Goal: Task Accomplishment & Management: Use online tool/utility

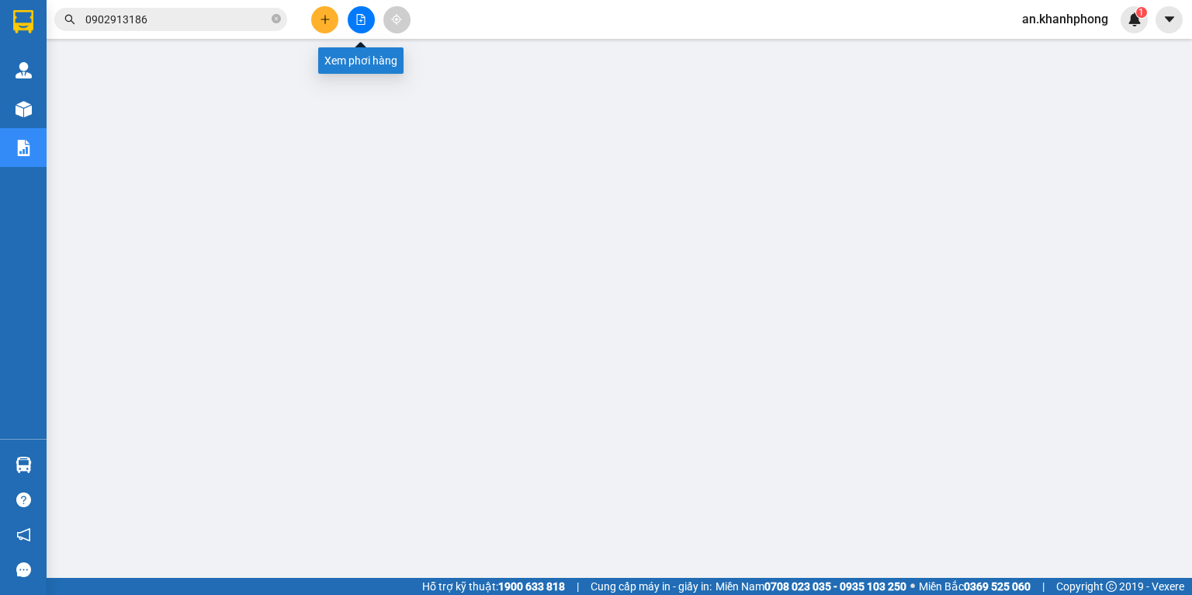
click at [356, 22] on icon "file-add" at bounding box center [361, 19] width 11 height 11
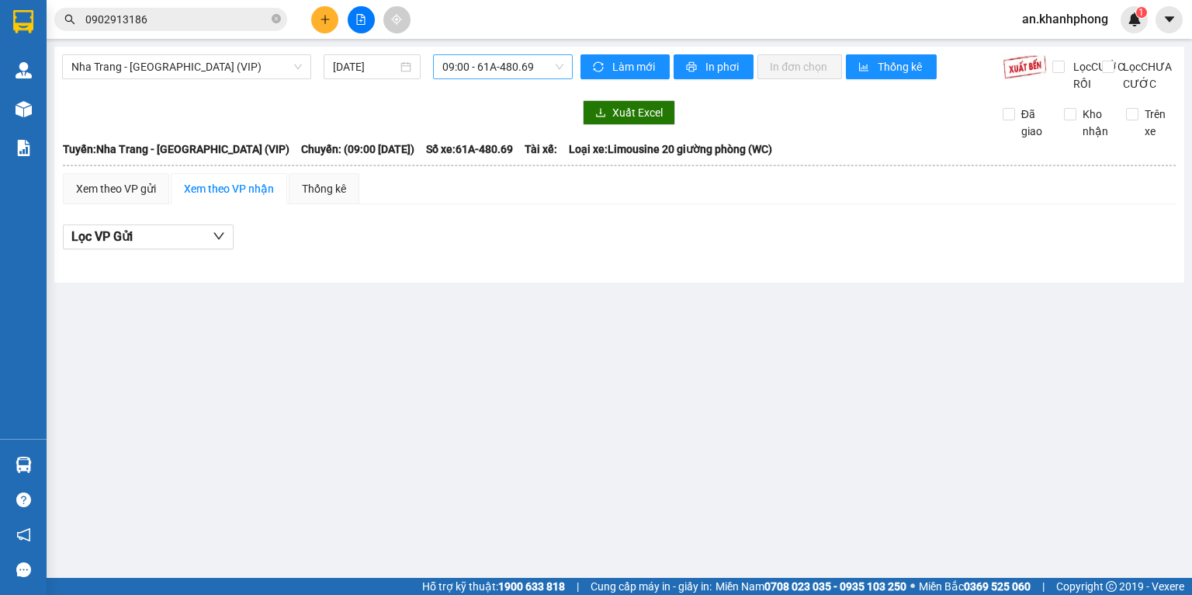
click at [503, 61] on span "09:00 - 61A-480.69" at bounding box center [504, 66] width 122 height 23
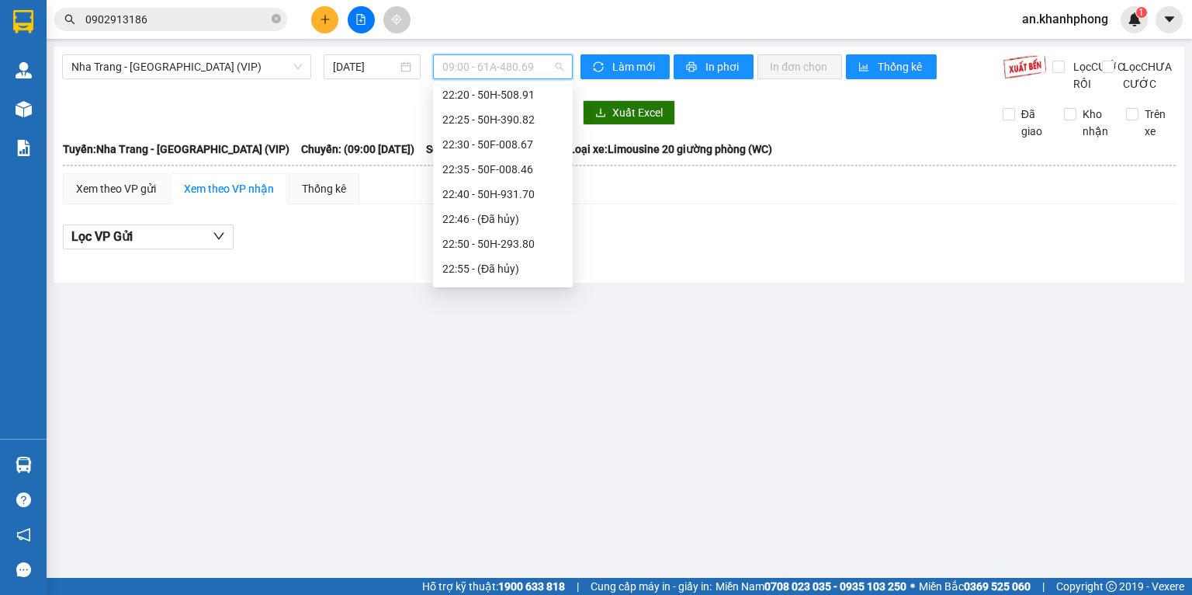
scroll to position [273, 0]
click at [486, 245] on div "23:00 - 50H-638.40" at bounding box center [503, 246] width 121 height 17
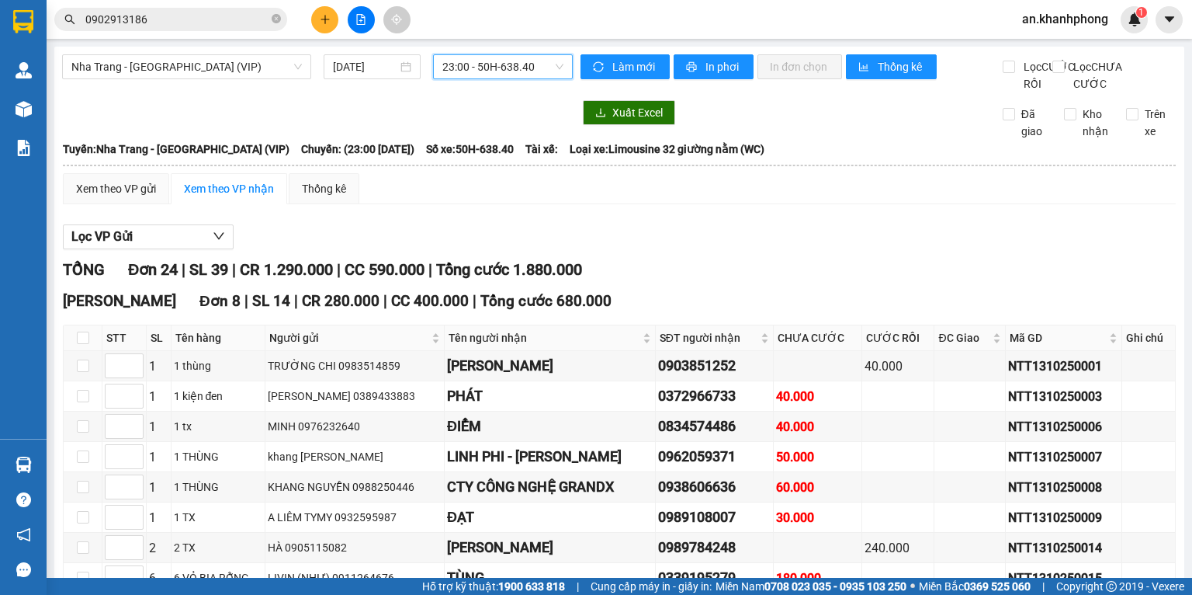
click at [519, 68] on span "23:00 - 50H-638.40" at bounding box center [504, 66] width 122 height 23
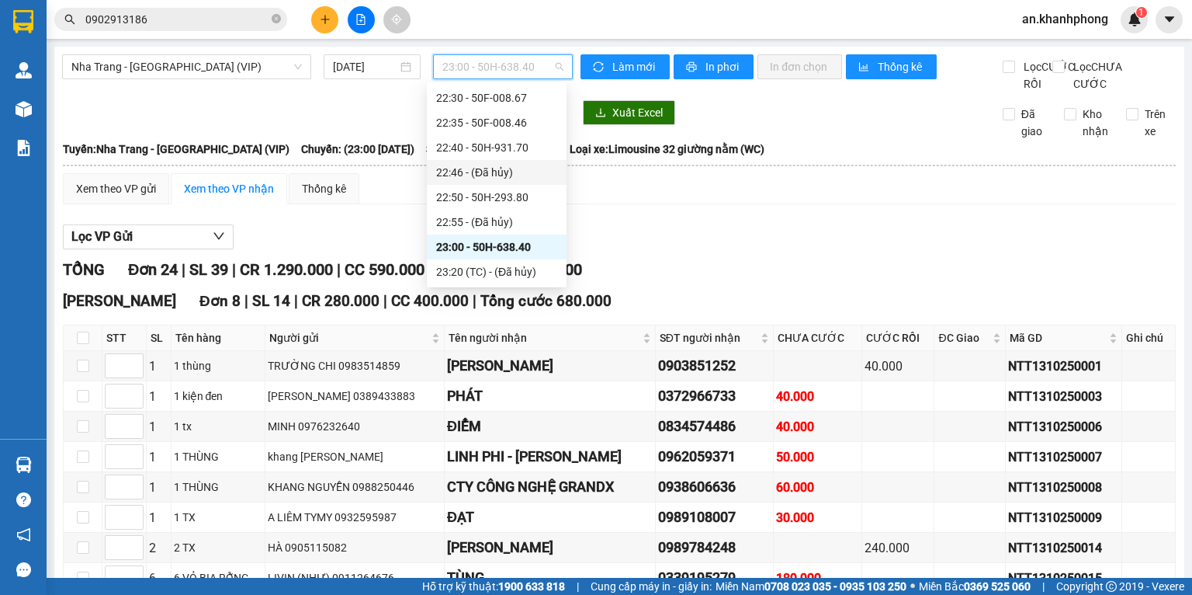
click at [675, 250] on div "Lọc VP Gửi" at bounding box center [619, 237] width 1113 height 26
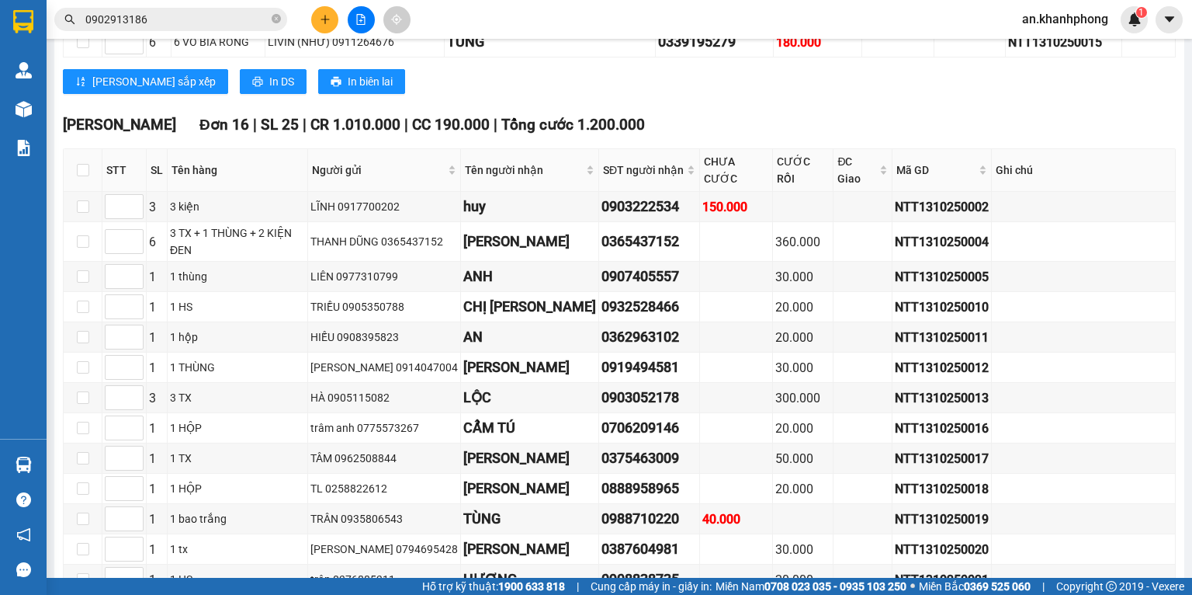
scroll to position [443, 0]
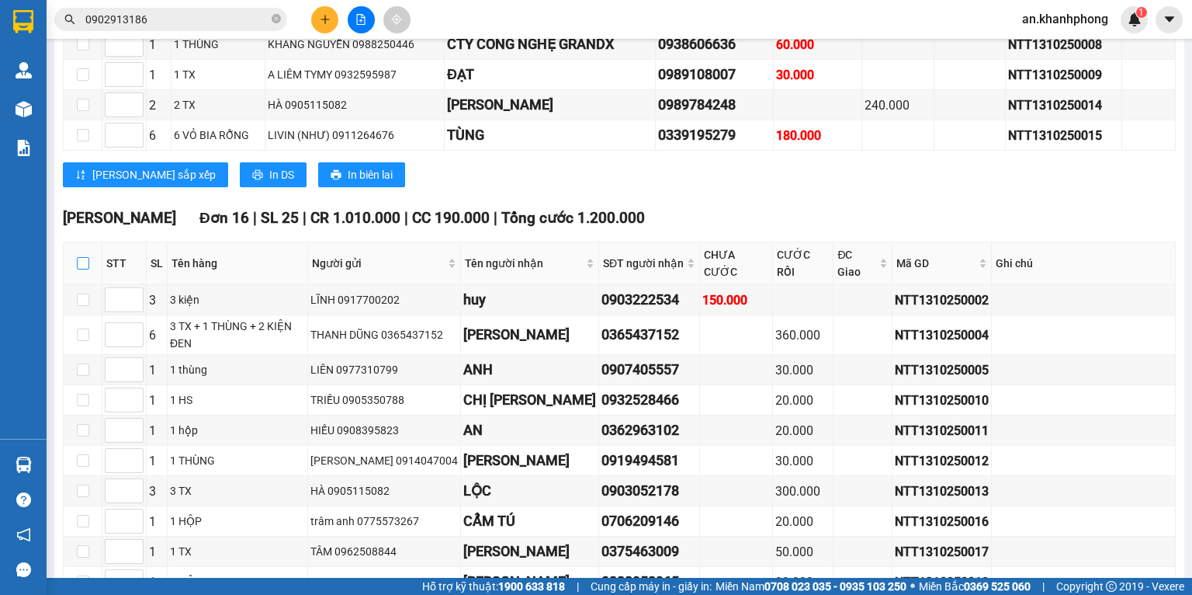
click at [79, 269] on input "checkbox" at bounding box center [83, 263] width 12 height 12
checkbox input "true"
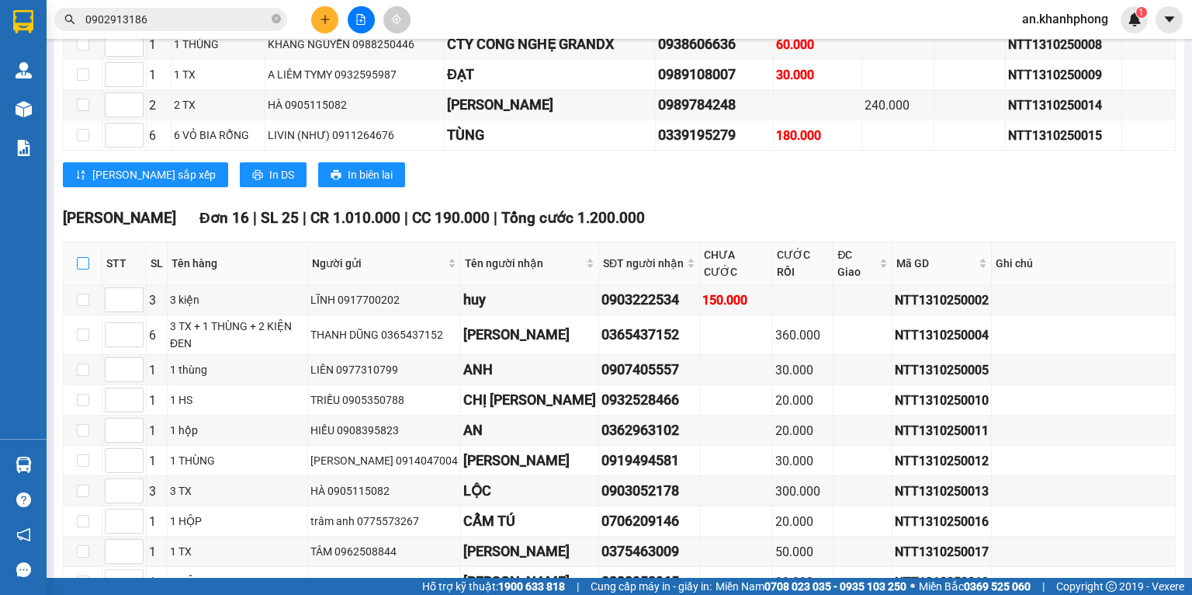
checkbox input "true"
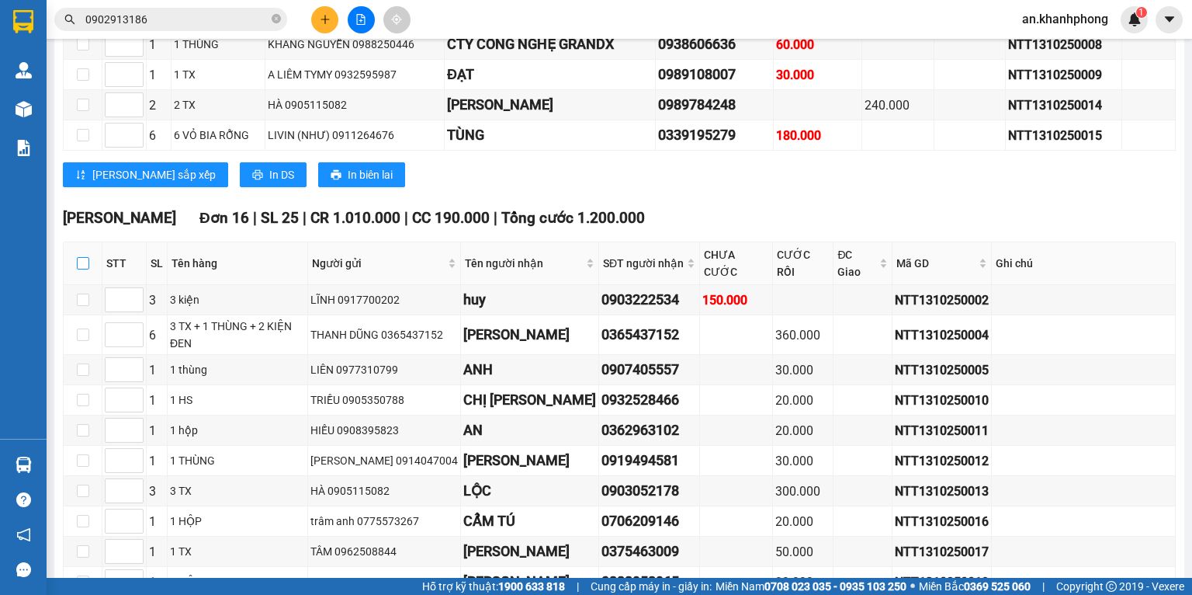
checkbox input "true"
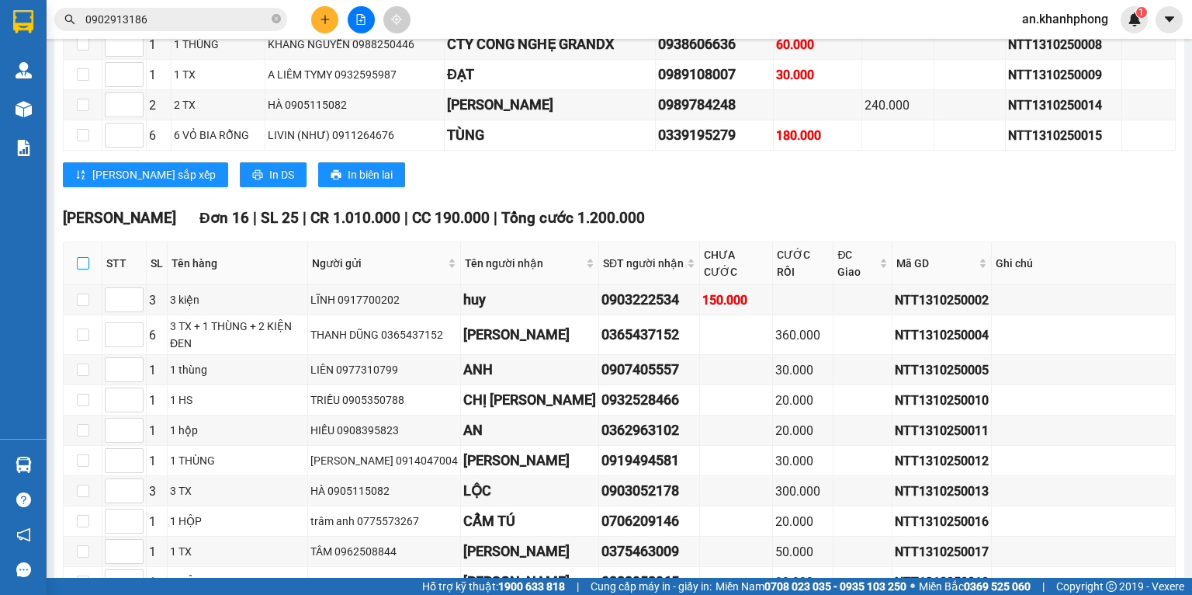
checkbox input "true"
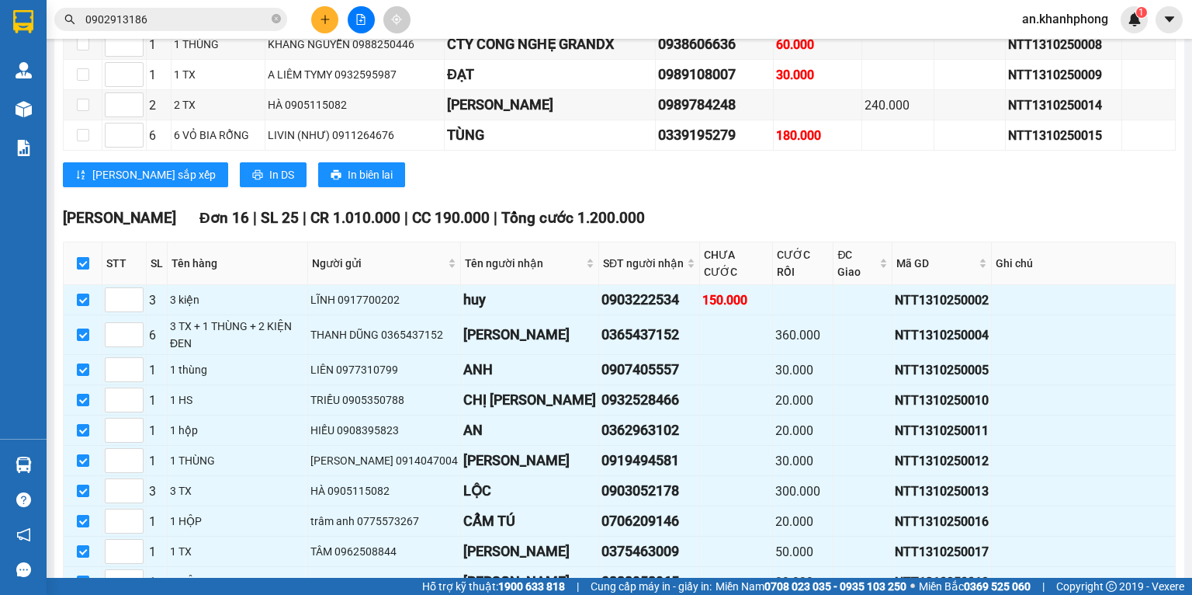
click at [78, 269] on input "checkbox" at bounding box center [83, 263] width 12 height 12
checkbox input "false"
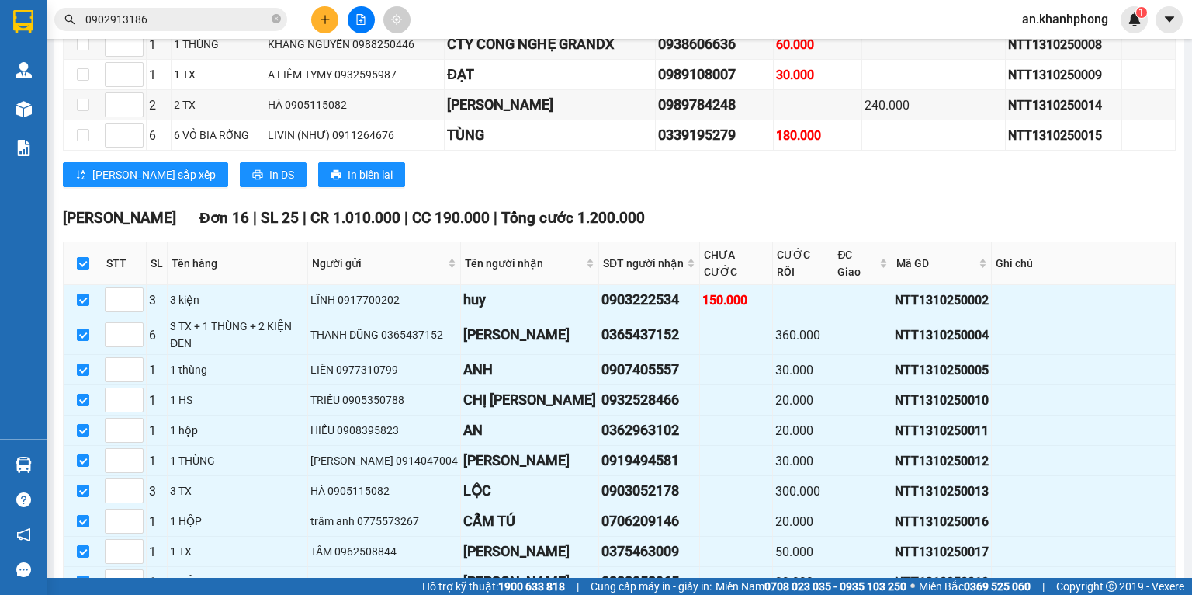
checkbox input "false"
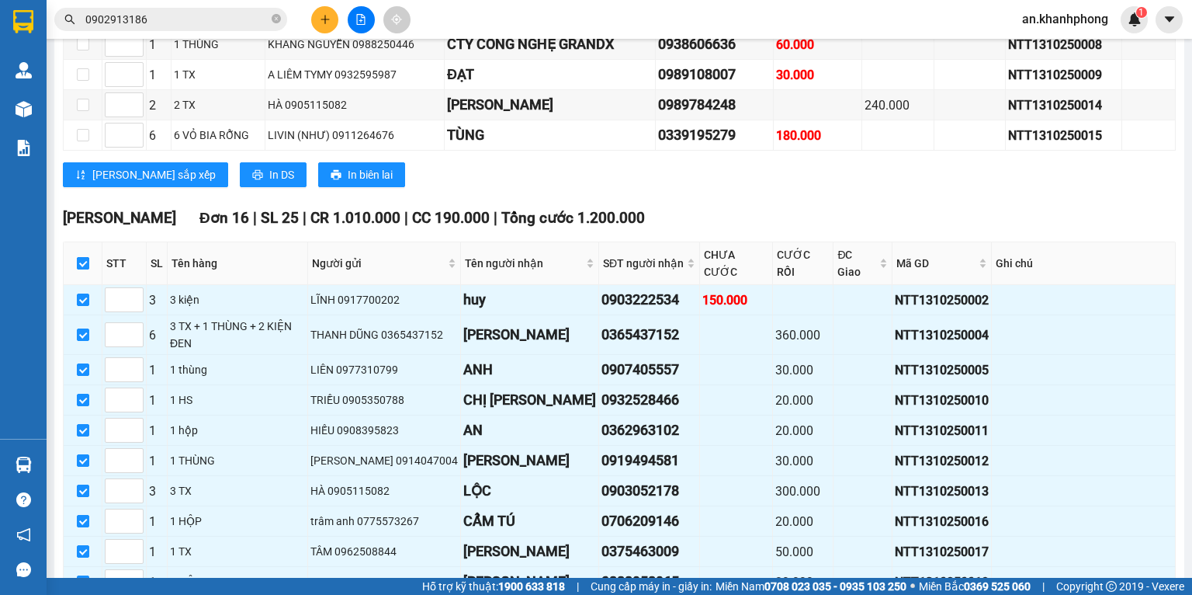
checkbox input "false"
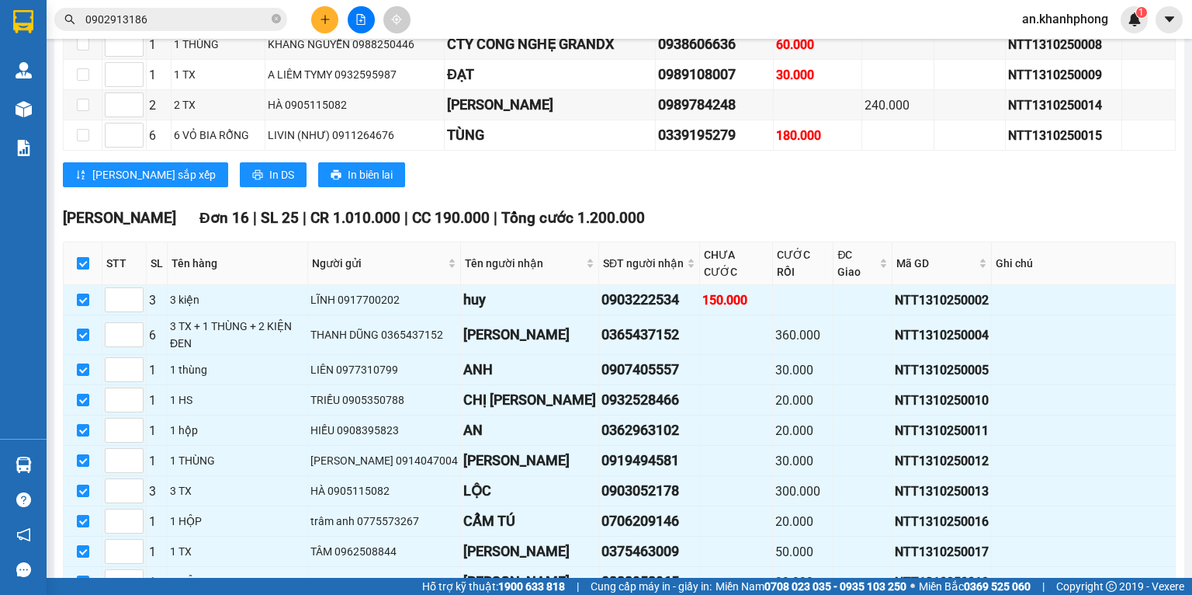
checkbox input "false"
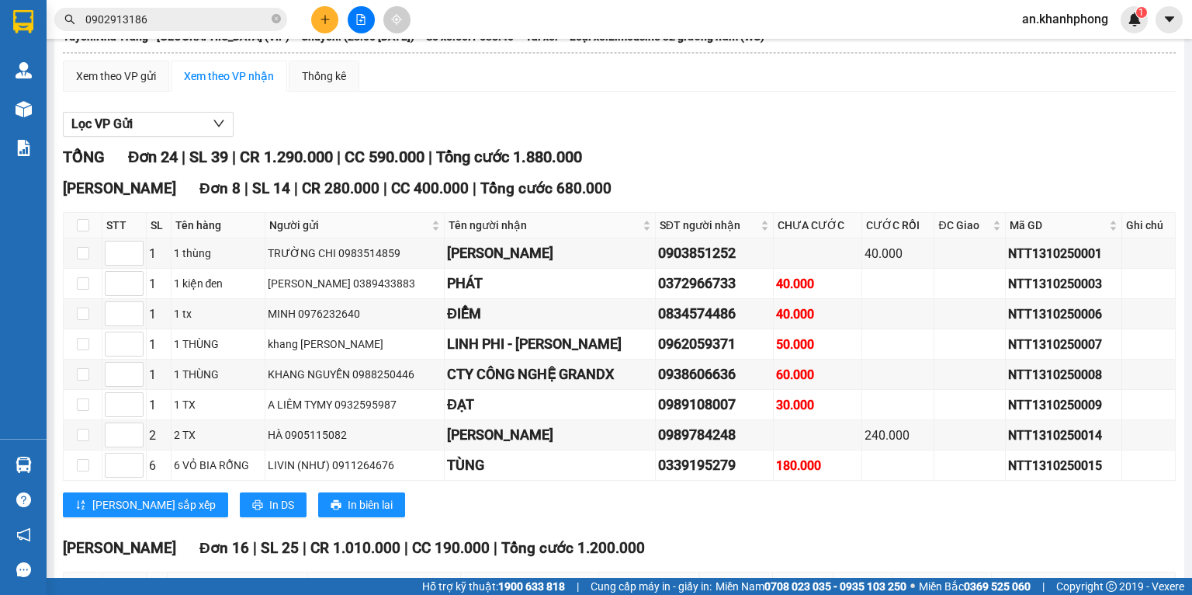
scroll to position [0, 0]
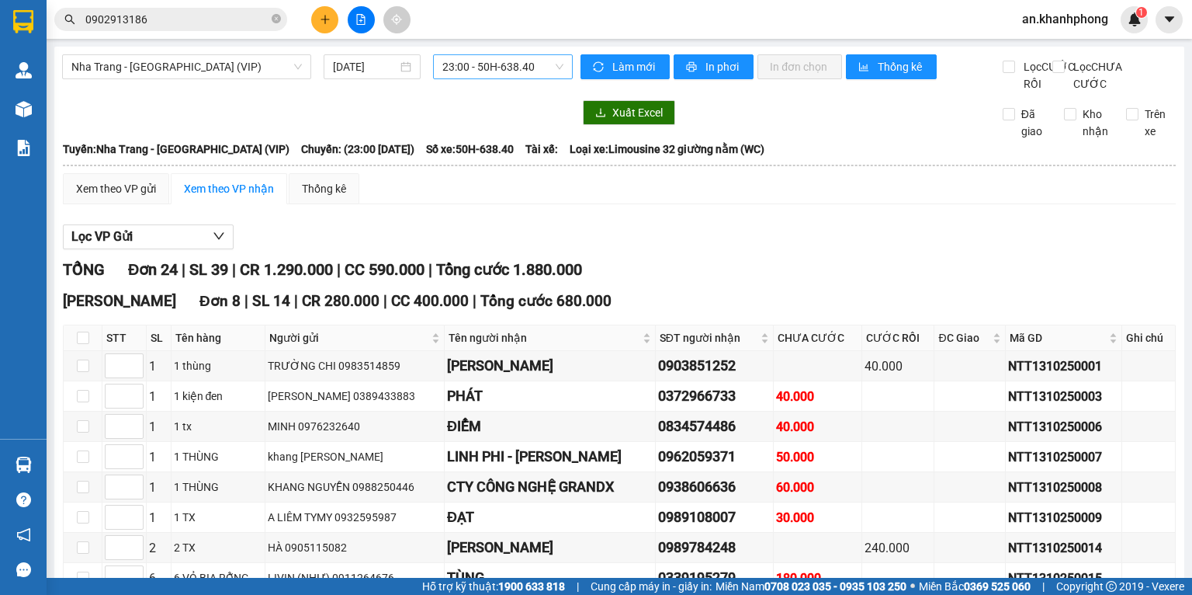
click at [493, 68] on span "23:00 - 50H-638.40" at bounding box center [504, 66] width 122 height 23
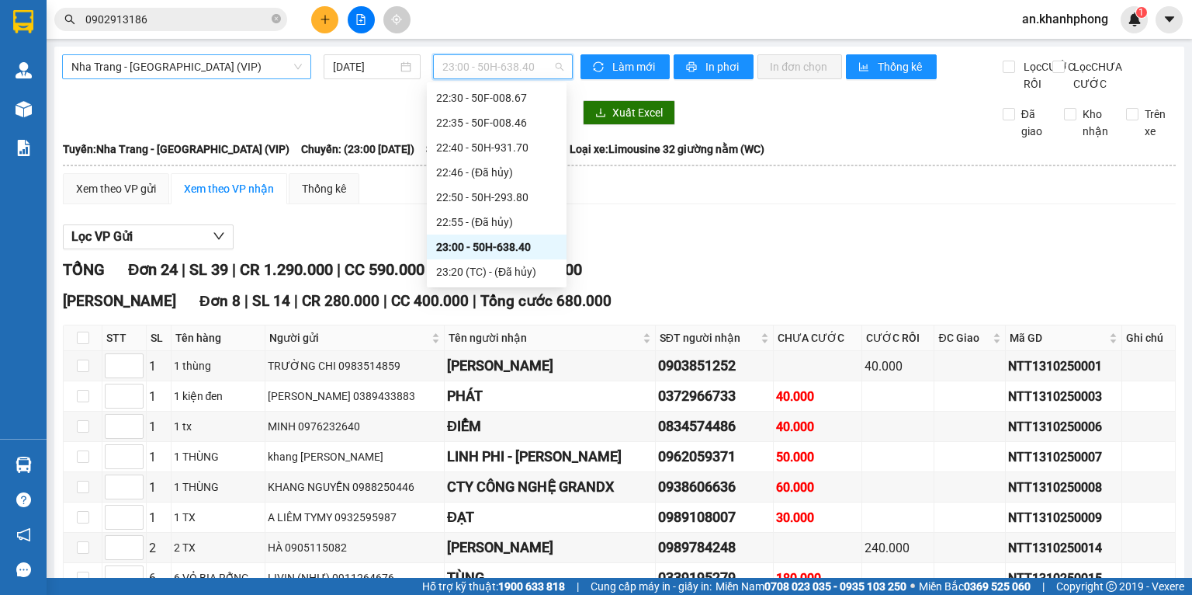
click at [190, 68] on span "Nha Trang - [GEOGRAPHIC_DATA] (VIP)" at bounding box center [186, 66] width 231 height 23
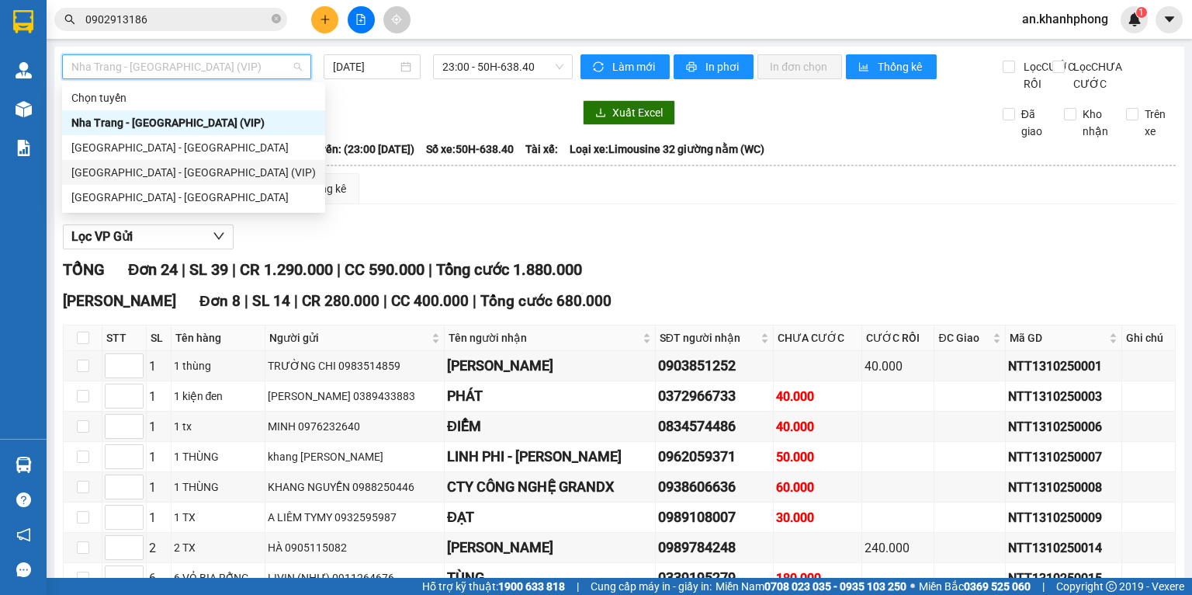
click at [137, 170] on div "[GEOGRAPHIC_DATA] - [GEOGRAPHIC_DATA] (VIP)" at bounding box center [193, 172] width 245 height 17
type input "[DATE]"
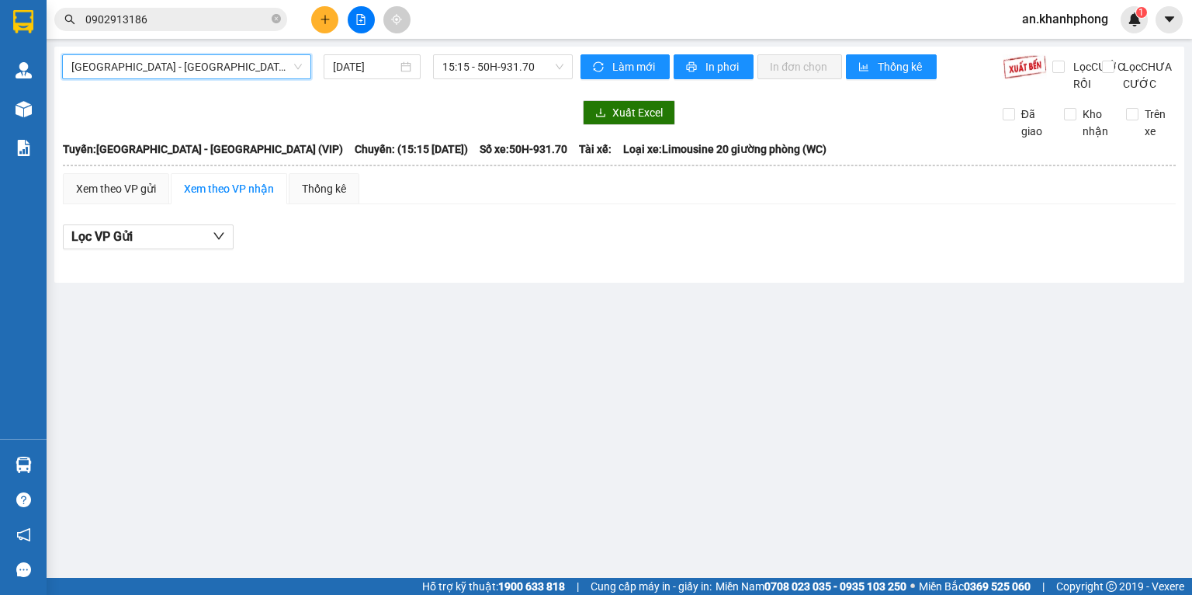
click at [523, 81] on div "Sài Gòn - Nha Trang (VIP) Sài Gòn - Nha Trang (VIP) 13/10/2025 15:15 - 50H-931.…" at bounding box center [317, 73] width 511 height 38
click at [516, 65] on span "15:15 - 50H-931.70" at bounding box center [504, 66] width 122 height 23
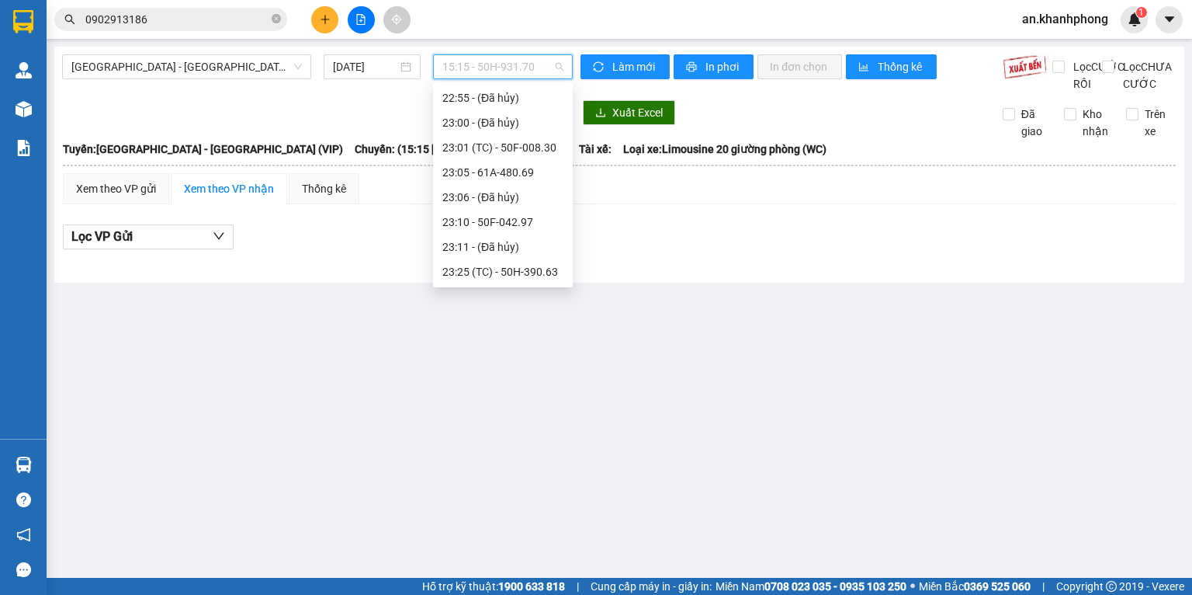
scroll to position [397, 0]
click at [504, 242] on div "23:40 - 51B-294.79" at bounding box center [503, 246] width 121 height 17
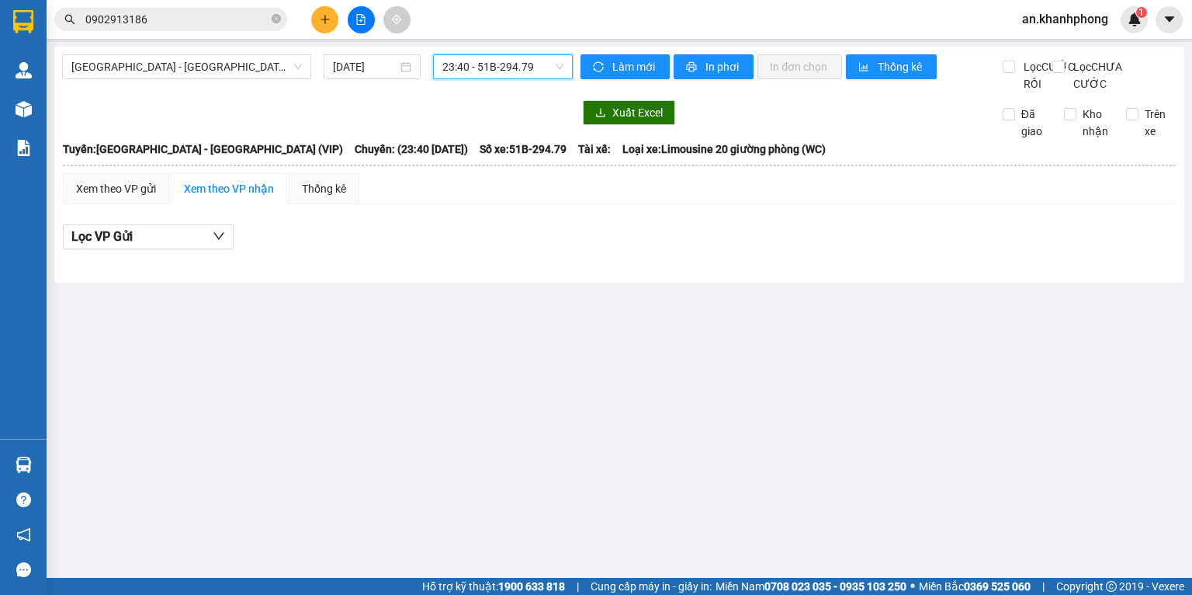
click at [460, 58] on span "23:40 - 51B-294.79" at bounding box center [504, 66] width 122 height 23
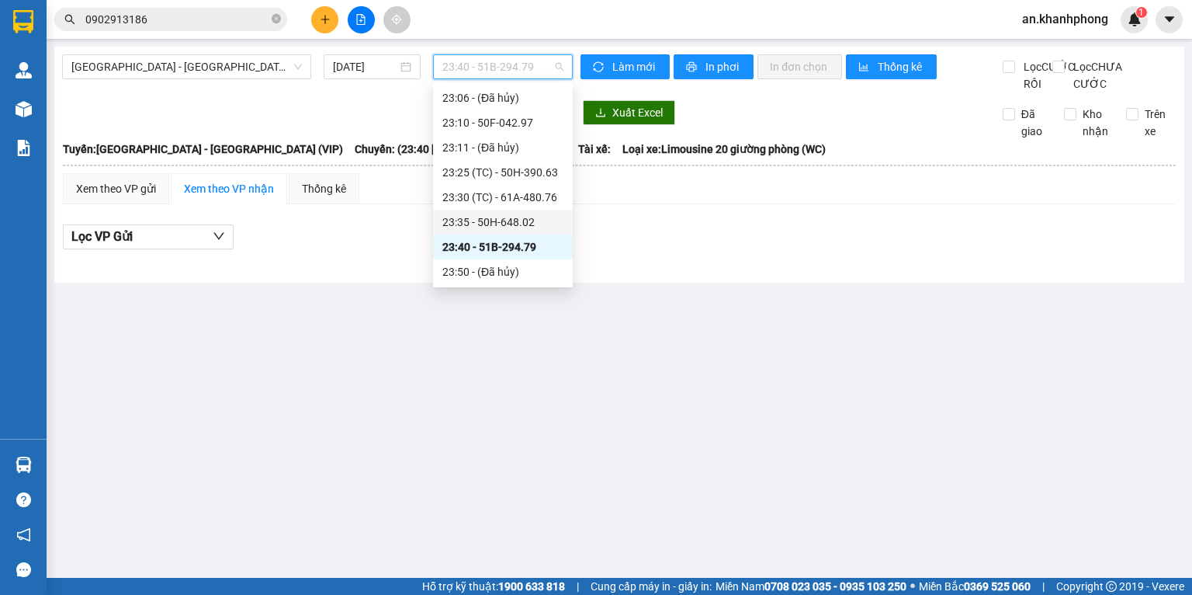
click at [503, 224] on div "23:35 - 50H-648.02" at bounding box center [503, 221] width 121 height 17
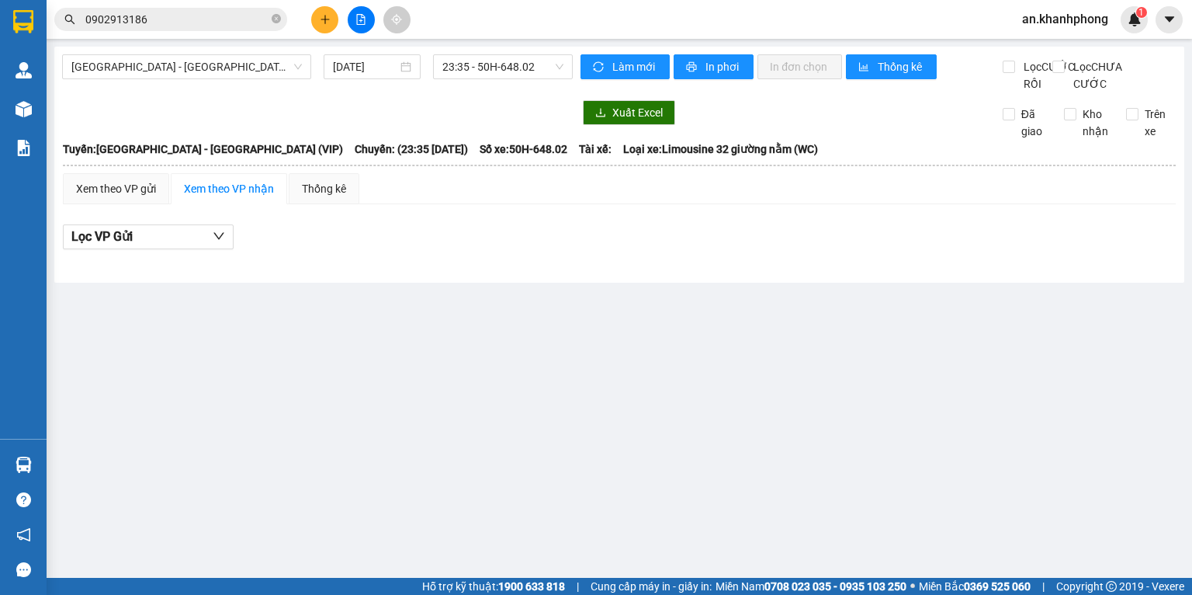
click at [497, 79] on div "Sài Gòn - Nha Trang (VIP) 13/10/2025 23:35 - 50H-648.02" at bounding box center [317, 73] width 511 height 38
click at [497, 75] on span "23:35 - 50H-648.02" at bounding box center [504, 66] width 122 height 23
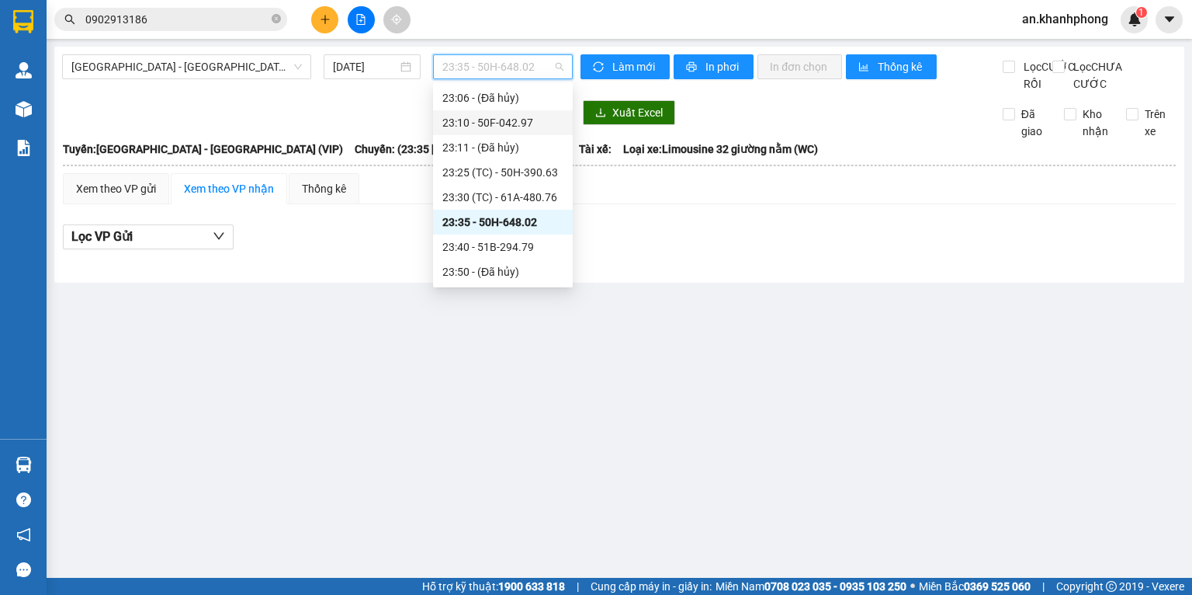
click at [480, 121] on div "23:10 - 50F-042.97" at bounding box center [503, 122] width 121 height 17
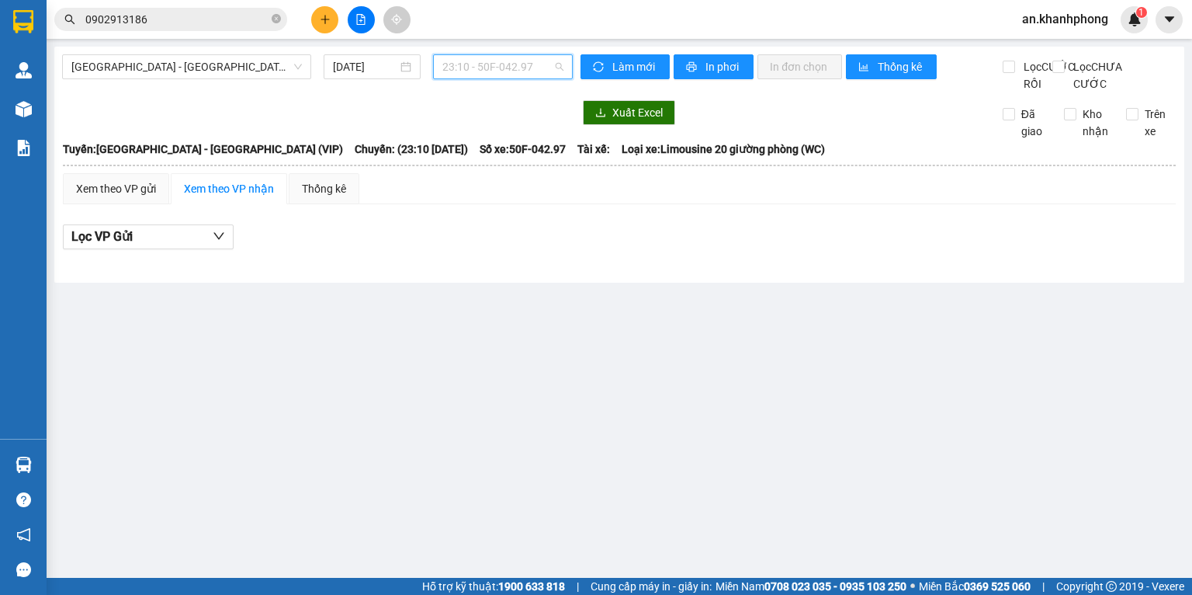
click at [487, 67] on span "23:10 - 50F-042.97" at bounding box center [504, 66] width 122 height 23
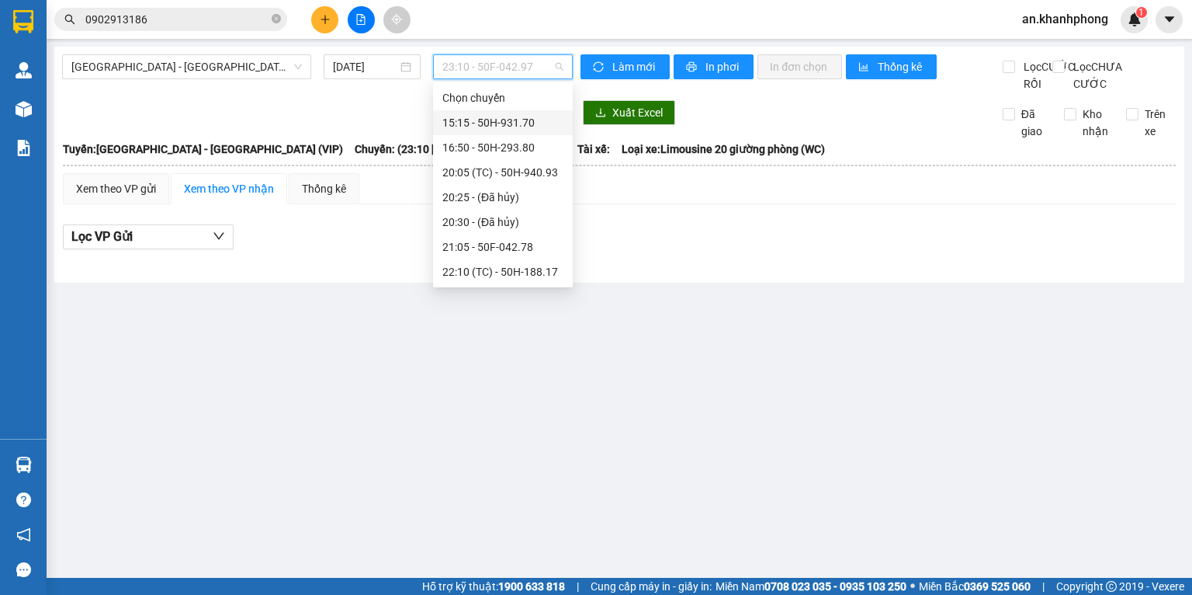
click at [485, 123] on div "15:15 - 50H-931.70" at bounding box center [503, 122] width 121 height 17
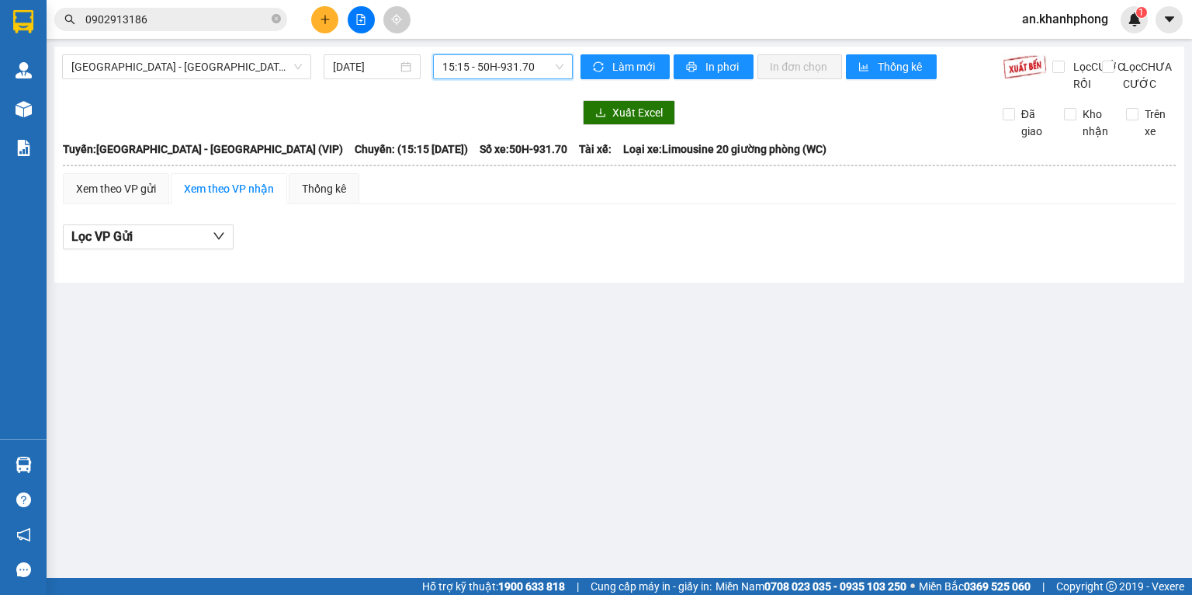
click at [481, 57] on span "15:15 - 50H-931.70" at bounding box center [504, 66] width 122 height 23
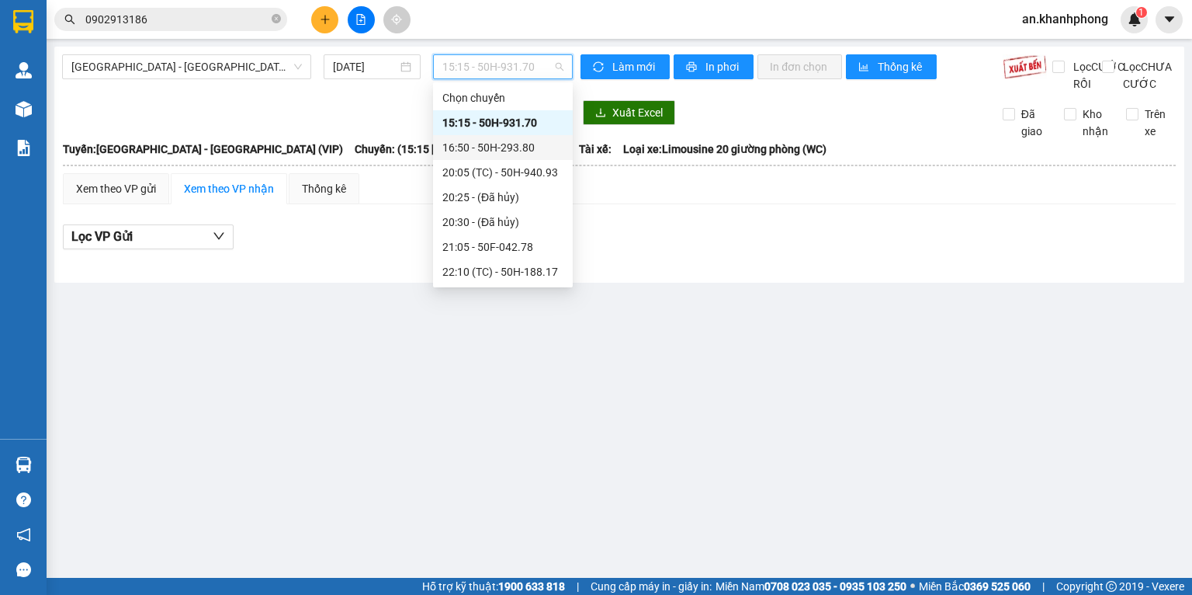
click at [475, 137] on div "16:50 - 50H-293.80" at bounding box center [503, 147] width 140 height 25
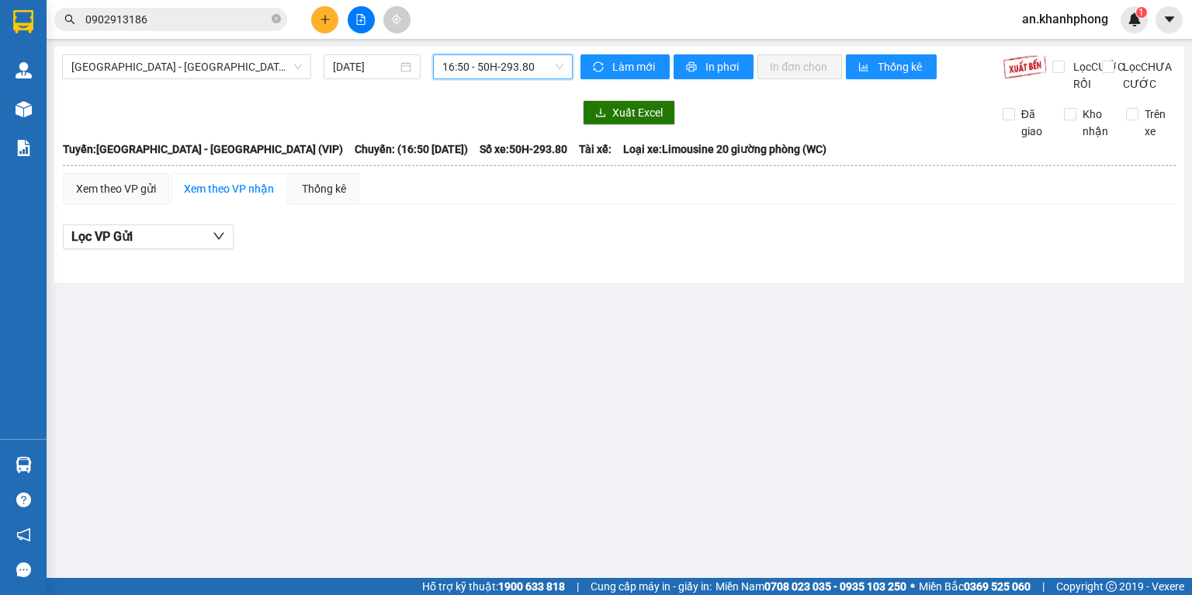
click at [474, 75] on span "16:50 - 50H-293.80" at bounding box center [504, 66] width 122 height 23
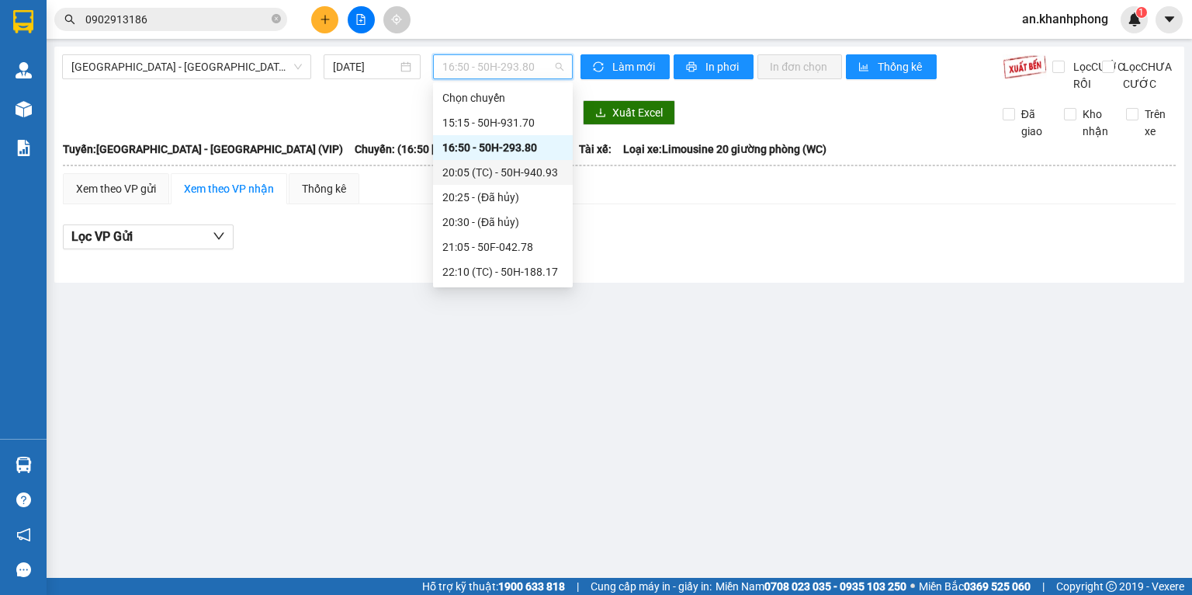
click at [475, 181] on div "20:05 (TC) - 50H-940.93" at bounding box center [503, 172] width 140 height 25
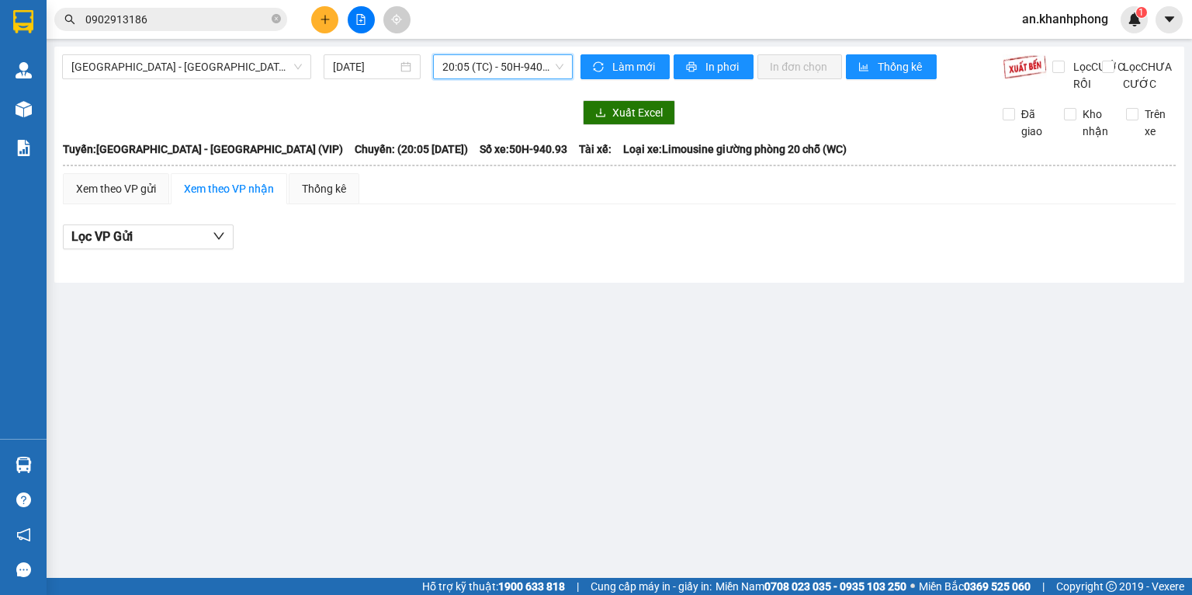
click at [488, 62] on span "20:05 (TC) - 50H-940.93" at bounding box center [504, 66] width 122 height 23
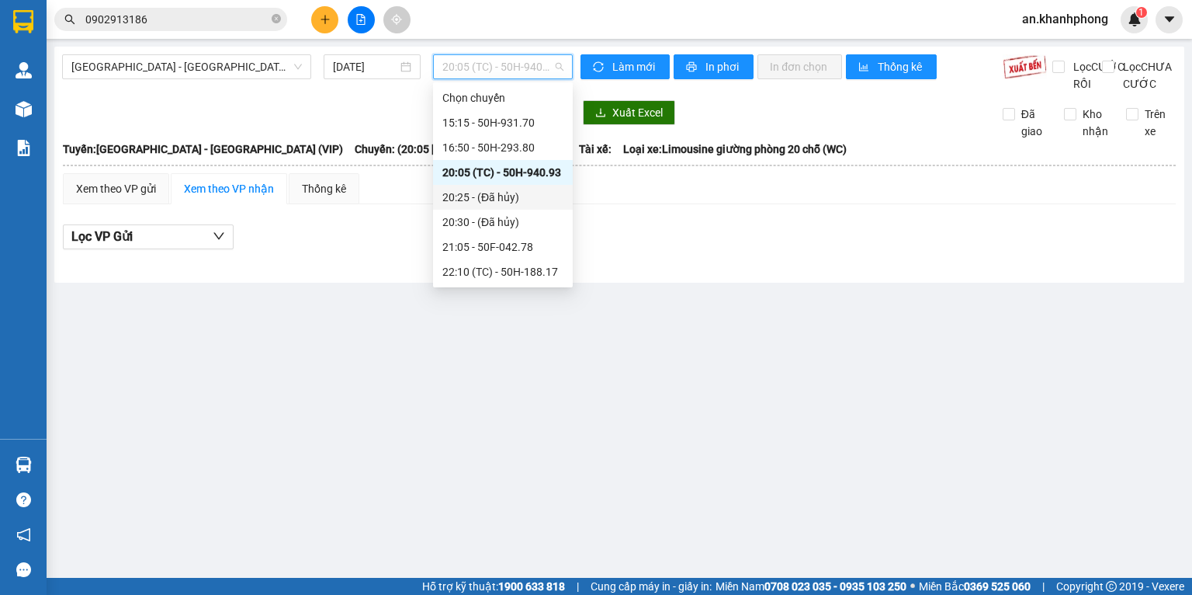
click at [481, 201] on div "20:25 - (Đã hủy)" at bounding box center [503, 197] width 121 height 17
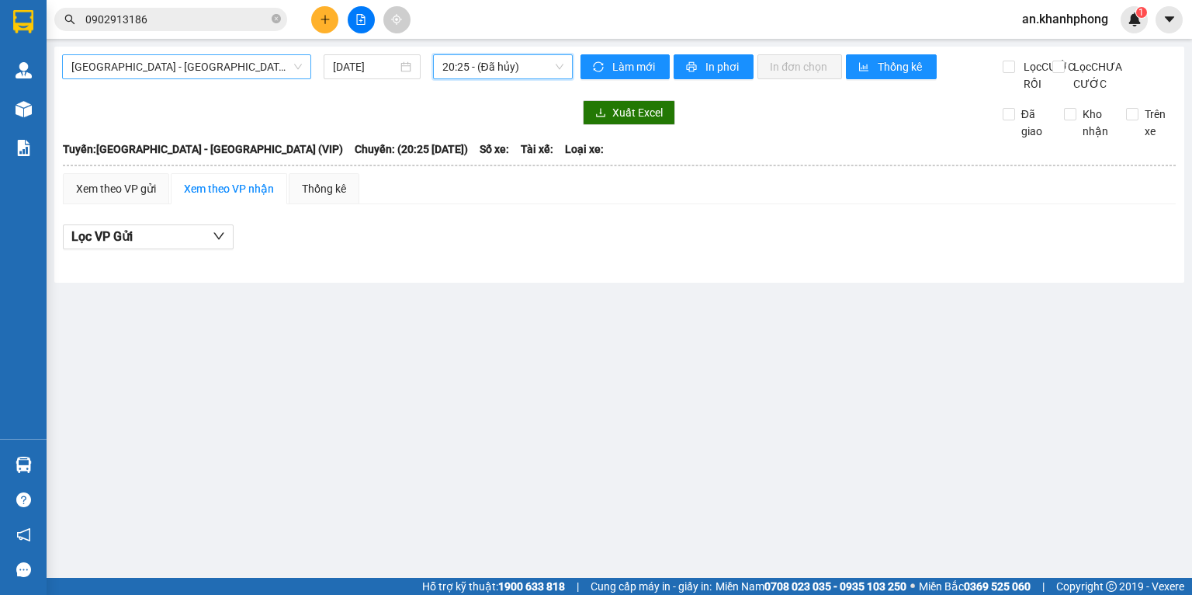
click at [245, 66] on span "[GEOGRAPHIC_DATA] - [GEOGRAPHIC_DATA] (VIP)" at bounding box center [186, 66] width 231 height 23
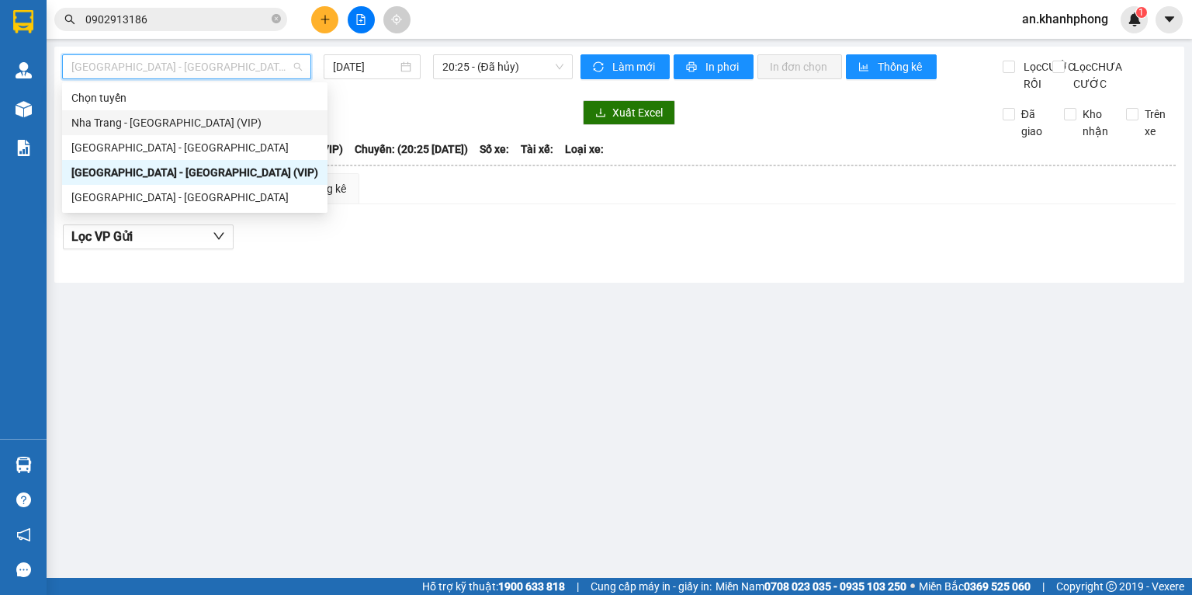
click at [124, 120] on div "Nha Trang - [GEOGRAPHIC_DATA] (VIP)" at bounding box center [194, 122] width 247 height 17
type input "[DATE]"
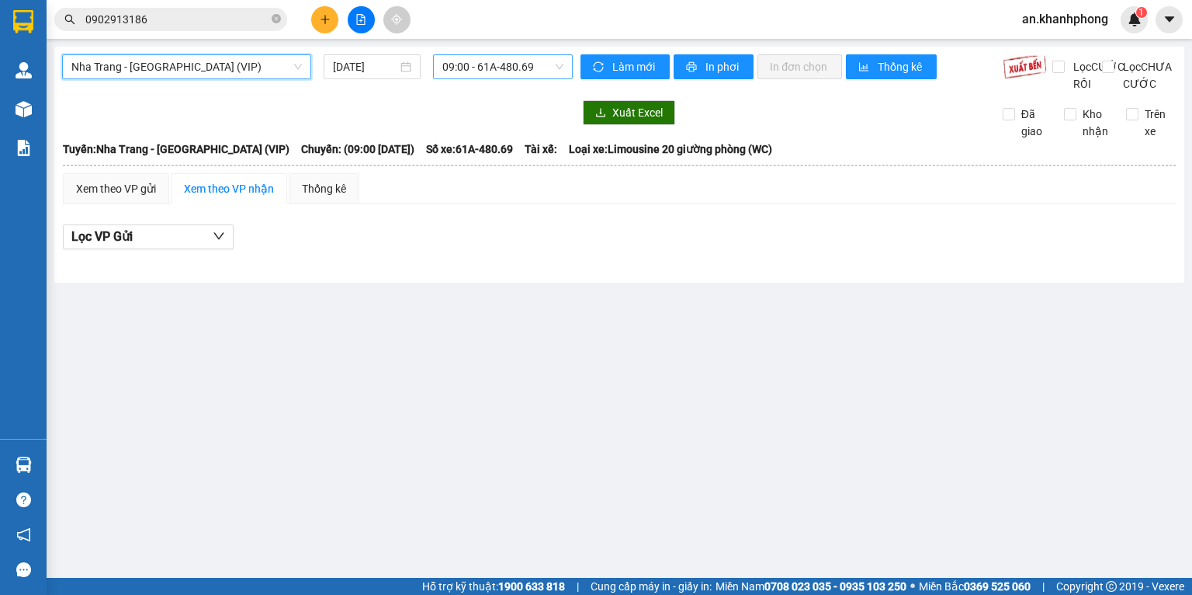
click at [460, 75] on span "09:00 - 61A-480.69" at bounding box center [504, 66] width 122 height 23
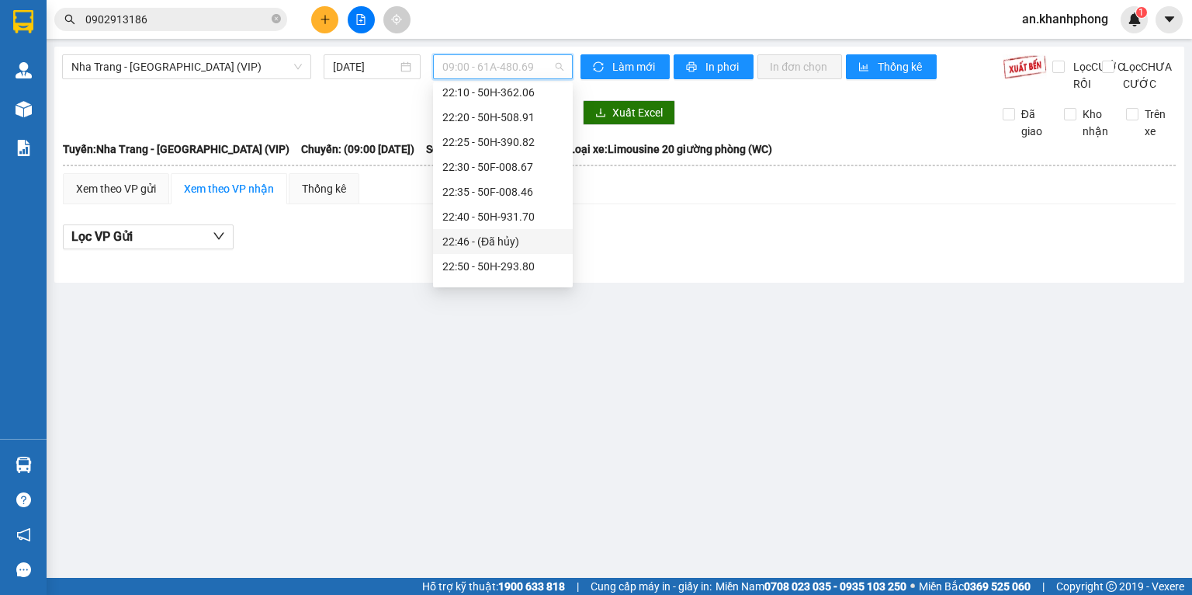
scroll to position [273, 0]
click at [487, 243] on div "23:00 - 50H-638.40" at bounding box center [503, 246] width 121 height 17
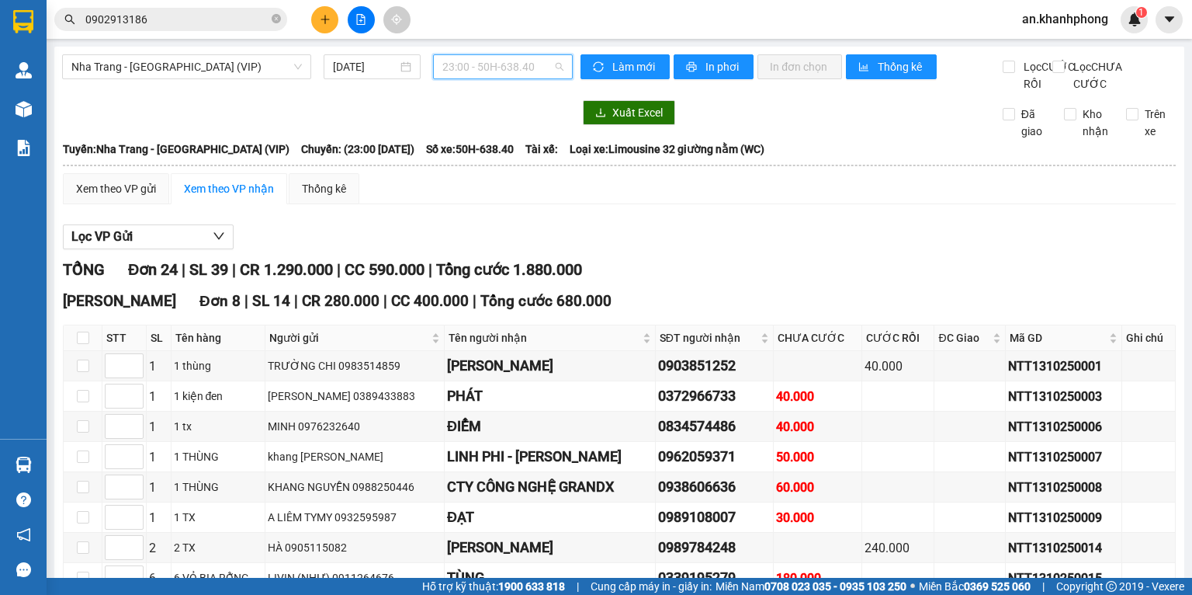
click at [498, 70] on span "23:00 - 50H-638.40" at bounding box center [504, 66] width 122 height 23
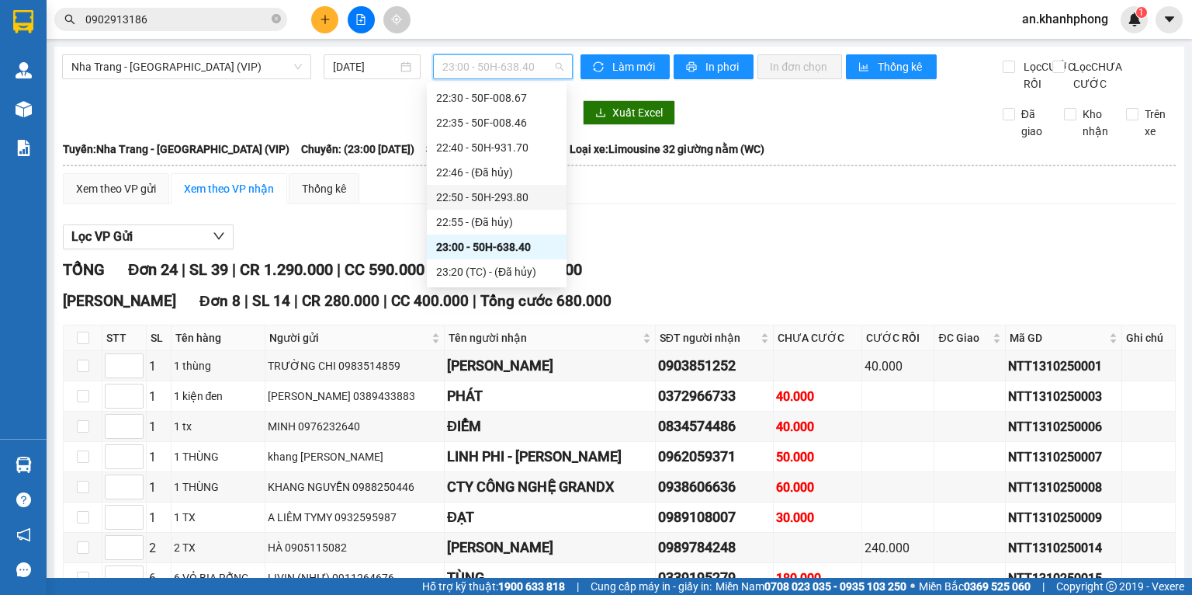
click at [481, 200] on div "22:50 - 50H-293.80" at bounding box center [496, 197] width 121 height 17
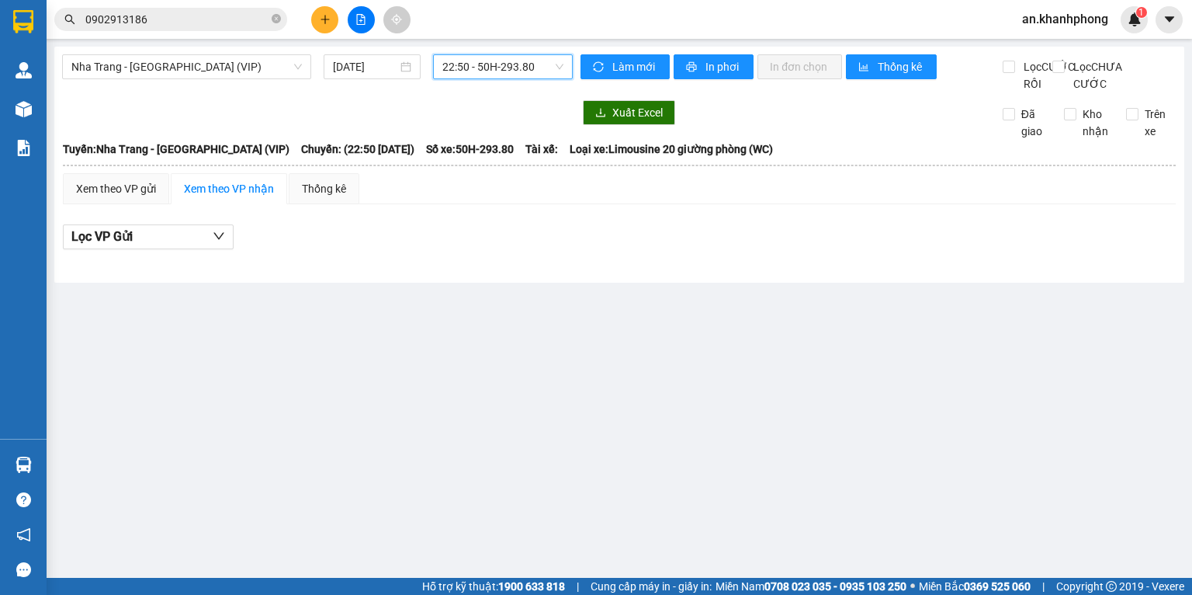
click at [481, 65] on span "22:50 - 50H-293.80" at bounding box center [504, 66] width 122 height 23
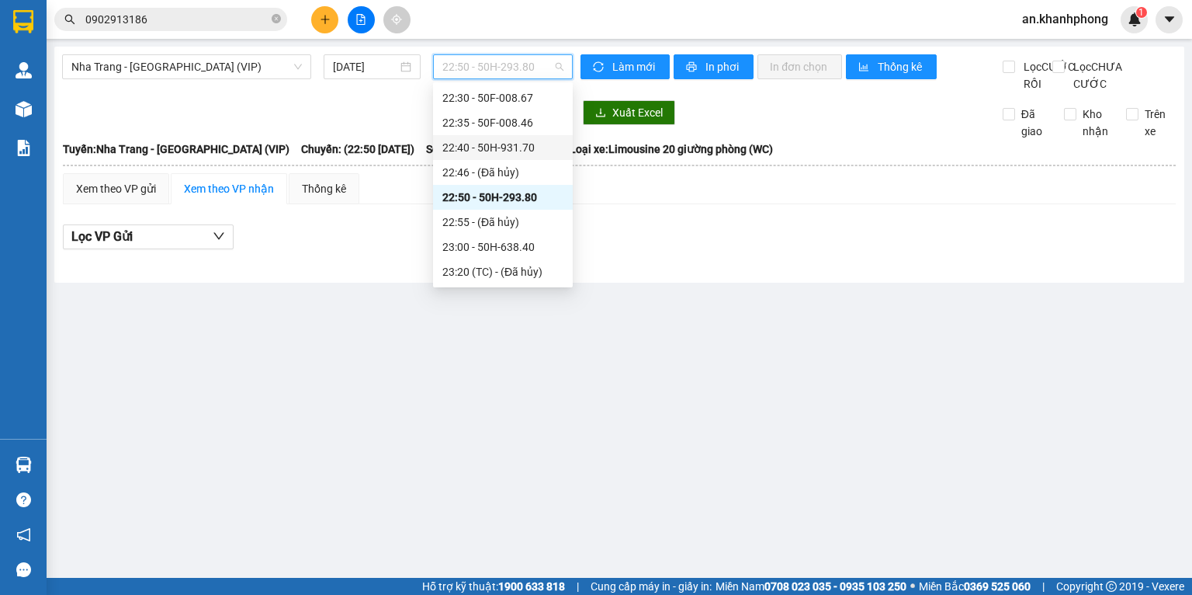
click at [481, 145] on div "22:40 - 50H-931.70" at bounding box center [503, 147] width 121 height 17
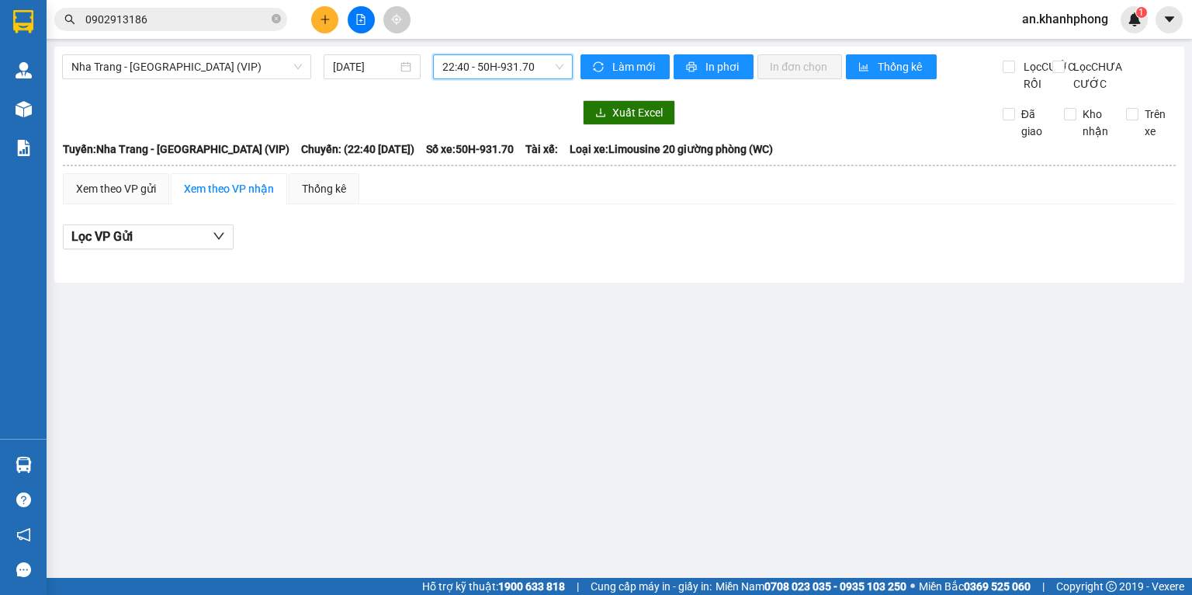
click at [476, 76] on span "22:40 - 50H-931.70" at bounding box center [504, 66] width 122 height 23
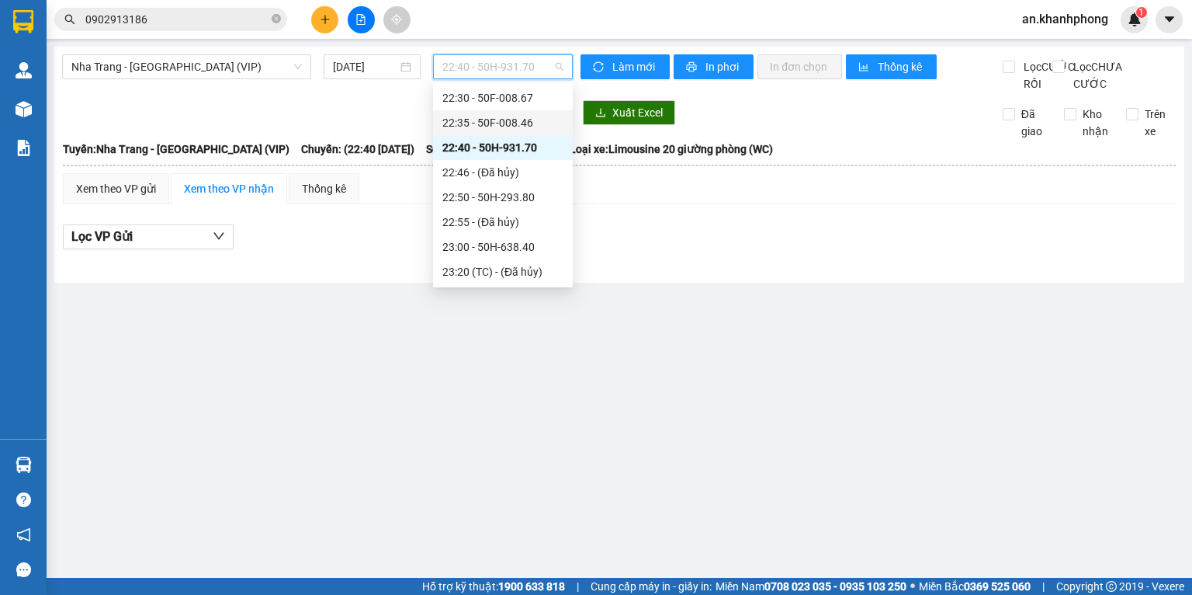
click at [470, 126] on div "22:35 - 50F-008.46" at bounding box center [503, 122] width 121 height 17
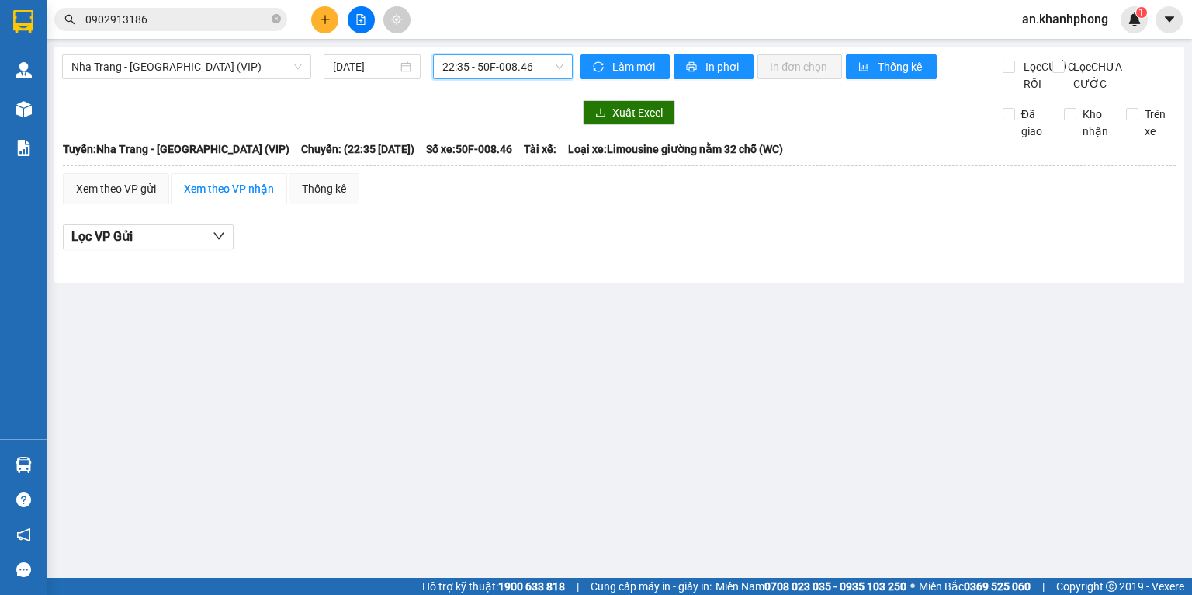
click at [477, 82] on div "Nha Trang - Sài Gòn (VIP) 13/10/2025 22:35 22:35 - 50F-008.46" at bounding box center [317, 73] width 511 height 38
click at [477, 75] on span "22:35 - 50F-008.46" at bounding box center [504, 66] width 122 height 23
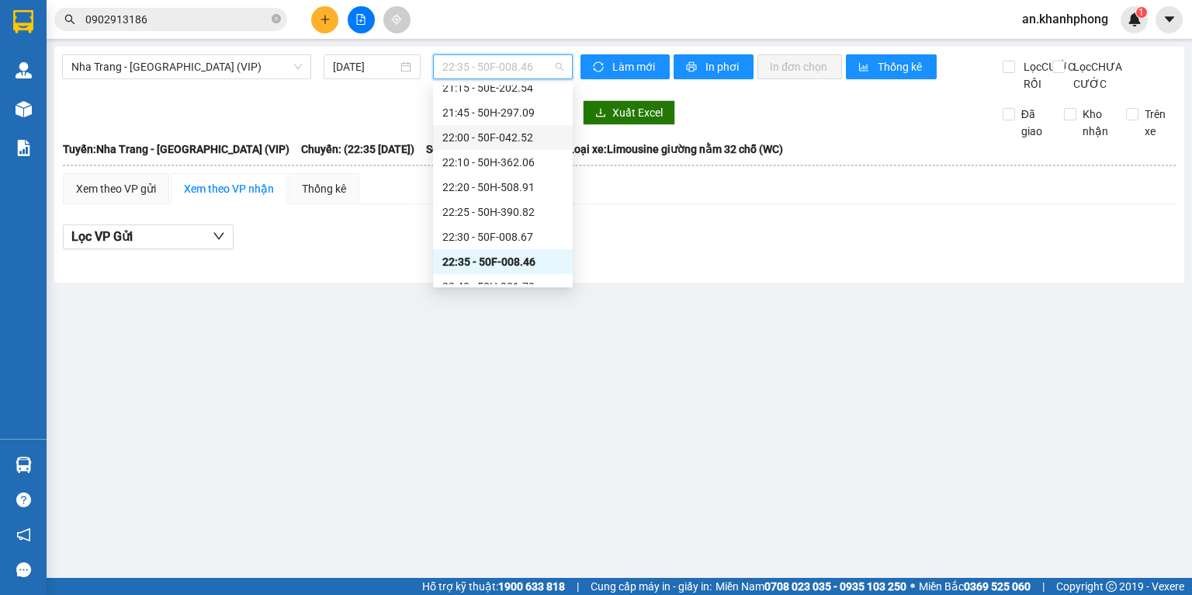
scroll to position [169, 0]
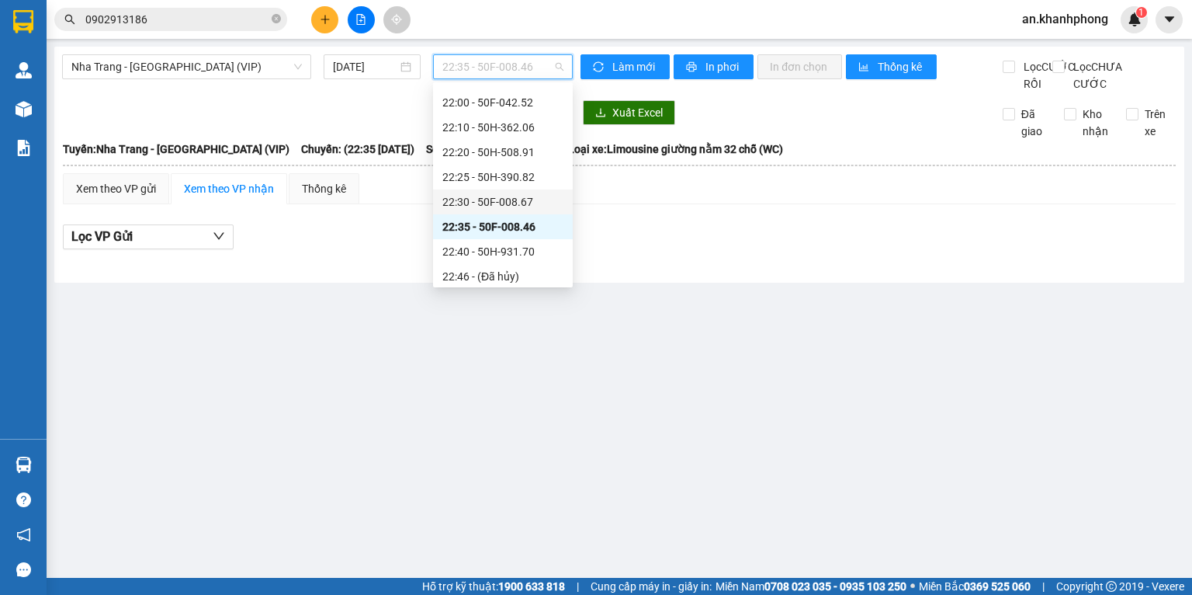
click at [506, 196] on div "22:30 - 50F-008.67" at bounding box center [503, 201] width 121 height 17
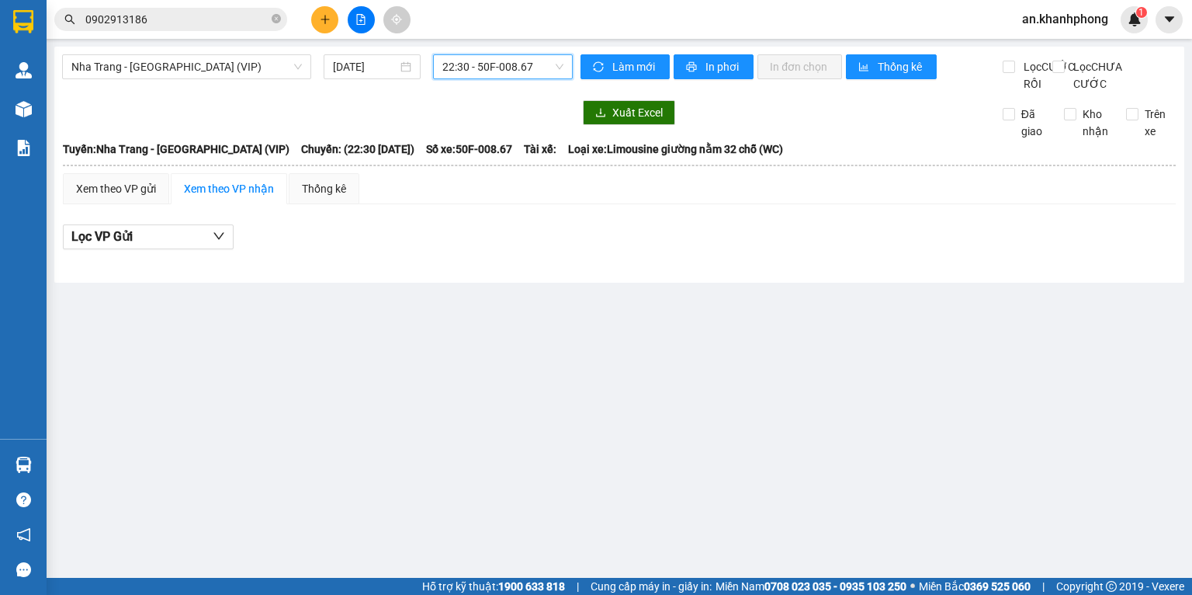
click at [501, 76] on span "22:30 - 50F-008.67" at bounding box center [504, 66] width 122 height 23
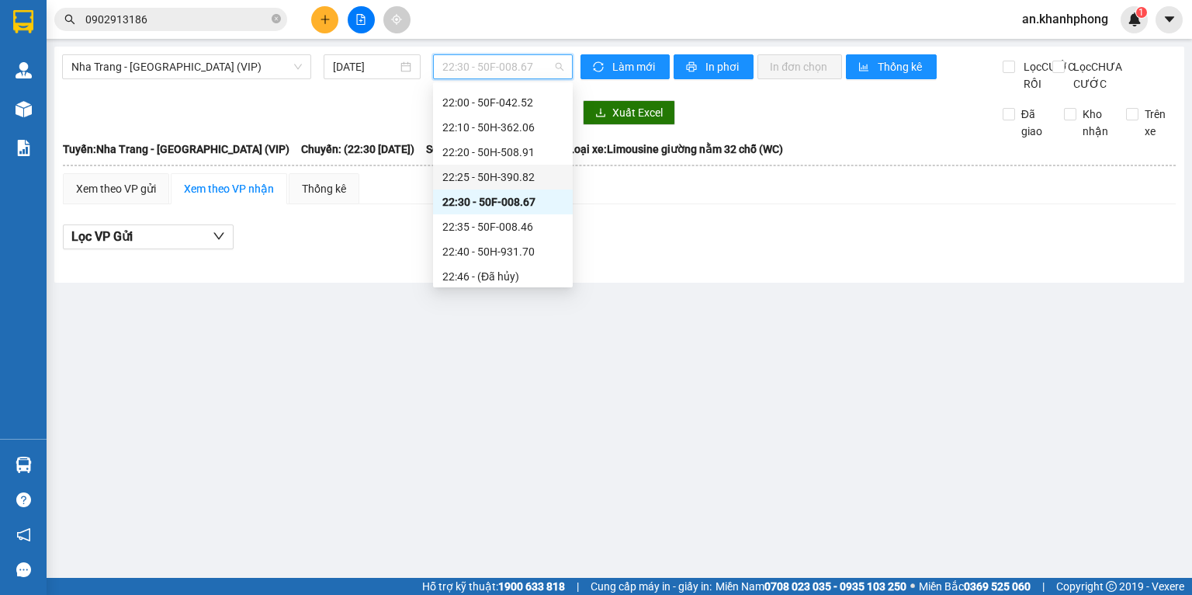
click at [492, 170] on div "22:25 - 50H-390.82" at bounding box center [503, 176] width 121 height 17
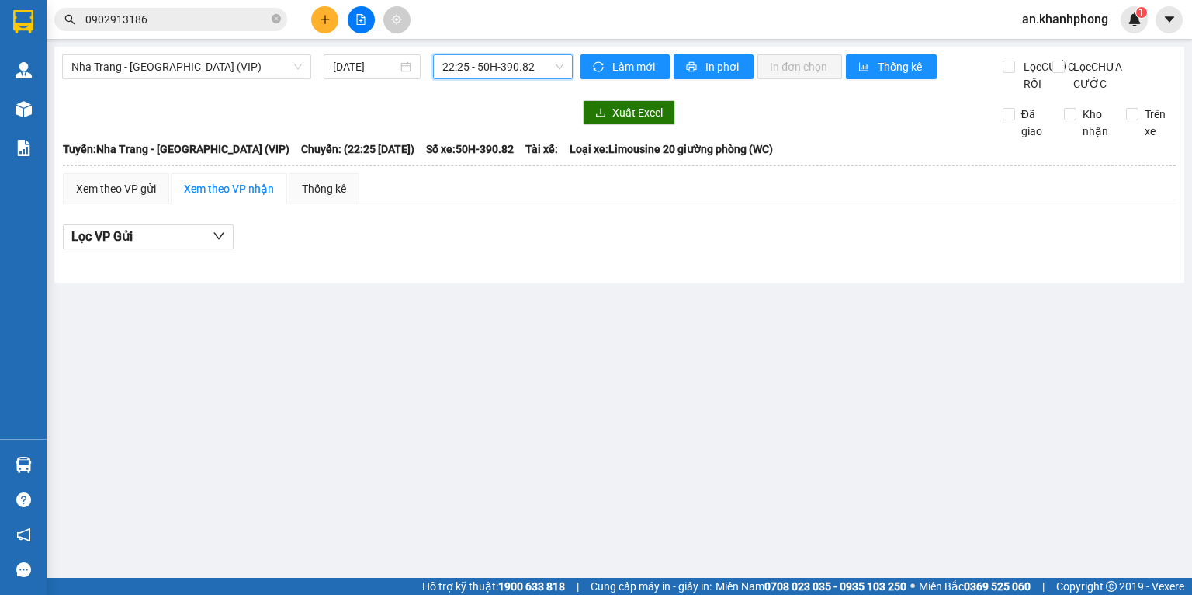
click at [493, 59] on span "22:25 - 50H-390.82" at bounding box center [504, 66] width 122 height 23
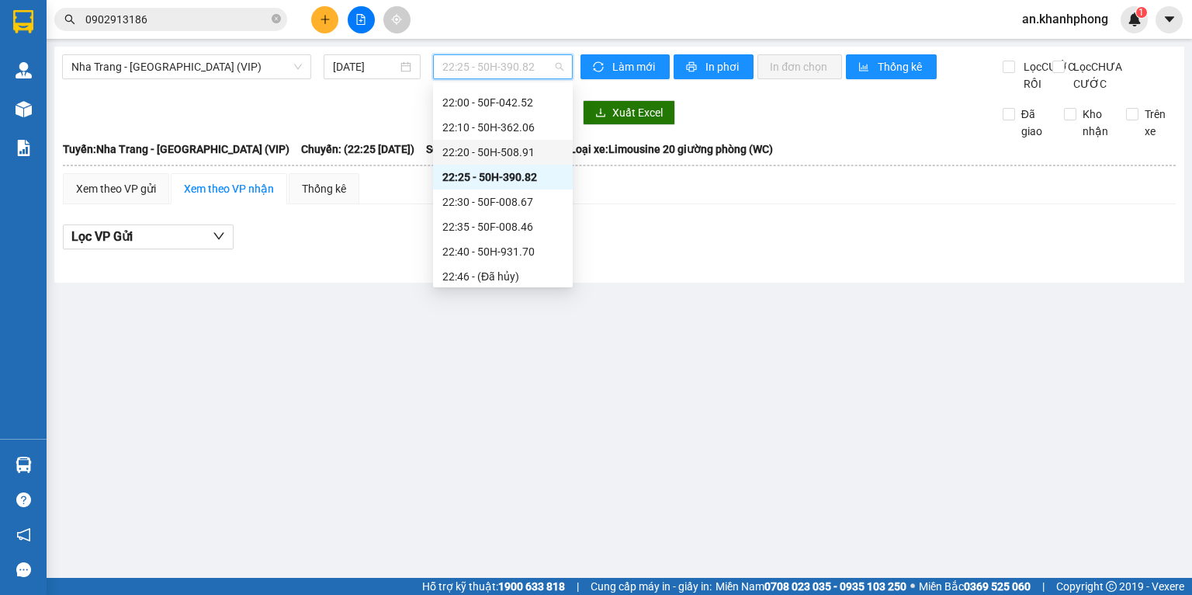
click at [491, 145] on div "22:20 - 50H-508.91" at bounding box center [503, 152] width 121 height 17
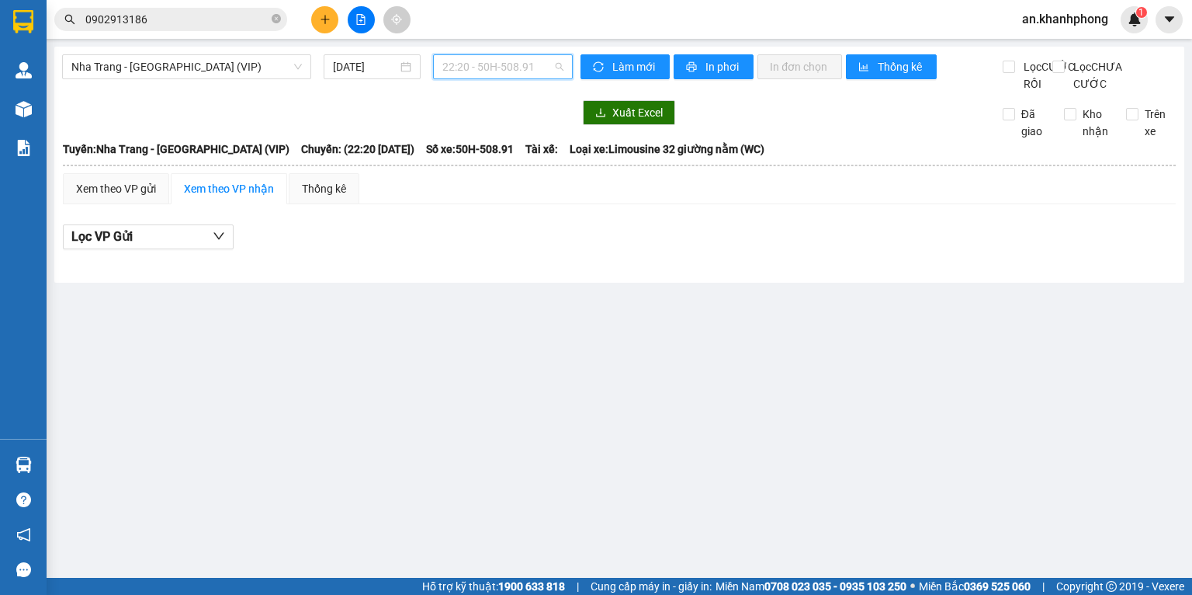
click at [467, 63] on span "22:20 - 50H-508.91" at bounding box center [504, 66] width 122 height 23
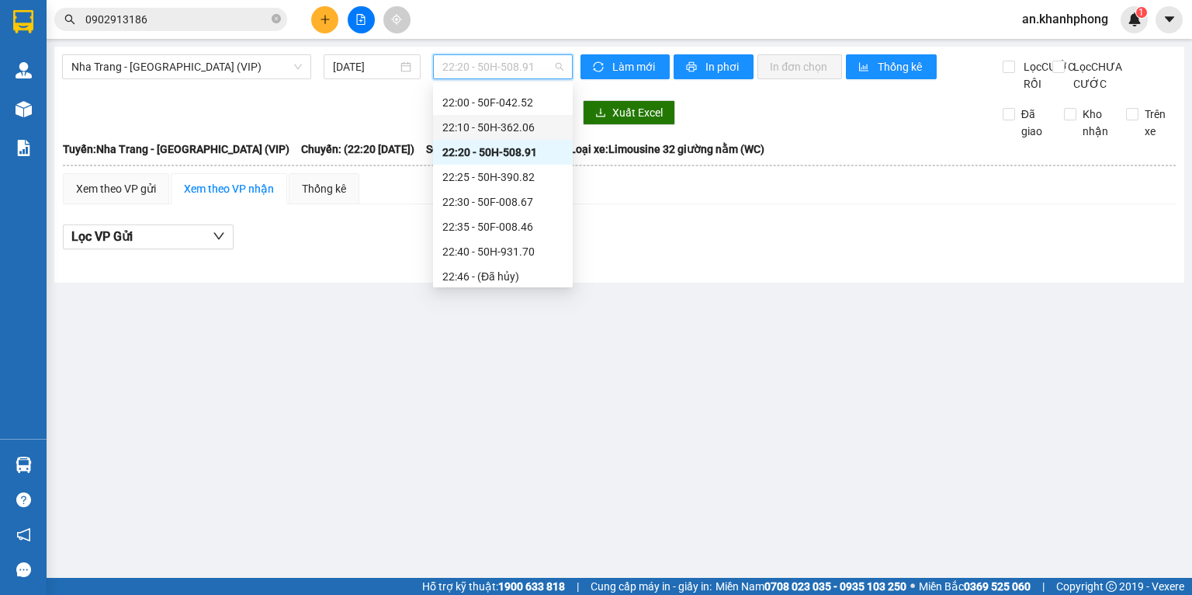
click at [468, 128] on div "22:10 - 50H-362.06" at bounding box center [503, 127] width 121 height 17
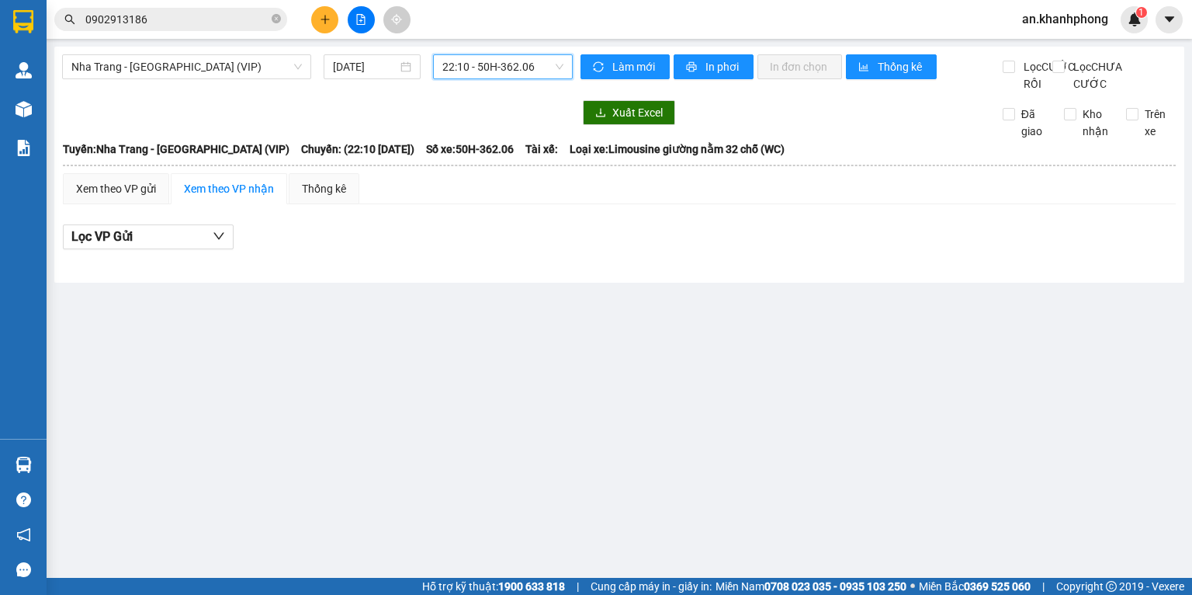
click at [477, 89] on div "Nha Trang - Sài Gòn (VIP) 13/10/2025 22:10 22:10 - 50H-362.06" at bounding box center [317, 73] width 511 height 38
click at [477, 75] on span "22:10 - 50H-362.06" at bounding box center [504, 66] width 122 height 23
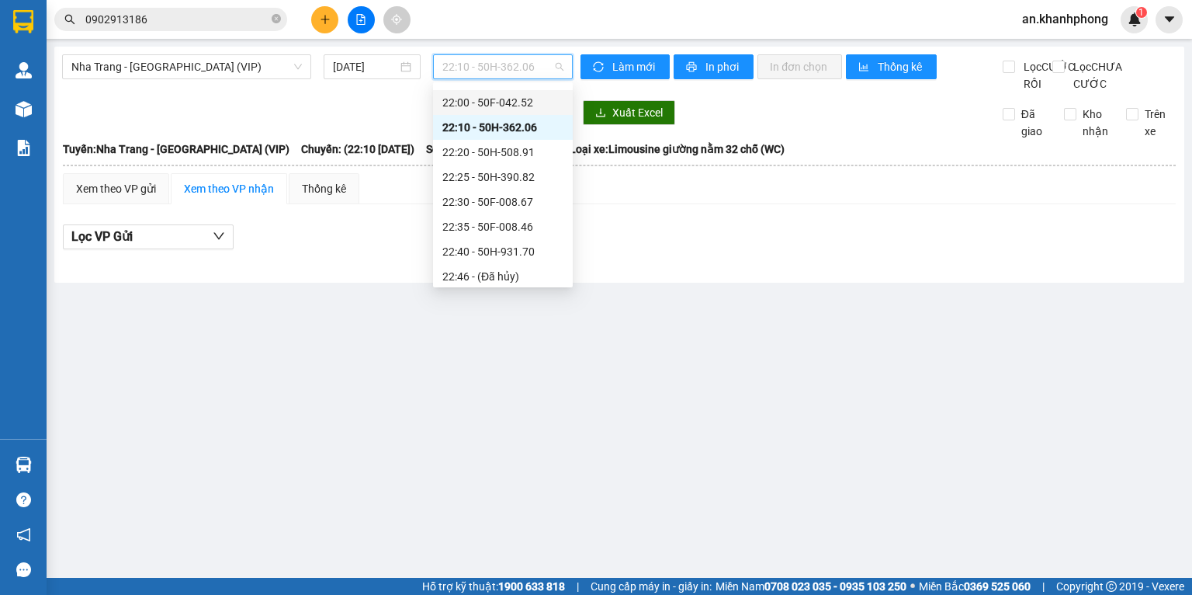
click at [469, 102] on div "22:00 - 50F-042.52" at bounding box center [503, 102] width 121 height 17
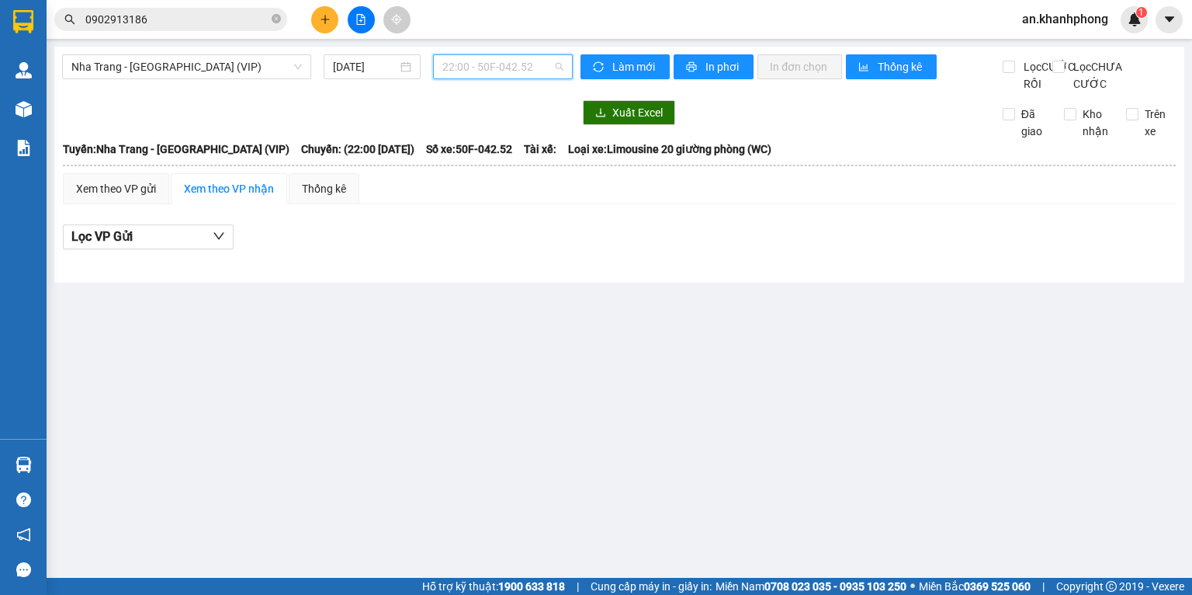
click at [463, 61] on span "22:00 - 50F-042.52" at bounding box center [504, 66] width 122 height 23
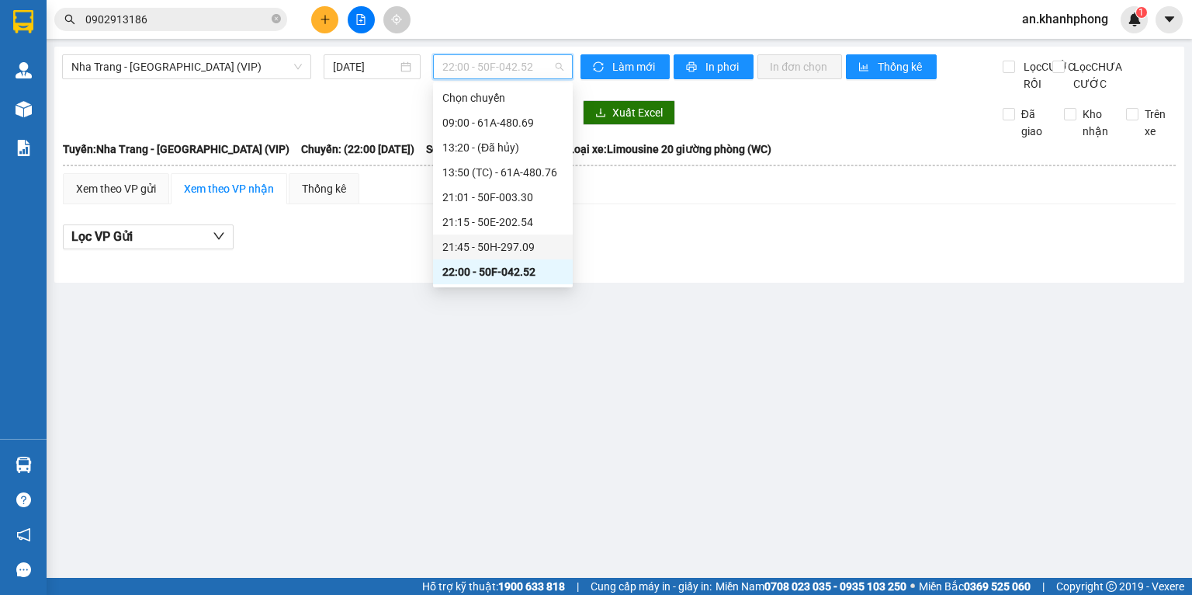
click at [513, 247] on div "21:45 - 50H-297.09" at bounding box center [503, 246] width 121 height 17
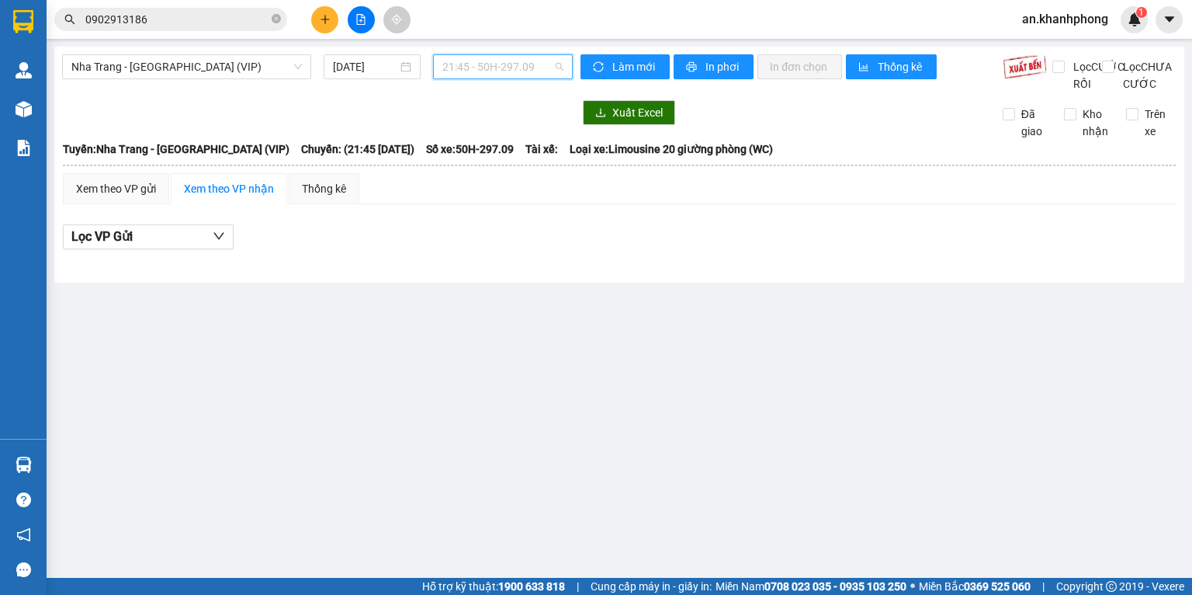
click at [505, 71] on span "21:45 - 50H-297.09" at bounding box center [504, 66] width 122 height 23
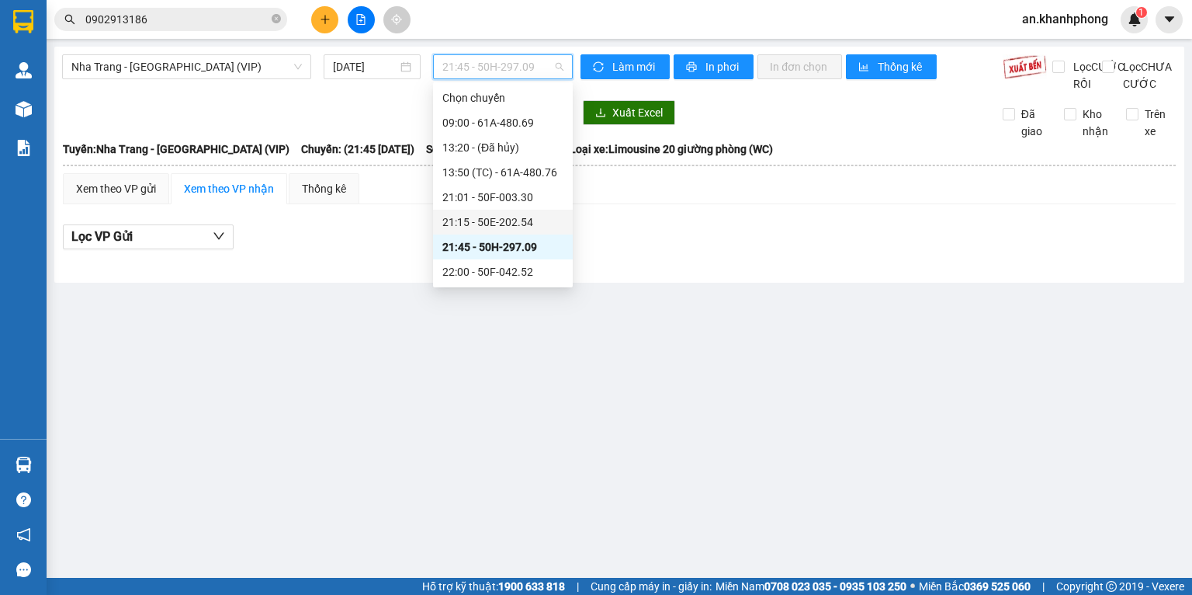
click at [507, 224] on div "21:15 - 50E-202.54" at bounding box center [503, 221] width 121 height 17
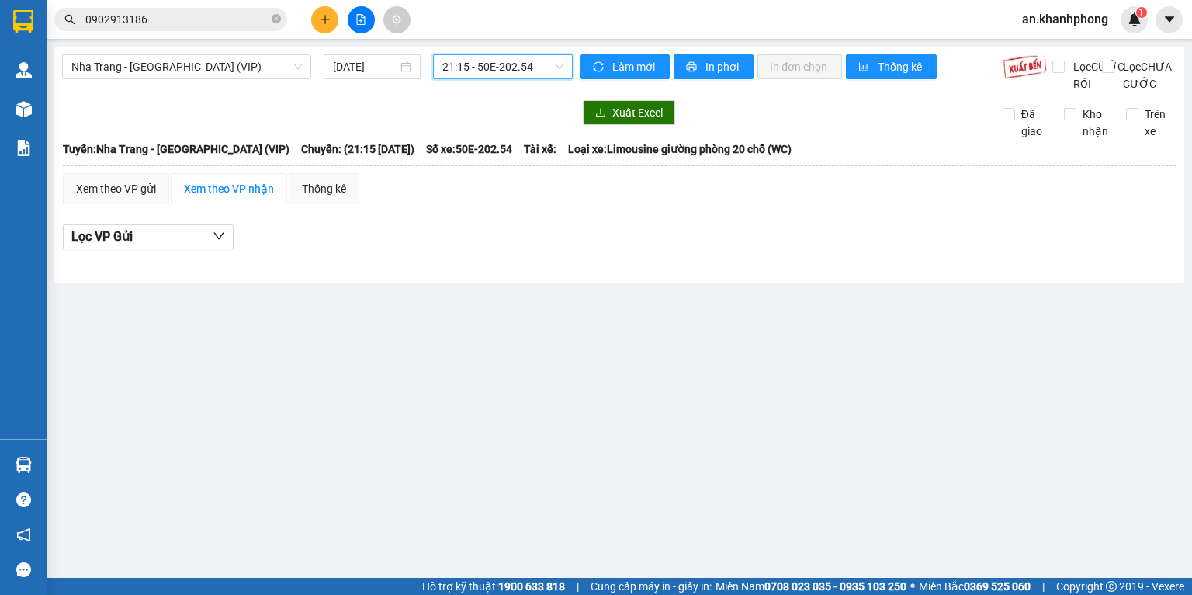
click at [510, 69] on span "21:15 - 50E-202.54" at bounding box center [504, 66] width 122 height 23
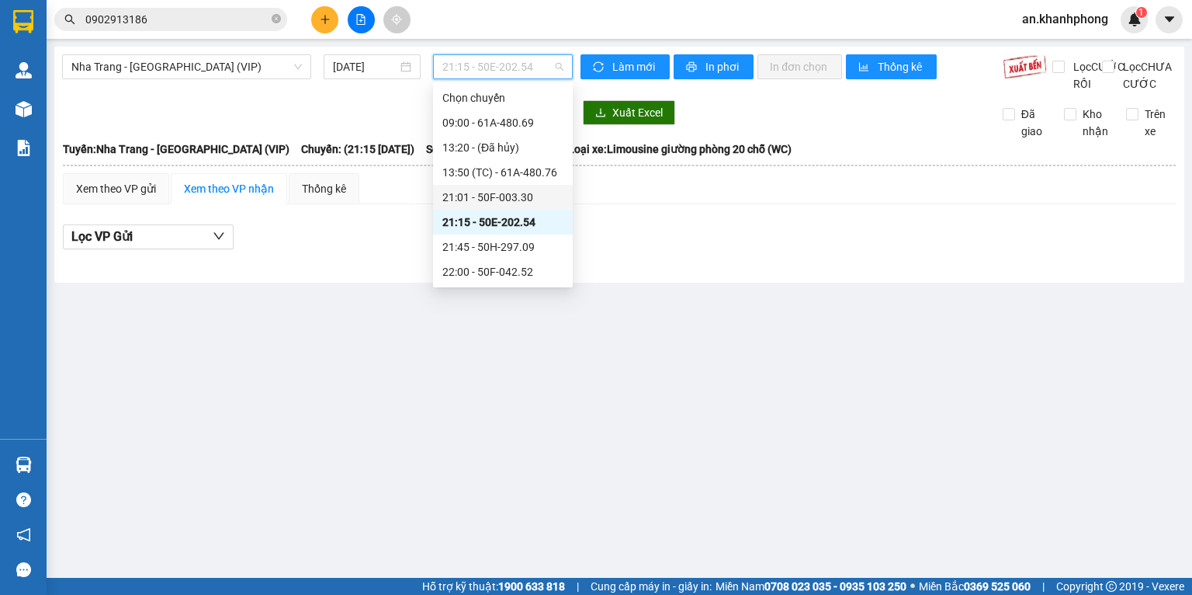
click at [489, 191] on div "21:01 - 50F-003.30" at bounding box center [503, 197] width 121 height 17
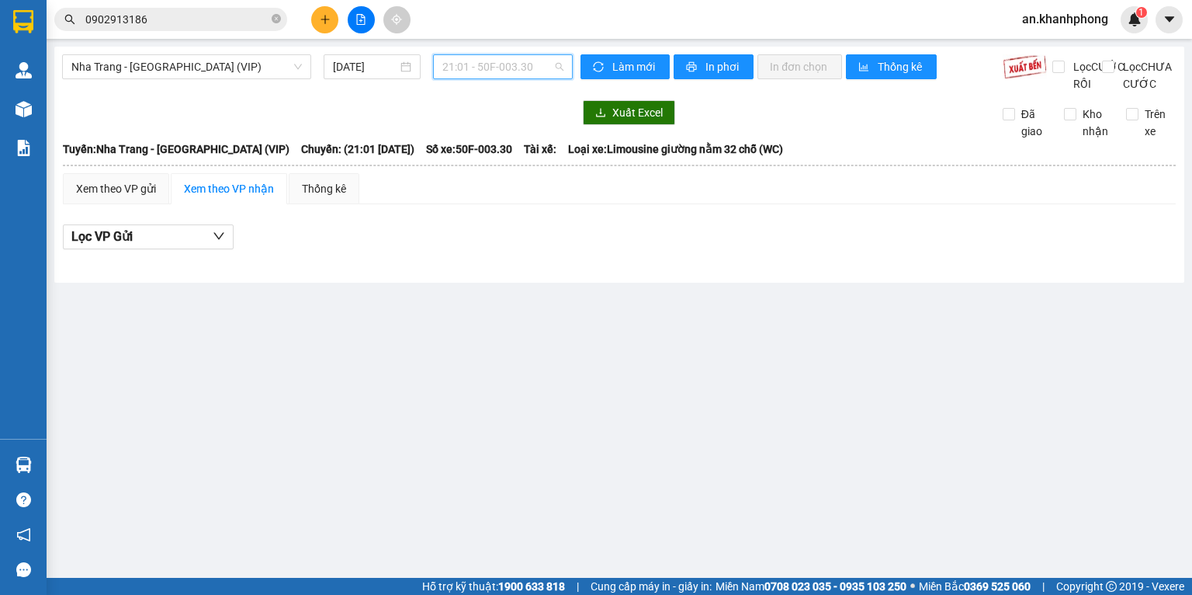
click at [489, 78] on span "21:01 - 50F-003.30" at bounding box center [504, 66] width 122 height 23
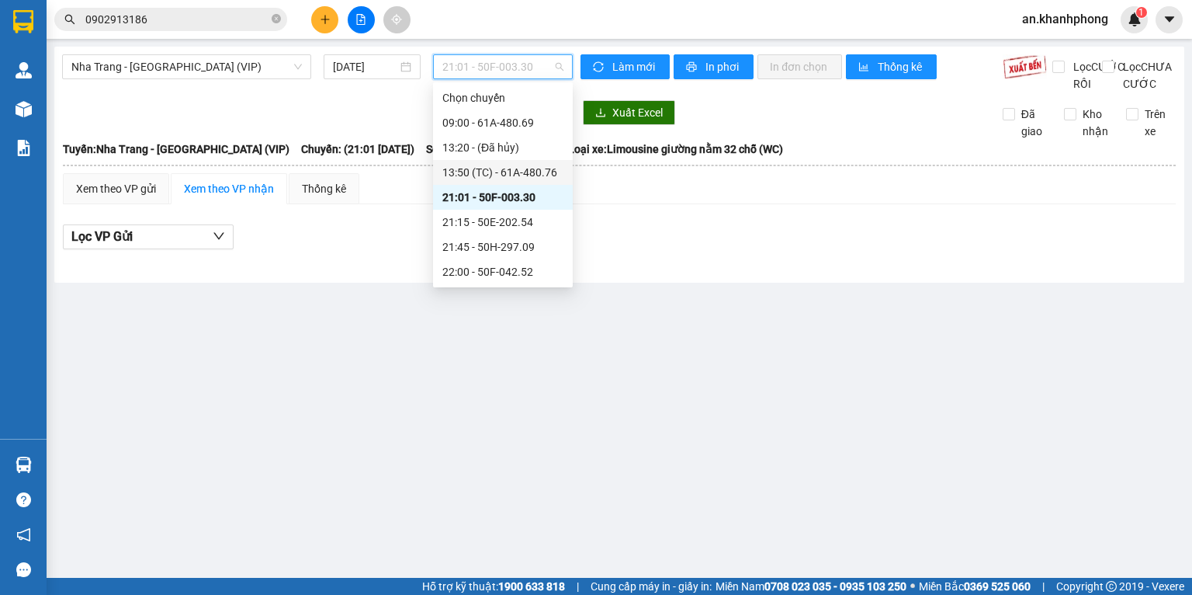
click at [506, 165] on div "13:50 (TC) - 61A-480.76" at bounding box center [503, 172] width 121 height 17
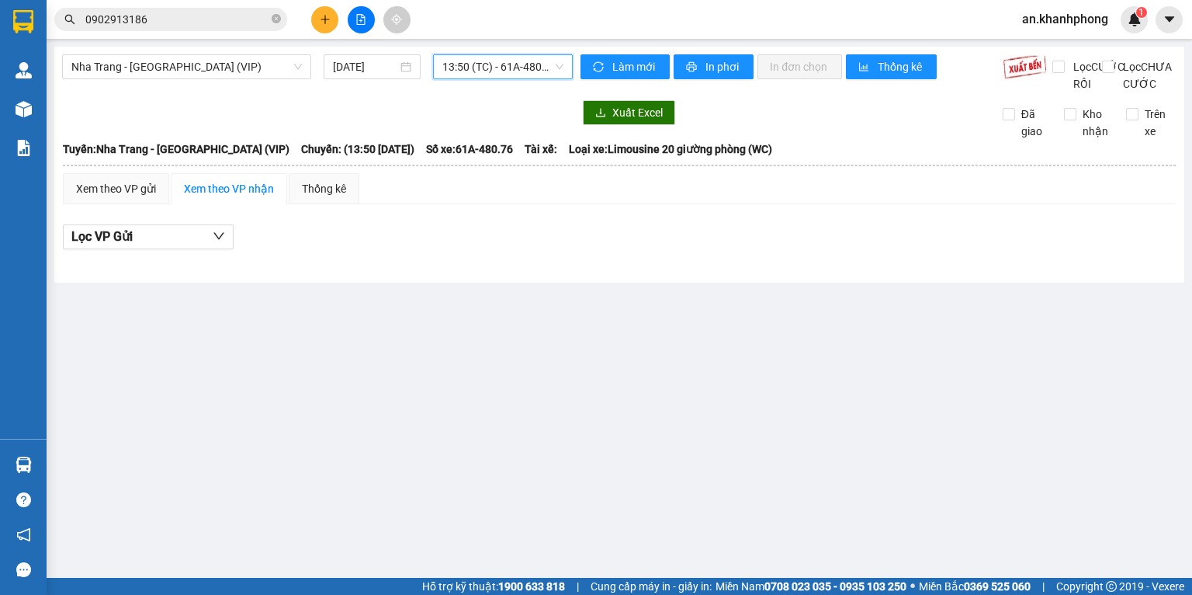
click at [482, 65] on span "13:50 (TC) - 61A-480.76" at bounding box center [504, 66] width 122 height 23
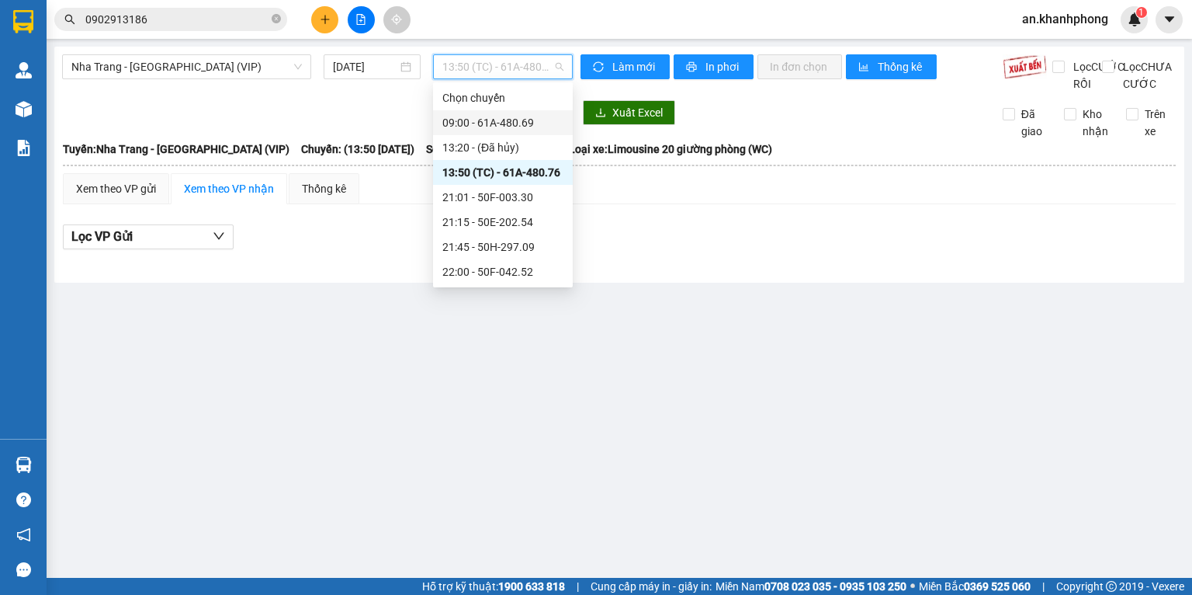
click at [488, 115] on div "09:00 - 61A-480.69" at bounding box center [503, 122] width 121 height 17
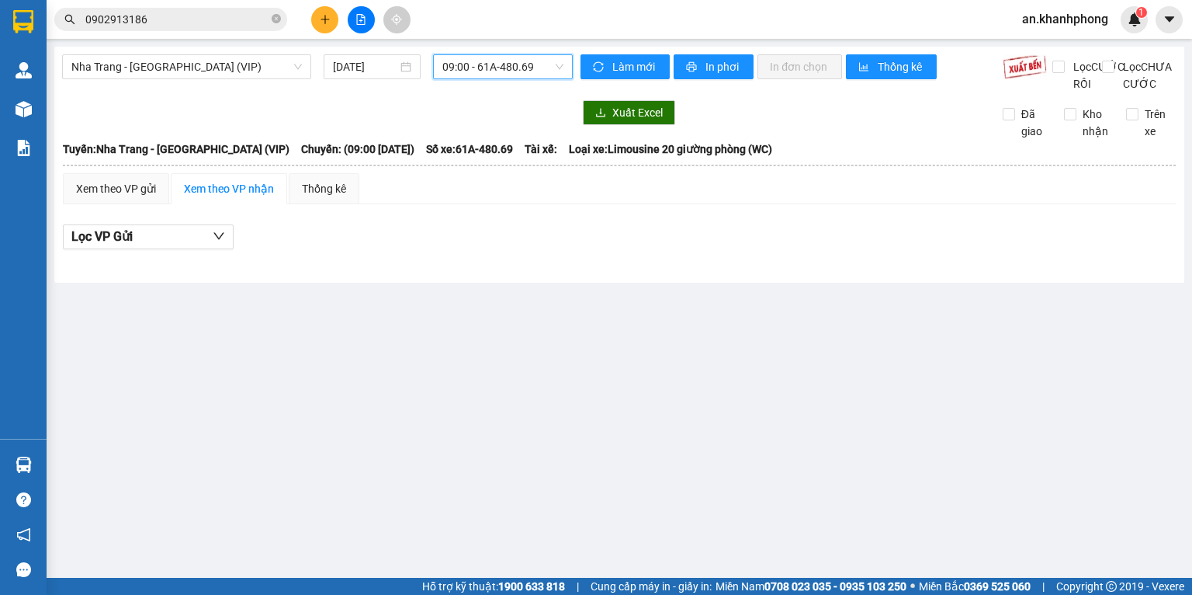
click at [488, 73] on span "09:00 - 61A-480.69" at bounding box center [504, 66] width 122 height 23
click at [366, 266] on div at bounding box center [619, 262] width 1113 height 9
click at [473, 74] on span "09:00 - 61A-480.69" at bounding box center [504, 66] width 122 height 23
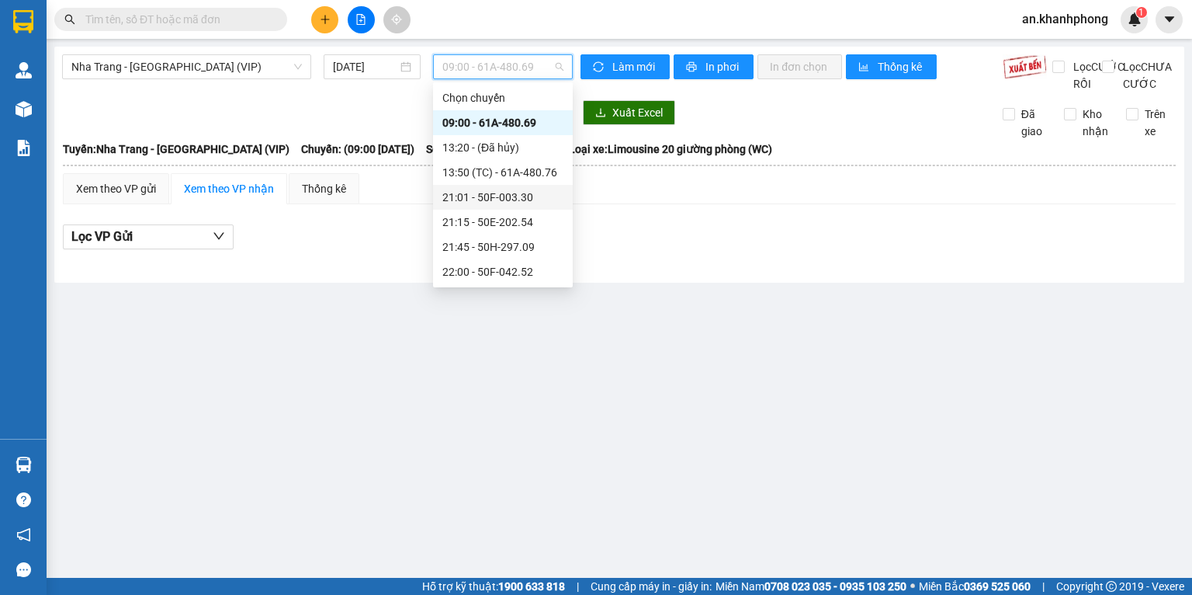
scroll to position [273, 0]
click at [511, 236] on div "23:00 - 50H-638.40" at bounding box center [503, 246] width 140 height 25
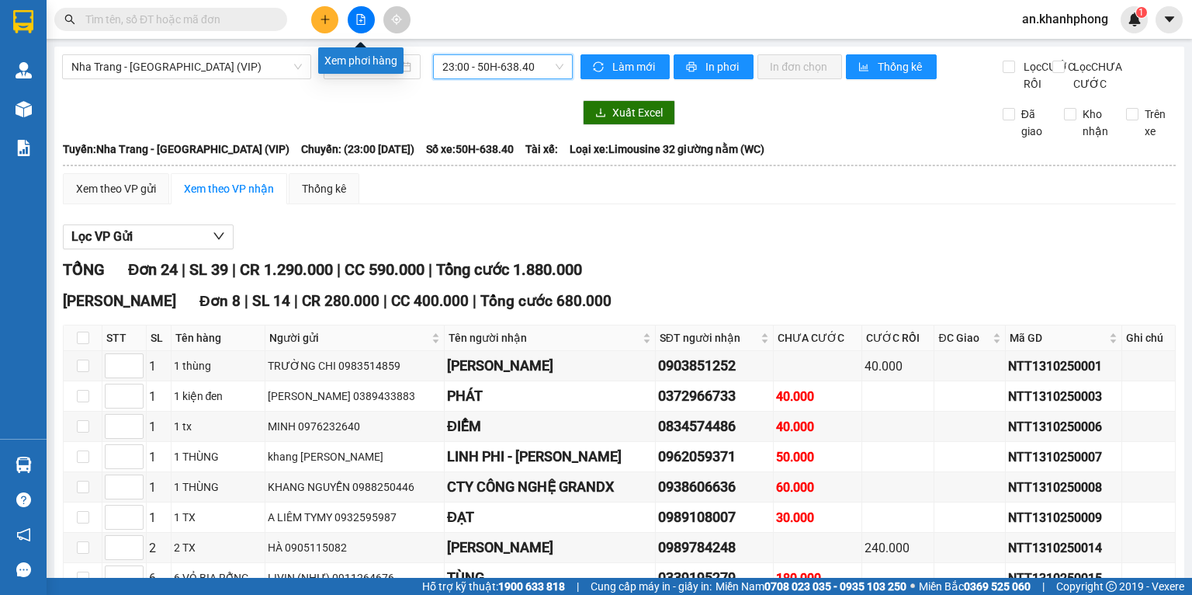
click at [356, 23] on icon "file-add" at bounding box center [361, 19] width 11 height 11
click at [543, 71] on span "23:00 - 50H-638.40" at bounding box center [504, 66] width 122 height 23
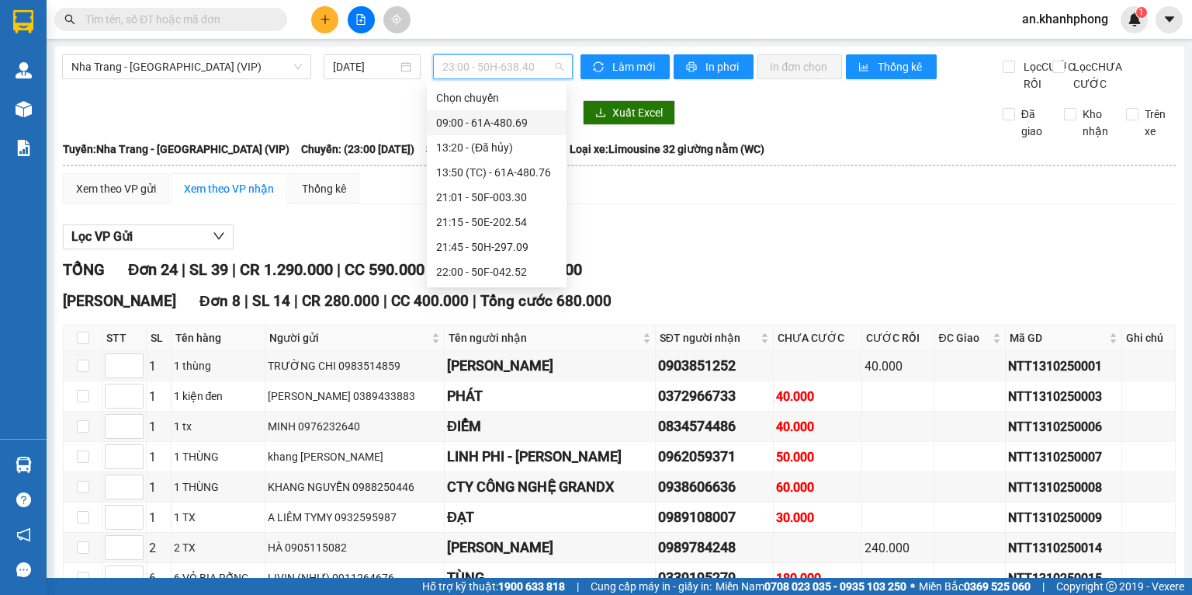
click at [481, 120] on div "09:00 - 61A-480.69" at bounding box center [496, 122] width 121 height 17
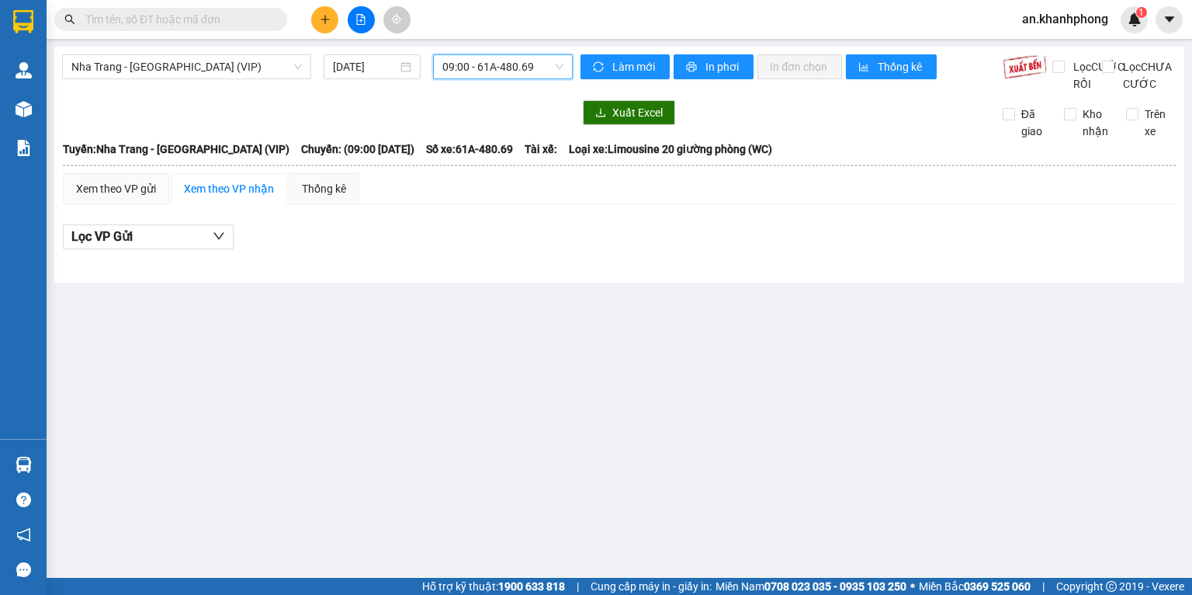
click at [460, 72] on span "09:00 - 61A-480.69" at bounding box center [504, 66] width 122 height 23
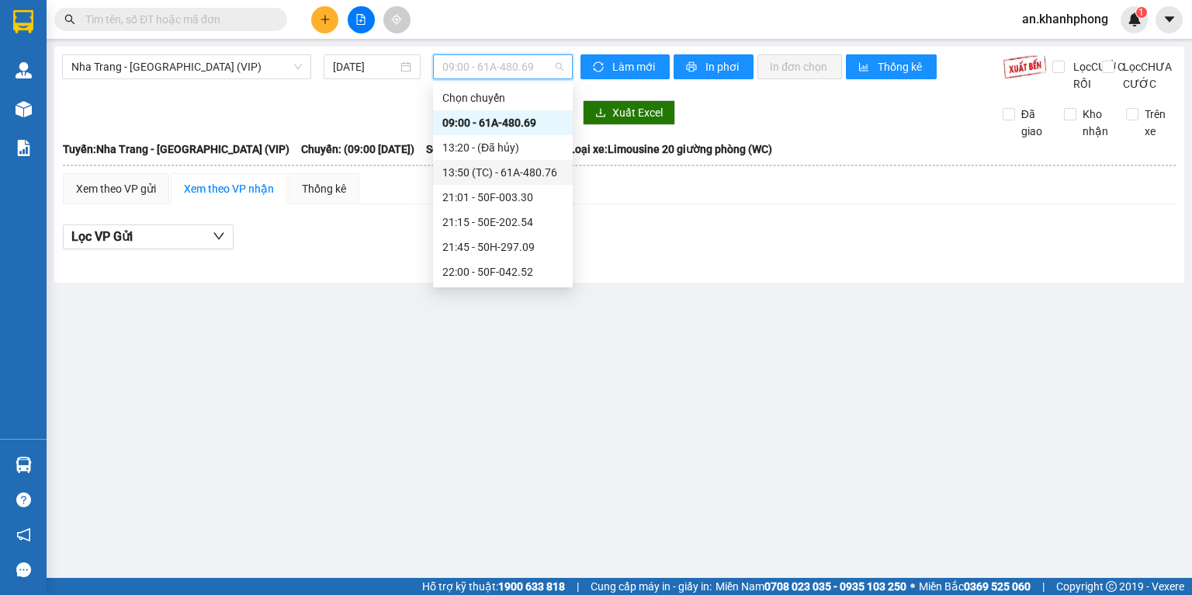
click at [472, 165] on div "13:50 (TC) - 61A-480.76" at bounding box center [503, 172] width 121 height 17
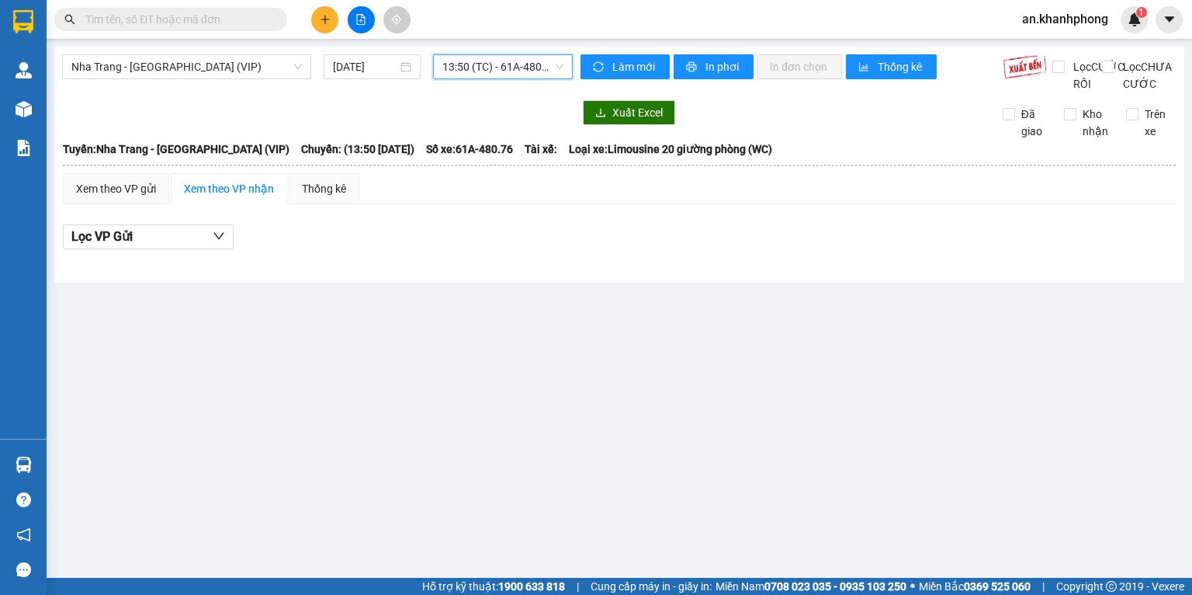
click at [466, 71] on span "13:50 (TC) - 61A-480.76" at bounding box center [504, 66] width 122 height 23
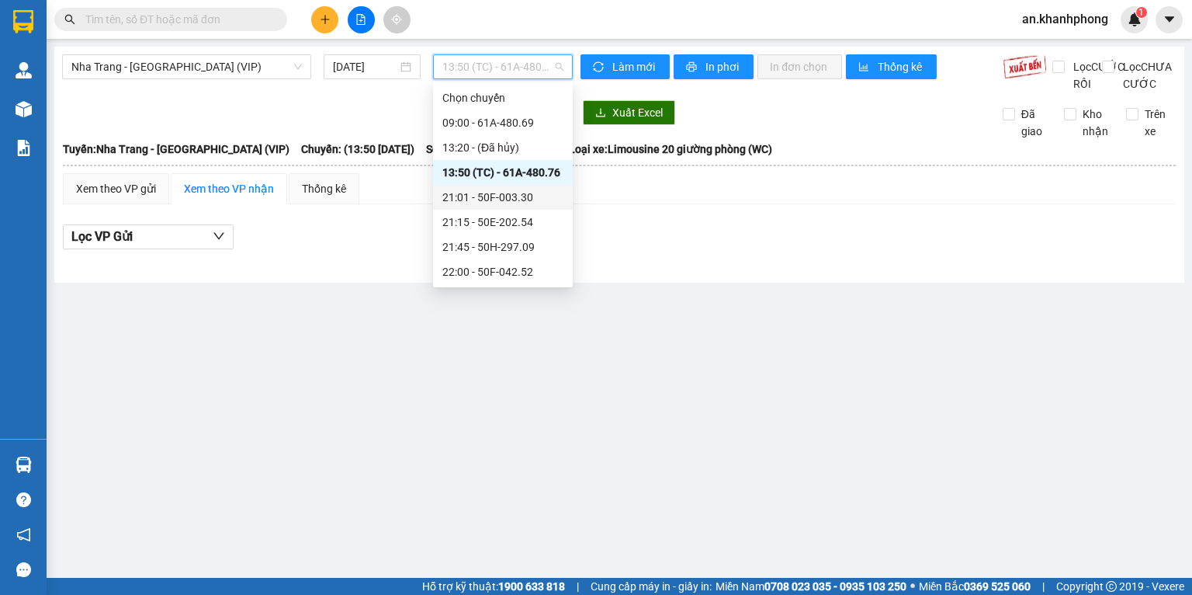
click at [470, 191] on div "21:01 - 50F-003.30" at bounding box center [503, 197] width 121 height 17
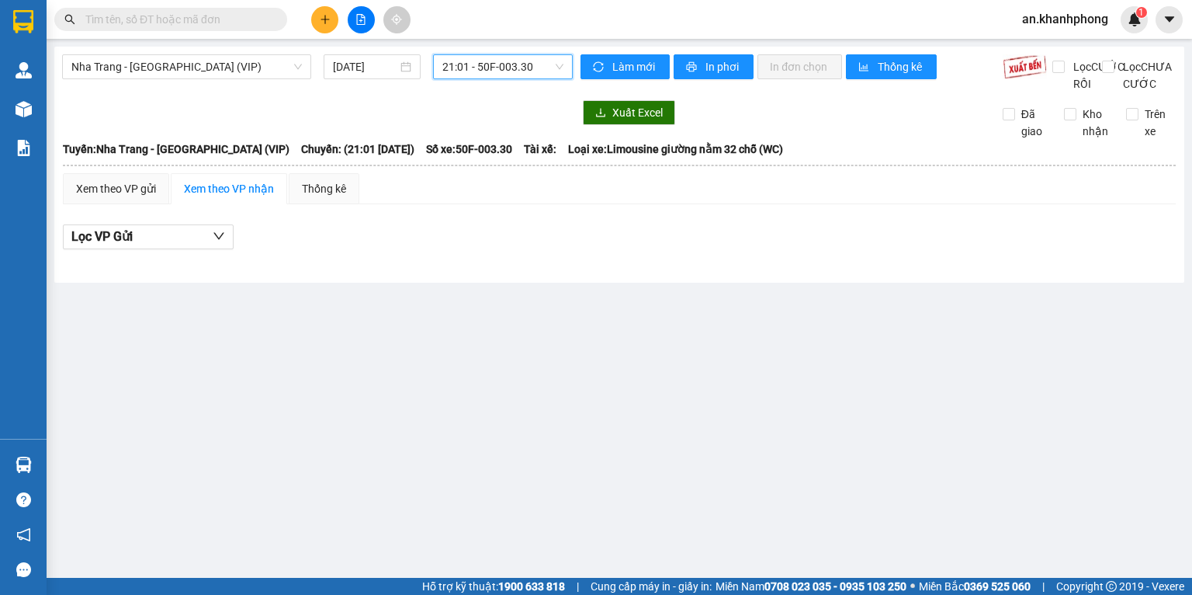
click at [479, 68] on span "21:01 - 50F-003.30" at bounding box center [504, 66] width 122 height 23
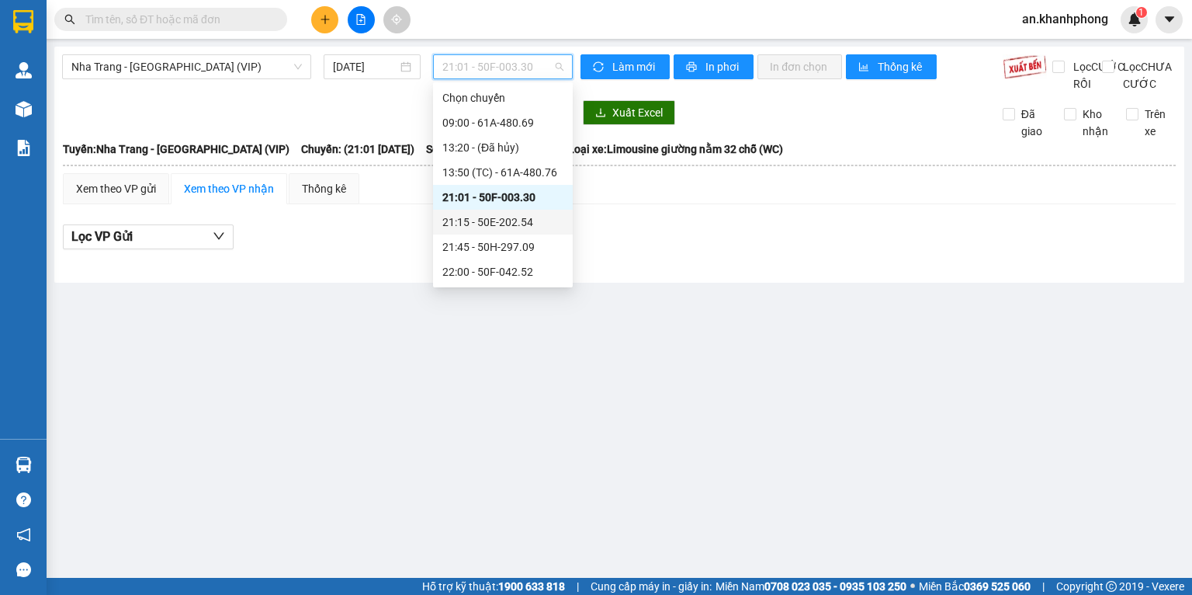
click at [488, 221] on div "21:15 - 50E-202.54" at bounding box center [503, 221] width 121 height 17
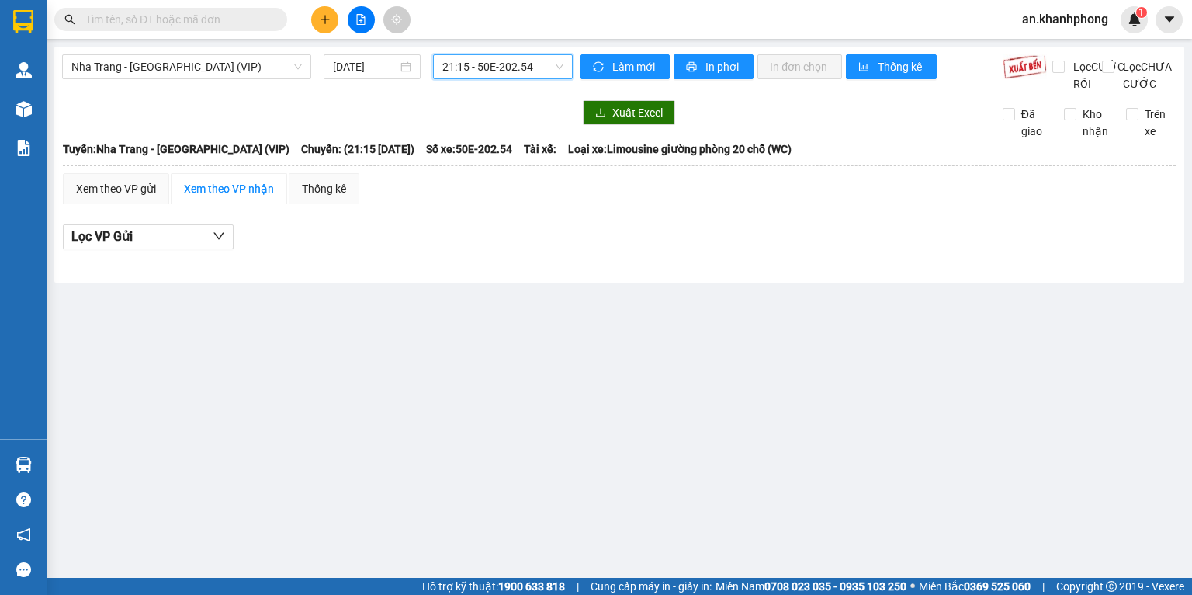
click at [480, 72] on span "21:15 - 50E-202.54" at bounding box center [504, 66] width 122 height 23
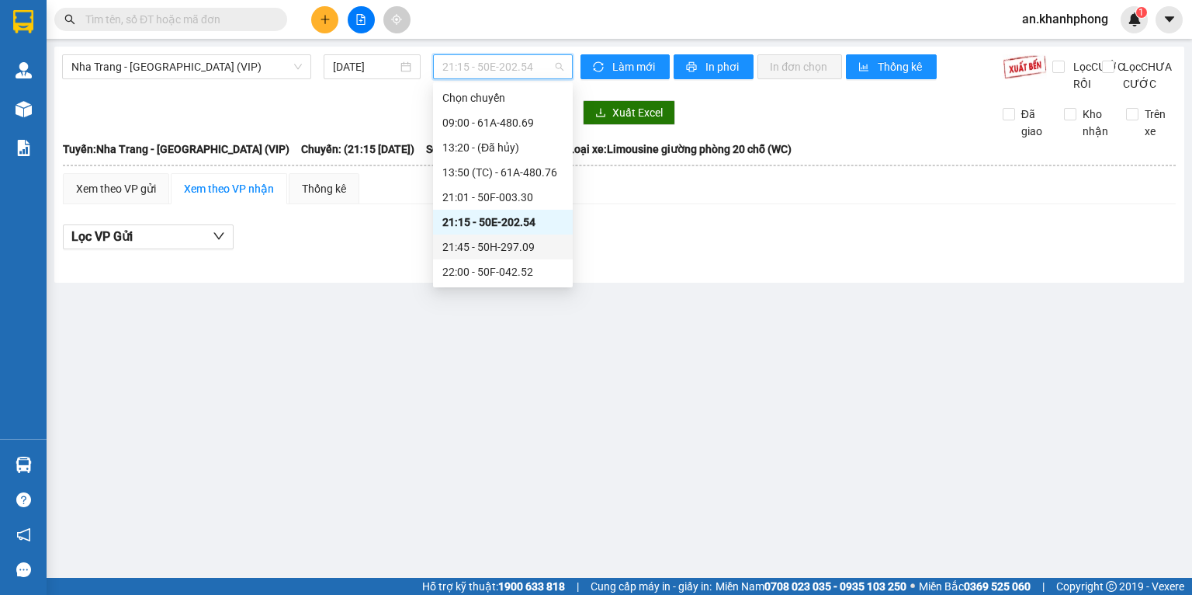
click at [487, 244] on div "21:45 - 50H-297.09" at bounding box center [503, 246] width 121 height 17
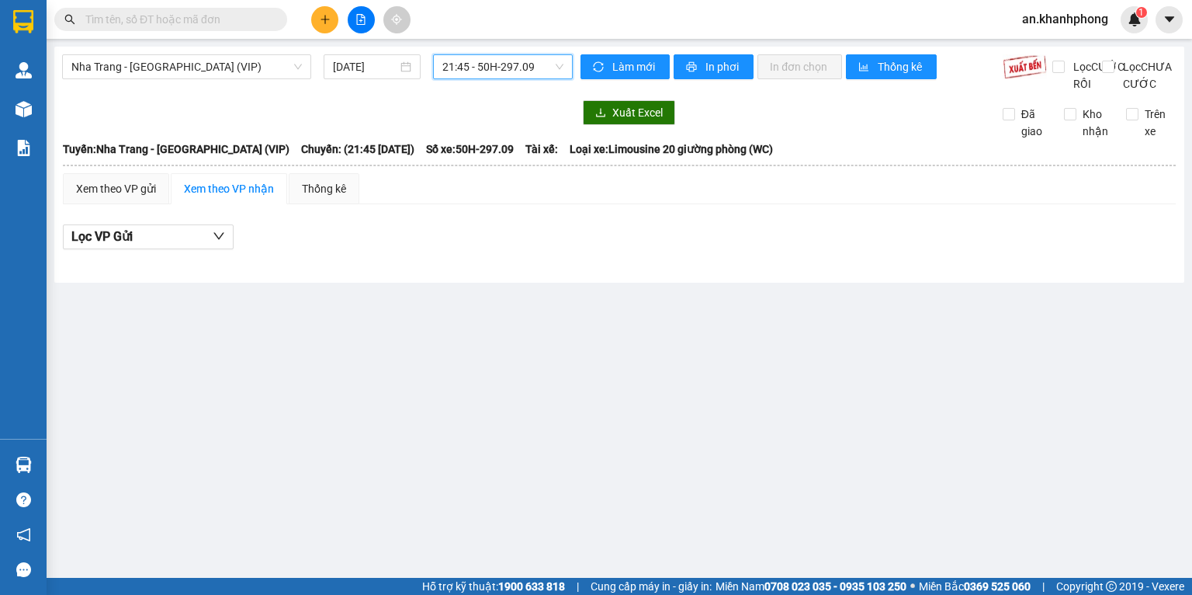
click at [498, 75] on span "21:45 - 50H-297.09" at bounding box center [504, 66] width 122 height 23
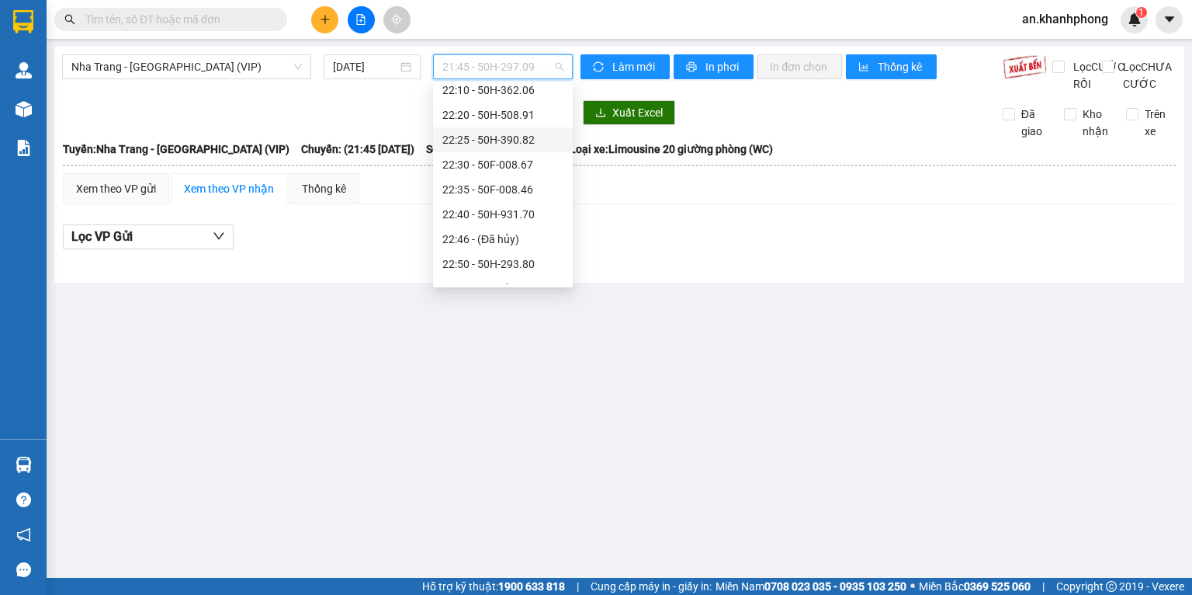
scroll to position [102, 0]
click at [520, 165] on div "22:00 - 50F-042.52" at bounding box center [503, 169] width 121 height 17
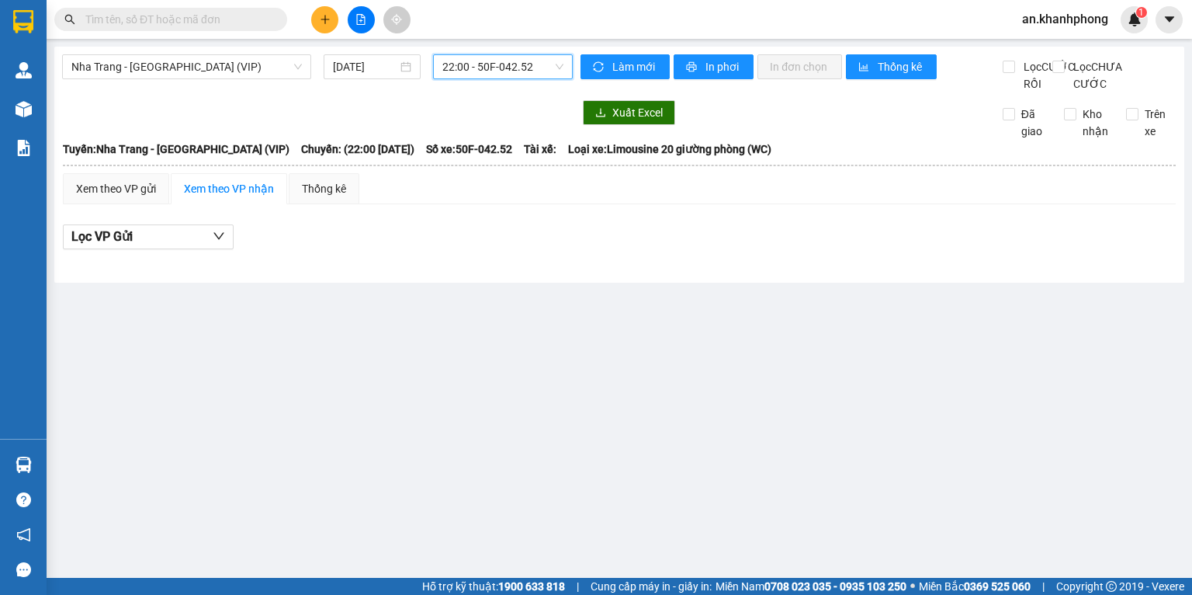
click at [510, 73] on span "22:00 - 50F-042.52" at bounding box center [504, 66] width 122 height 23
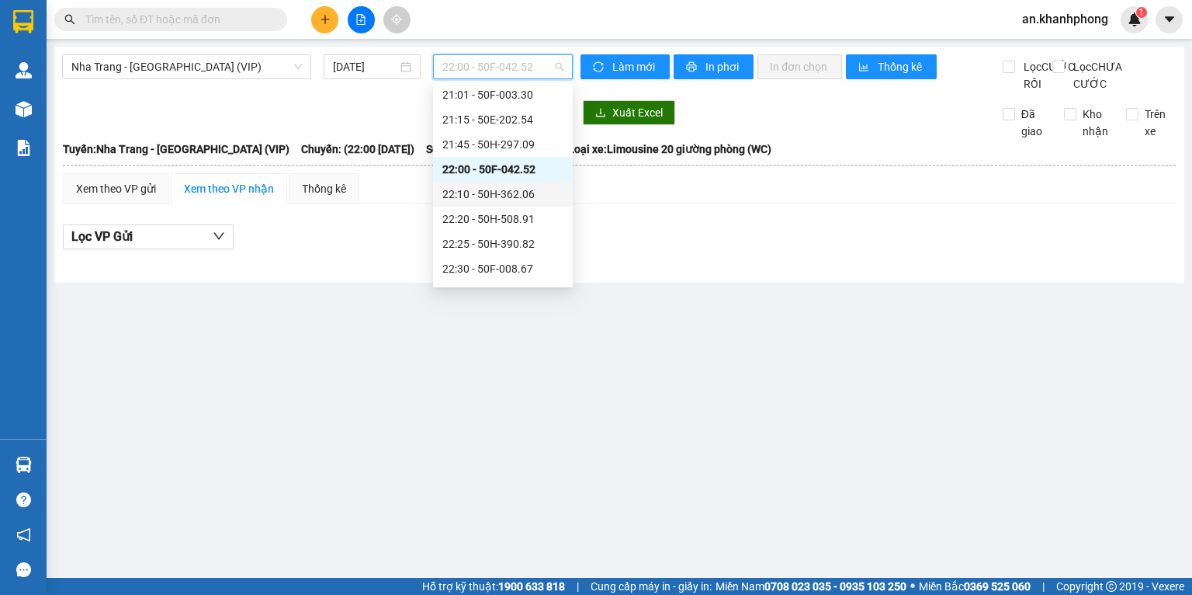
click at [491, 198] on div "22:10 - 50H-362.06" at bounding box center [503, 194] width 121 height 17
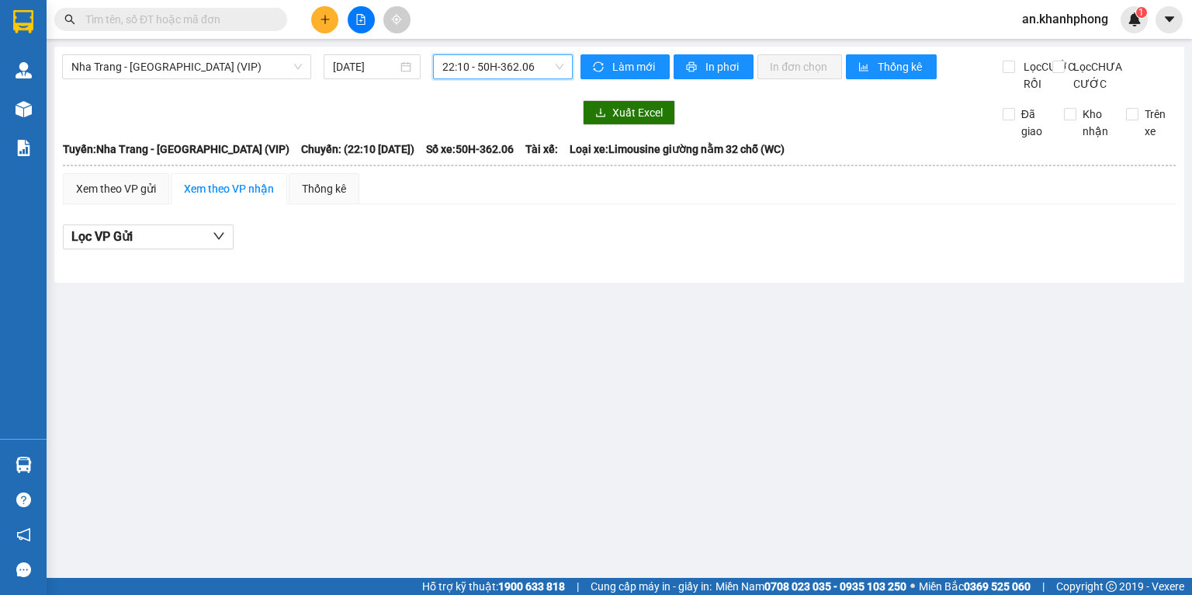
click at [478, 75] on span "22:10 - 50H-362.06" at bounding box center [504, 66] width 122 height 23
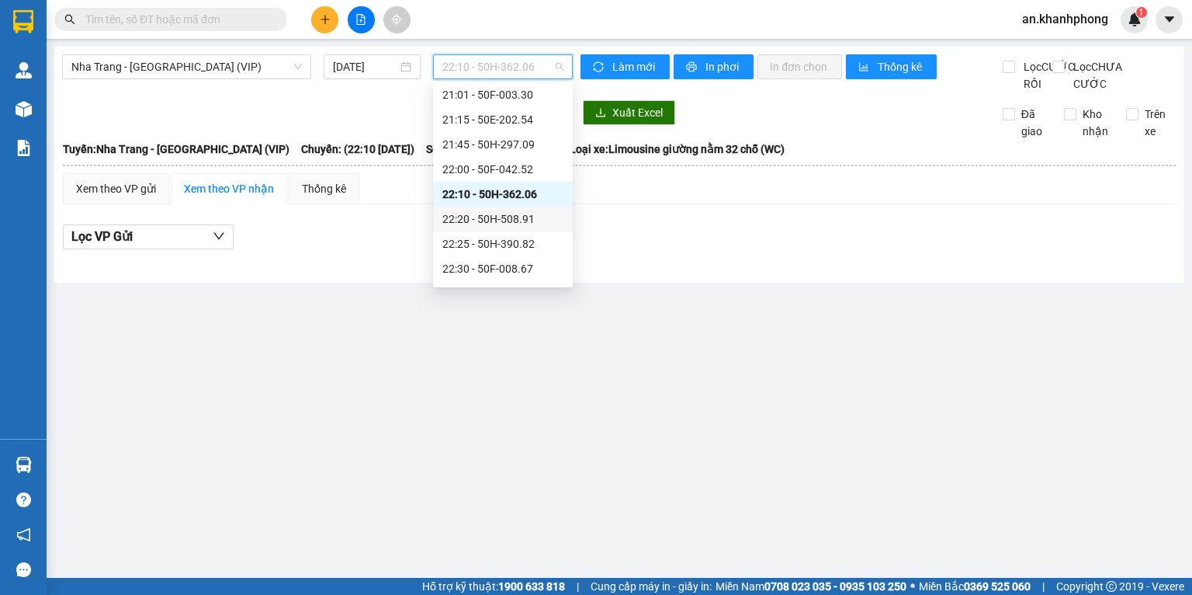
click at [472, 217] on div "22:20 - 50H-508.91" at bounding box center [503, 218] width 121 height 17
click at [491, 73] on span "22:20 - 50H-508.91" at bounding box center [504, 66] width 122 height 23
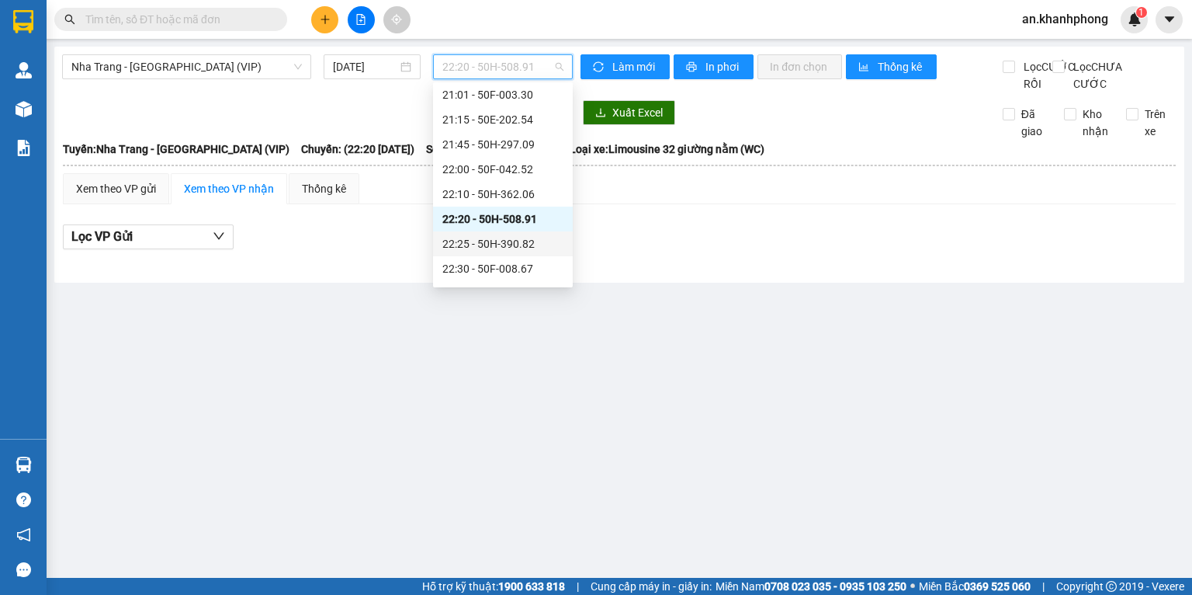
click at [480, 234] on div "22:25 - 50H-390.82" at bounding box center [503, 243] width 140 height 25
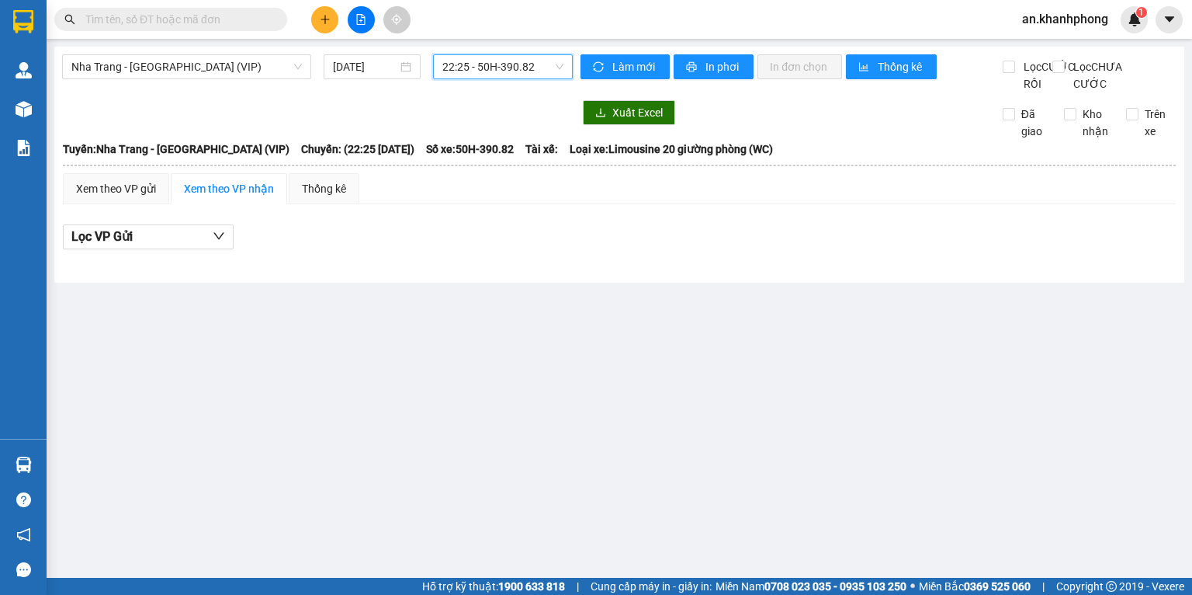
click at [472, 75] on span "22:25 - 50H-390.82" at bounding box center [504, 66] width 122 height 23
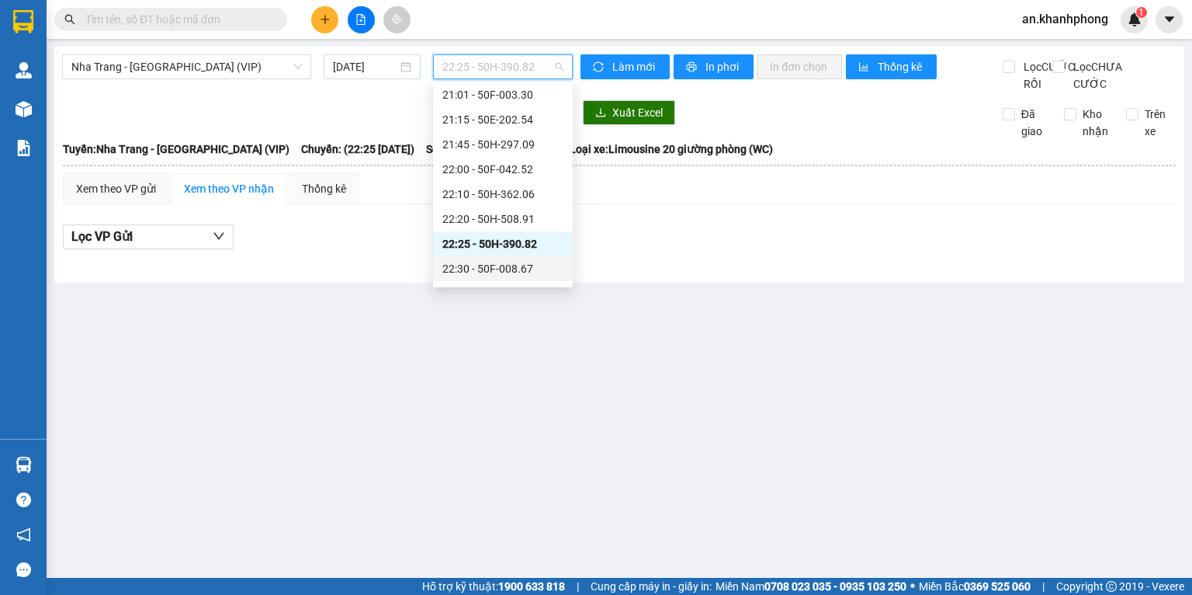
click at [458, 262] on div "22:30 - 50F-008.67" at bounding box center [503, 268] width 121 height 17
click at [494, 59] on span "22:30 - 50F-008.67" at bounding box center [504, 66] width 122 height 23
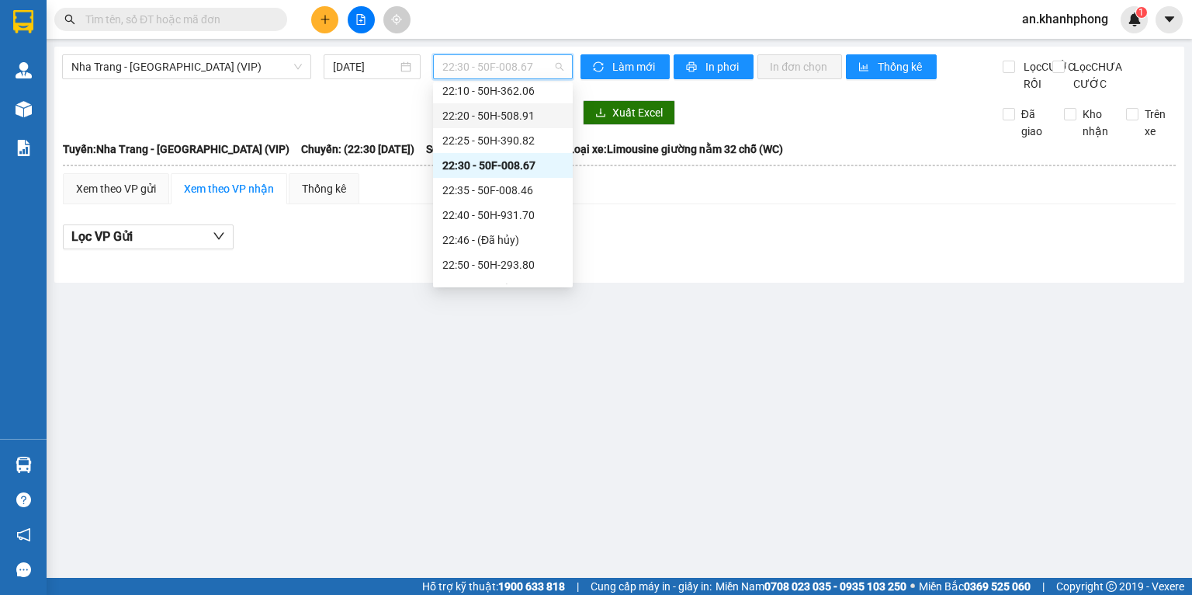
scroll to position [273, 0]
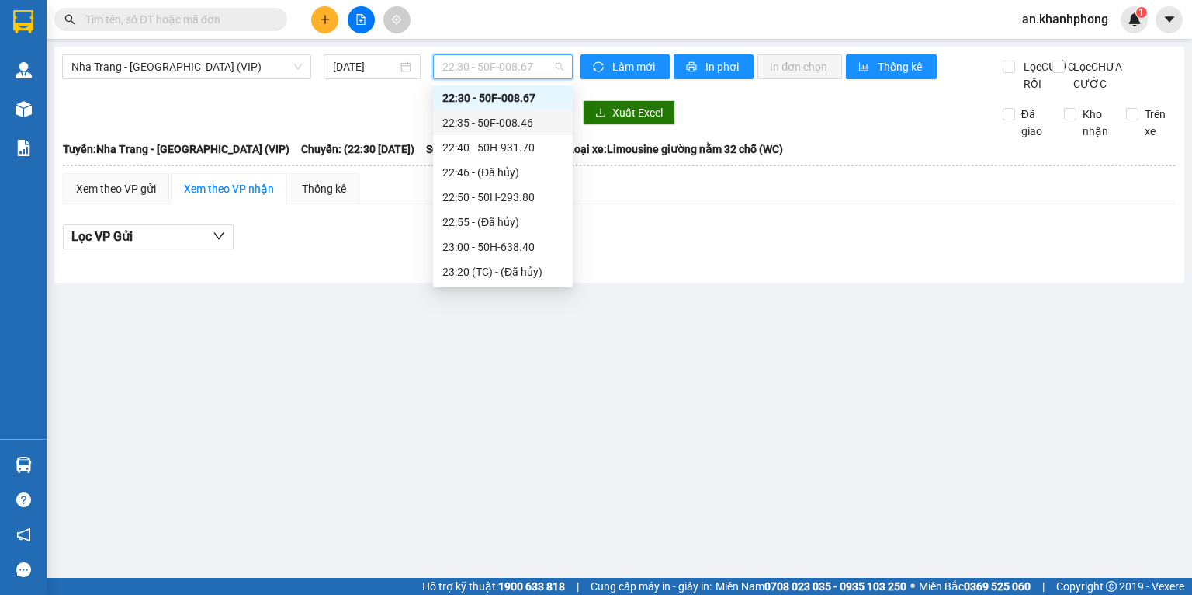
click at [493, 112] on div "22:35 - 50F-008.46" at bounding box center [503, 122] width 140 height 25
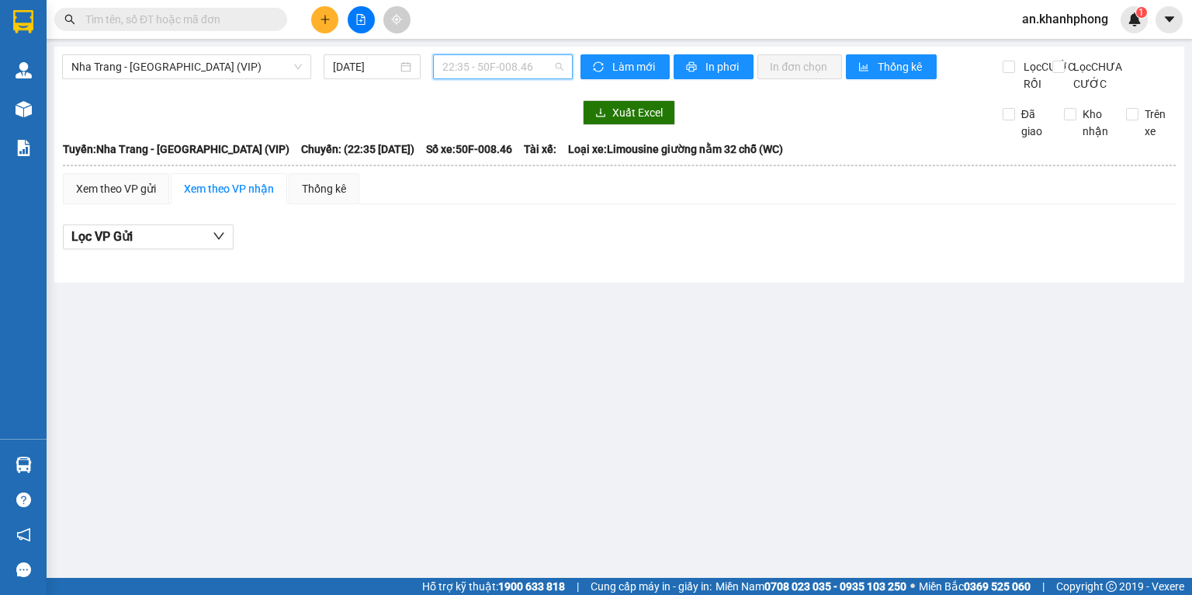
click at [491, 64] on span "22:35 - 50F-008.46" at bounding box center [504, 66] width 122 height 23
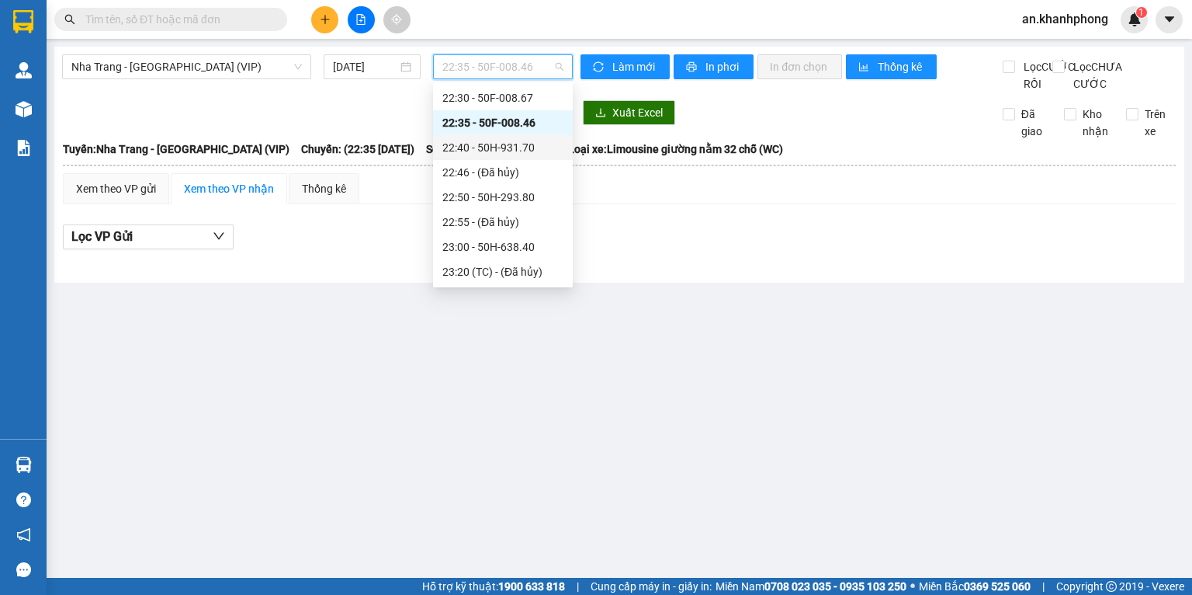
click at [489, 147] on div "22:40 - 50H-931.70" at bounding box center [503, 147] width 121 height 17
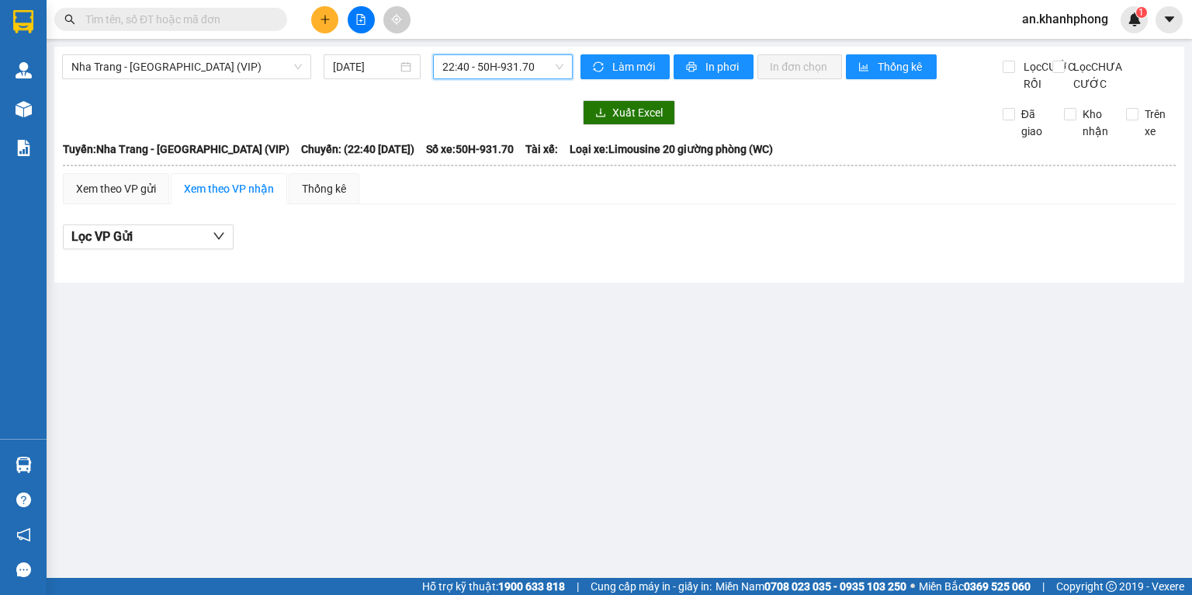
click at [482, 73] on span "22:40 - 50H-931.70" at bounding box center [504, 66] width 122 height 23
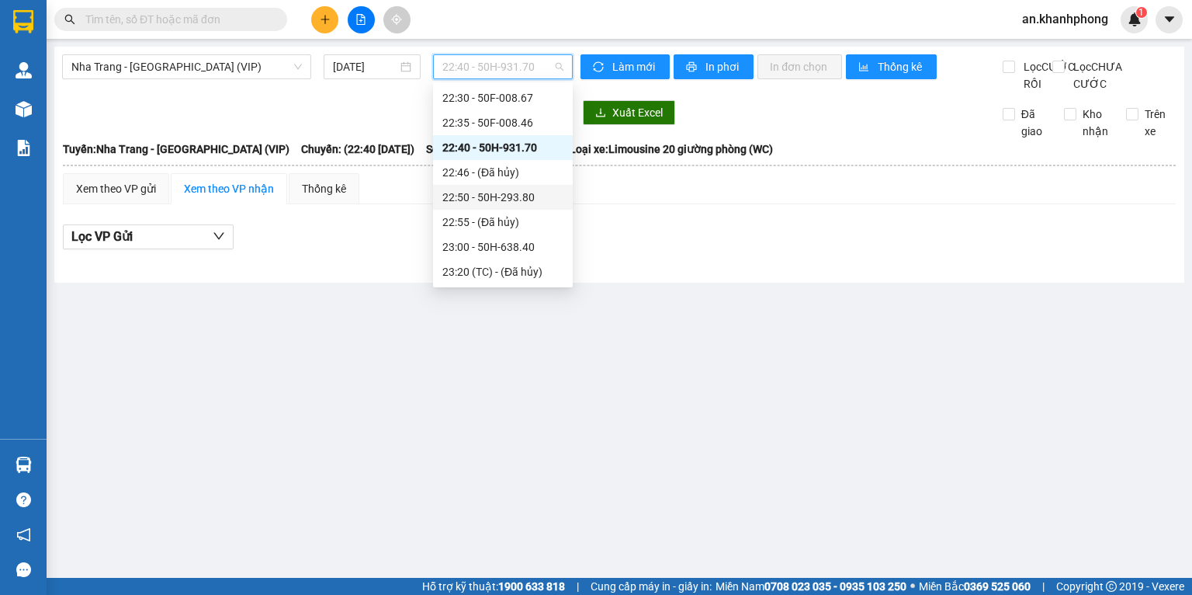
click at [484, 194] on div "22:50 - 50H-293.80" at bounding box center [503, 197] width 121 height 17
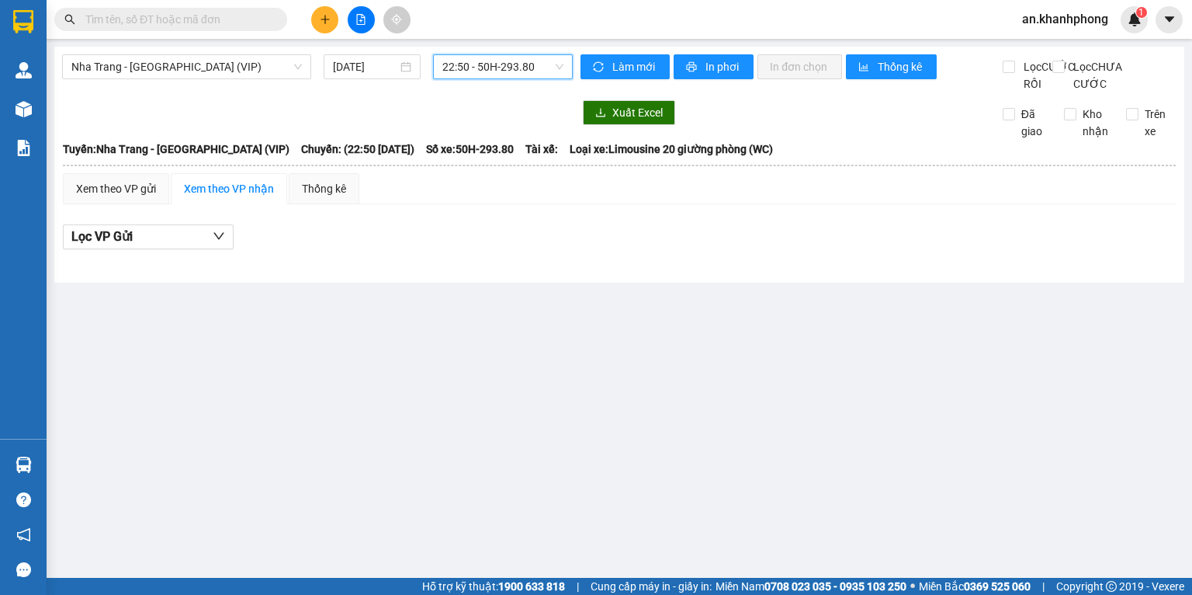
click at [498, 75] on span "22:50 - 50H-293.80" at bounding box center [504, 66] width 122 height 23
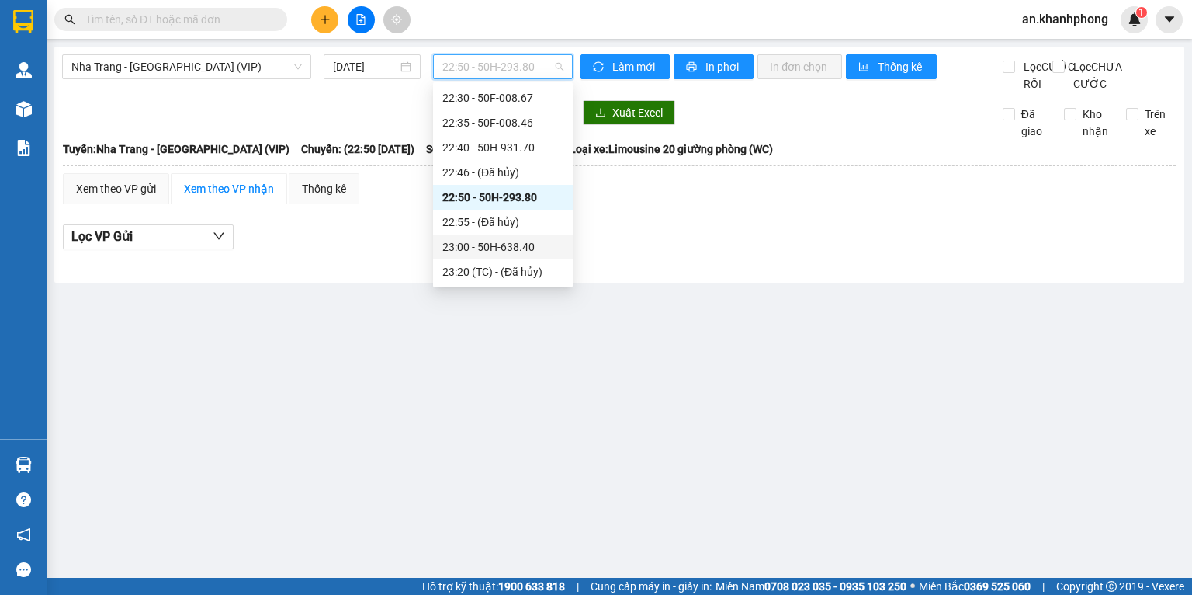
click at [487, 252] on div "23:00 - 50H-638.40" at bounding box center [503, 246] width 121 height 17
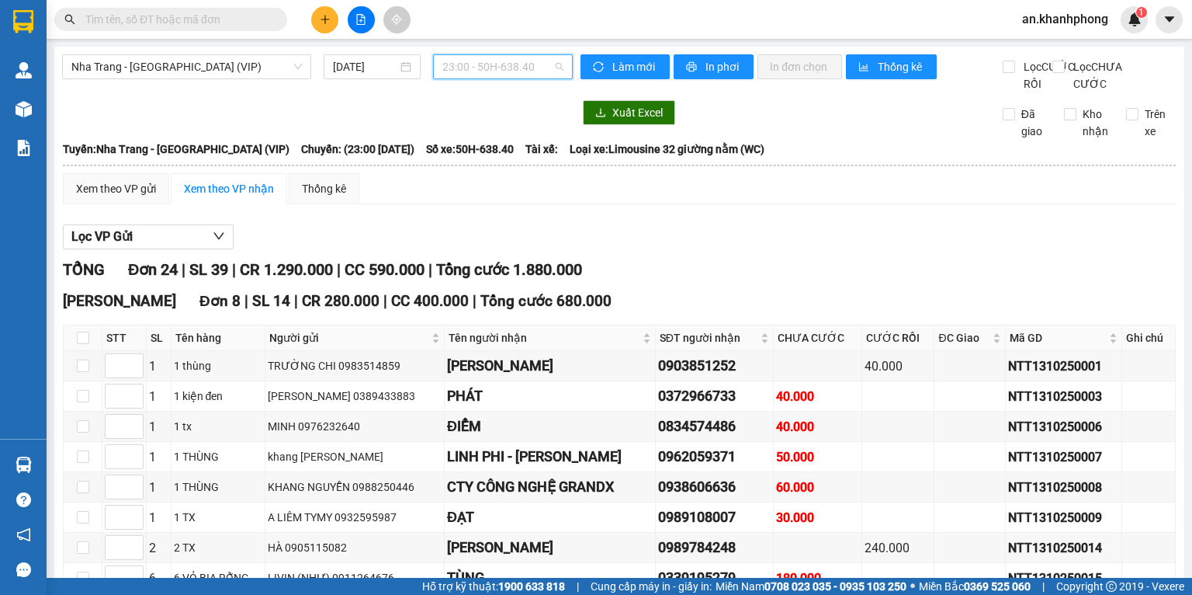
click at [474, 61] on span "23:00 - 50H-638.40" at bounding box center [504, 66] width 122 height 23
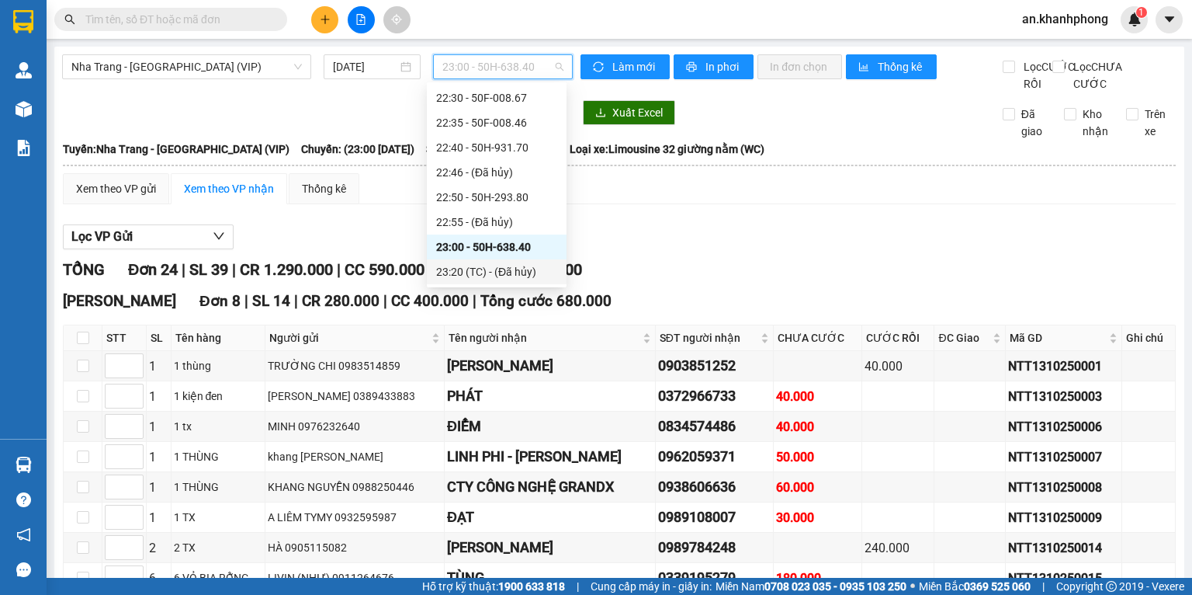
click at [492, 263] on div "23:20 (TC) - (Đã hủy)" at bounding box center [496, 271] width 121 height 17
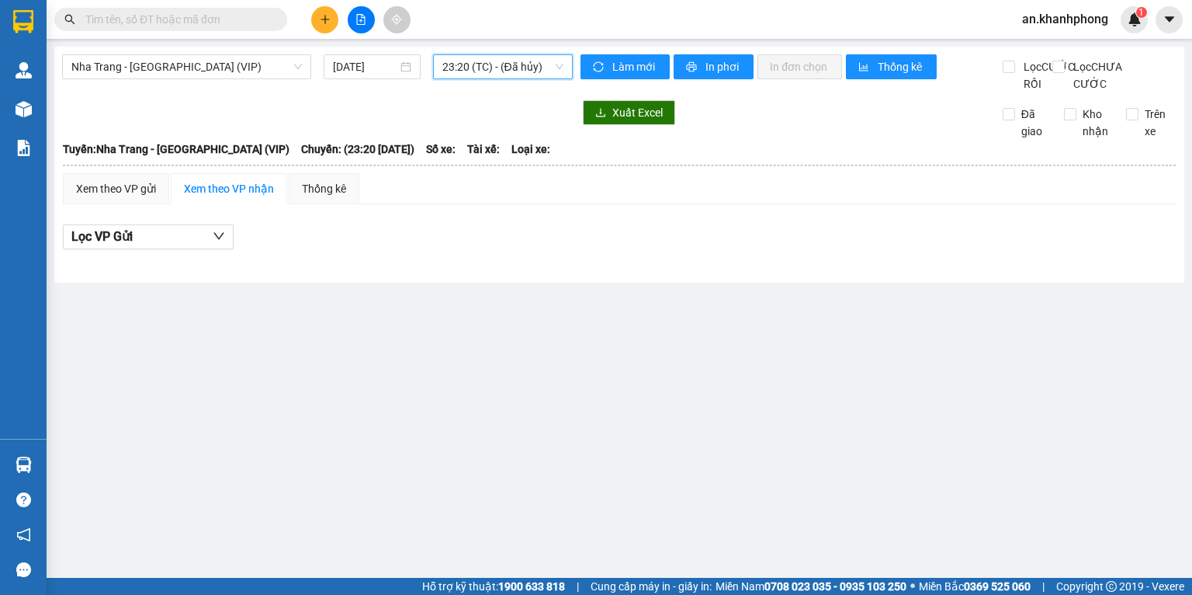
click at [507, 61] on span "23:20 (TC) - (Đã hủy)" at bounding box center [504, 66] width 122 height 23
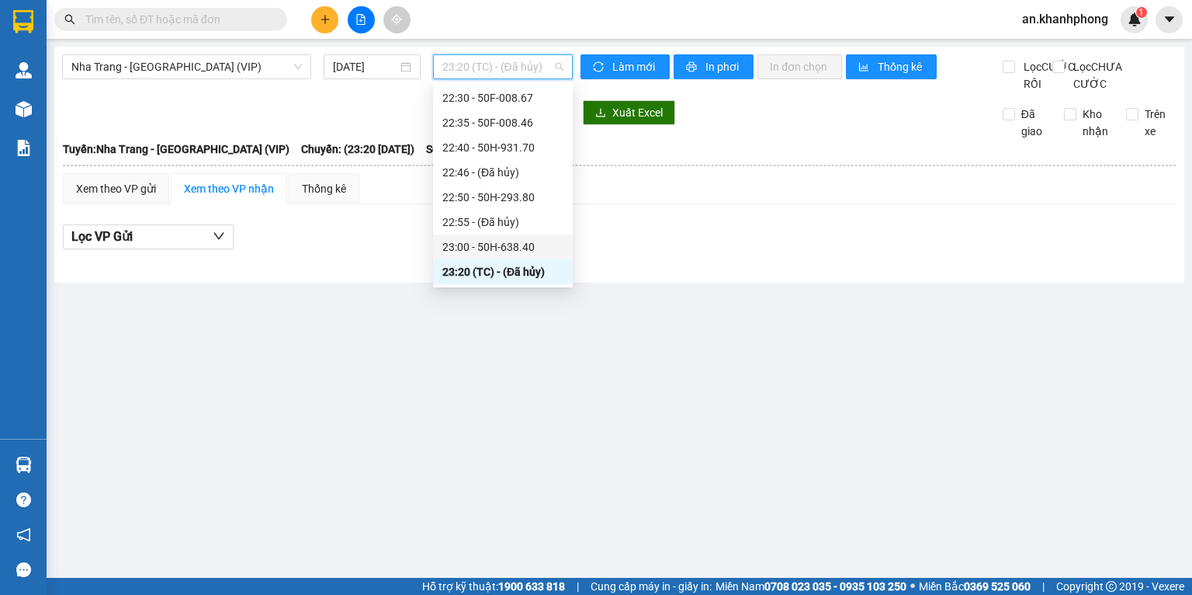
click at [481, 239] on div "23:00 - 50H-638.40" at bounding box center [503, 246] width 121 height 17
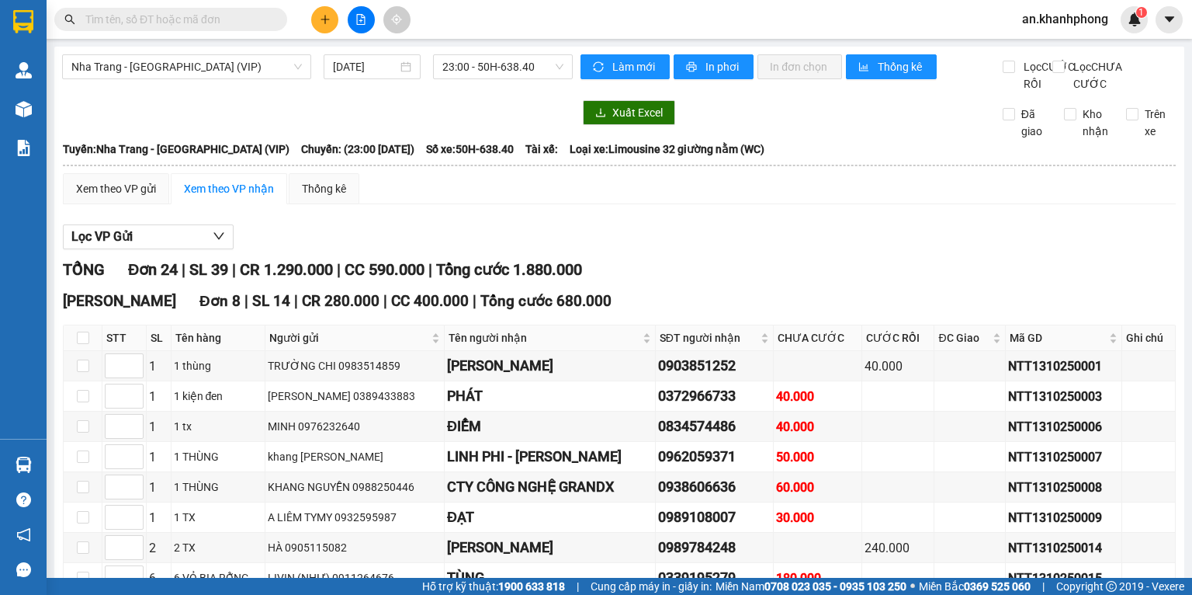
click at [791, 250] on div "Lọc VP Gửi" at bounding box center [619, 237] width 1113 height 26
click at [207, 68] on span "Nha Trang - [GEOGRAPHIC_DATA] (VIP)" at bounding box center [186, 66] width 231 height 23
click at [378, 120] on div at bounding box center [317, 112] width 511 height 25
click at [356, 23] on icon "file-add" at bounding box center [361, 19] width 11 height 11
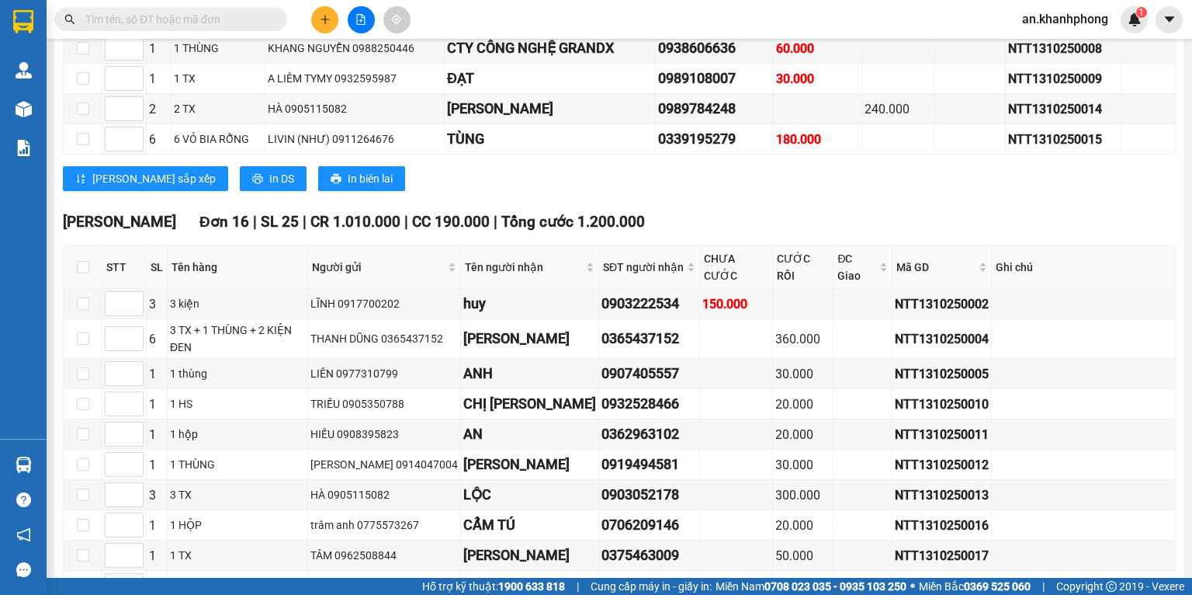
scroll to position [132, 0]
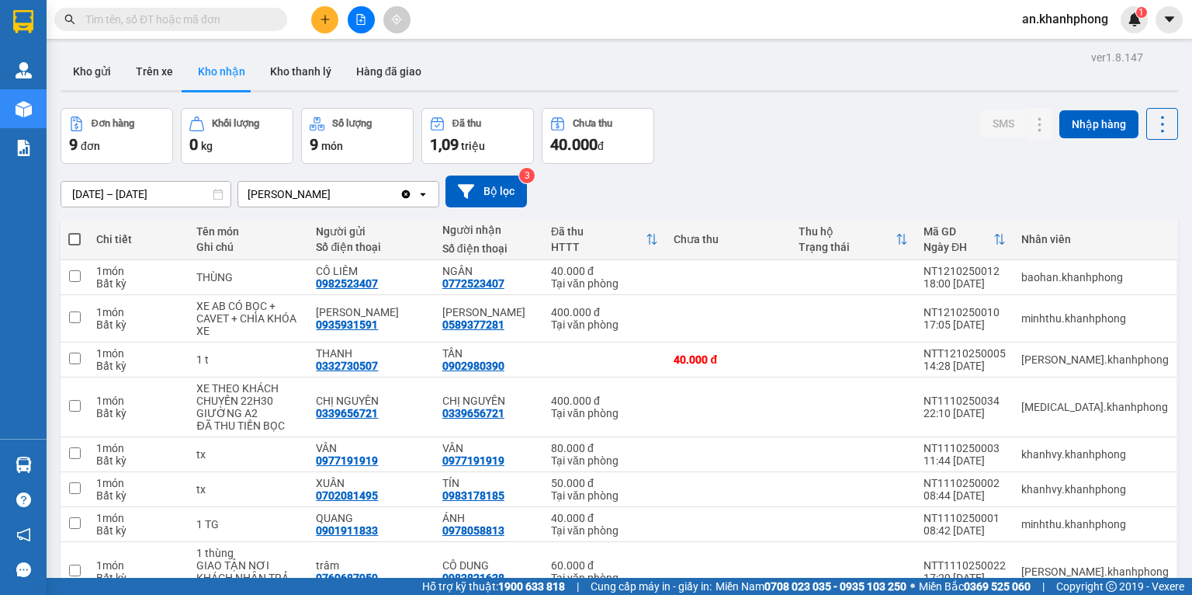
click at [713, 122] on div "Đơn hàng 9 đơn Khối lượng 0 kg Số lượng 9 món Đã thu 1,09 triệu Chưa thu 40.000…" at bounding box center [620, 136] width 1118 height 56
click at [325, 194] on div "[PERSON_NAME]" at bounding box center [318, 194] width 161 height 25
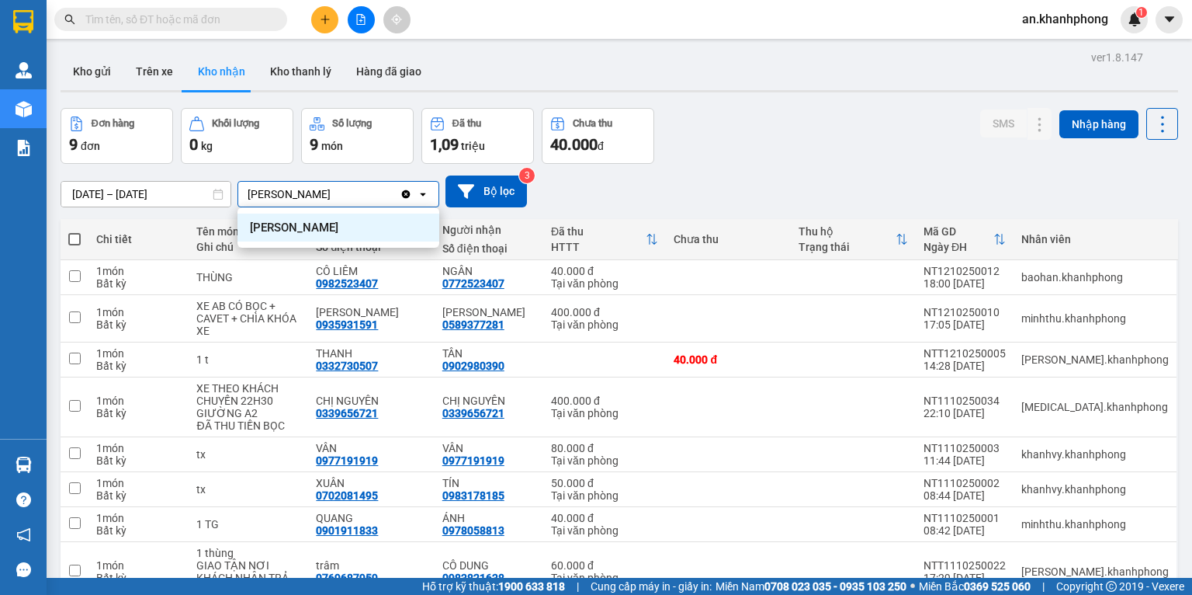
click at [314, 226] on span "[PERSON_NAME]" at bounding box center [294, 228] width 89 height 16
click at [802, 116] on div "Đơn hàng 9 đơn Khối lượng 0 kg Số lượng 9 món Đã thu 1,09 triệu Chưa thu 40.000…" at bounding box center [620, 136] width 1118 height 56
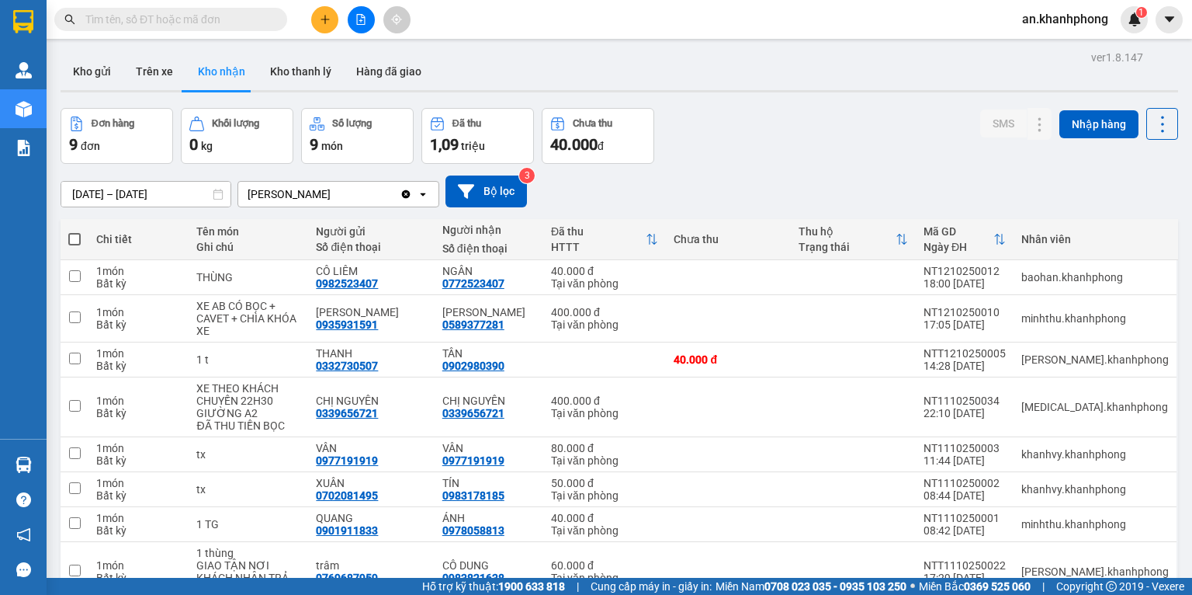
click at [774, 149] on div "Đơn hàng 9 đơn Khối lượng 0 kg Số lượng 9 món Đã thu 1,09 triệu Chưa thu 40.000…" at bounding box center [620, 136] width 1118 height 56
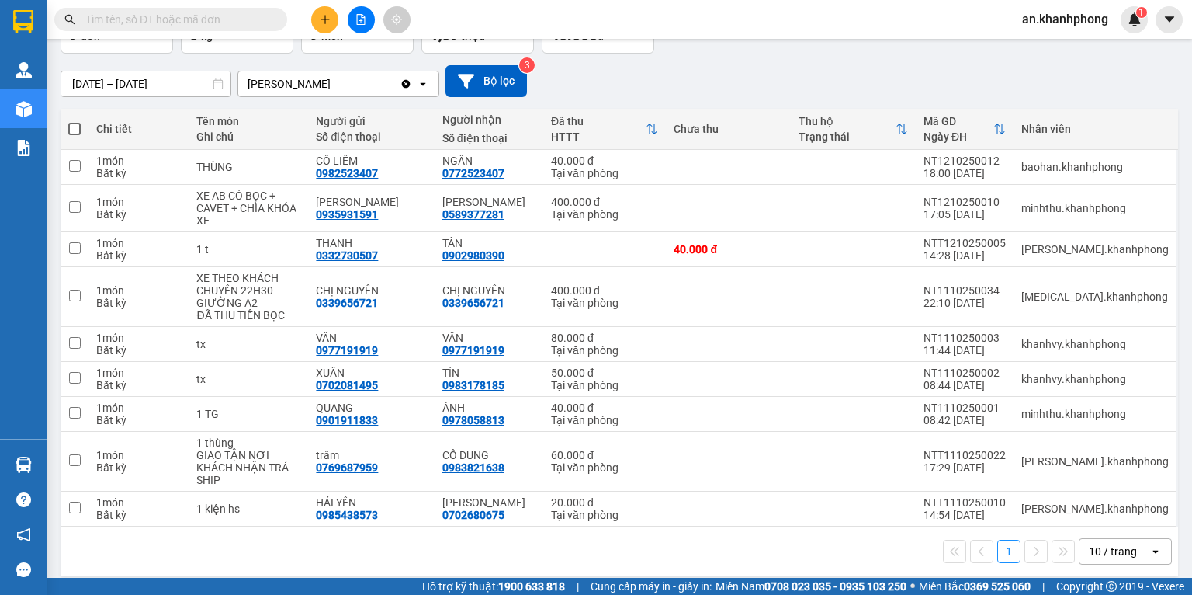
click at [1089, 547] on div "10 / trang" at bounding box center [1113, 551] width 48 height 16
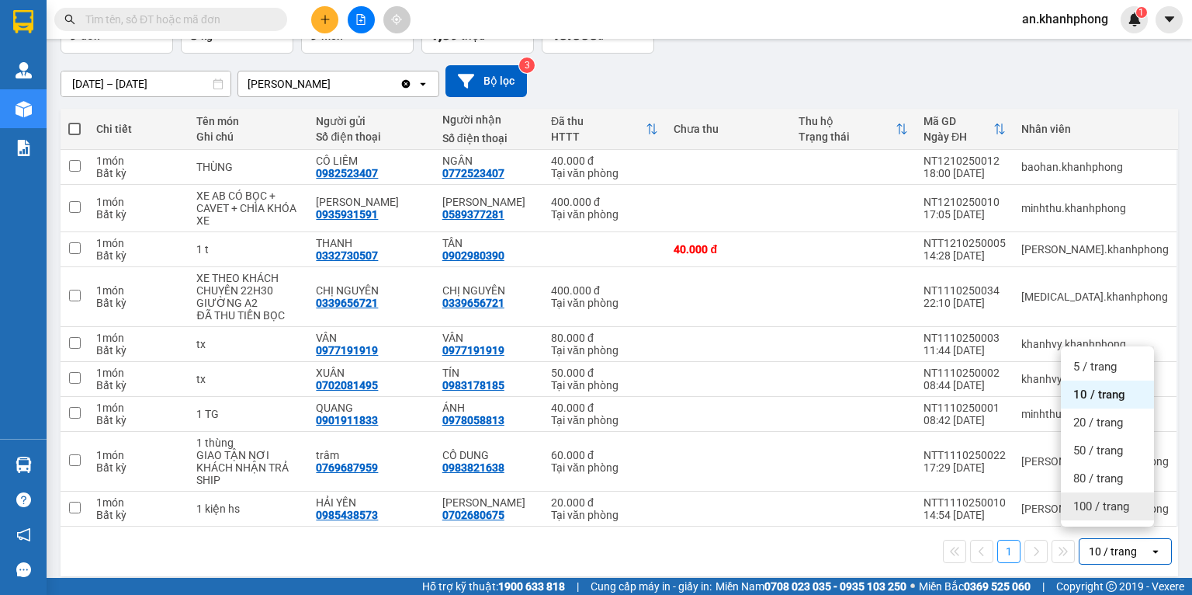
click at [1081, 504] on span "100 / trang" at bounding box center [1102, 506] width 56 height 16
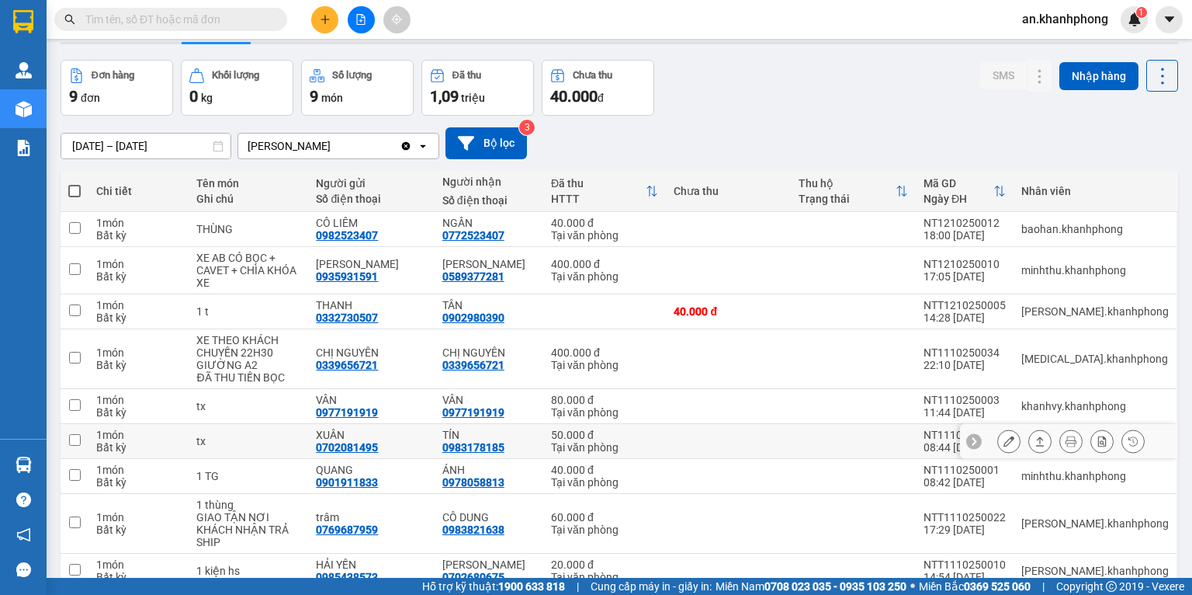
scroll to position [0, 0]
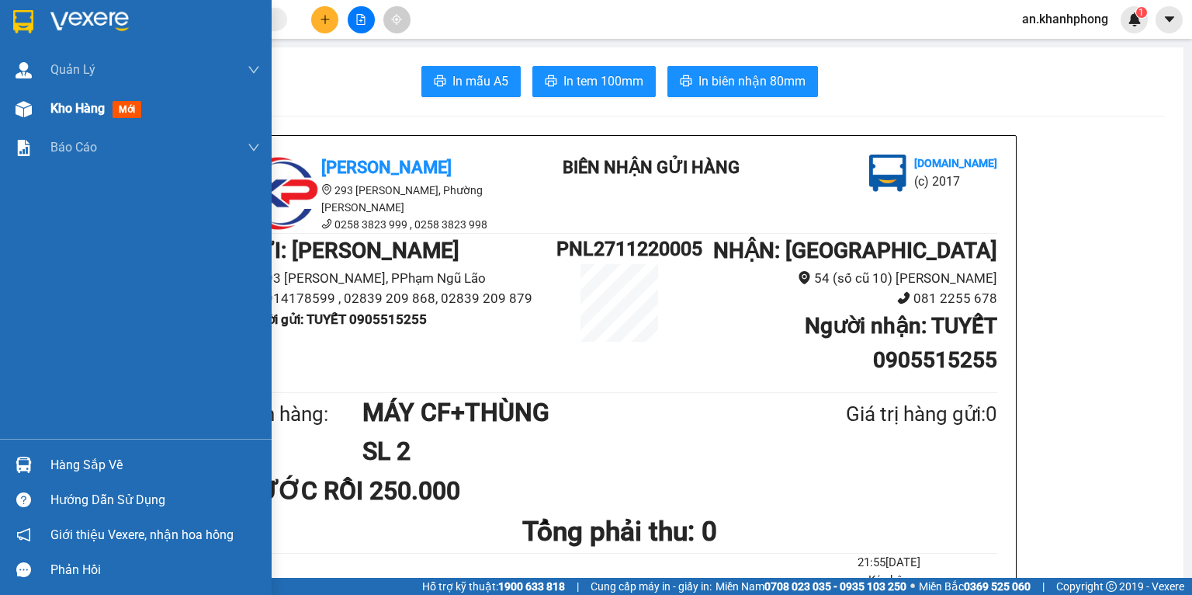
click at [62, 113] on span "Kho hàng" at bounding box center [77, 108] width 54 height 15
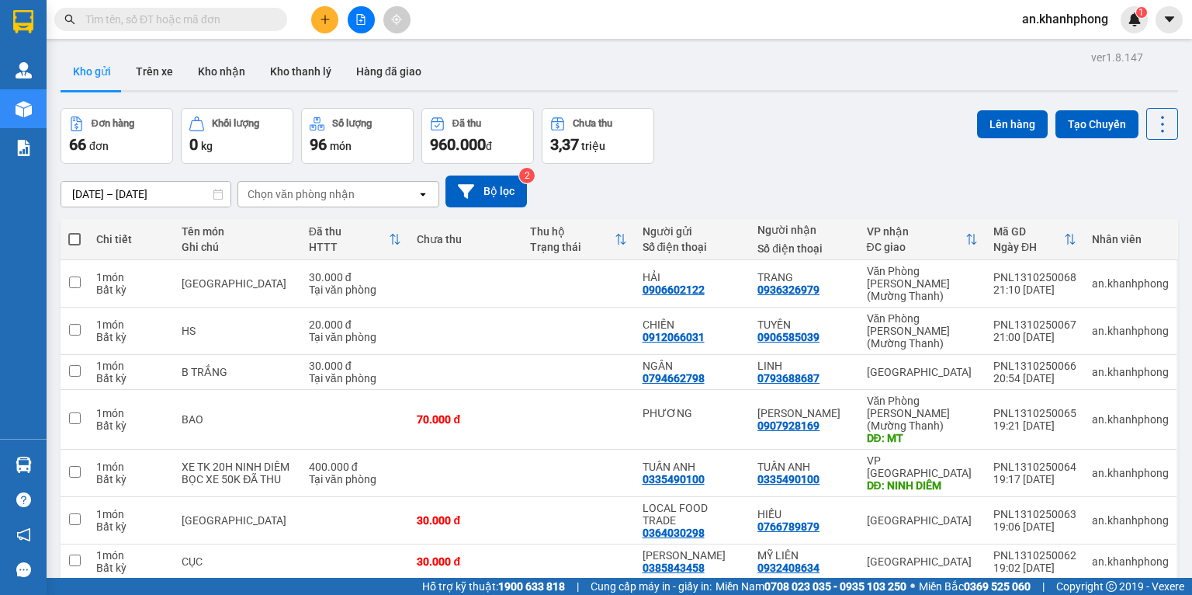
click at [75, 243] on span at bounding box center [74, 239] width 12 height 12
click at [75, 231] on input "checkbox" at bounding box center [75, 231] width 0 height 0
checkbox input "true"
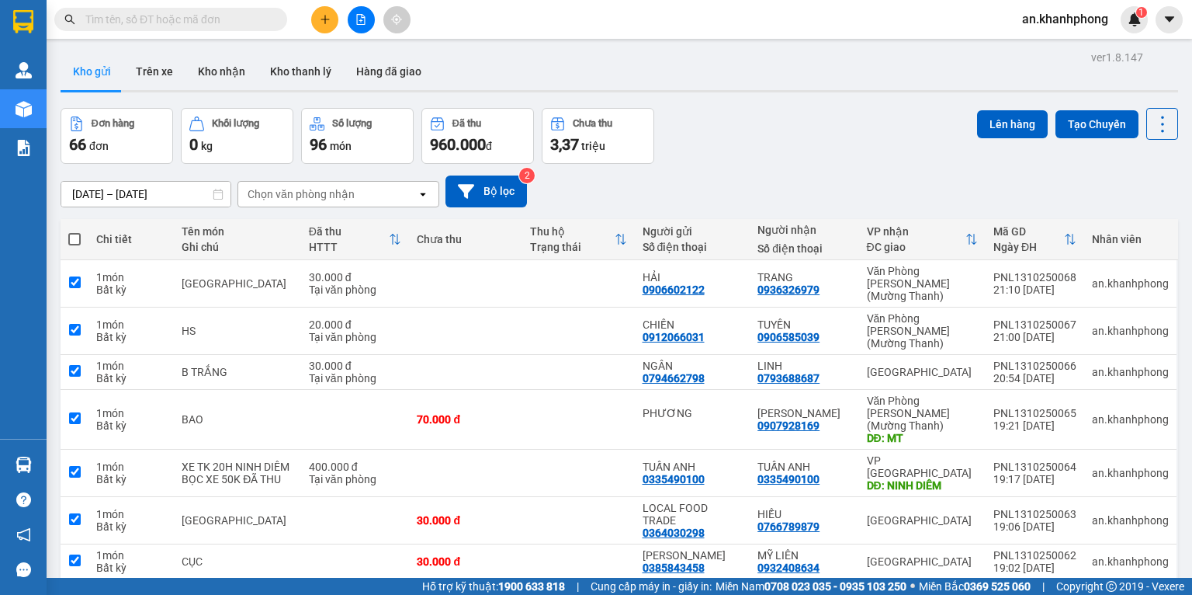
checkbox input "true"
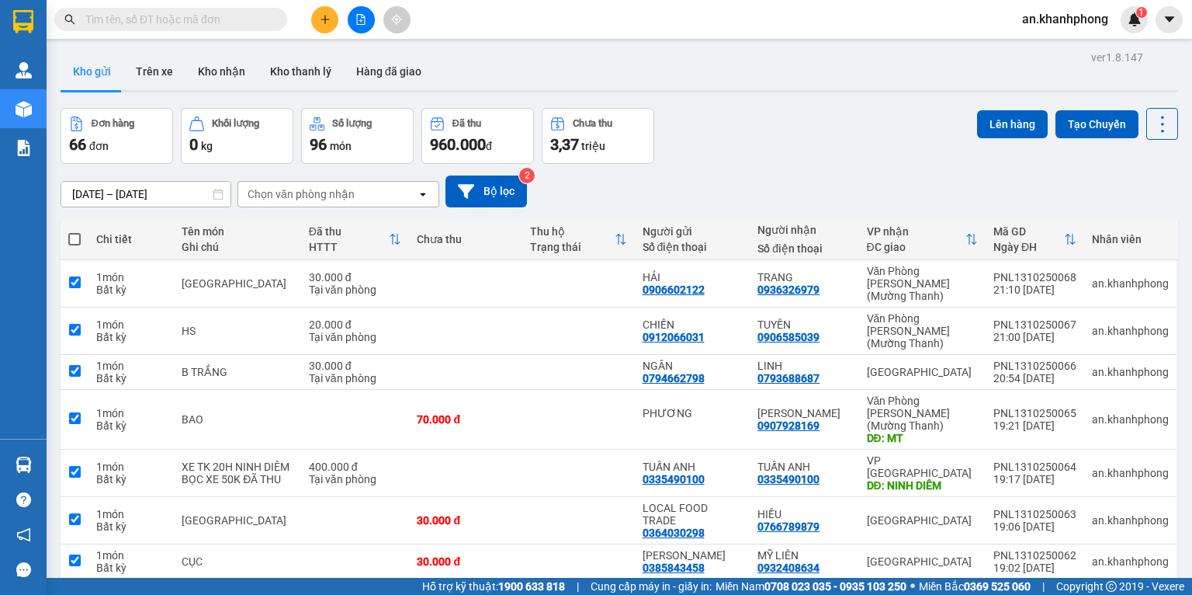
checkbox input "true"
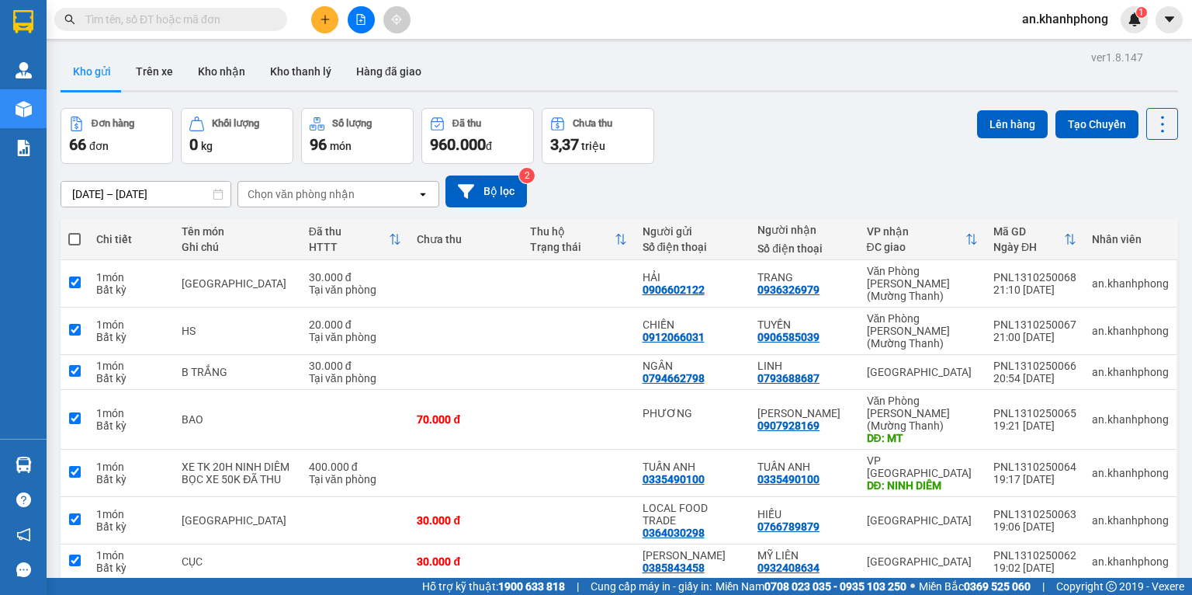
checkbox input "true"
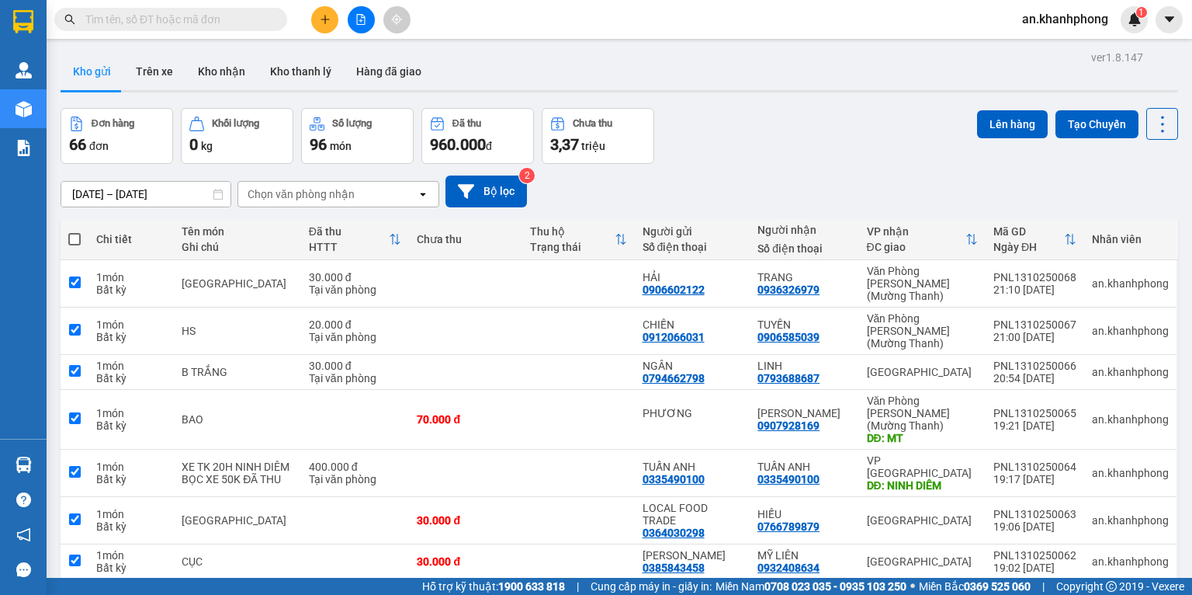
checkbox input "true"
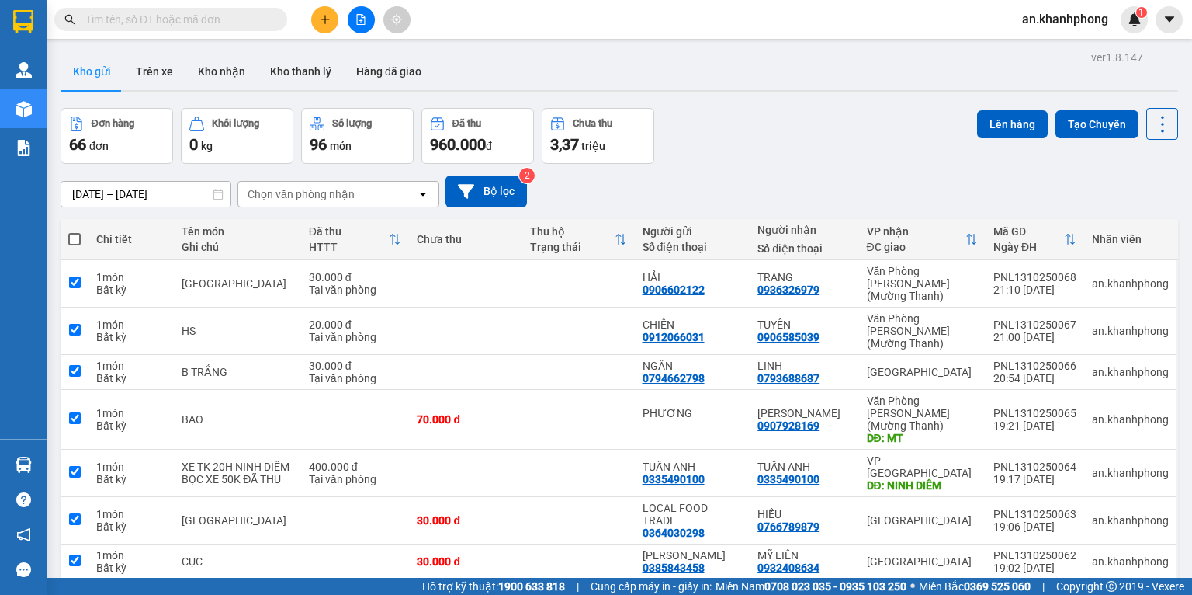
checkbox input "true"
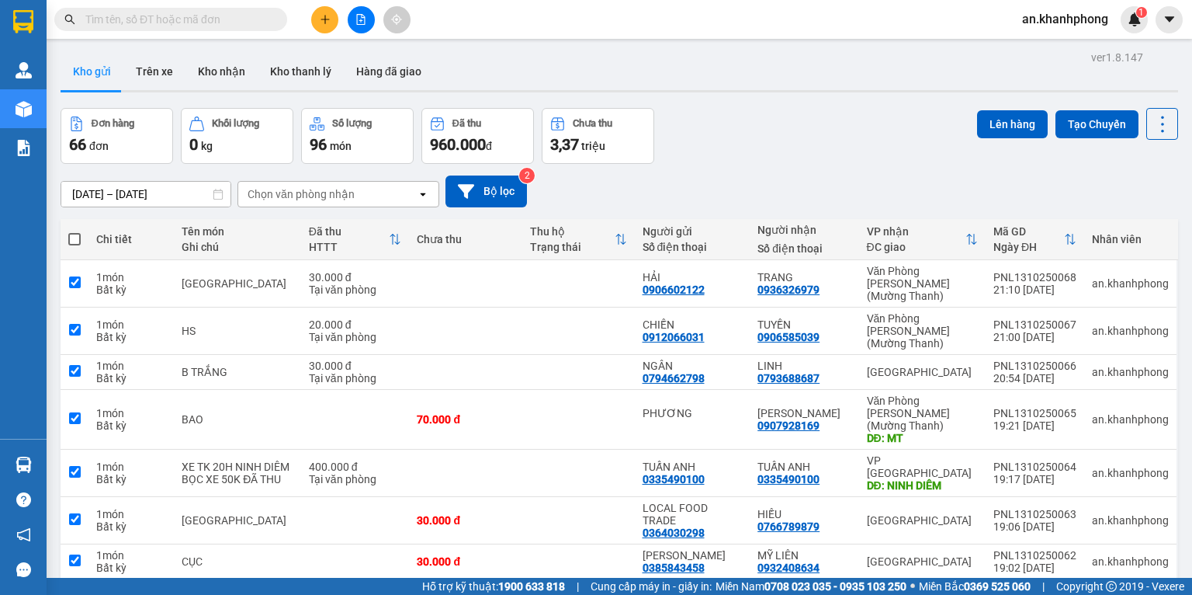
checkbox input "true"
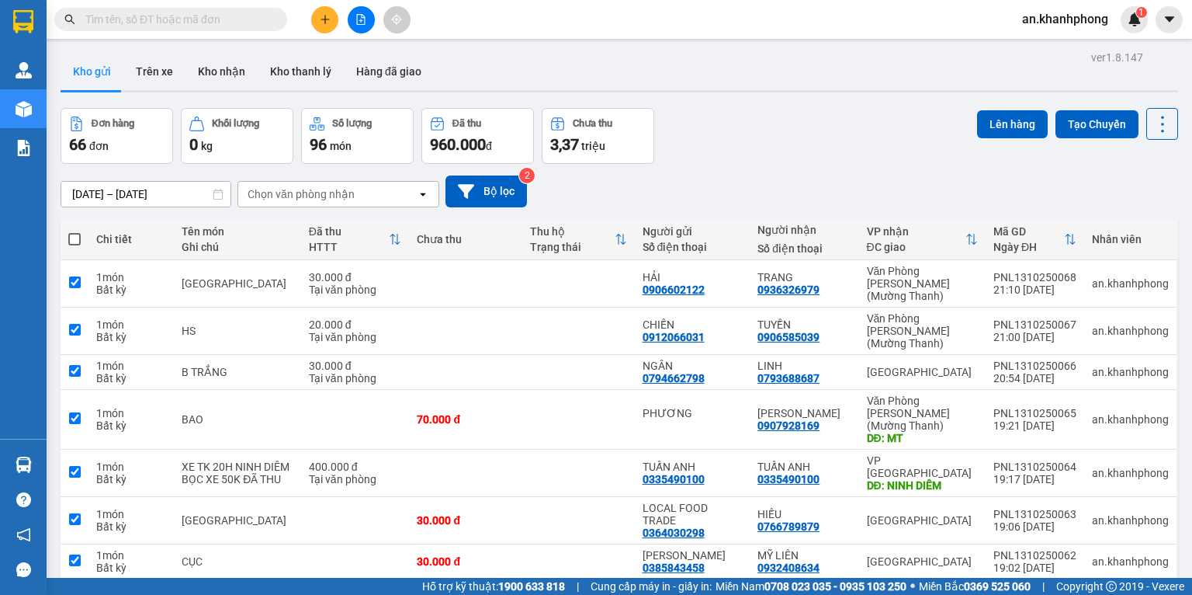
checkbox input "true"
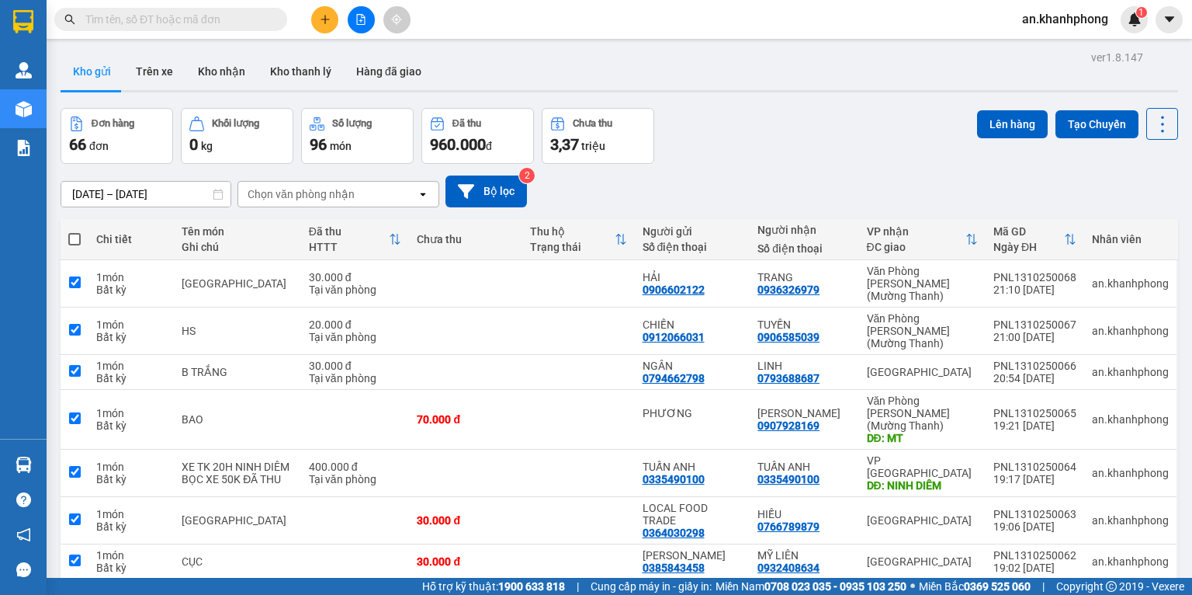
checkbox input "true"
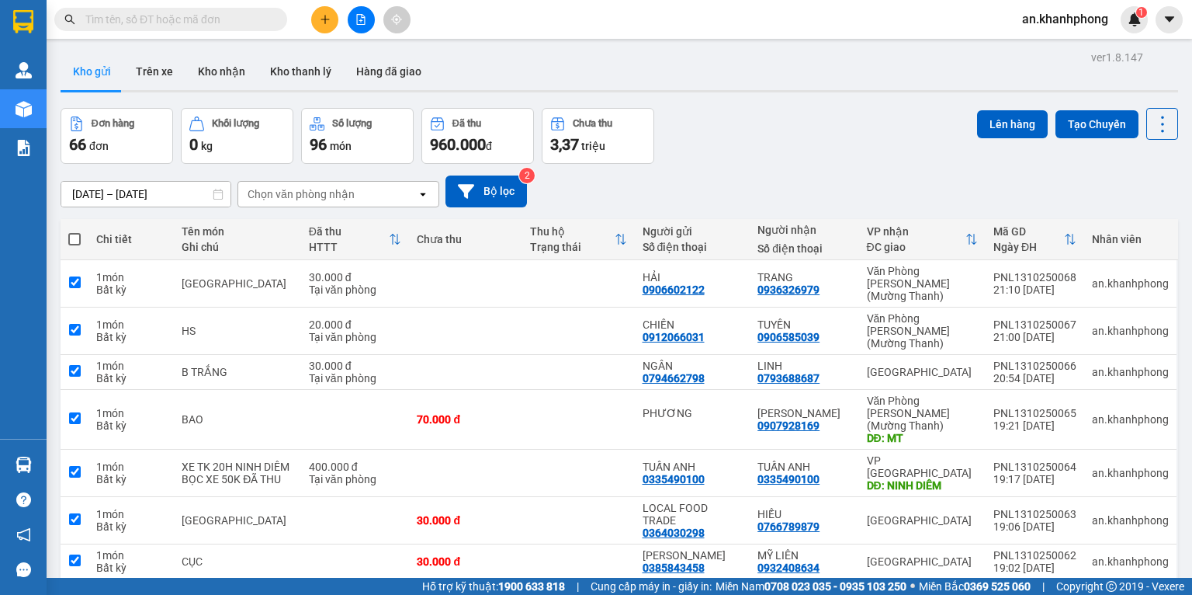
checkbox input "true"
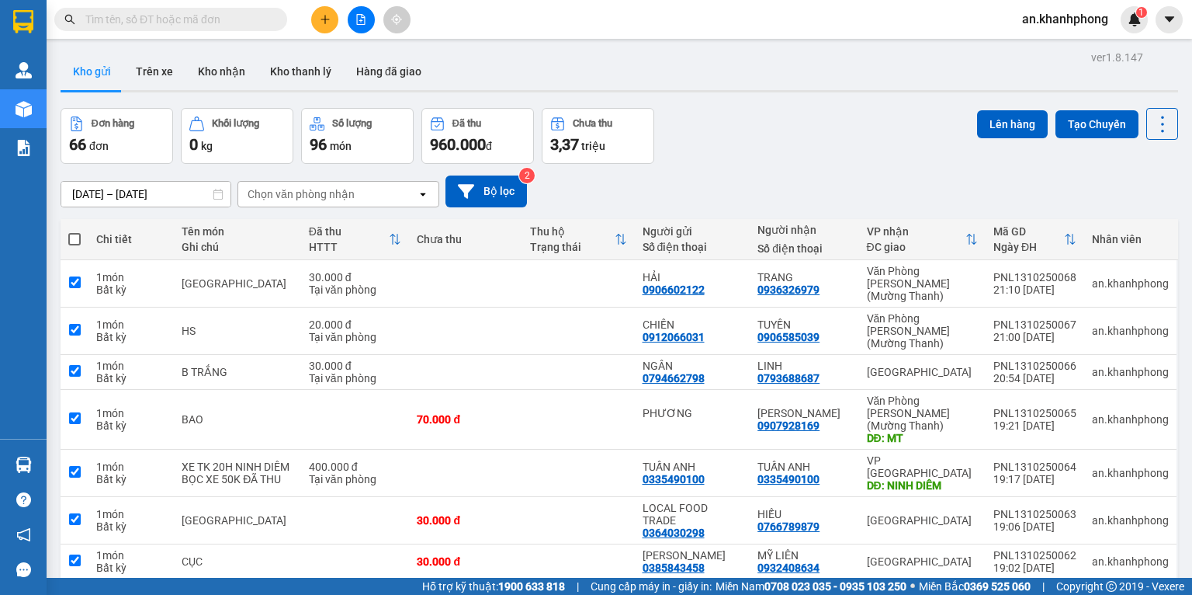
checkbox input "true"
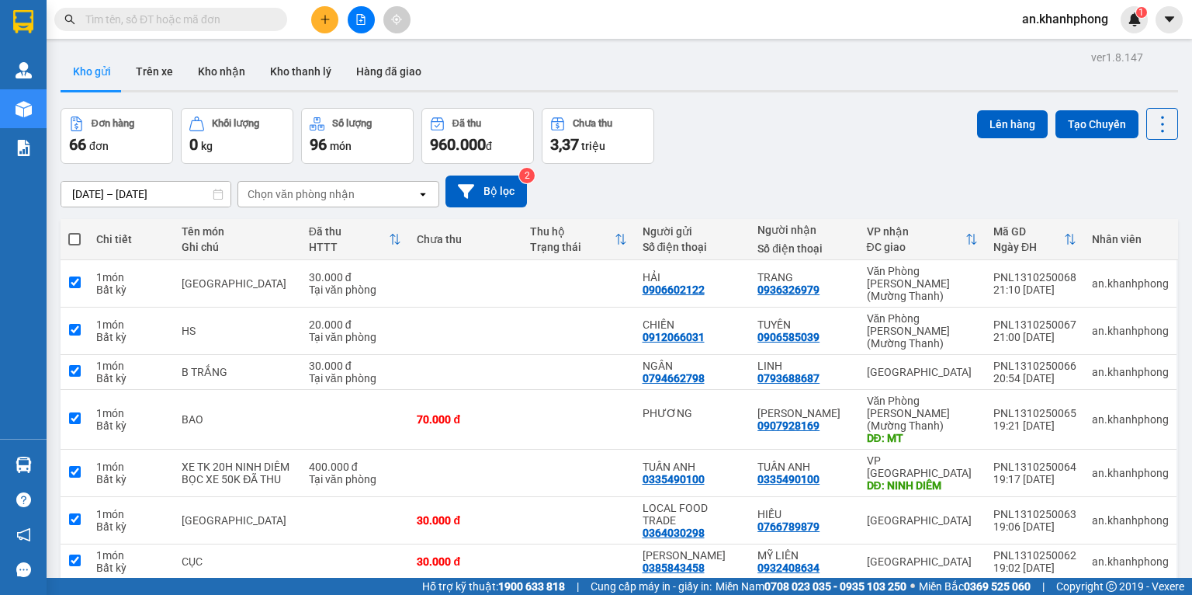
checkbox input "true"
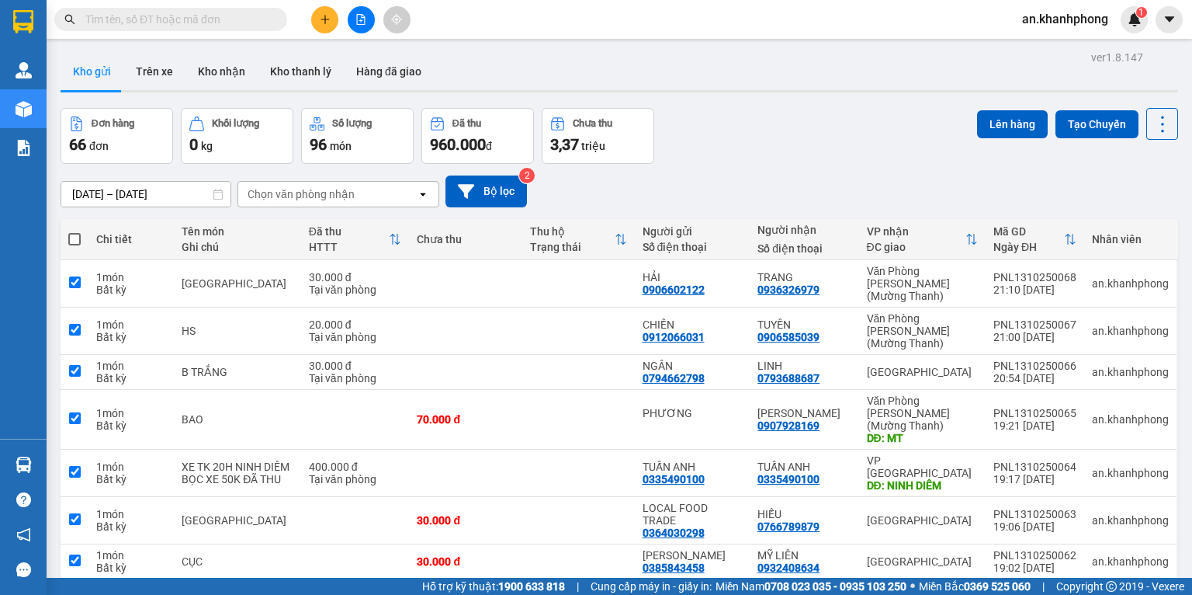
checkbox input "true"
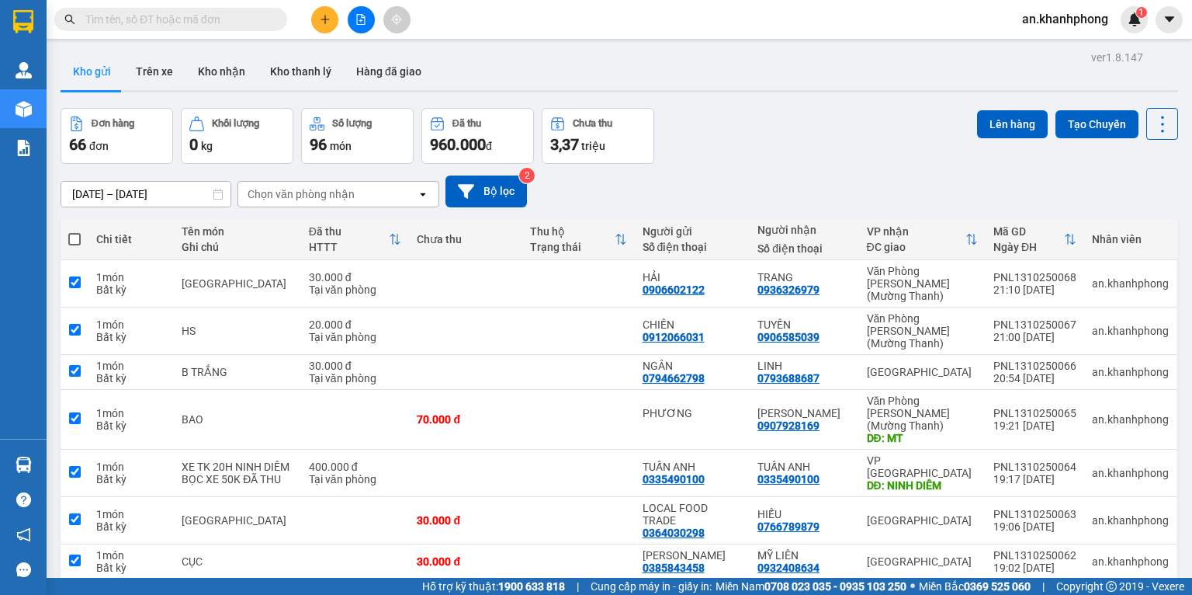
checkbox input "true"
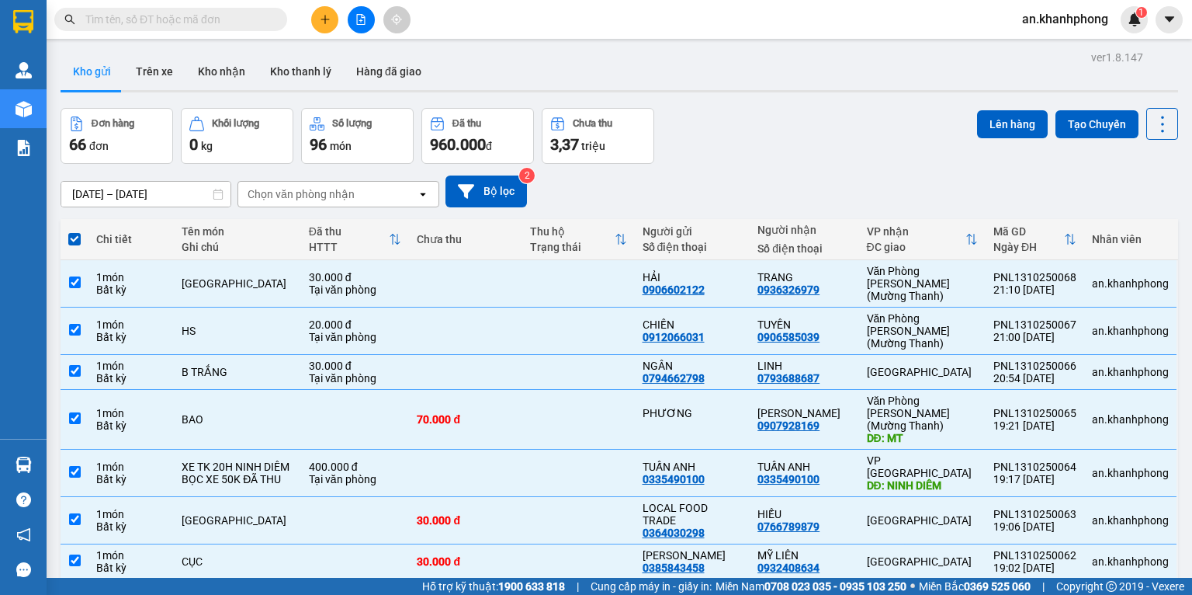
click at [72, 238] on span at bounding box center [74, 239] width 12 height 12
click at [75, 231] on input "checkbox" at bounding box center [75, 231] width 0 height 0
checkbox input "false"
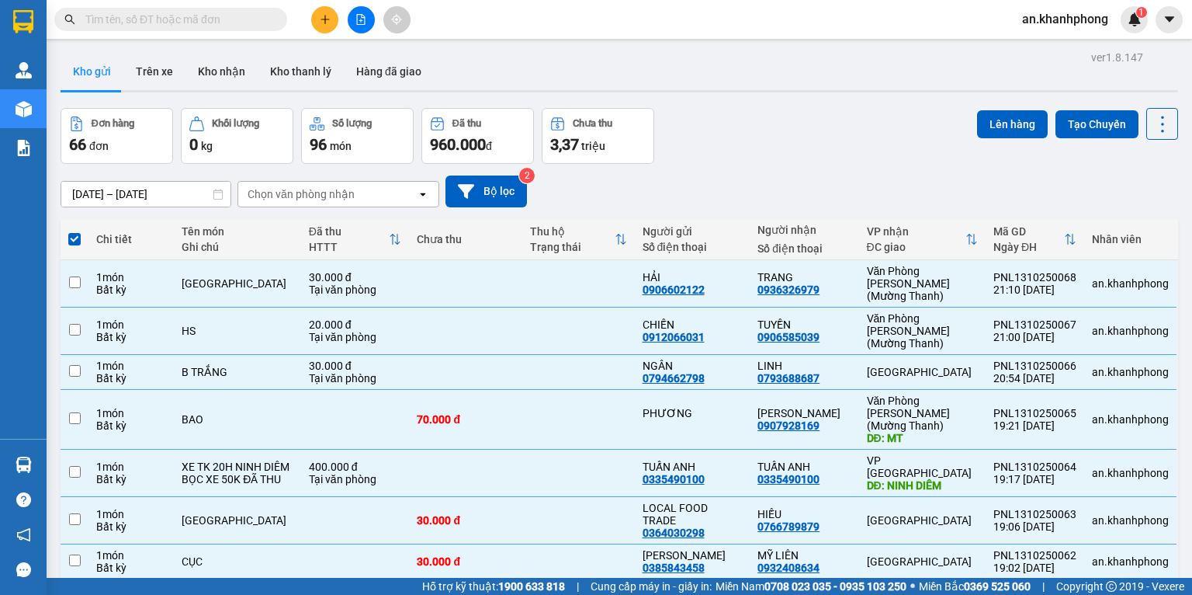
checkbox input "false"
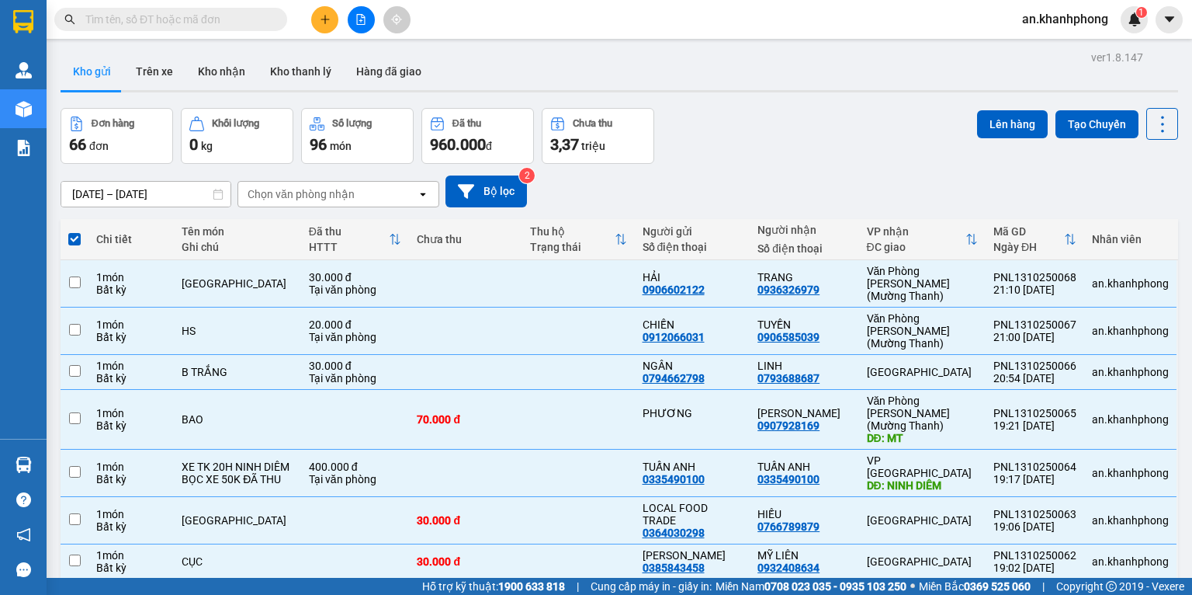
checkbox input "false"
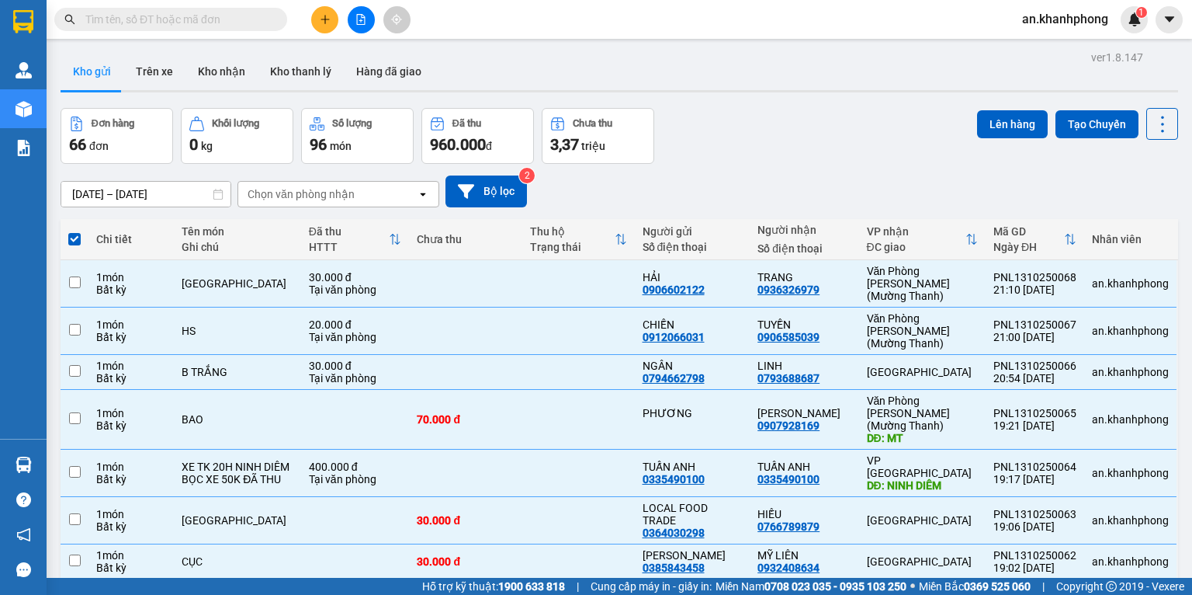
checkbox input "false"
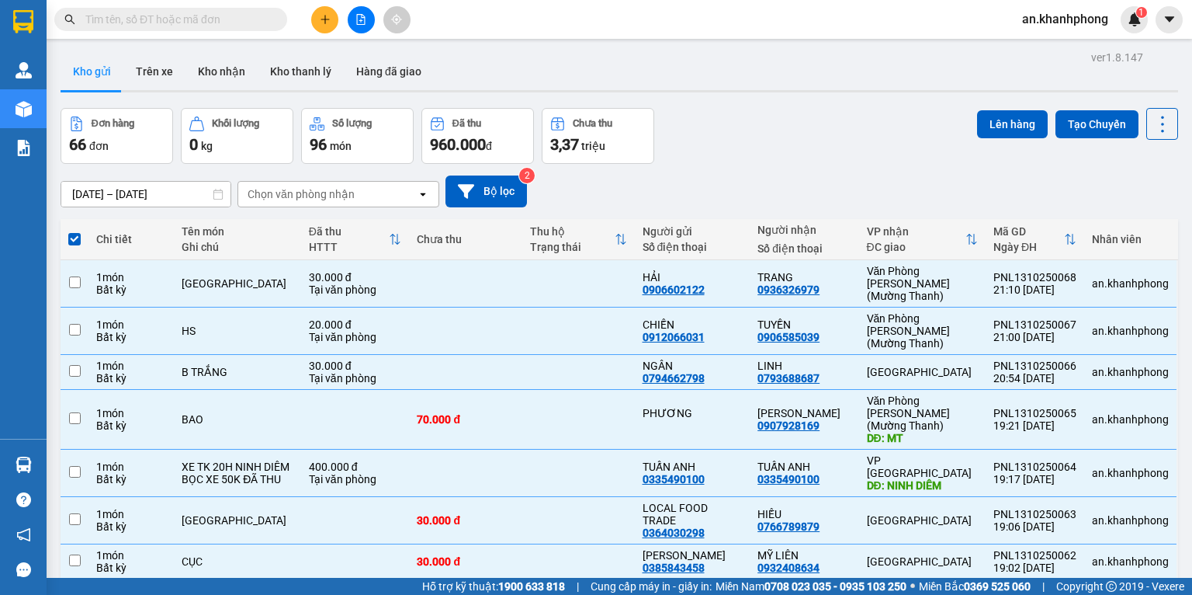
checkbox input "false"
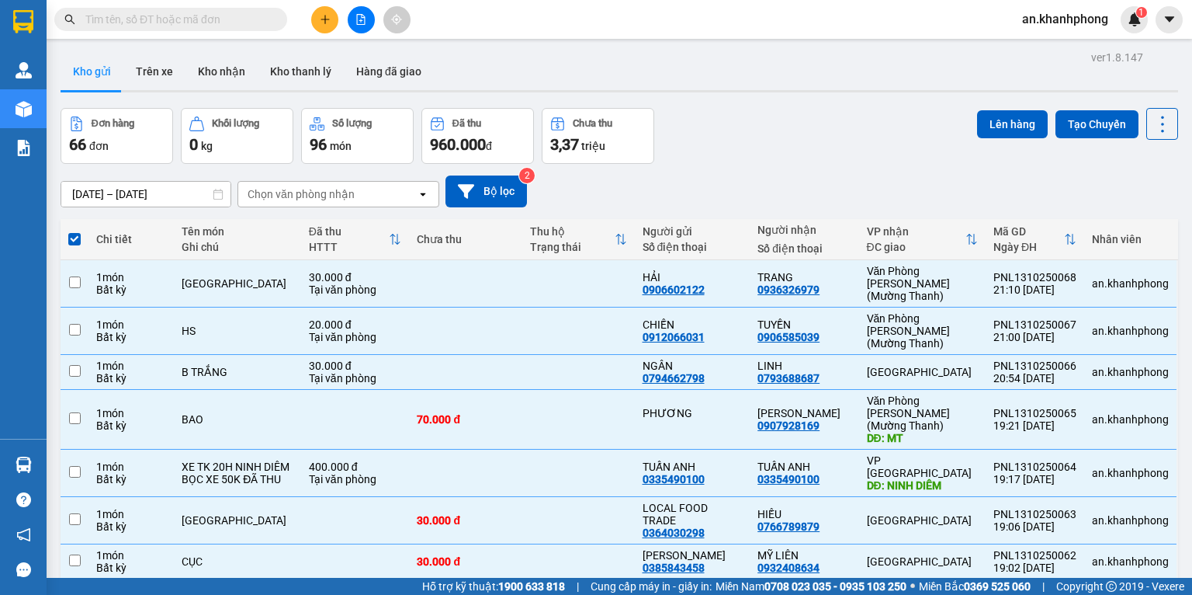
checkbox input "false"
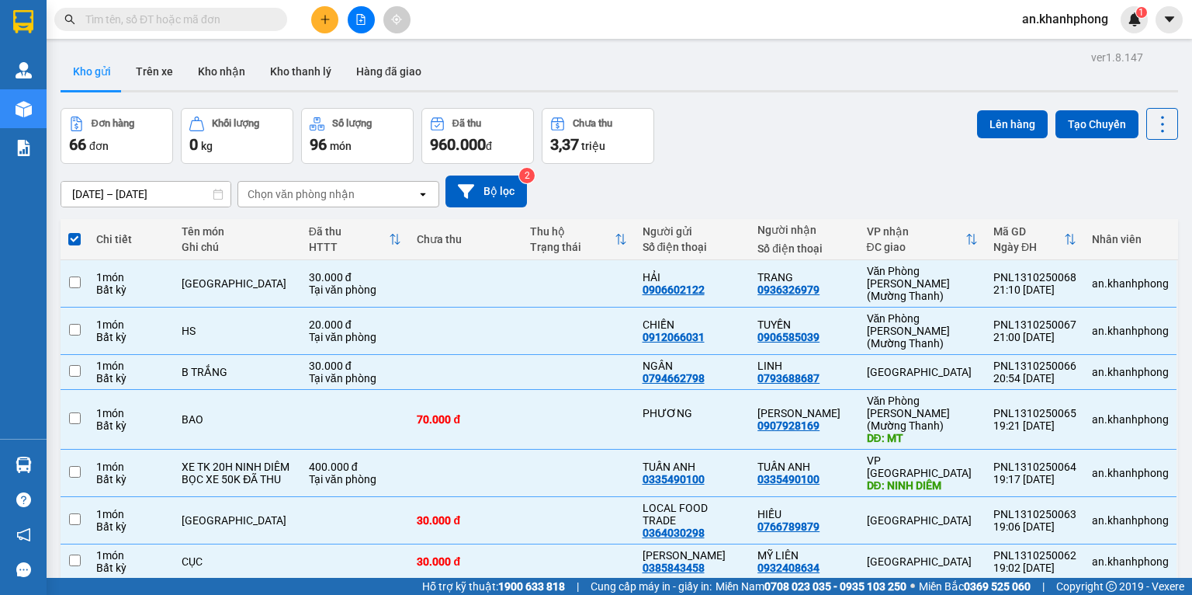
checkbox input "false"
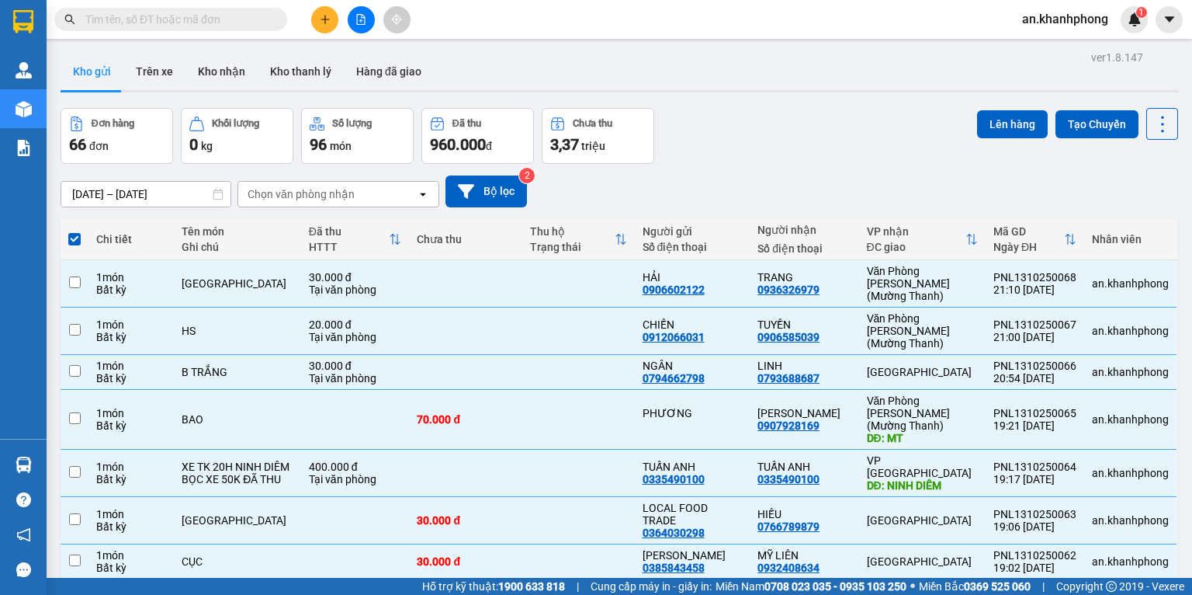
checkbox input "false"
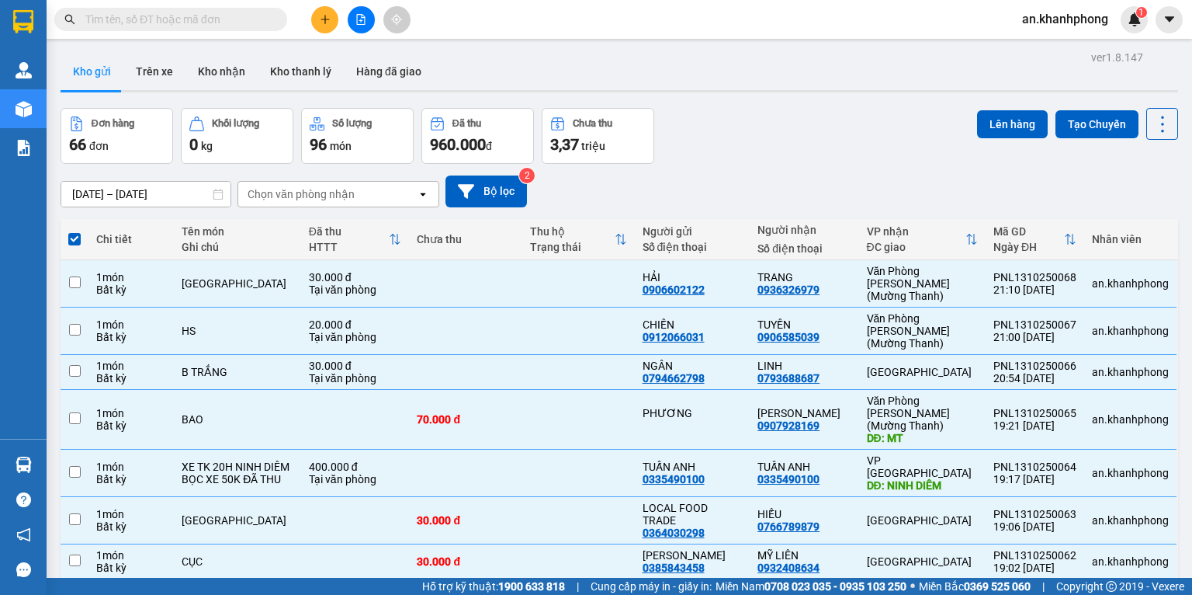
checkbox input "false"
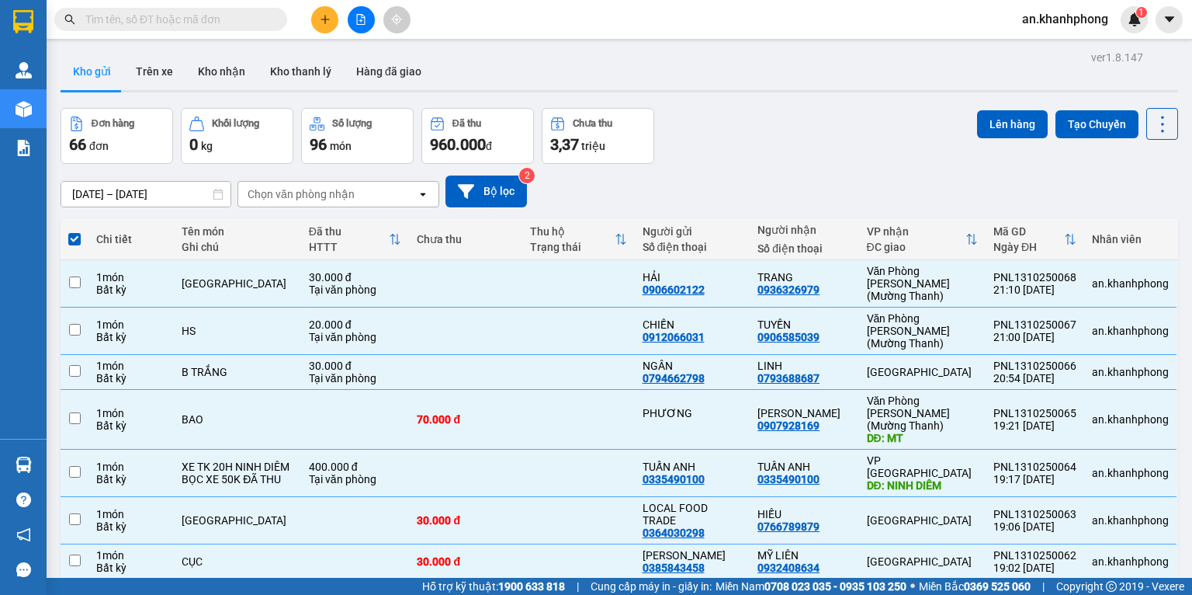
checkbox input "false"
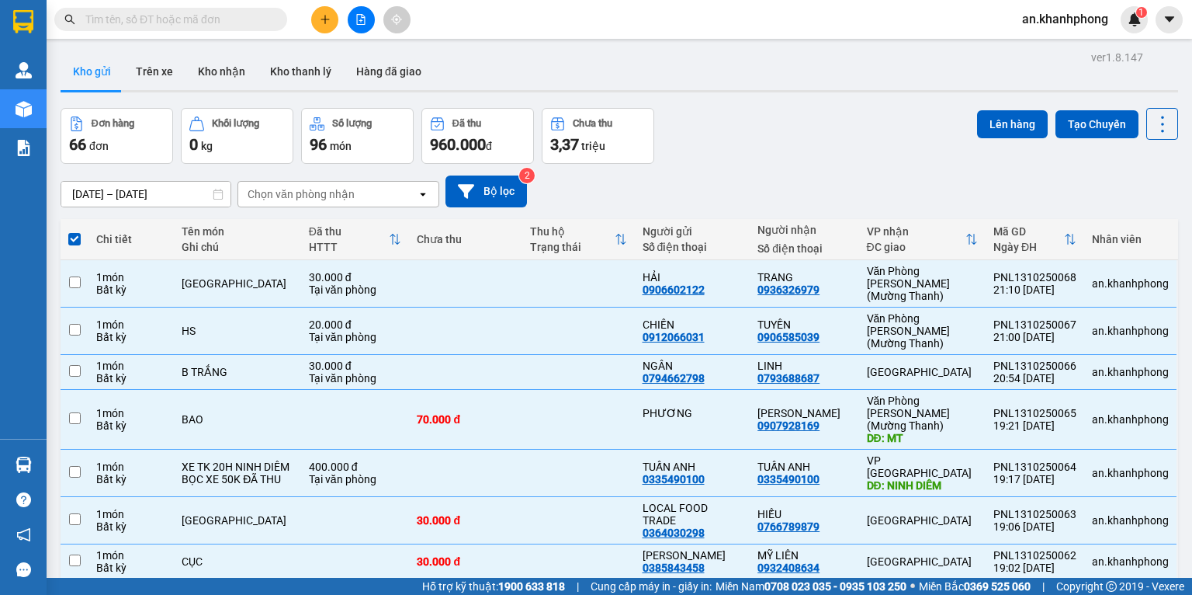
checkbox input "false"
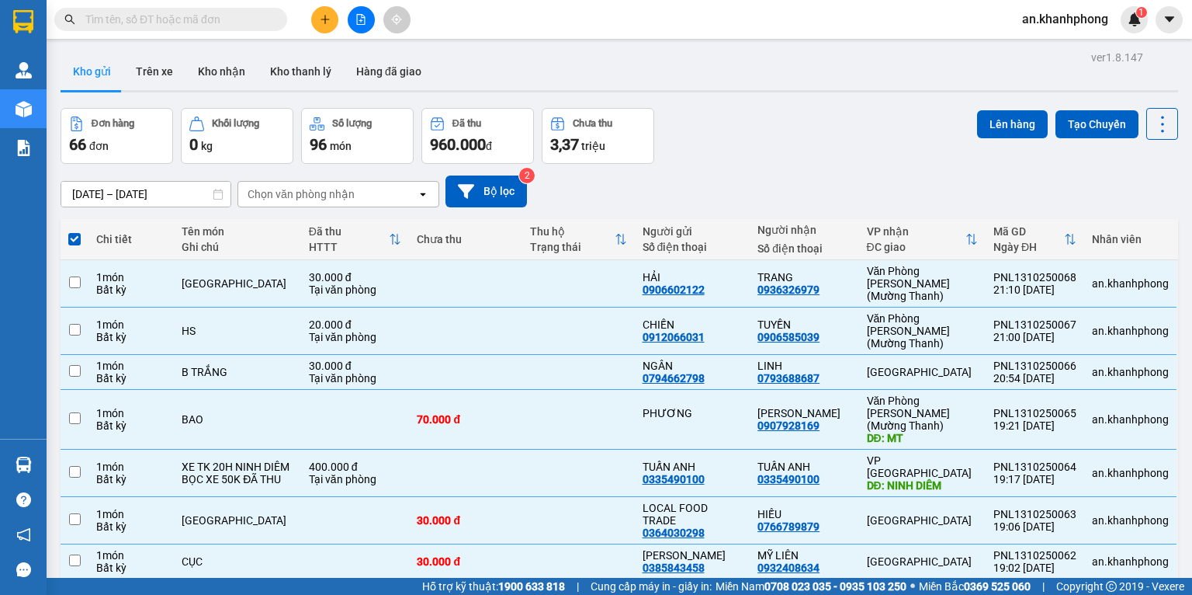
checkbox input "false"
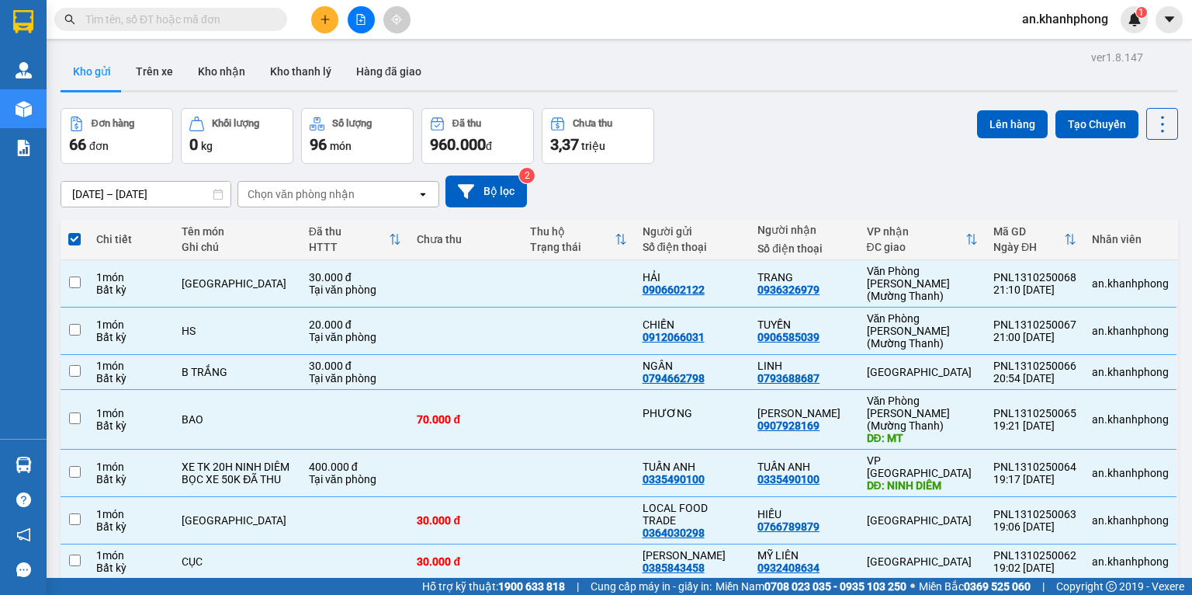
checkbox input "false"
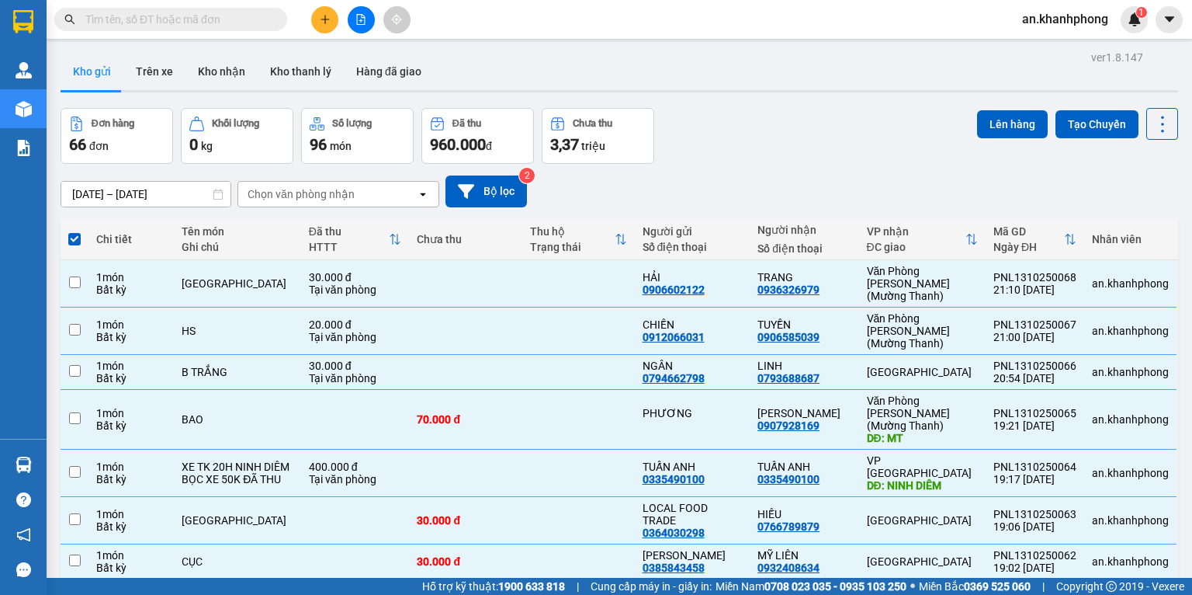
checkbox input "false"
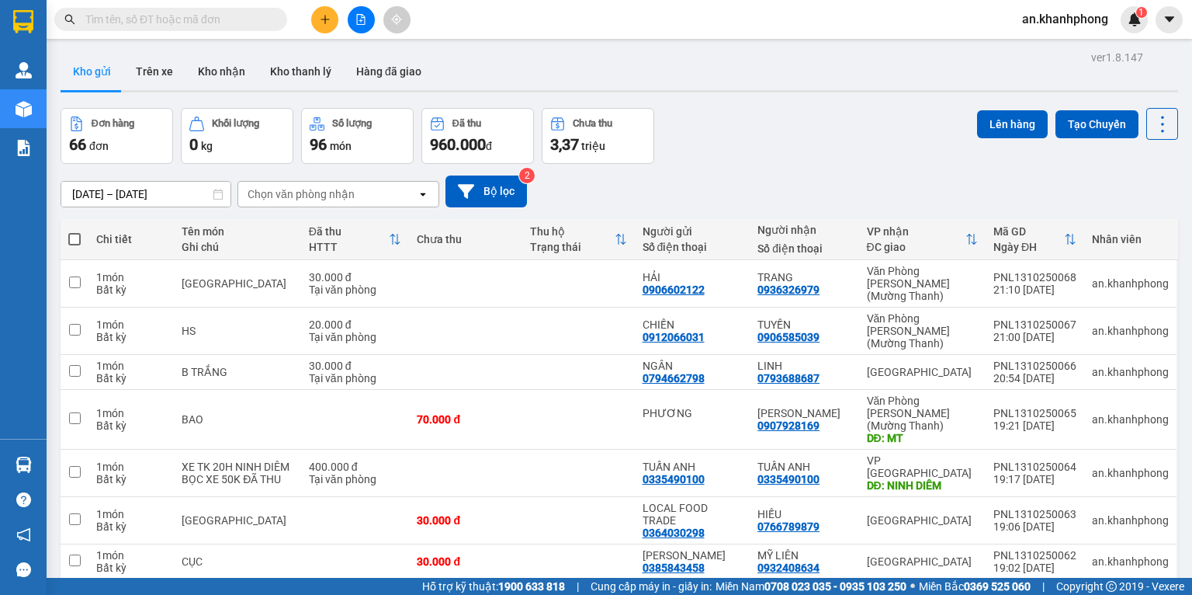
click at [814, 137] on div "Đơn hàng 66 đơn Khối lượng 0 kg Số lượng 96 món Đã thu 960.000 đ Chưa thu 3,37 …" at bounding box center [620, 136] width 1118 height 56
click at [717, 123] on div "Đơn hàng 66 đơn Khối lượng 0 kg Số lượng 96 món Đã thu 960.000 đ Chưa thu 3,37 …" at bounding box center [620, 136] width 1118 height 56
click at [336, 200] on div "Chọn văn phòng nhận" at bounding box center [301, 194] width 107 height 16
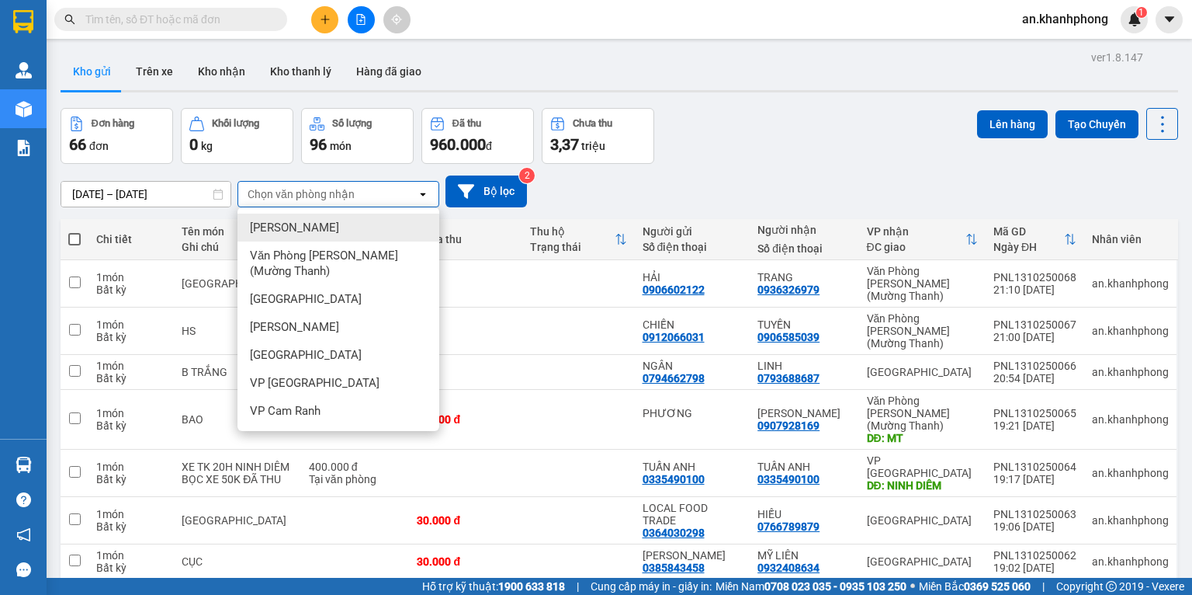
click at [724, 141] on div "Đơn hàng 66 đơn Khối lượng 0 kg Số lượng 96 món Đã thu 960.000 đ Chưa thu 3,37 …" at bounding box center [620, 136] width 1118 height 56
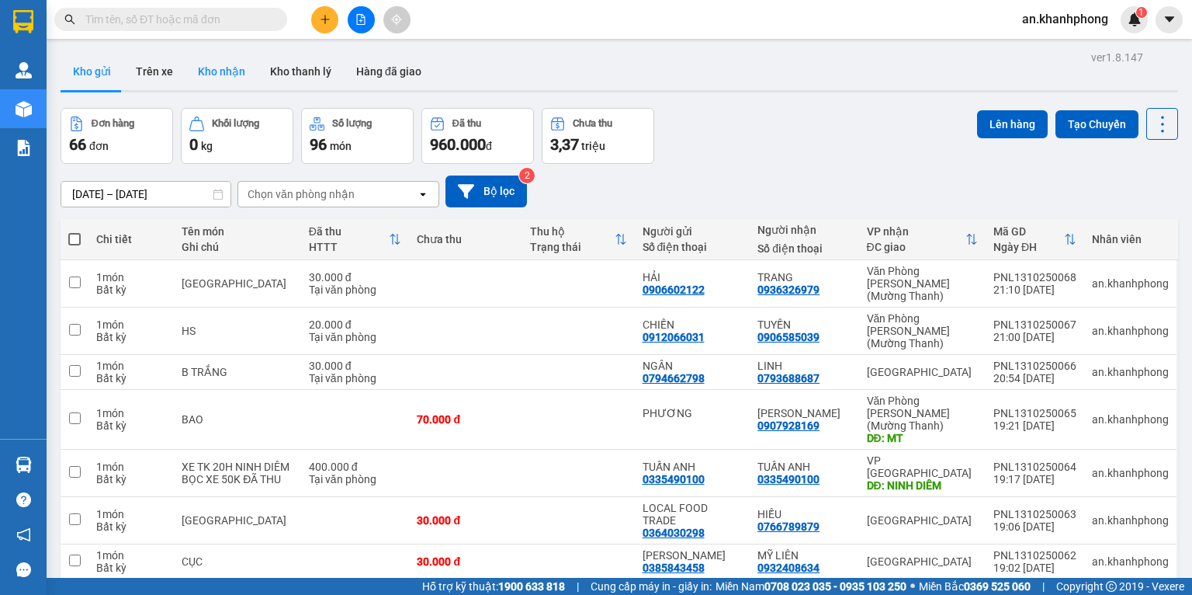
click at [221, 76] on button "Kho nhận" at bounding box center [222, 71] width 72 height 37
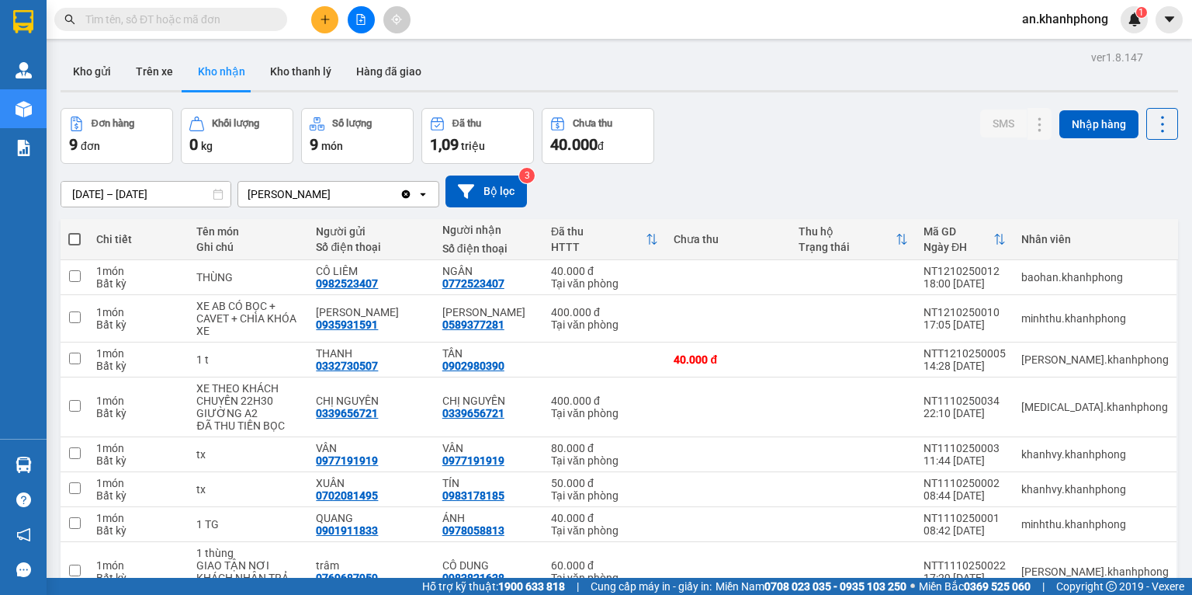
click at [73, 241] on span at bounding box center [74, 239] width 12 height 12
click at [75, 231] on input "checkbox" at bounding box center [75, 231] width 0 height 0
checkbox input "true"
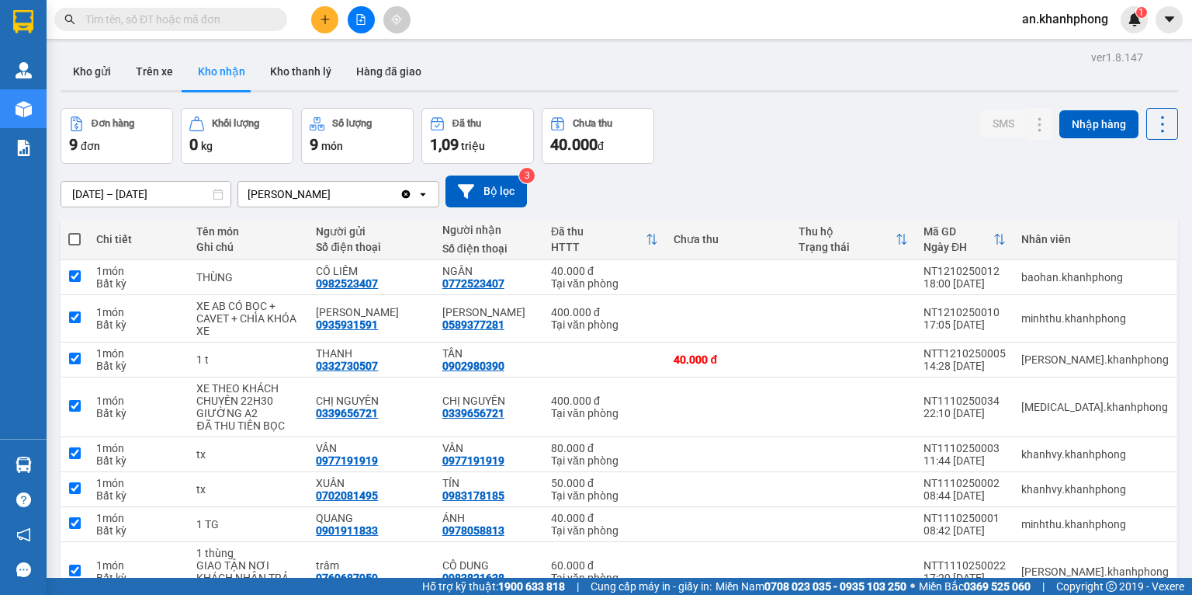
checkbox input "true"
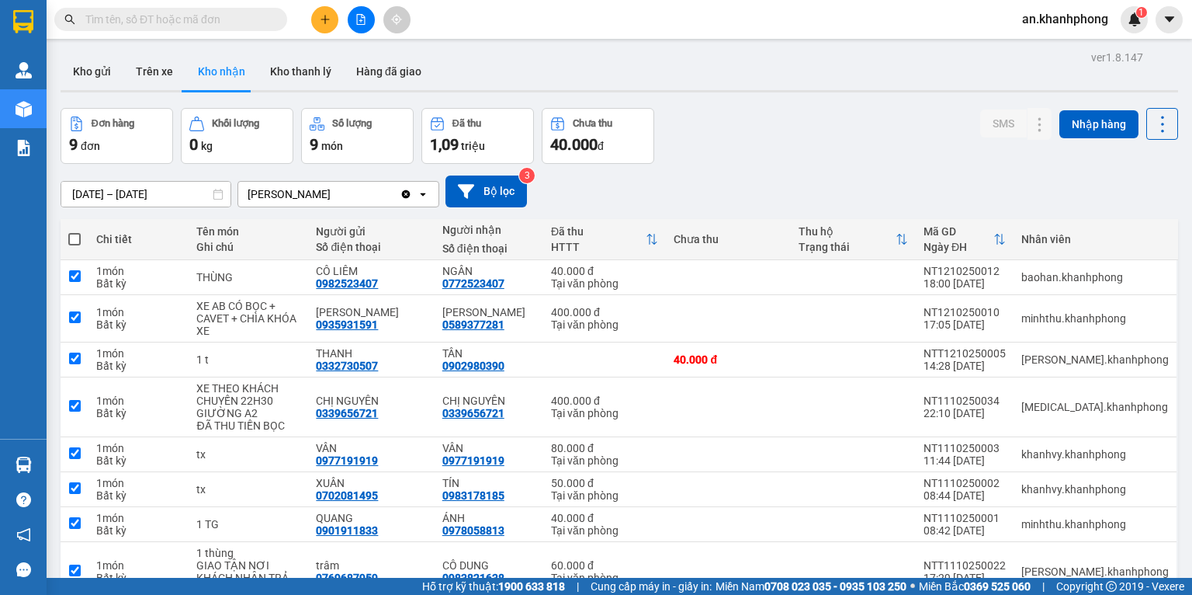
checkbox input "true"
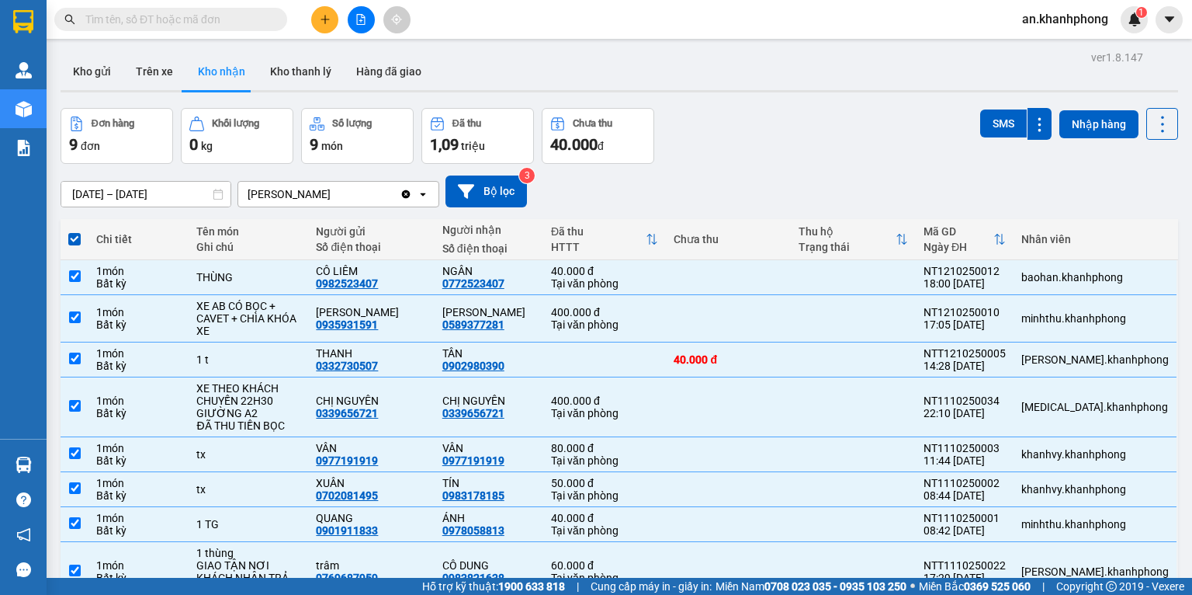
click at [75, 244] on span at bounding box center [74, 239] width 12 height 12
click at [75, 231] on input "checkbox" at bounding box center [75, 231] width 0 height 0
checkbox input "false"
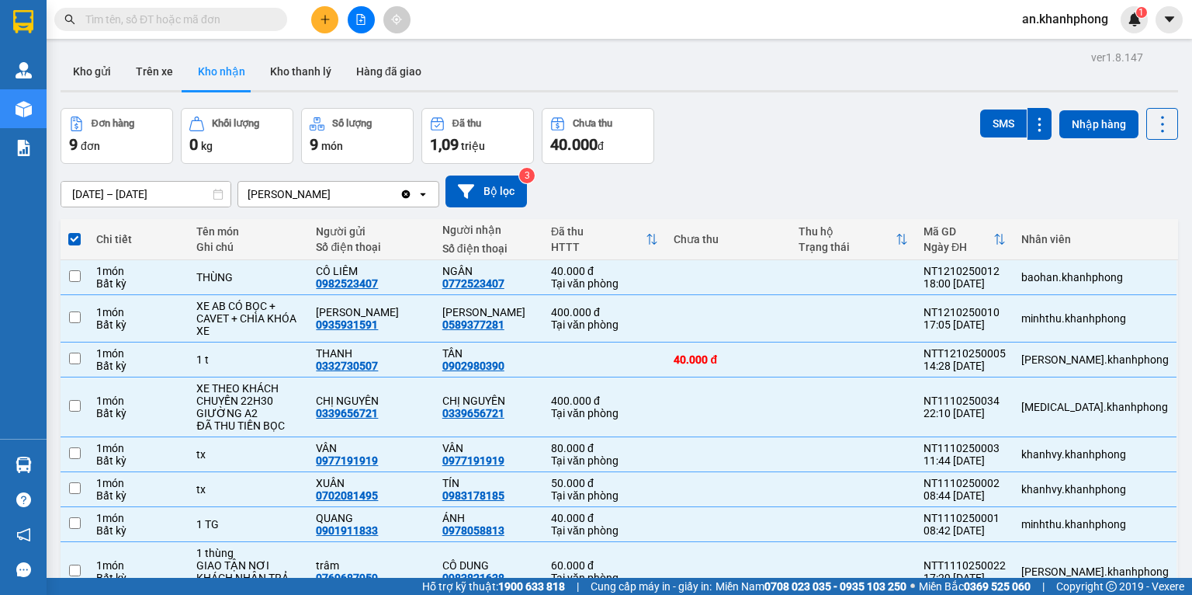
checkbox input "false"
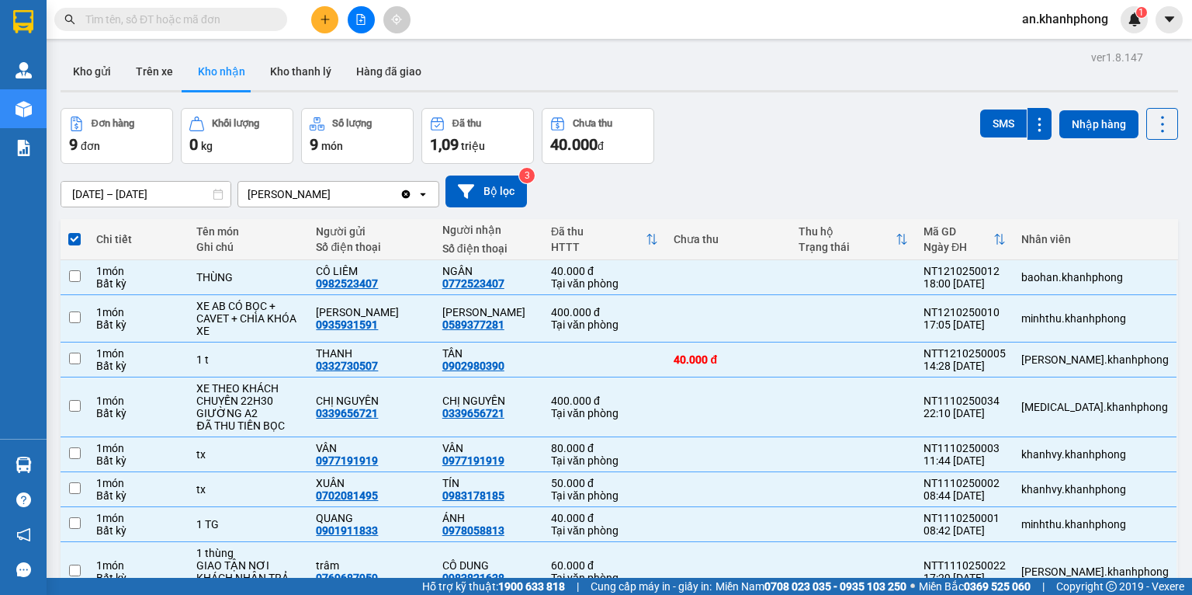
checkbox input "false"
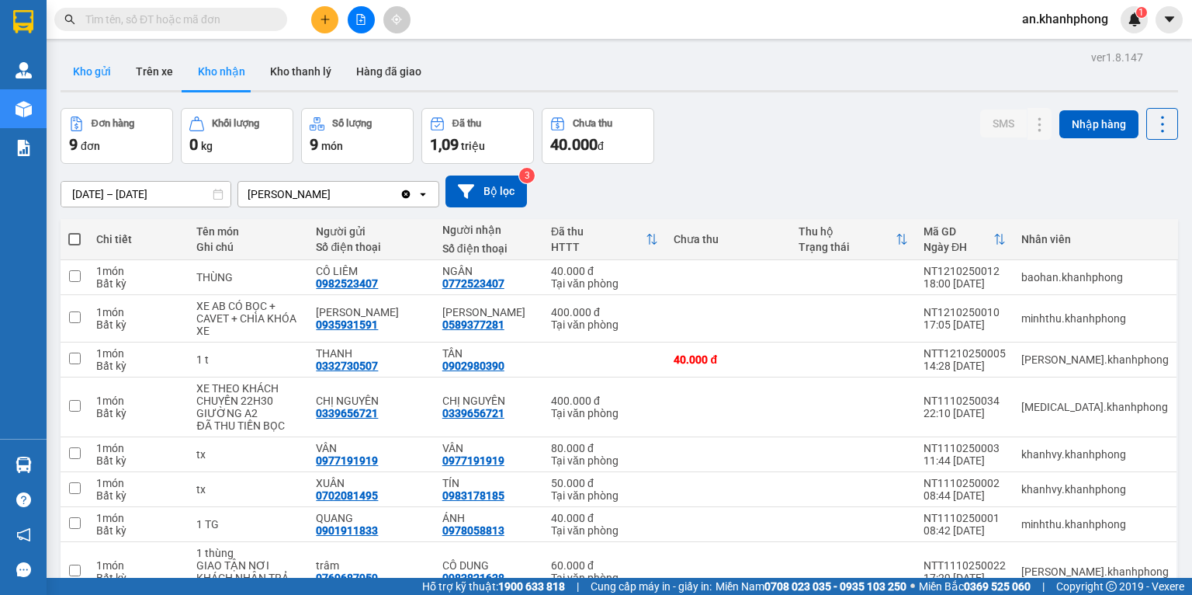
click at [83, 76] on button "Kho gửi" at bounding box center [92, 71] width 63 height 37
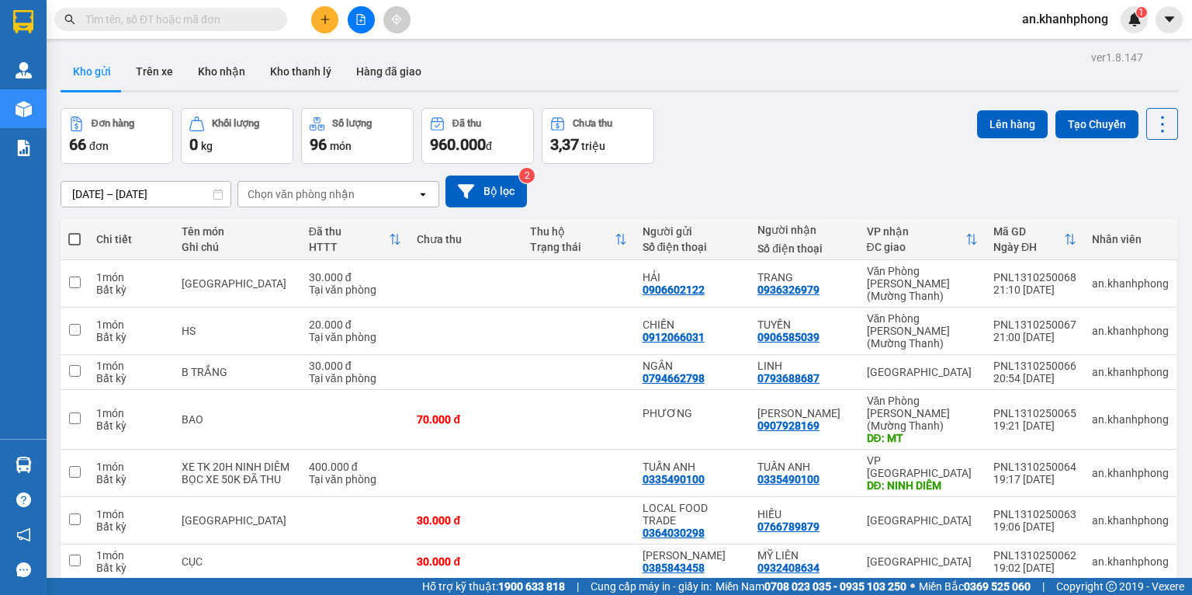
click at [73, 238] on span at bounding box center [74, 239] width 12 height 12
click at [75, 231] on input "checkbox" at bounding box center [75, 231] width 0 height 0
checkbox input "true"
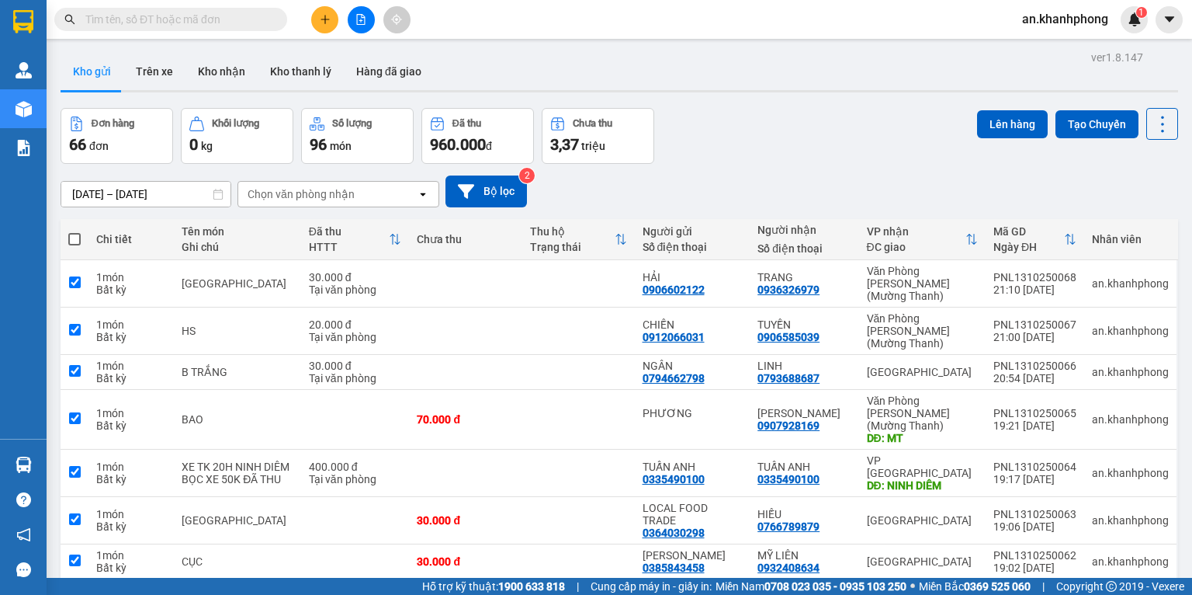
checkbox input "true"
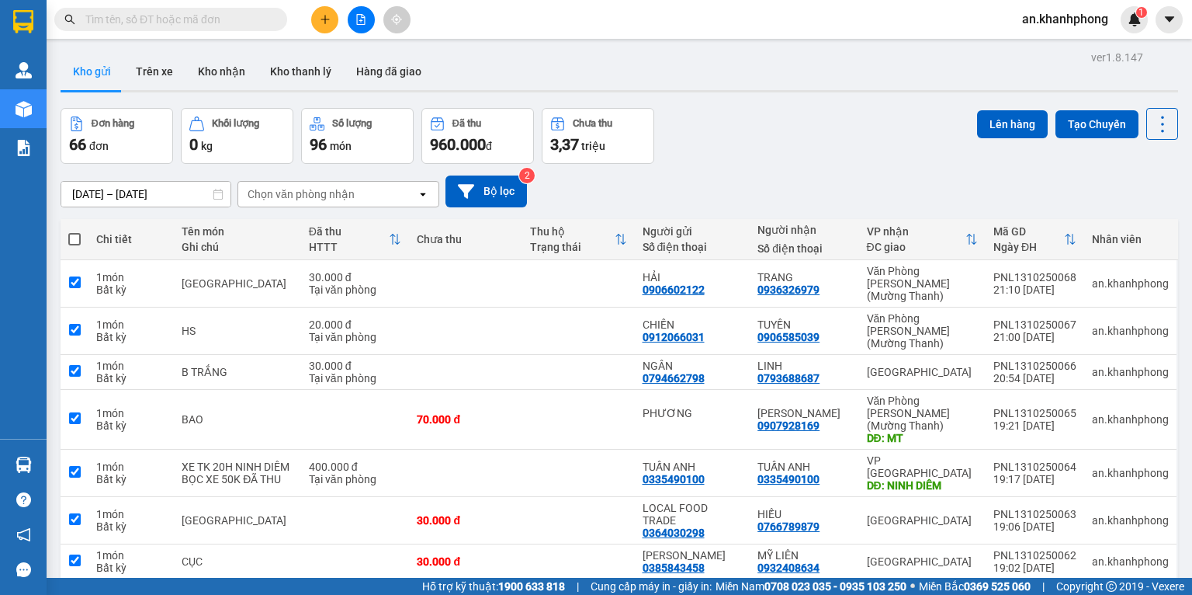
checkbox input "true"
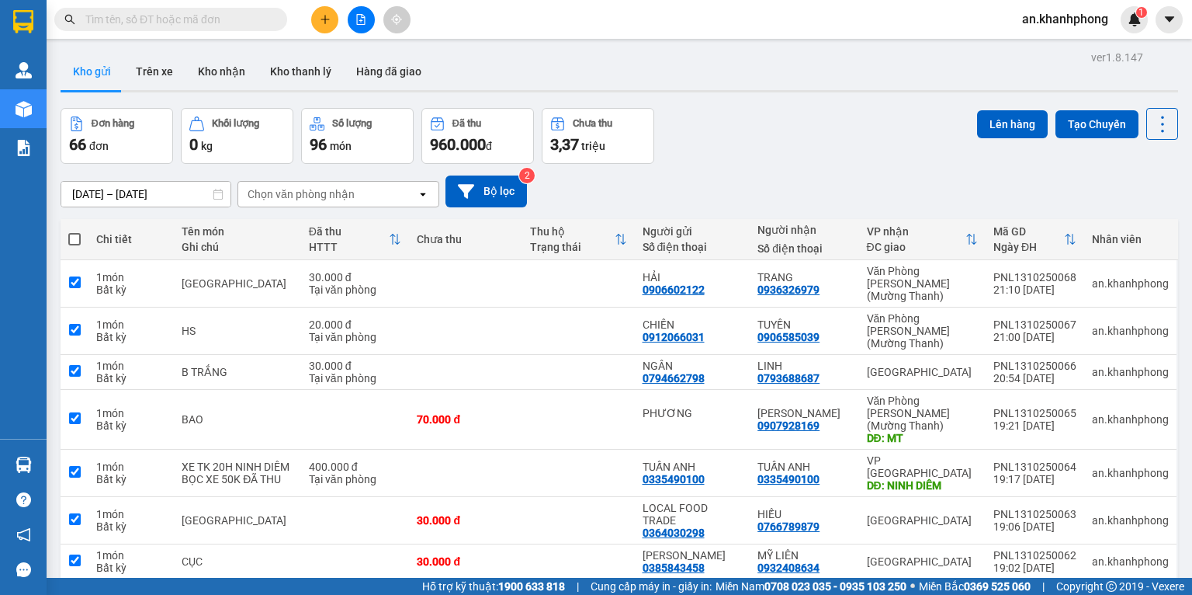
checkbox input "true"
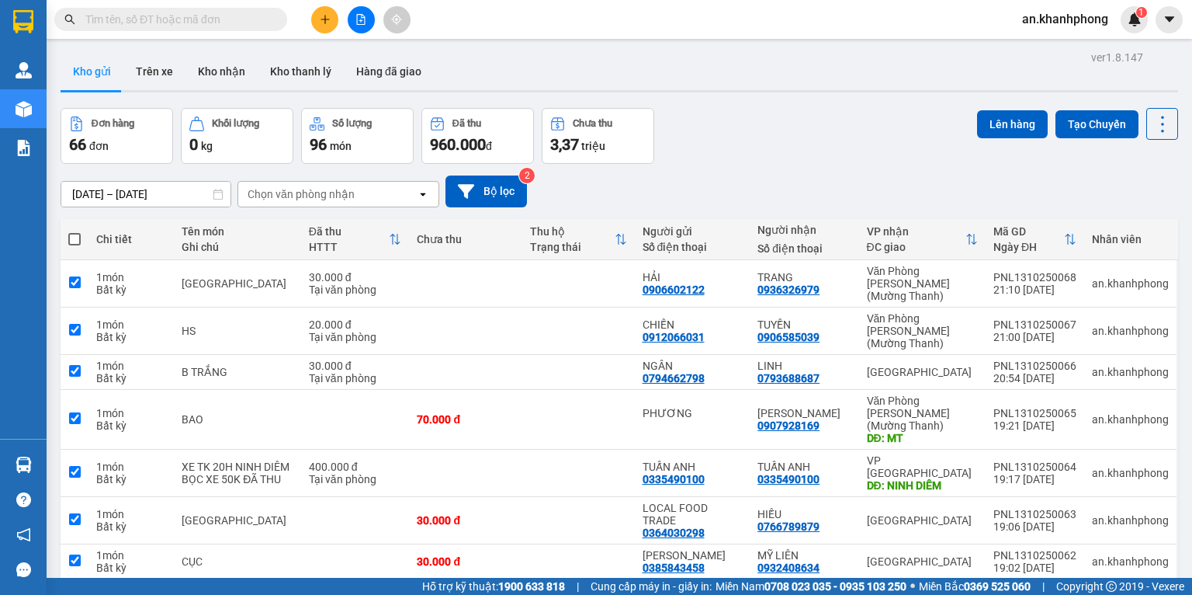
checkbox input "true"
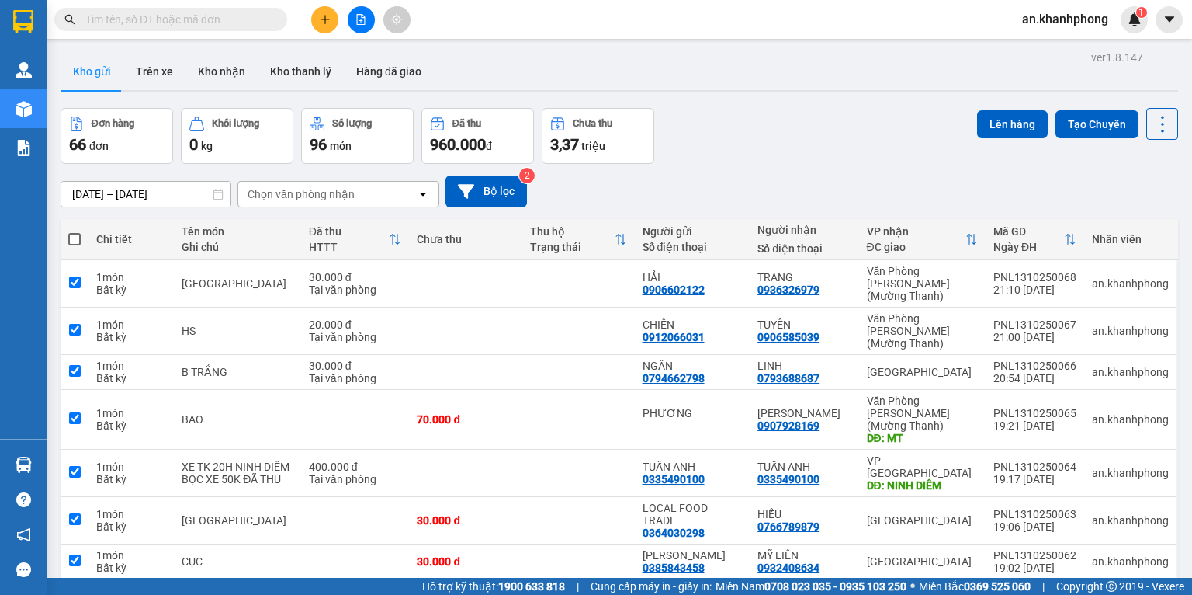
checkbox input "true"
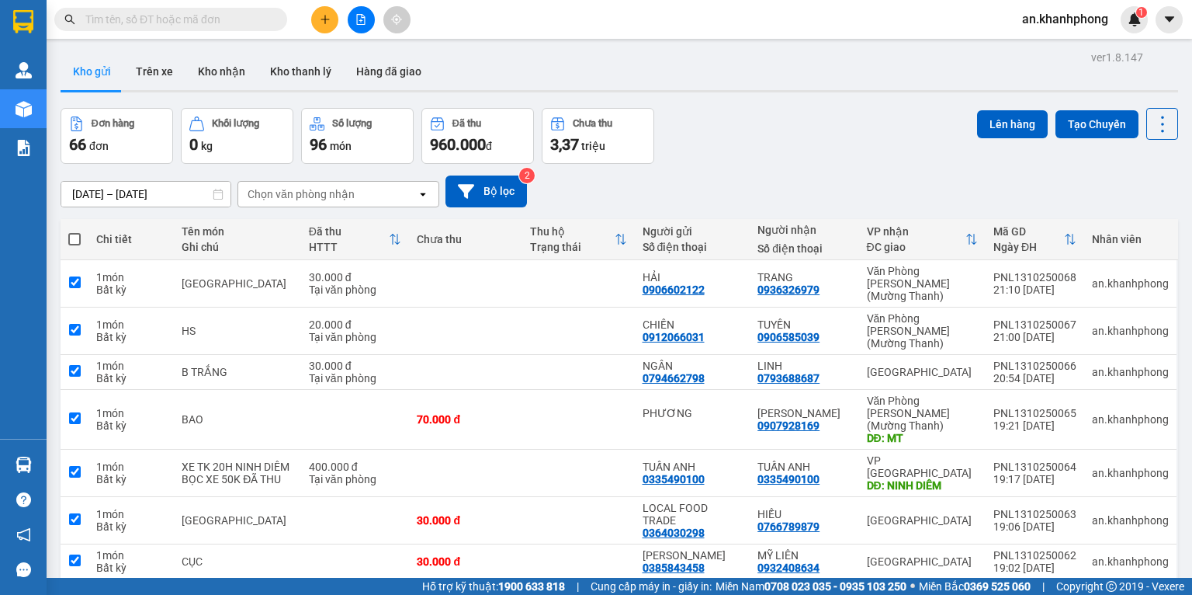
checkbox input "true"
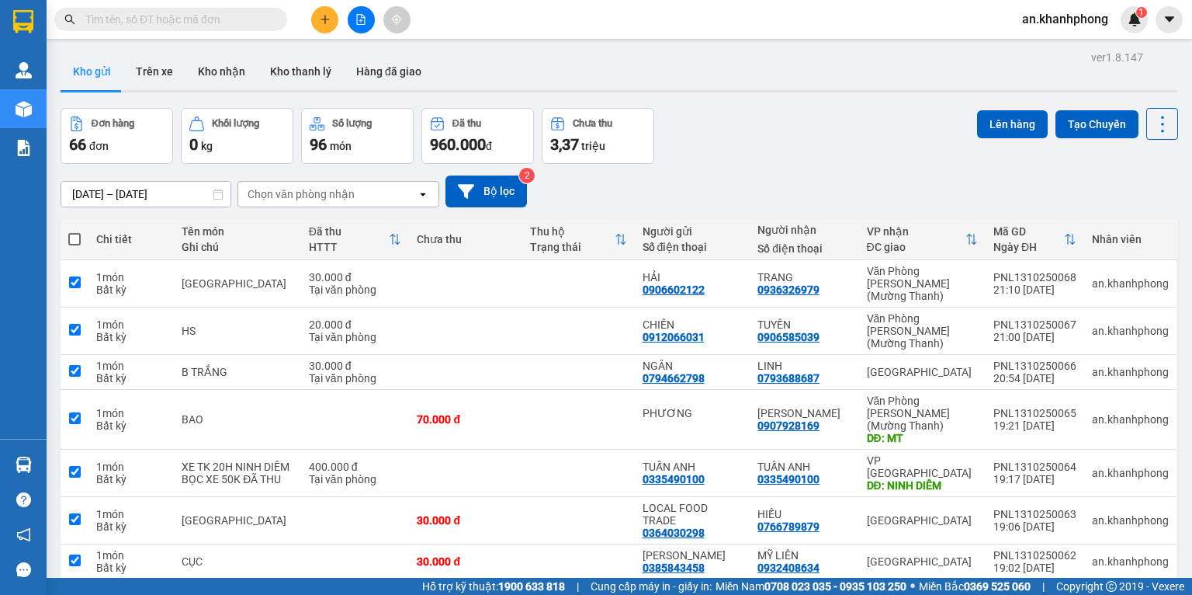
checkbox input "true"
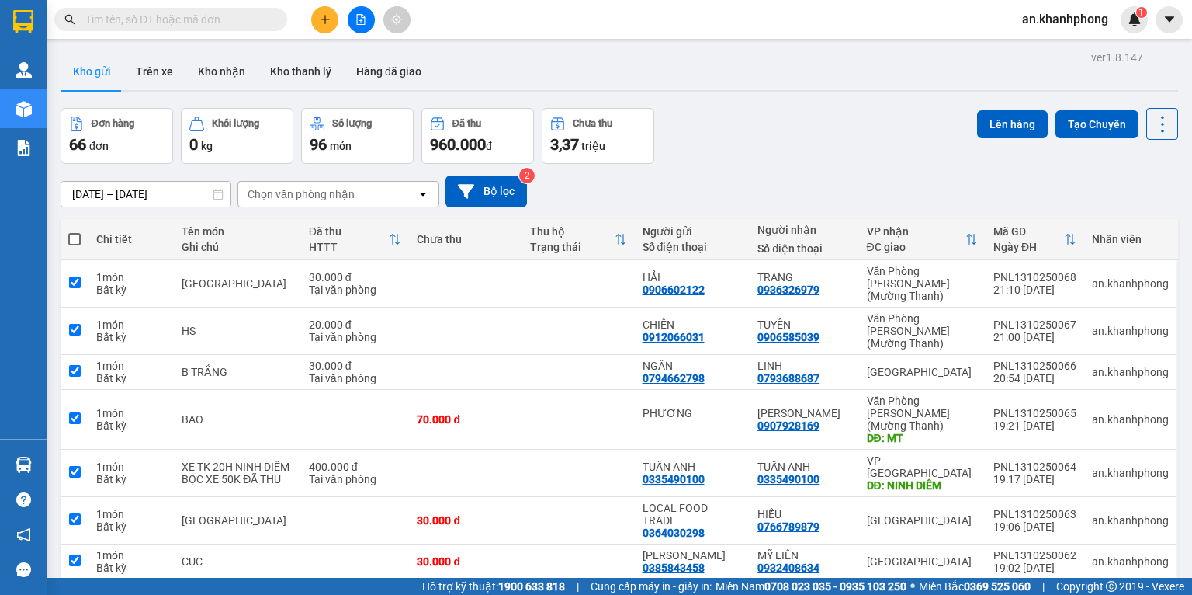
checkbox input "true"
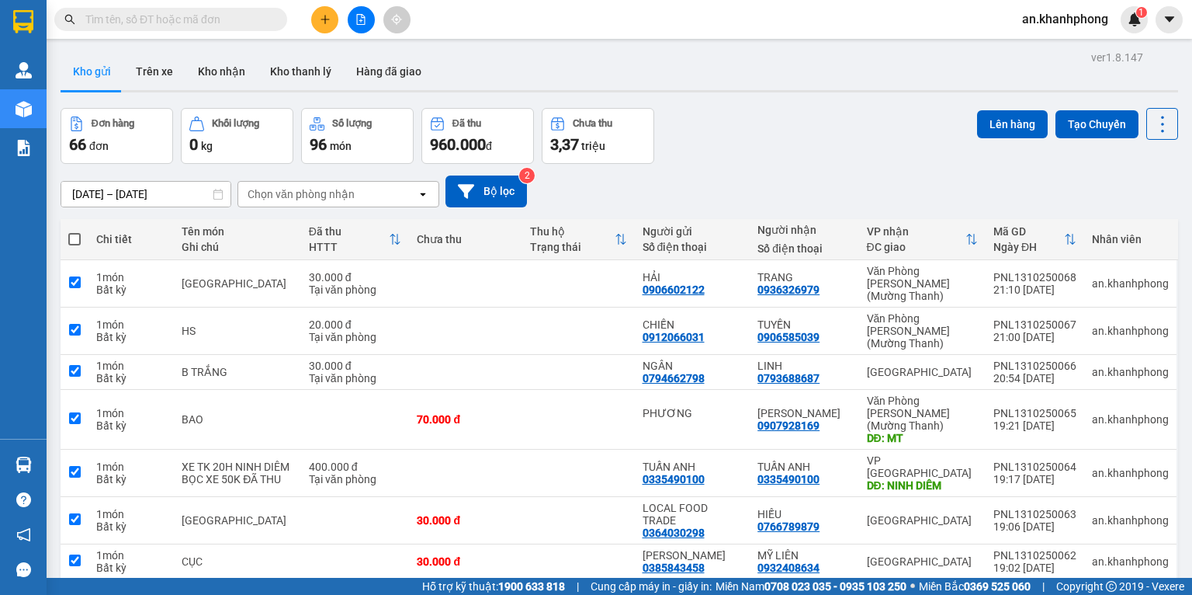
checkbox input "true"
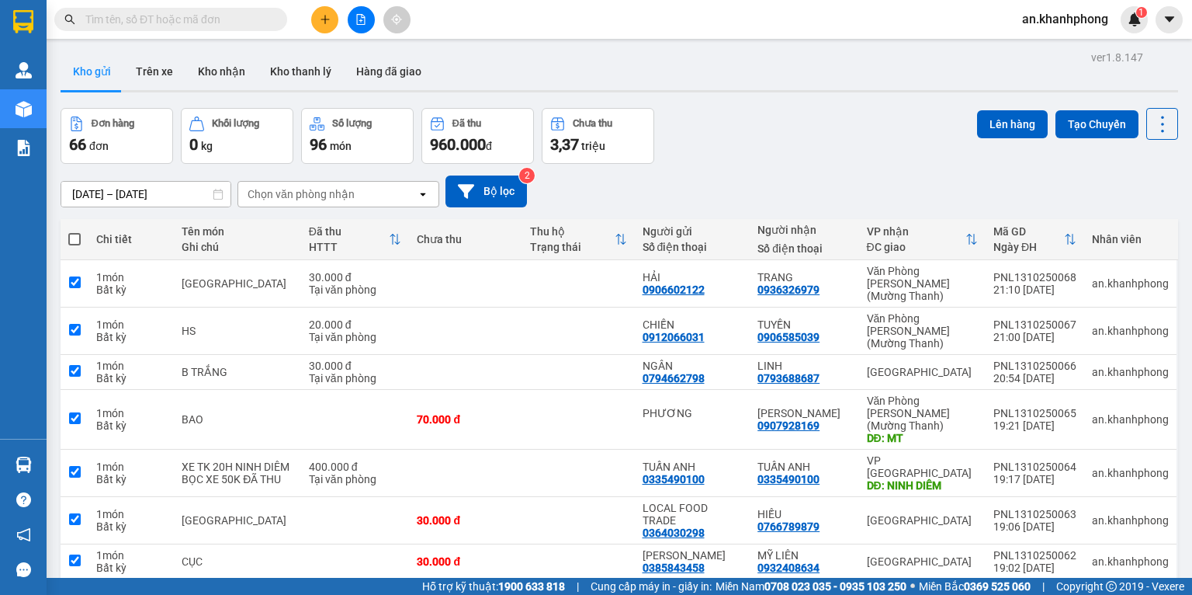
checkbox input "true"
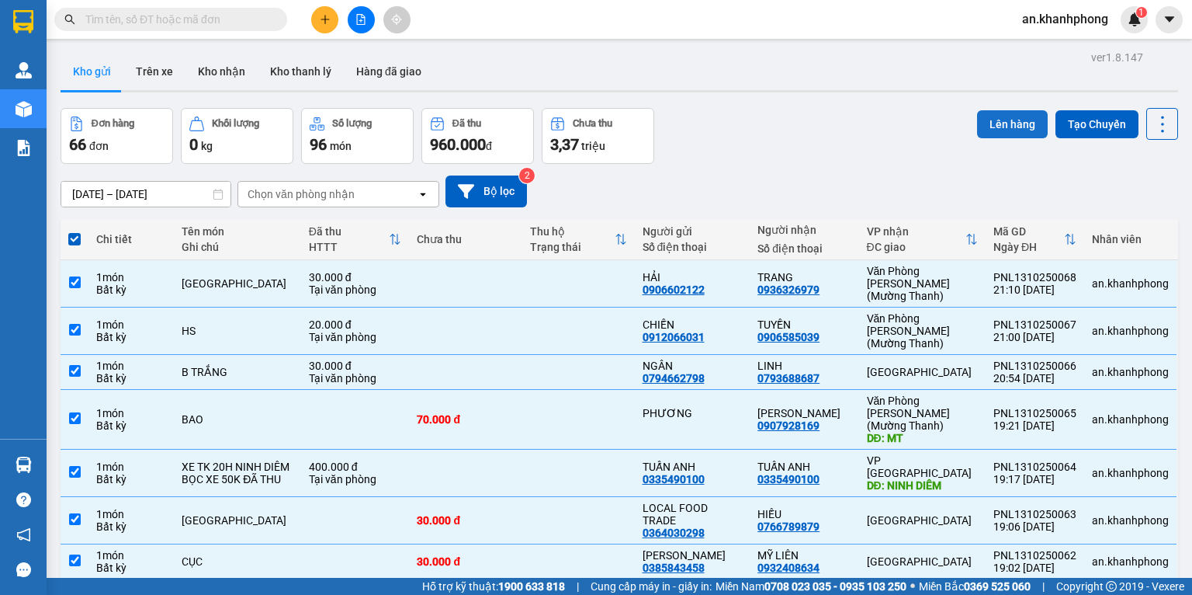
click at [1008, 121] on button "Lên hàng" at bounding box center [1012, 124] width 71 height 28
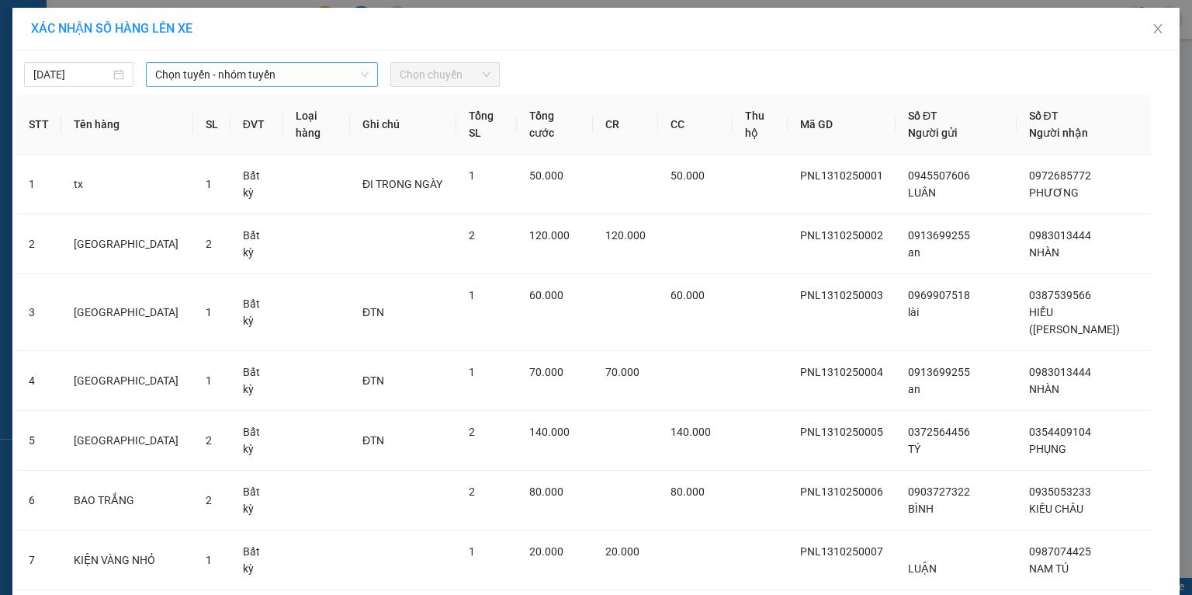
click at [319, 76] on span "Chọn tuyến - nhóm tuyến" at bounding box center [261, 74] width 213 height 23
click at [490, 46] on div "XÁC NHẬN SỐ HÀNG LÊN XE" at bounding box center [596, 29] width 1168 height 43
click at [452, 71] on span "Chọn chuyến" at bounding box center [445, 74] width 91 height 23
click at [312, 82] on span "Chọn tuyến - nhóm tuyến" at bounding box center [261, 74] width 213 height 23
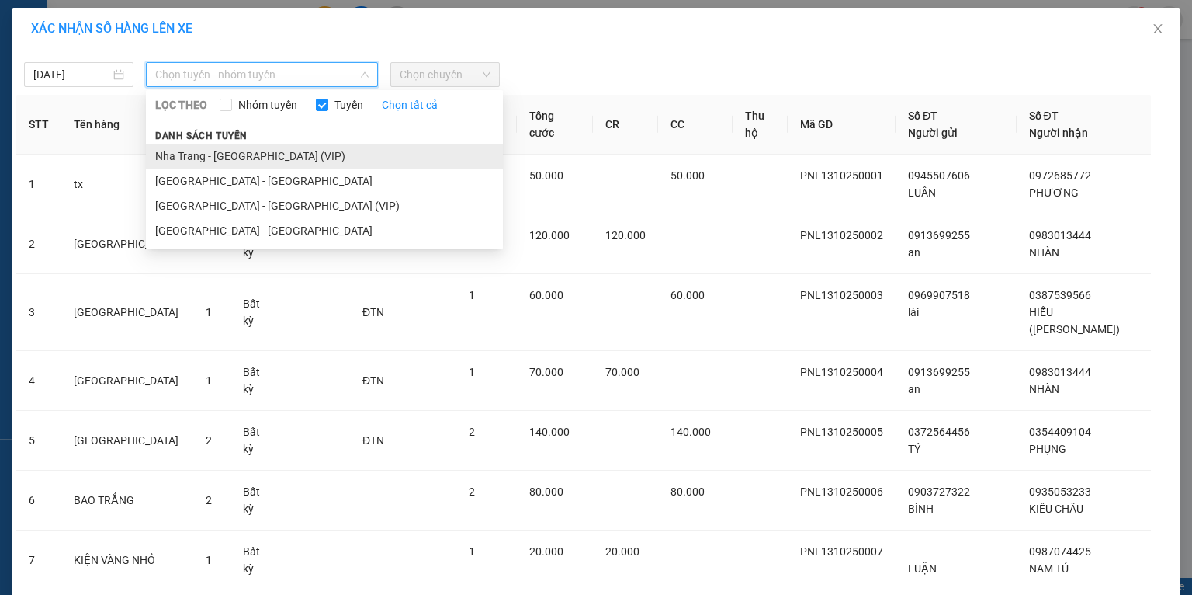
click at [238, 160] on li "Nha Trang - [GEOGRAPHIC_DATA] (VIP)" at bounding box center [324, 156] width 357 height 25
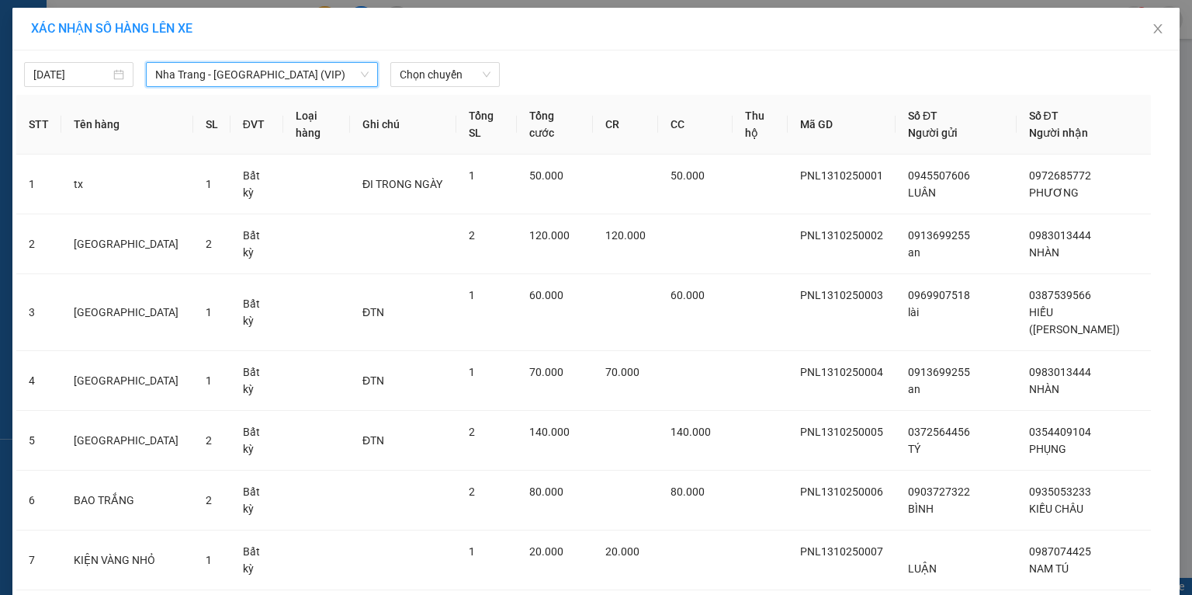
click at [240, 76] on span "Nha Trang - [GEOGRAPHIC_DATA] (VIP)" at bounding box center [261, 74] width 213 height 23
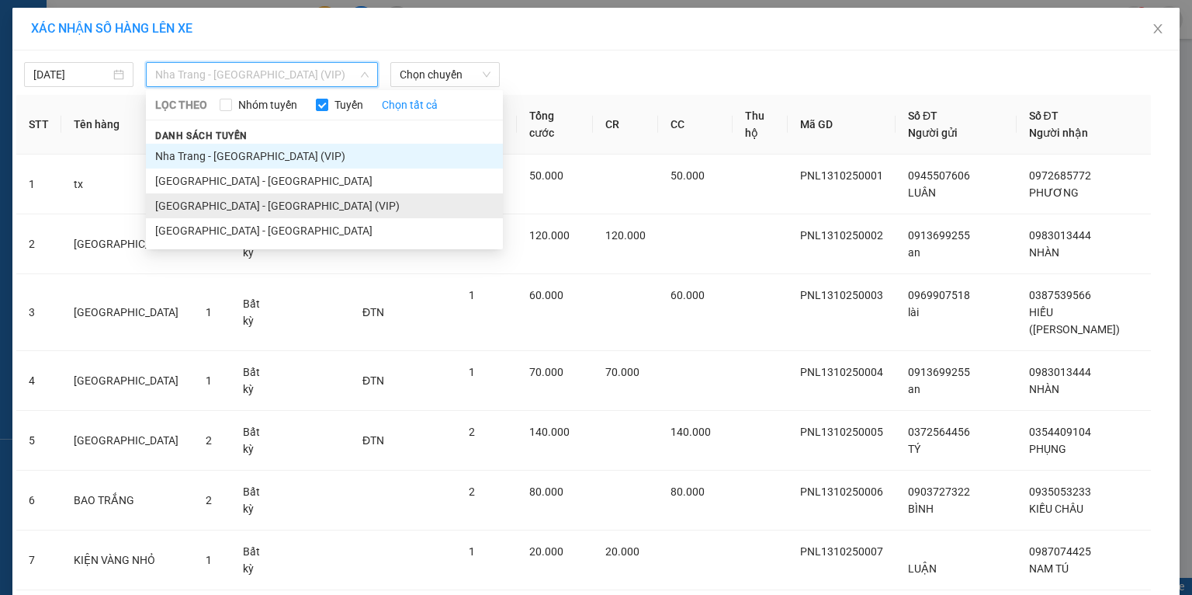
click at [196, 200] on li "[GEOGRAPHIC_DATA] - [GEOGRAPHIC_DATA] (VIP)" at bounding box center [324, 205] width 357 height 25
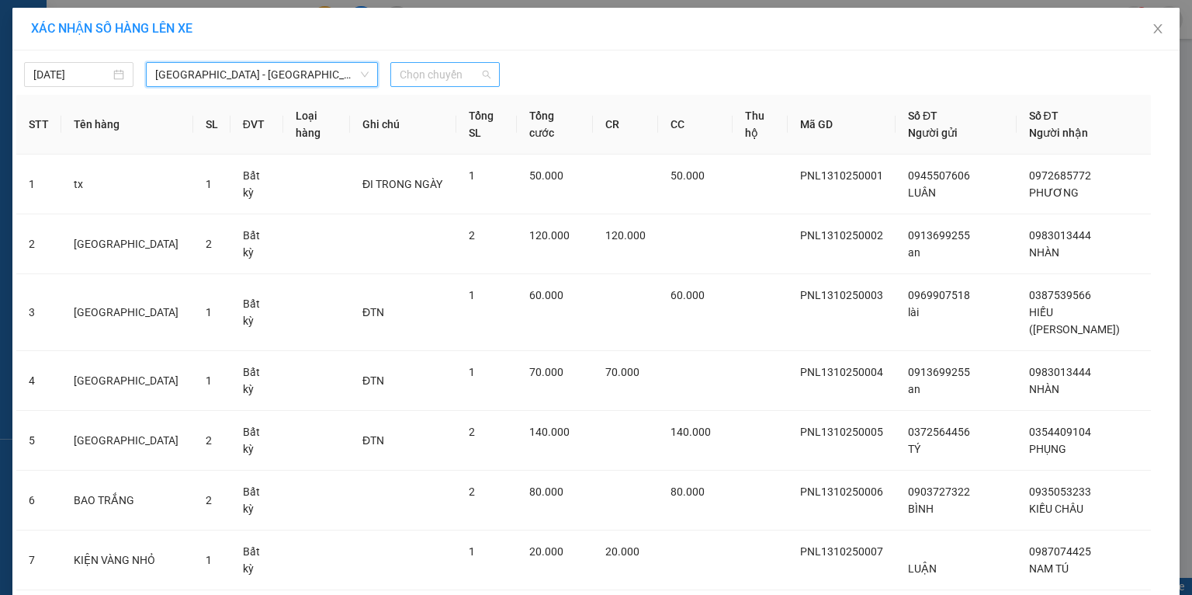
click at [400, 76] on span "Chọn chuyến" at bounding box center [445, 74] width 91 height 23
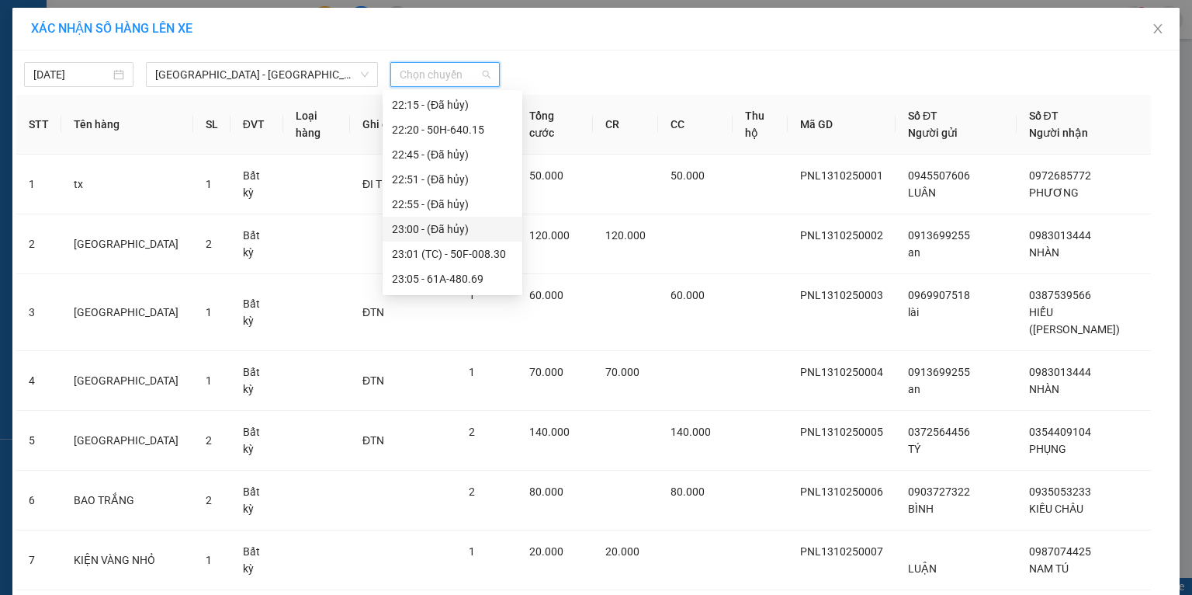
scroll to position [397, 0]
click at [429, 256] on div "23:40 - 51B-294.79" at bounding box center [452, 254] width 121 height 17
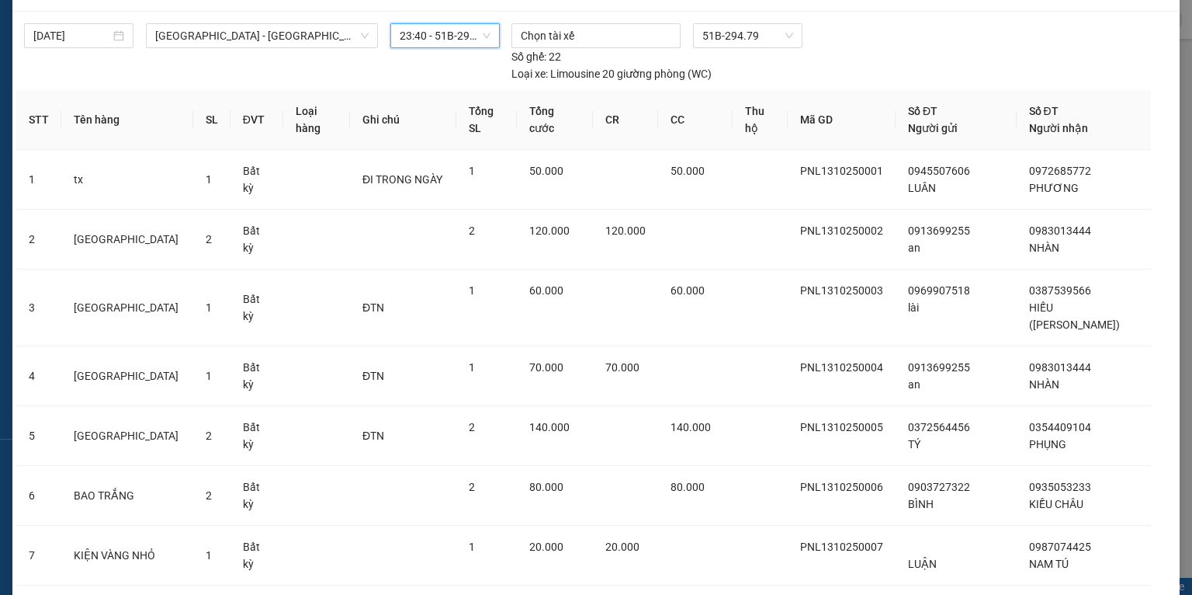
scroll to position [0, 0]
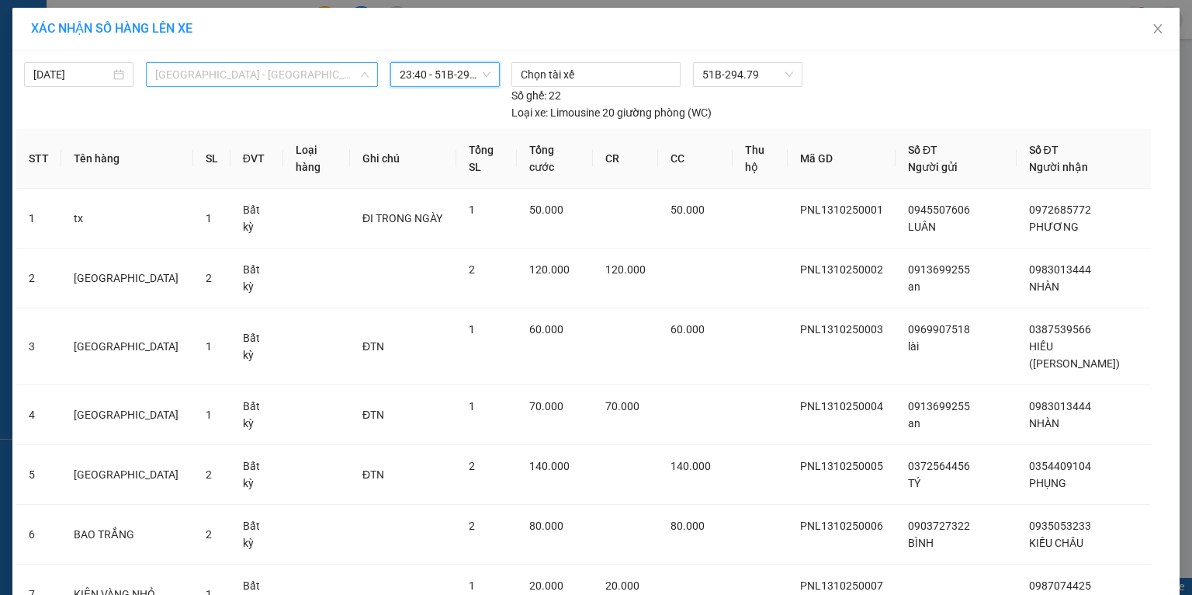
click at [281, 78] on span "[GEOGRAPHIC_DATA] - [GEOGRAPHIC_DATA] (VIP)" at bounding box center [261, 74] width 213 height 23
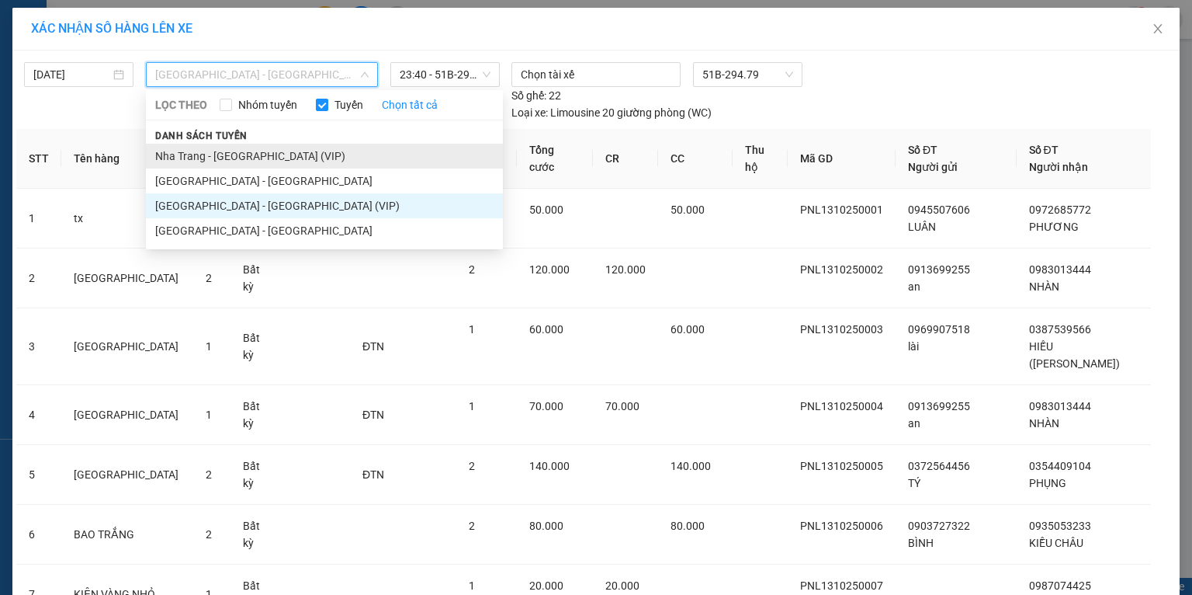
click at [248, 151] on li "Nha Trang - [GEOGRAPHIC_DATA] (VIP)" at bounding box center [324, 156] width 357 height 25
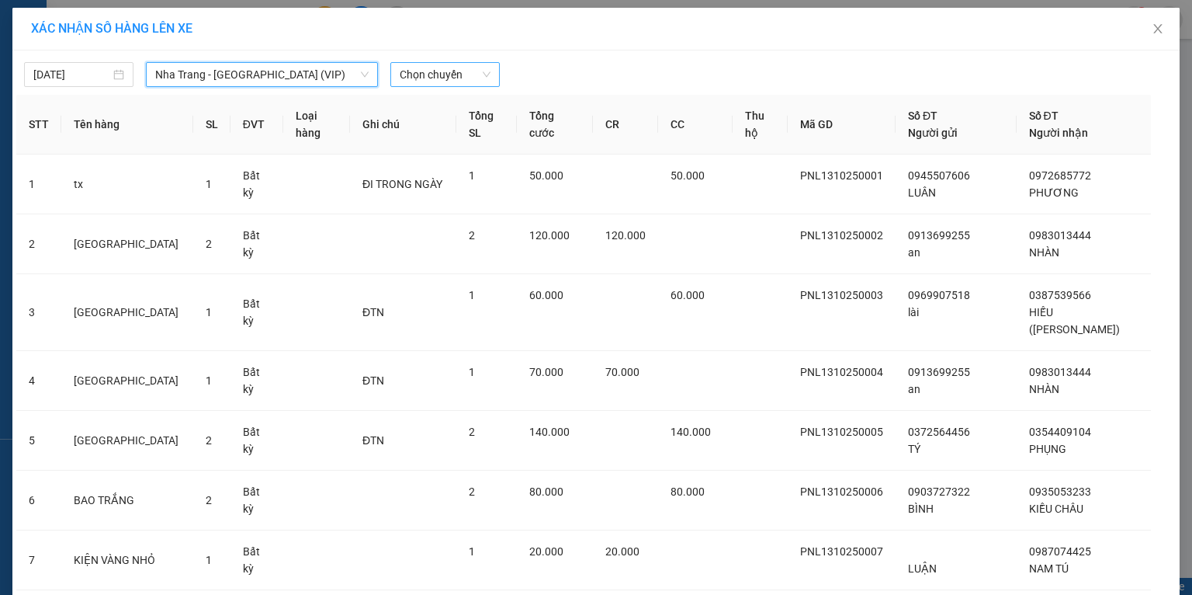
click at [400, 82] on span "Chọn chuyến" at bounding box center [445, 74] width 91 height 23
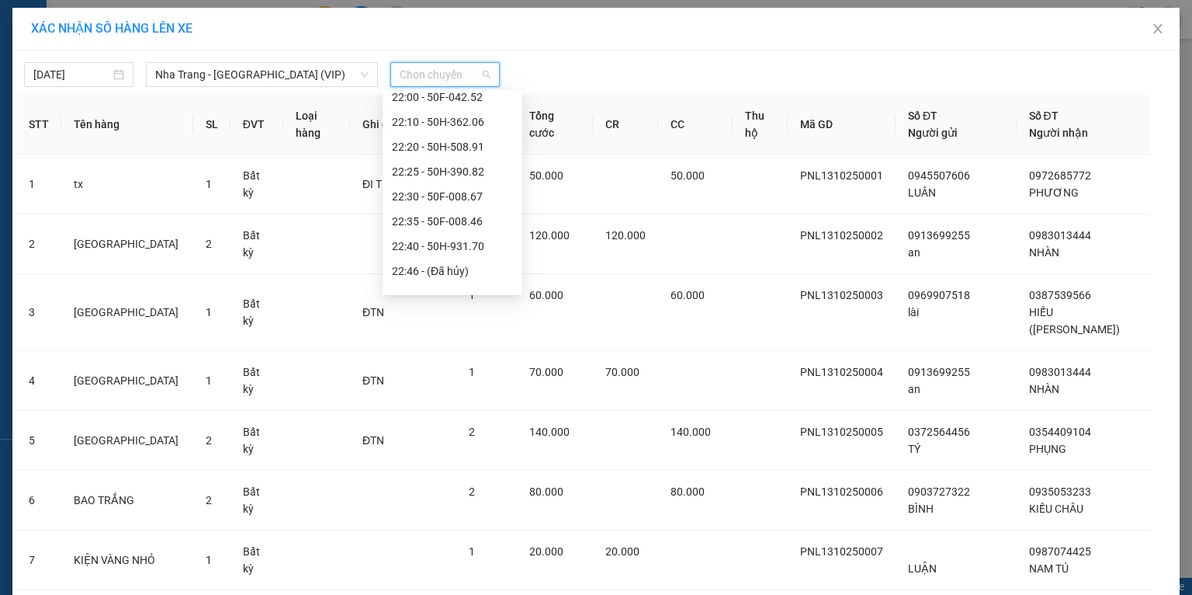
scroll to position [273, 0]
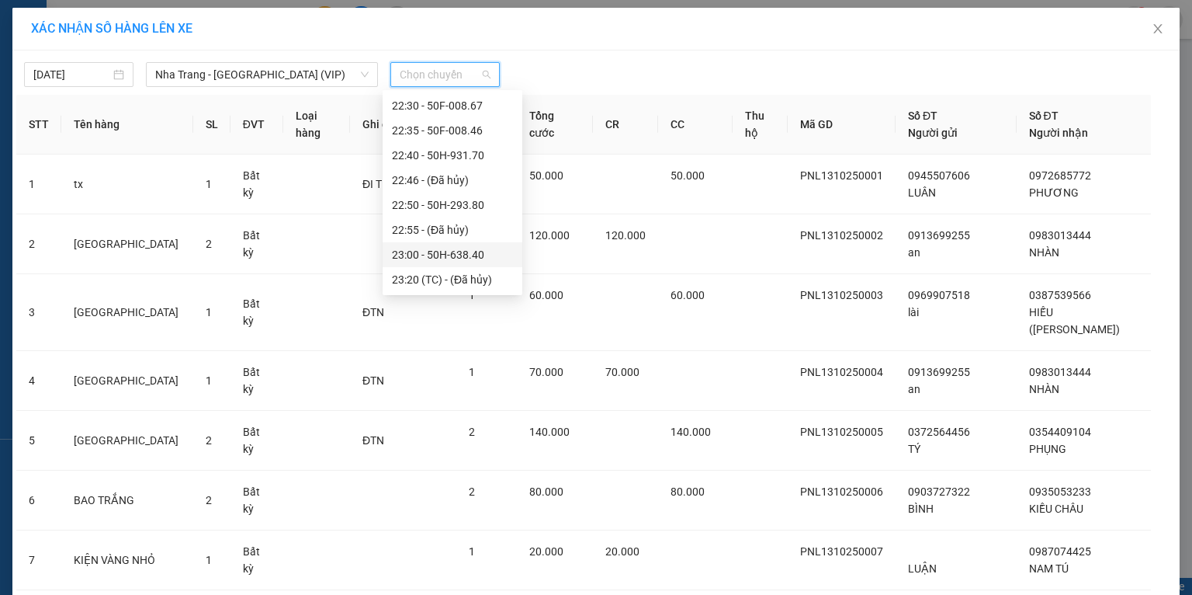
click at [460, 255] on div "23:00 - 50H-638.40" at bounding box center [452, 254] width 121 height 17
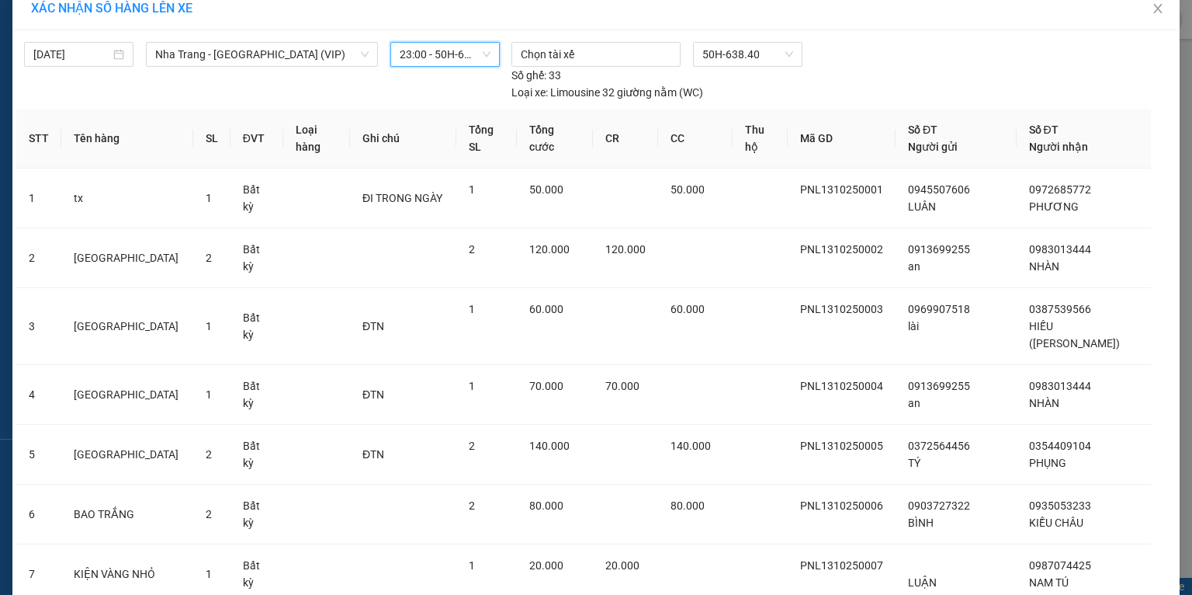
scroll to position [0, 0]
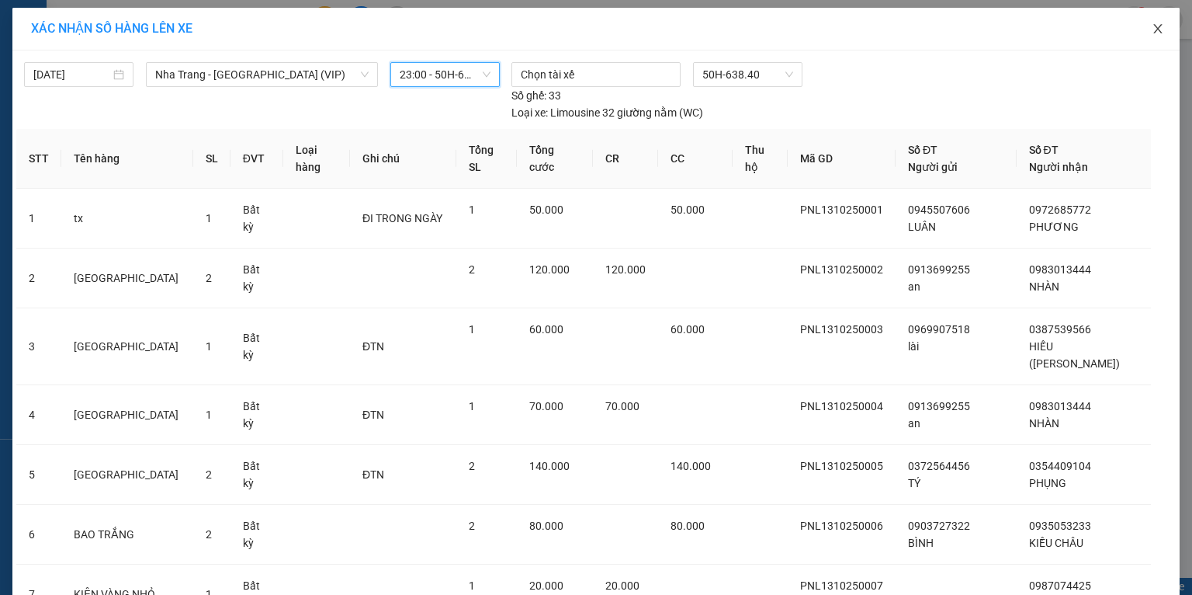
click at [1152, 24] on icon "close" at bounding box center [1158, 29] width 12 height 12
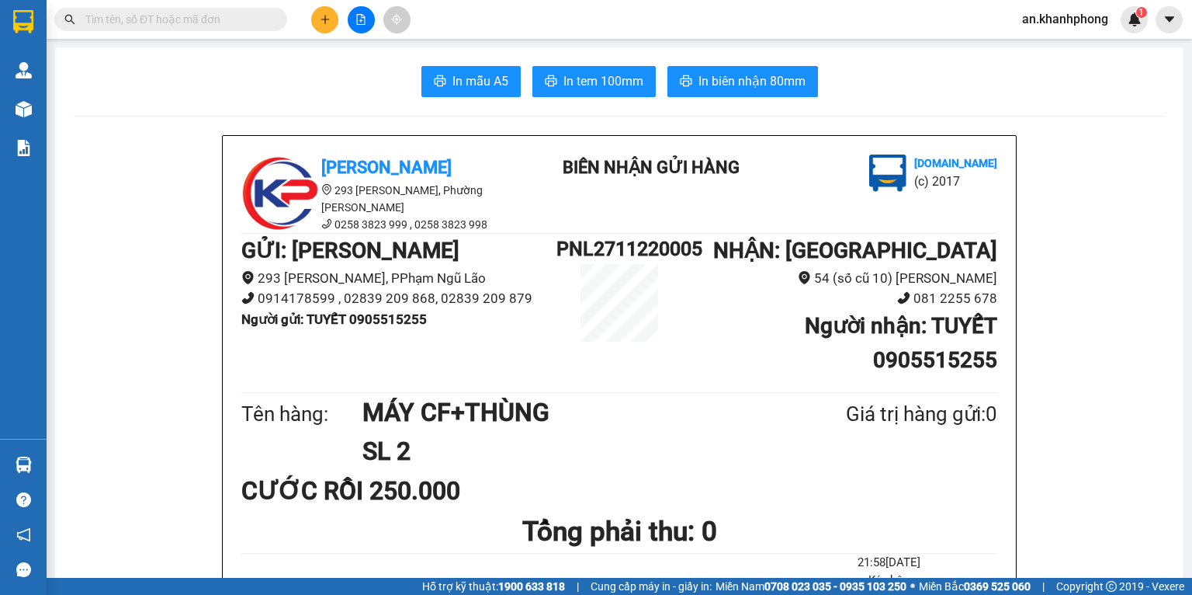
click at [317, 21] on button at bounding box center [324, 19] width 27 height 27
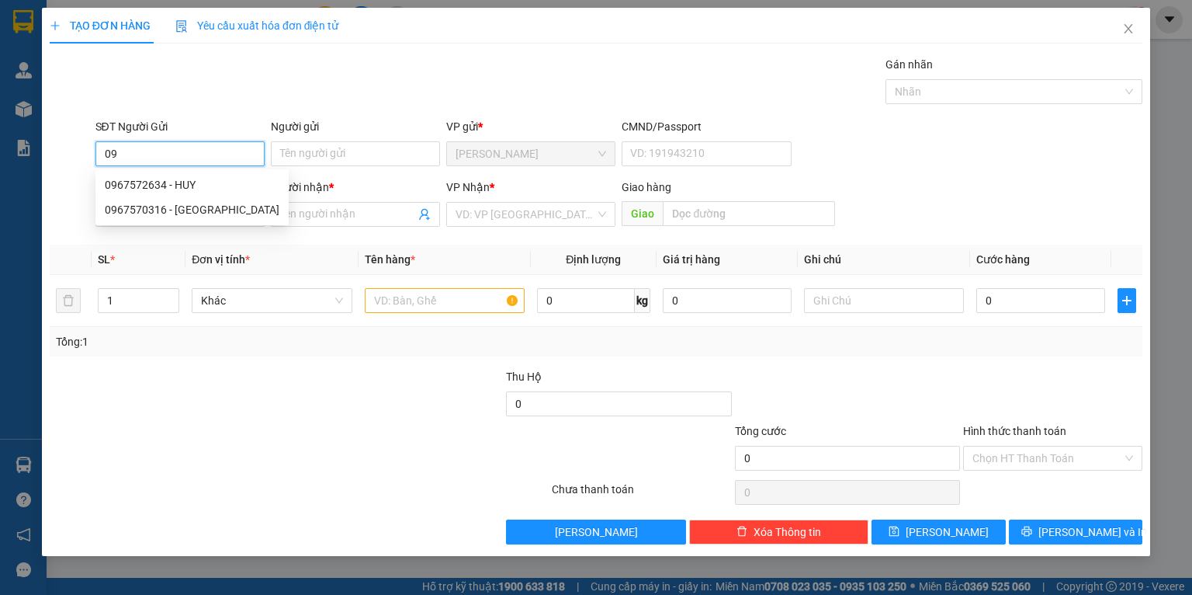
type input "0"
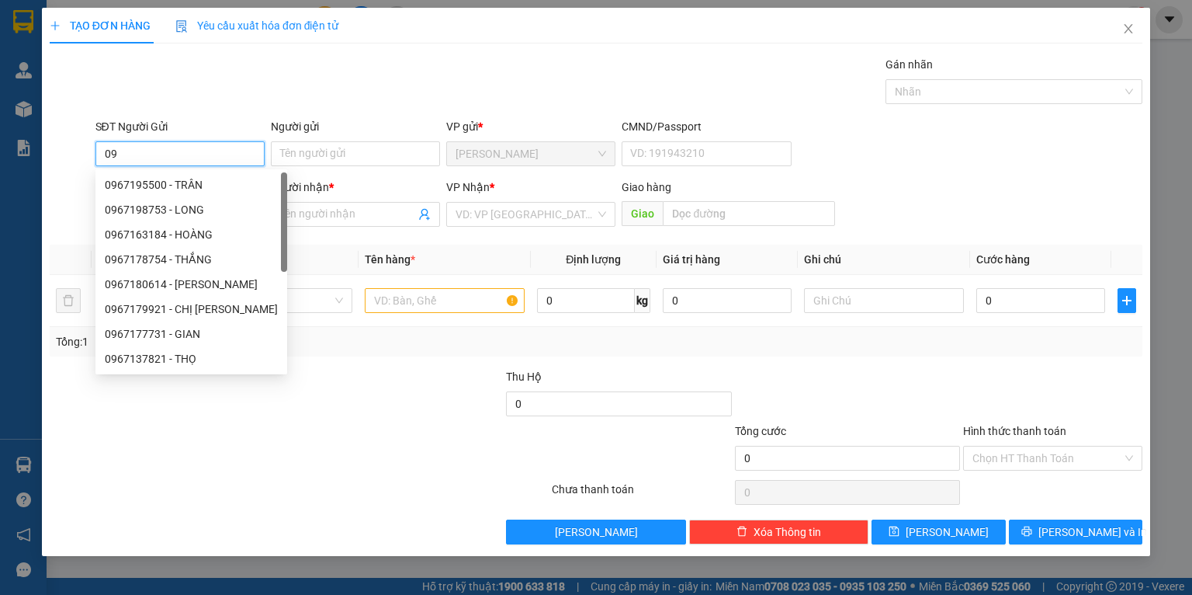
type input "0"
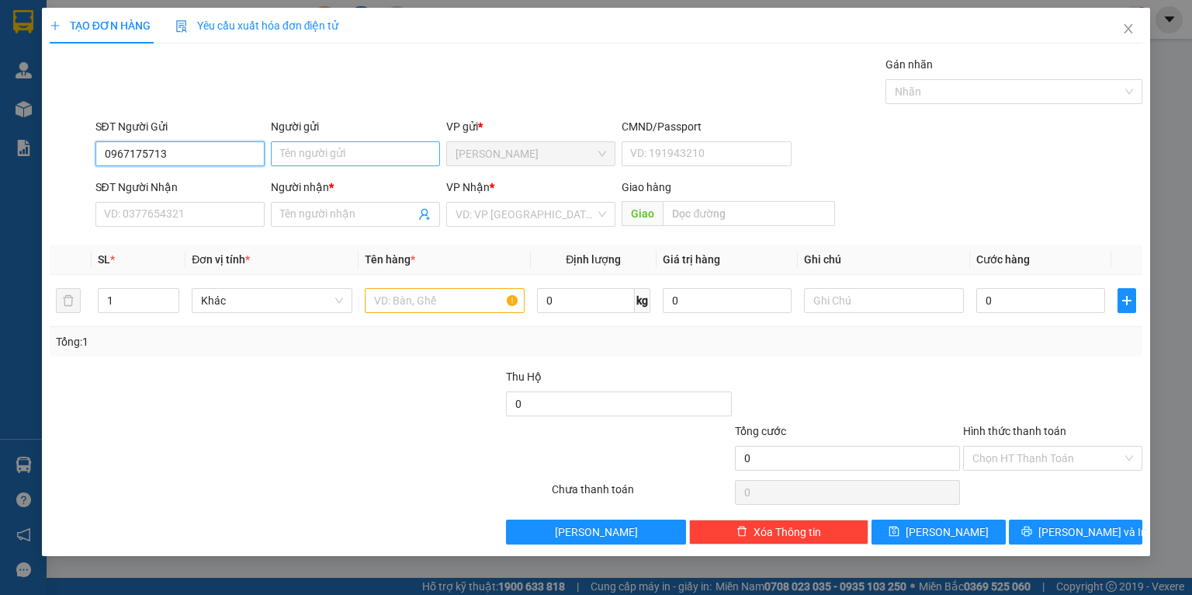
type input "0967175713"
click at [314, 161] on input "Người gửi" at bounding box center [355, 153] width 169 height 25
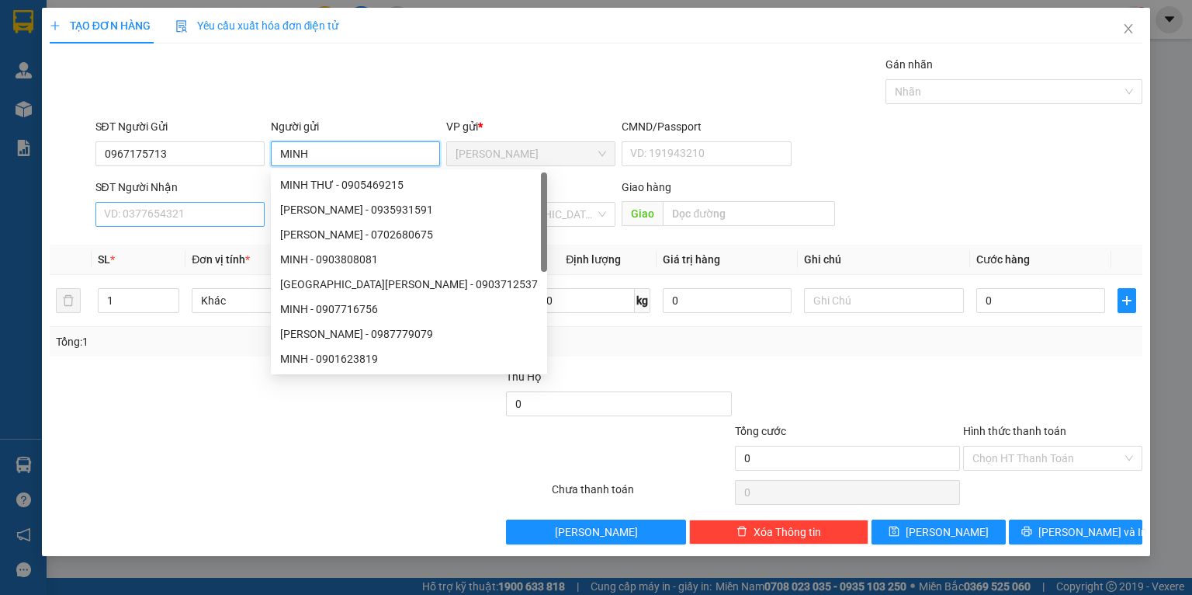
type input "MINH"
click at [187, 222] on input "SĐT Người Nhận" at bounding box center [179, 214] width 169 height 25
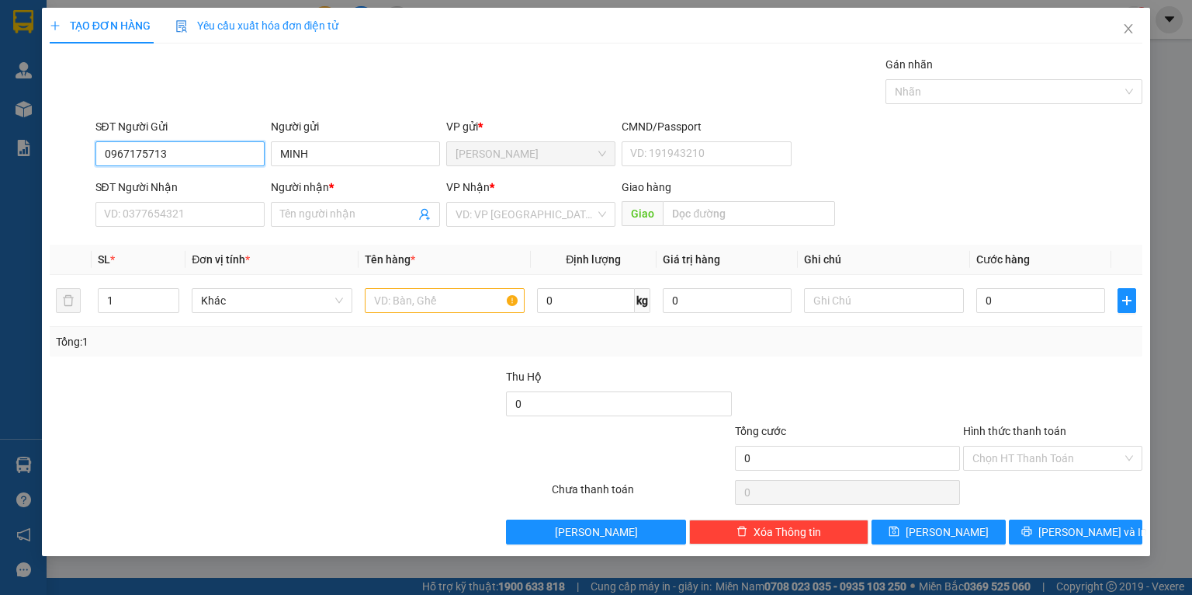
drag, startPoint x: 175, startPoint y: 157, endPoint x: 50, endPoint y: 144, distance: 126.5
click at [61, 148] on div "SĐT Người Gửi 0967175713 0967175713 Người gửi MINH VP gửi * [PERSON_NAME] CMND/…" at bounding box center [596, 145] width 1096 height 54
click at [127, 221] on input "SĐT Người Nhận" at bounding box center [179, 214] width 169 height 25
paste input "0967175713"
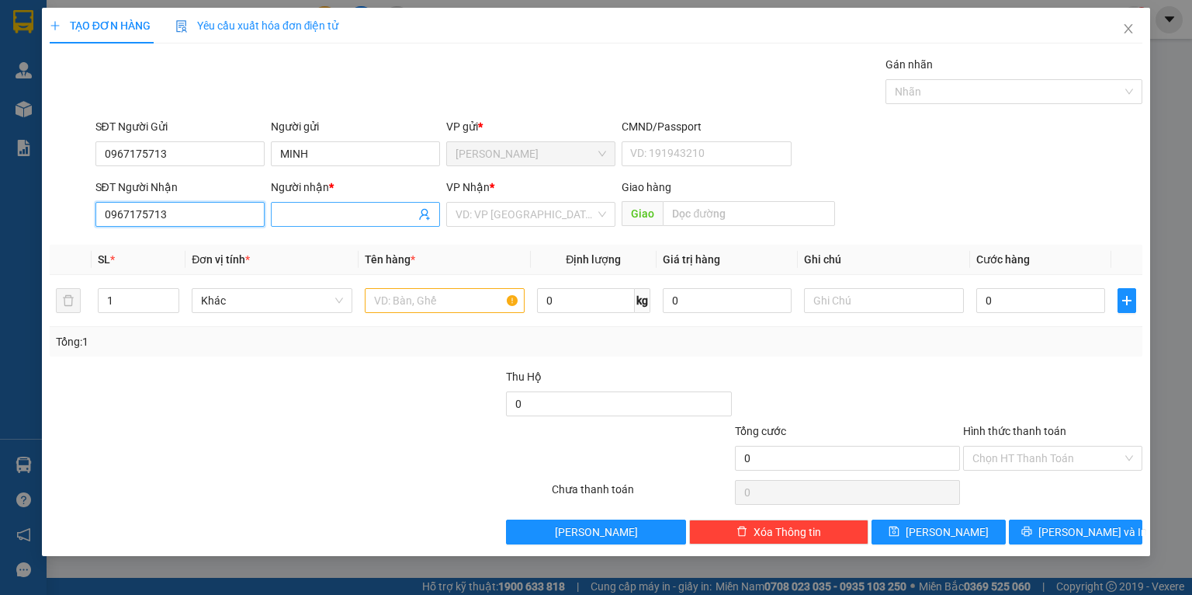
type input "0967175713"
click at [327, 219] on input "Người nhận *" at bounding box center [347, 214] width 135 height 17
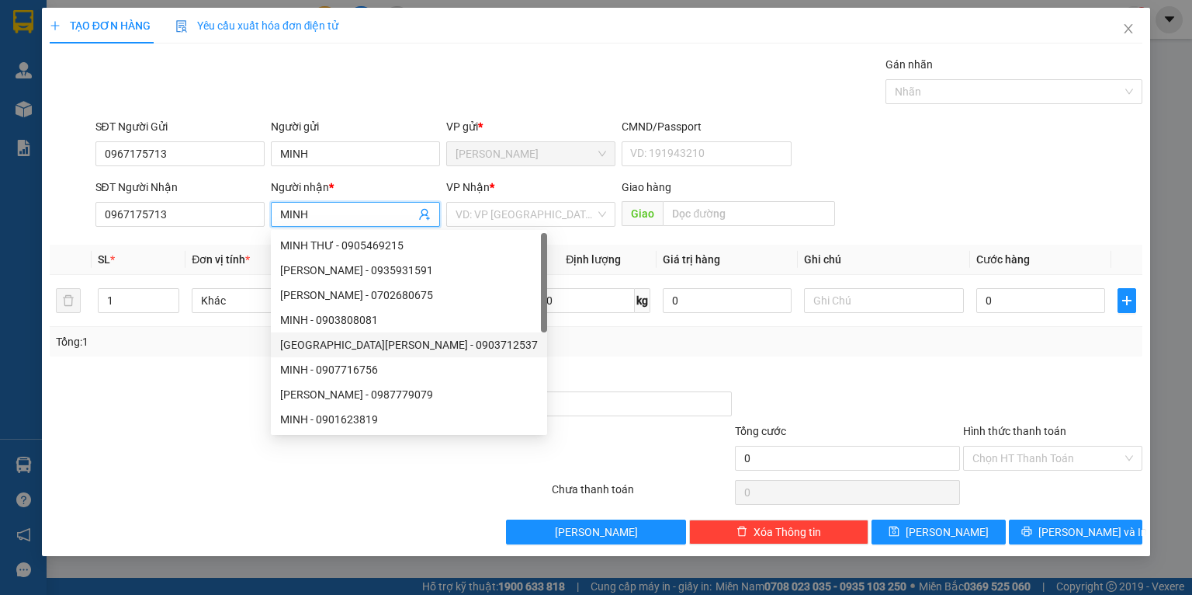
type input "MINH"
click at [217, 404] on div at bounding box center [162, 395] width 228 height 54
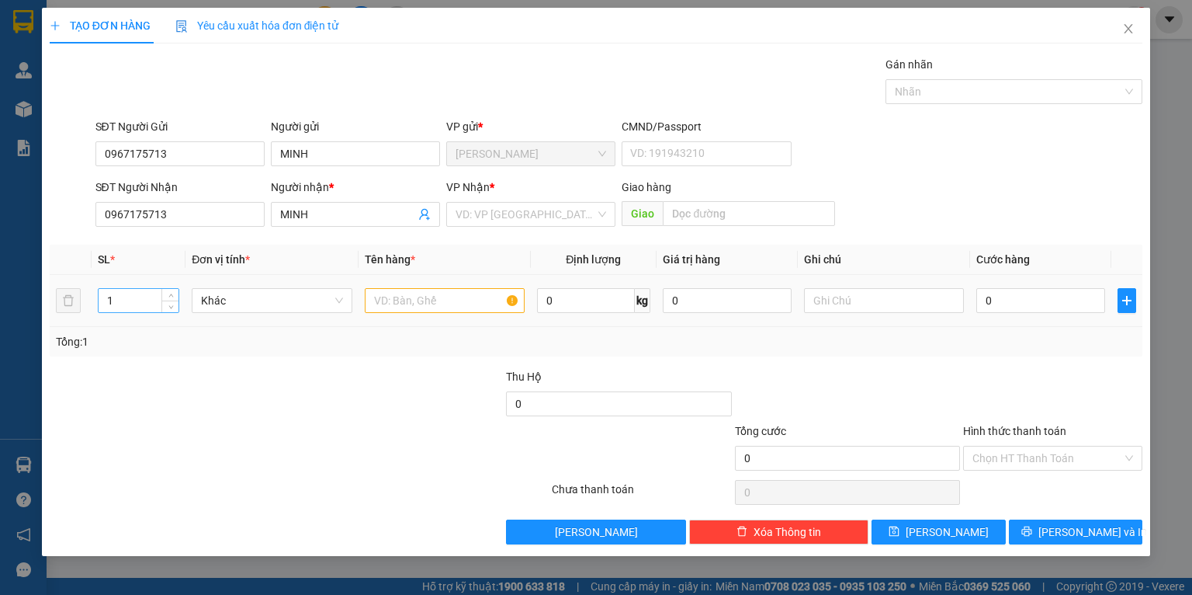
click at [121, 307] on input "1" at bounding box center [139, 300] width 80 height 23
type input "3"
click at [469, 215] on input "search" at bounding box center [526, 214] width 140 height 23
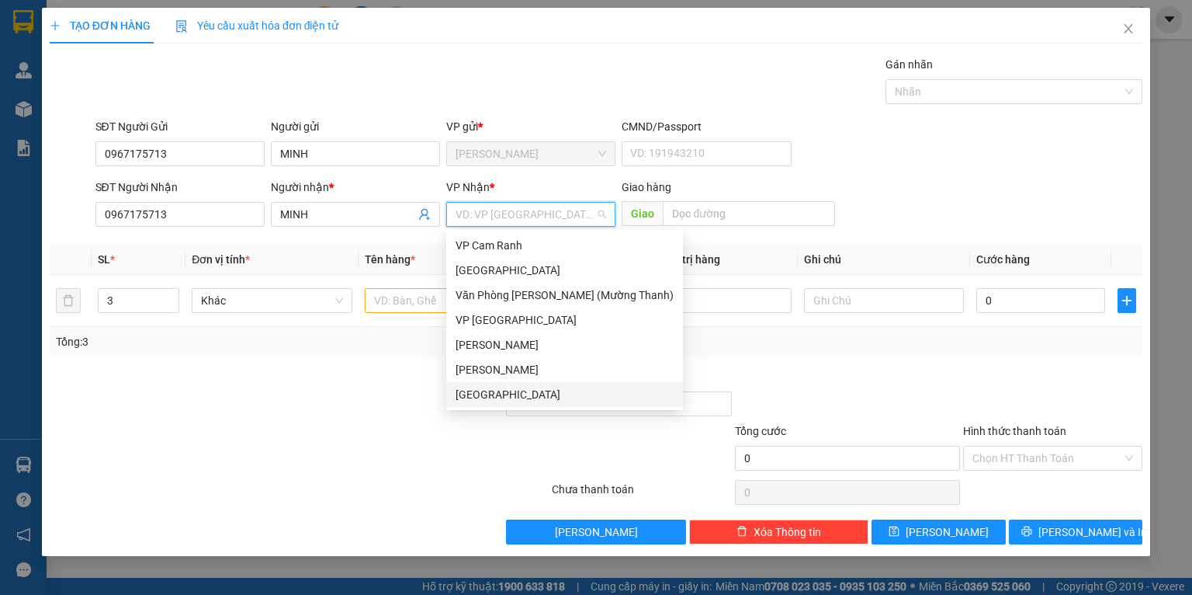
click at [487, 399] on div "[GEOGRAPHIC_DATA]" at bounding box center [565, 394] width 218 height 17
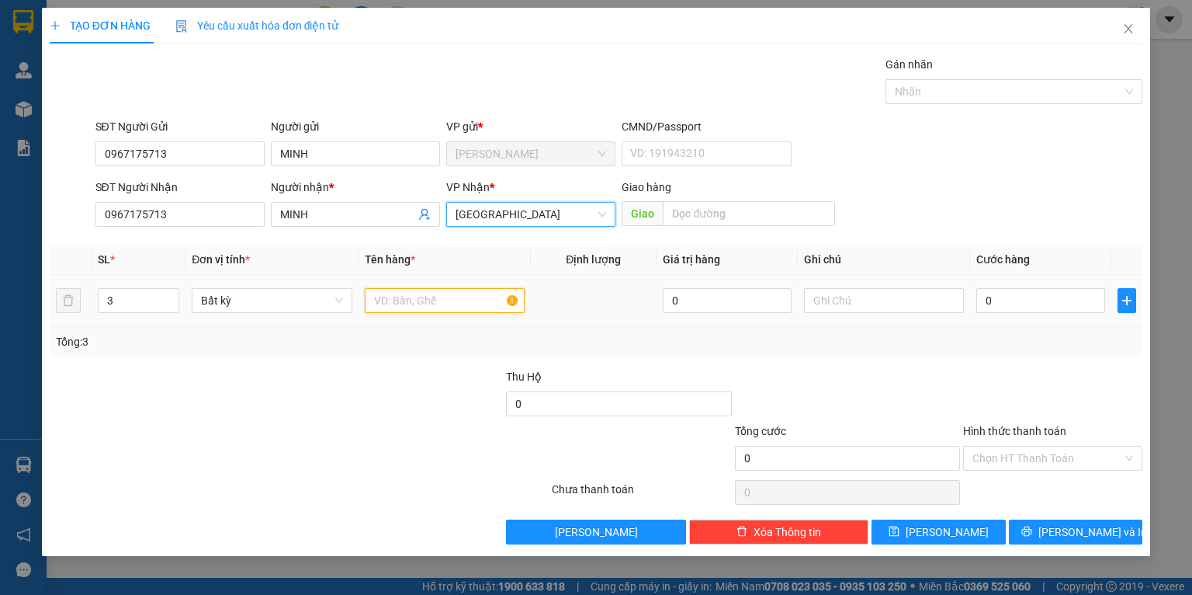
click at [432, 305] on input "text" at bounding box center [445, 300] width 160 height 25
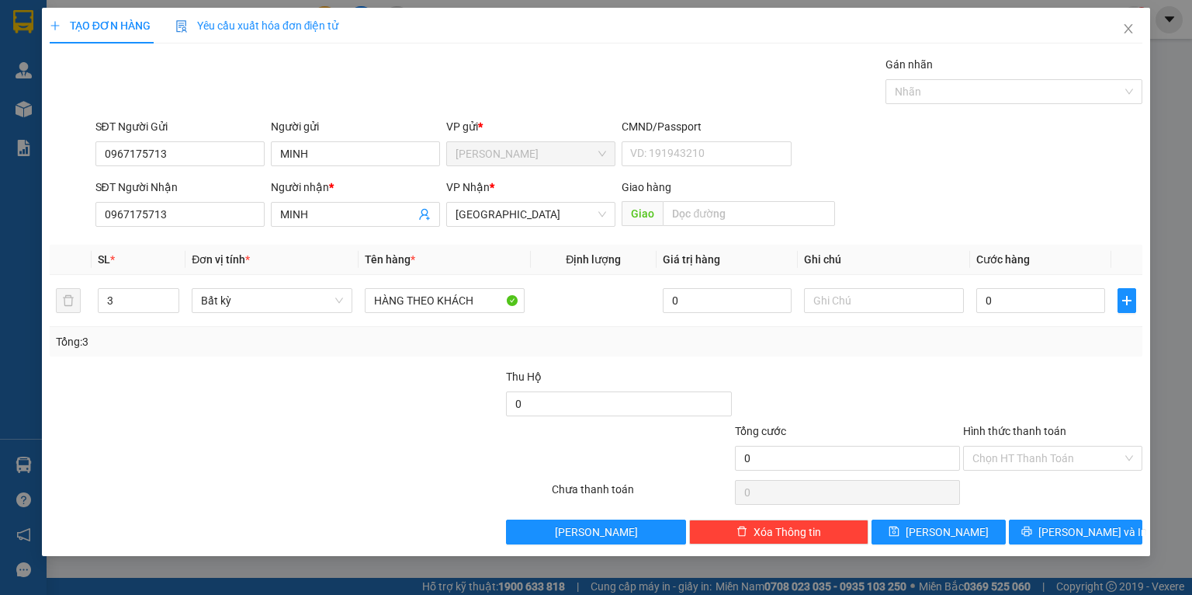
click at [453, 340] on div "Tổng: 3" at bounding box center [258, 341] width 405 height 17
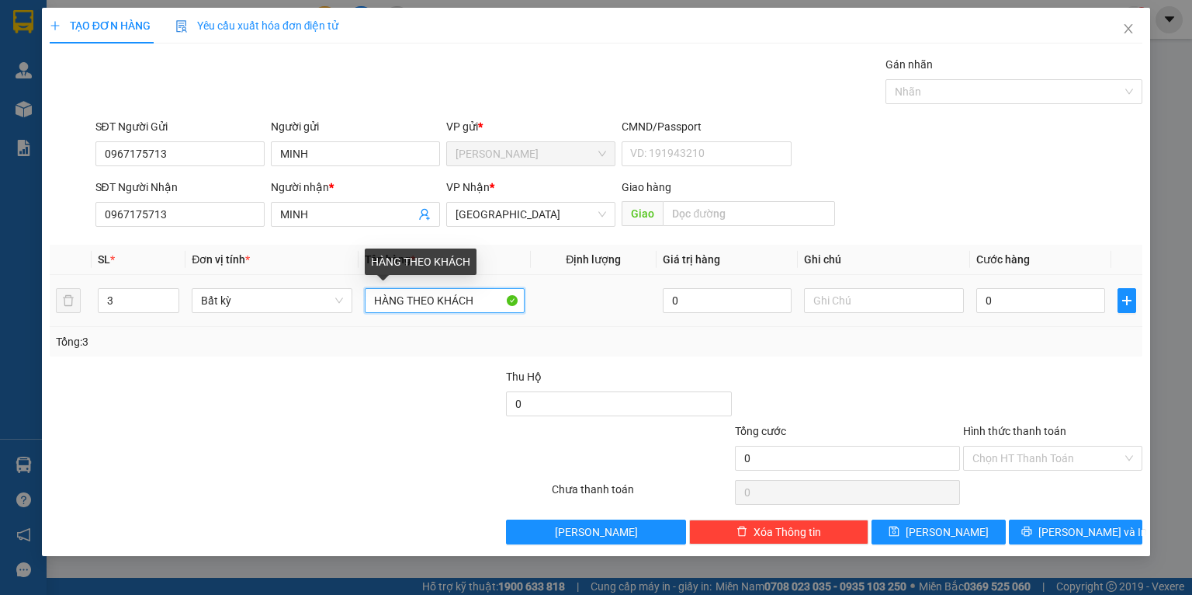
click at [373, 300] on input "HÀNG THEO KHÁCH" at bounding box center [445, 300] width 160 height 25
type input "TX HÀNG THEO KHÁCH"
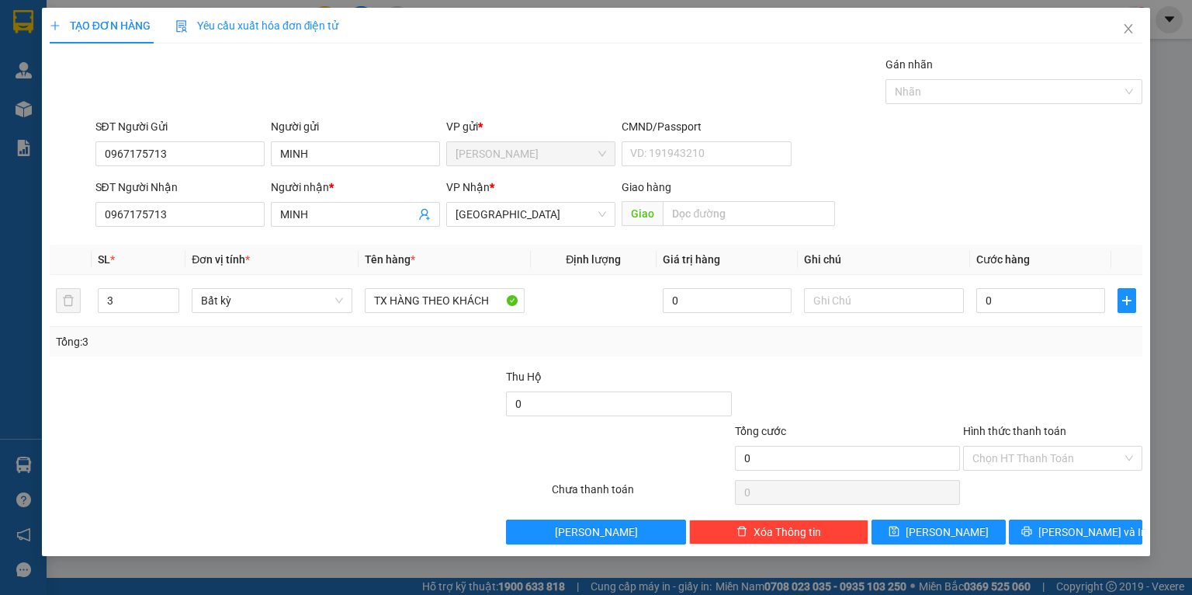
click at [373, 335] on div "Tổng: 3" at bounding box center [258, 341] width 405 height 17
click at [1046, 307] on input "0" at bounding box center [1041, 300] width 129 height 25
type input "8"
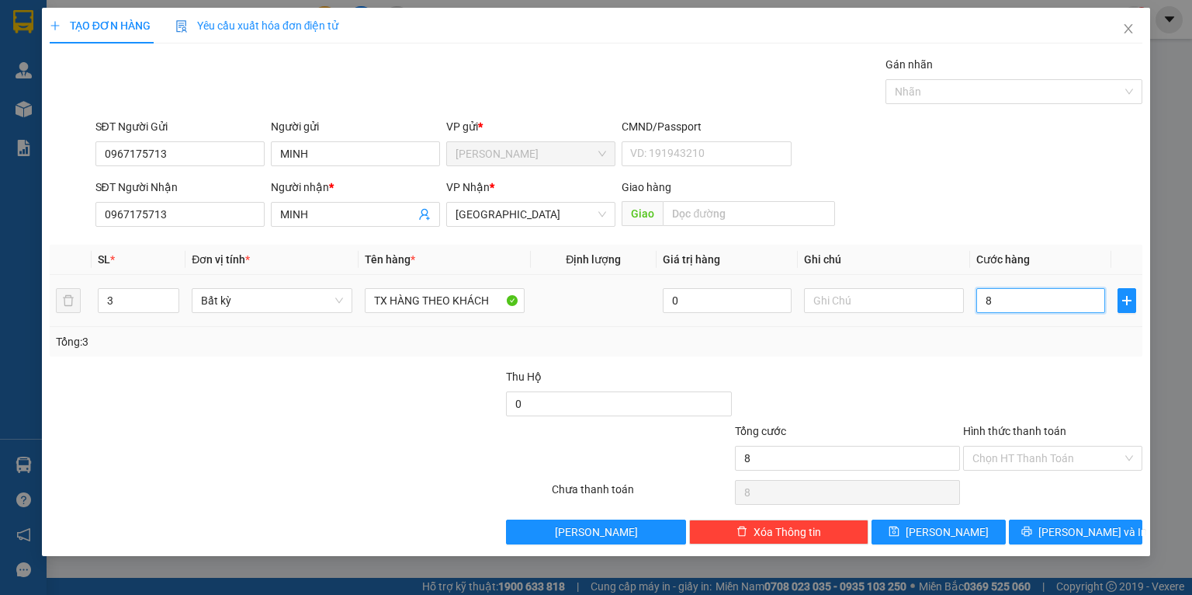
type input "80"
type input "80.000"
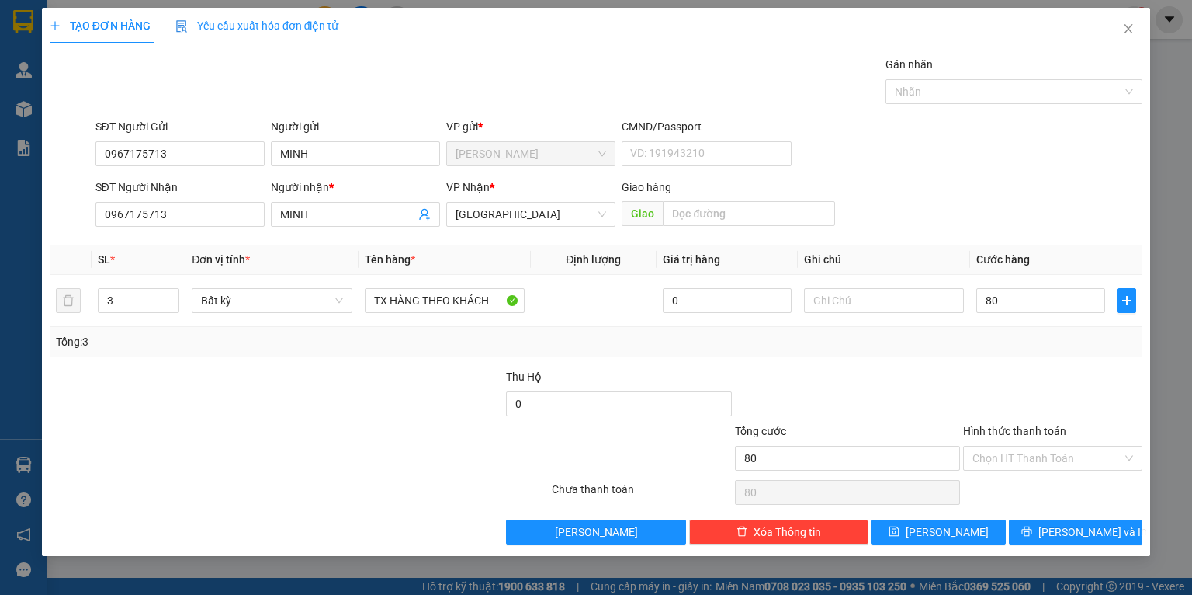
type input "80.000"
click at [1017, 347] on div "Tổng: 3" at bounding box center [596, 341] width 1081 height 17
click at [850, 294] on input "text" at bounding box center [884, 300] width 160 height 25
type input "H"
type input "HÀNG THEO KHÁCH"
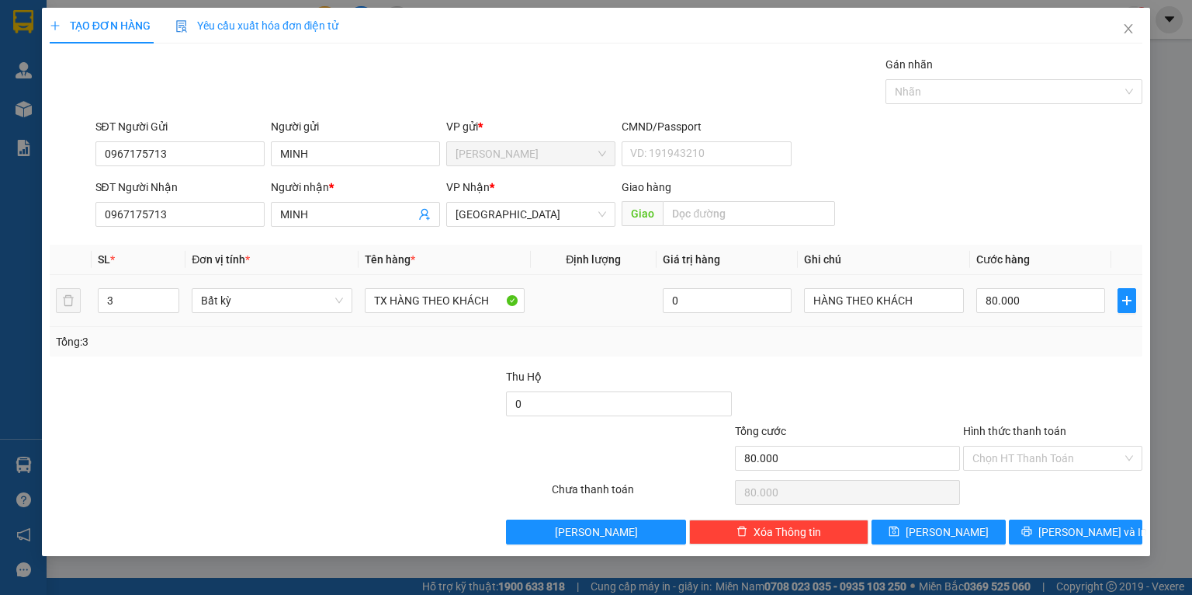
click at [848, 314] on div "HÀNG THEO KHÁCH" at bounding box center [884, 300] width 160 height 31
click at [1002, 460] on input "Hình thức thanh toán" at bounding box center [1048, 457] width 150 height 23
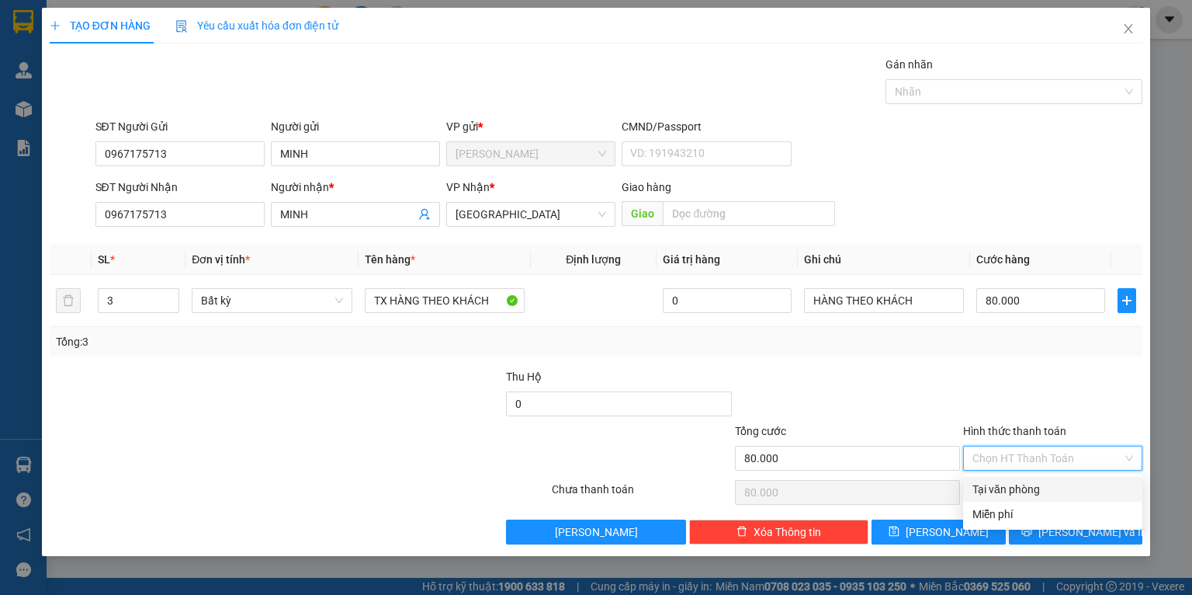
click at [999, 485] on div "Tại văn phòng" at bounding box center [1053, 489] width 161 height 17
type input "0"
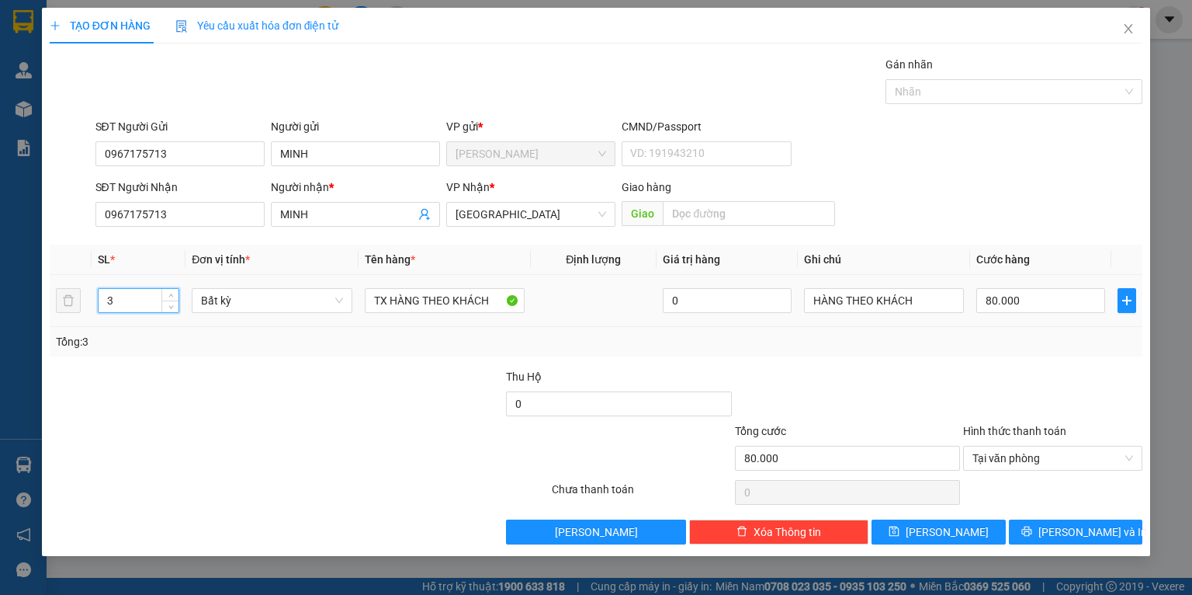
click at [160, 296] on input "3" at bounding box center [139, 300] width 80 height 23
type input "2"
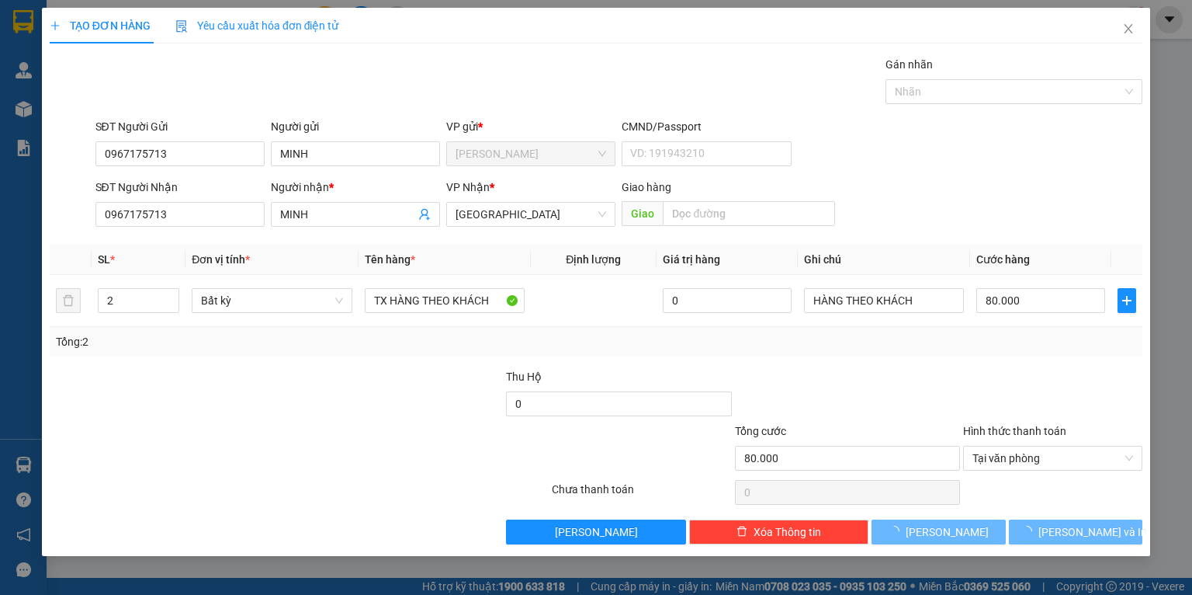
click at [200, 363] on div "Transit Pickup Surcharge Ids Transit Deliver Surcharge Ids Transit Deliver Surc…" at bounding box center [596, 300] width 1093 height 488
type input "0"
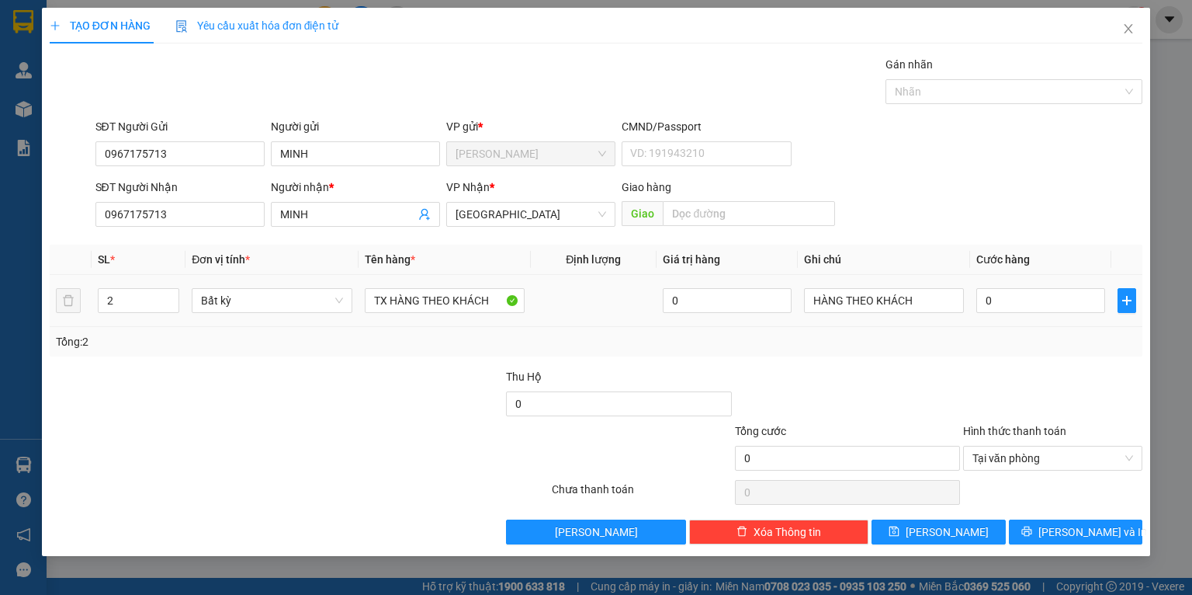
click at [1003, 315] on div "0" at bounding box center [1041, 300] width 129 height 31
click at [1003, 311] on input "0" at bounding box center [1041, 300] width 129 height 25
type input "8"
type input "80"
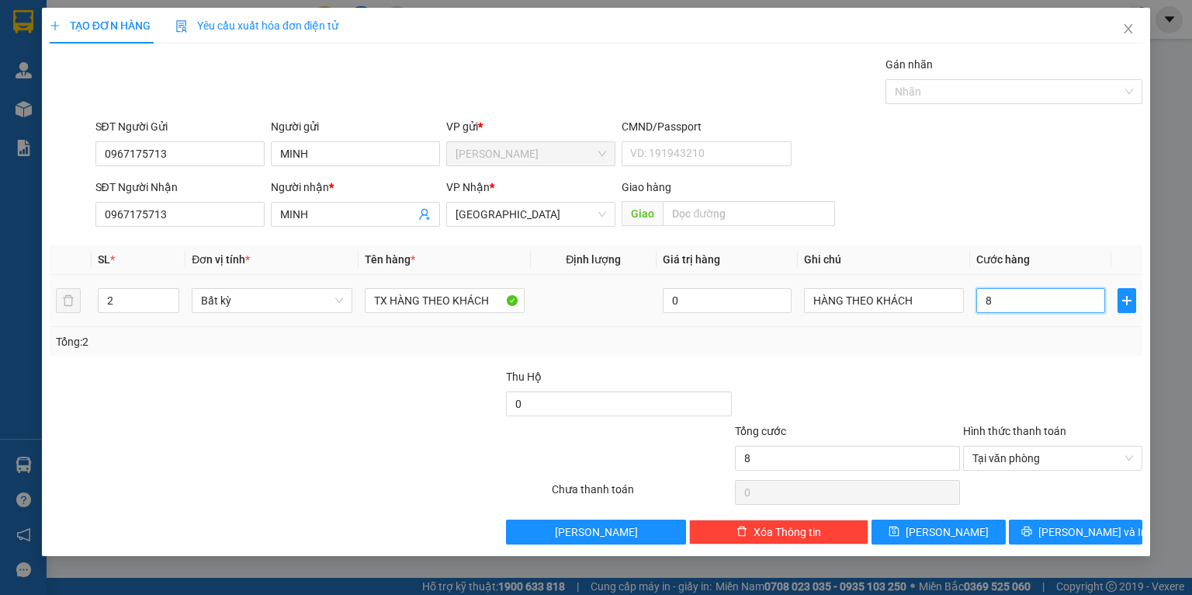
type input "80"
type input "80.000"
click at [1003, 335] on div "Tổng: 2" at bounding box center [596, 341] width 1081 height 17
click at [1043, 524] on button "Lưu và In" at bounding box center [1076, 531] width 134 height 25
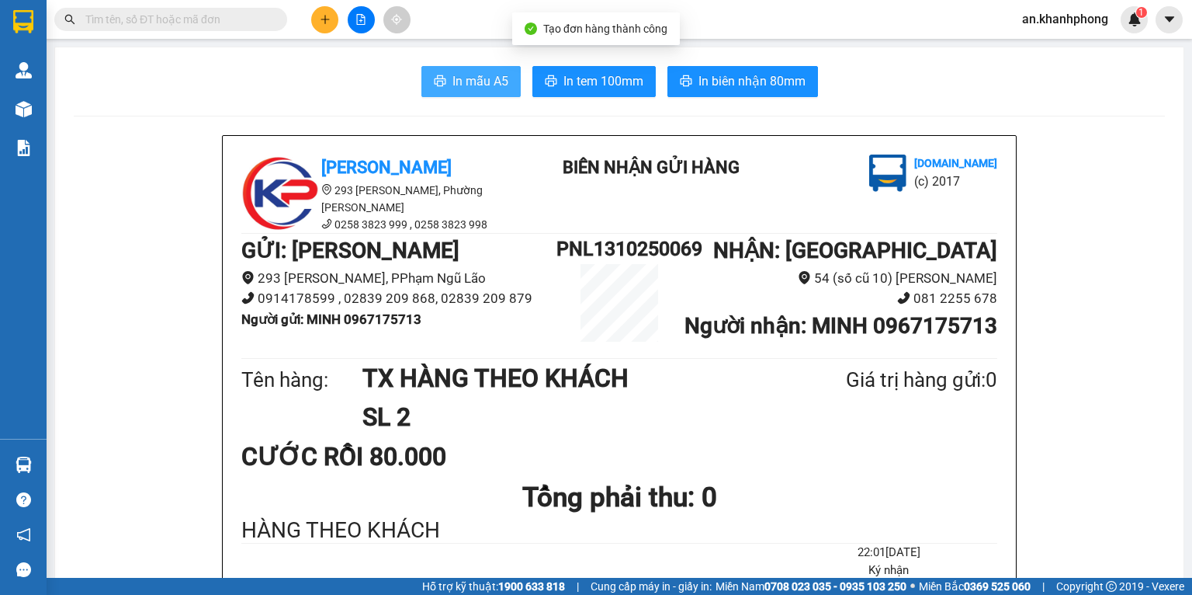
click at [436, 83] on icon "printer" at bounding box center [440, 81] width 12 height 12
click at [318, 20] on button at bounding box center [324, 19] width 27 height 27
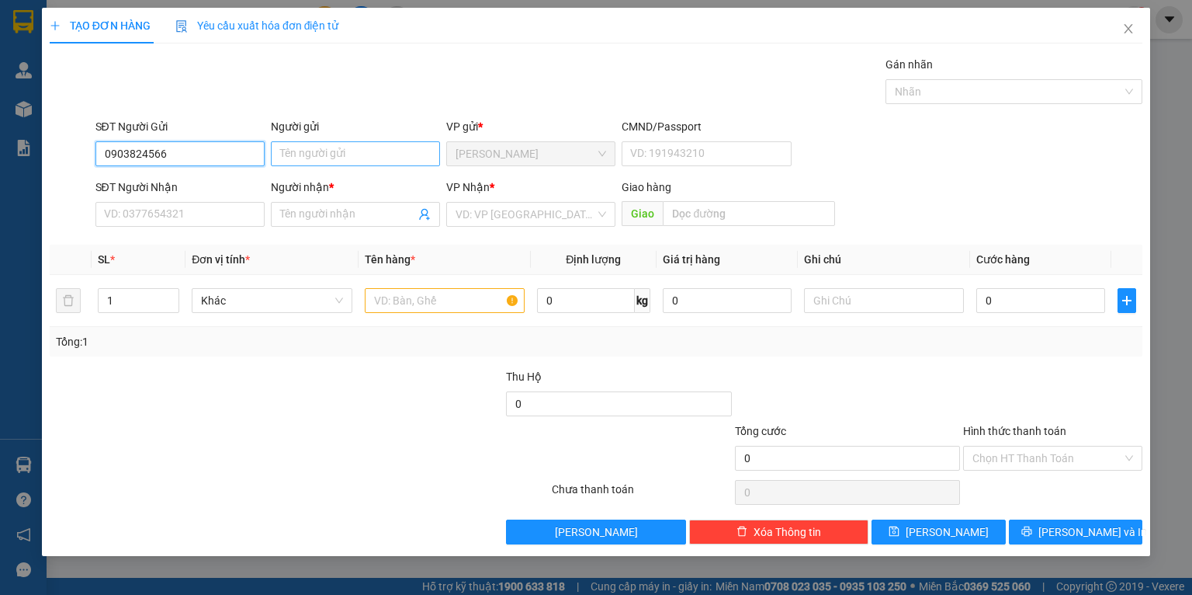
type input "0903824566"
click at [295, 164] on input "Người gửi" at bounding box center [355, 153] width 169 height 25
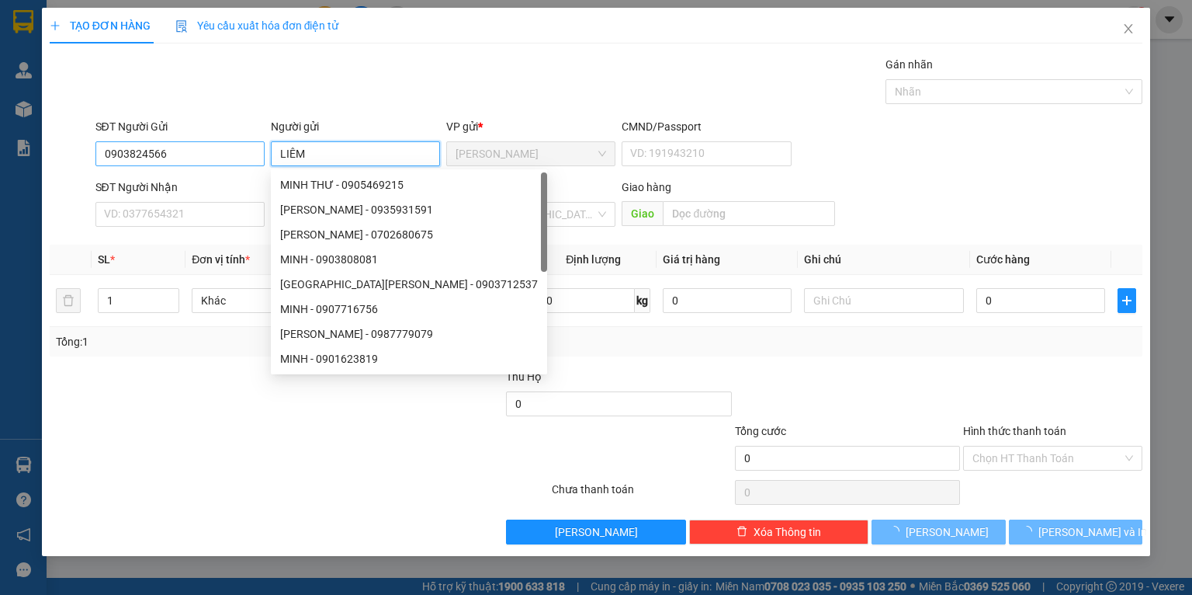
type input "LIÊM"
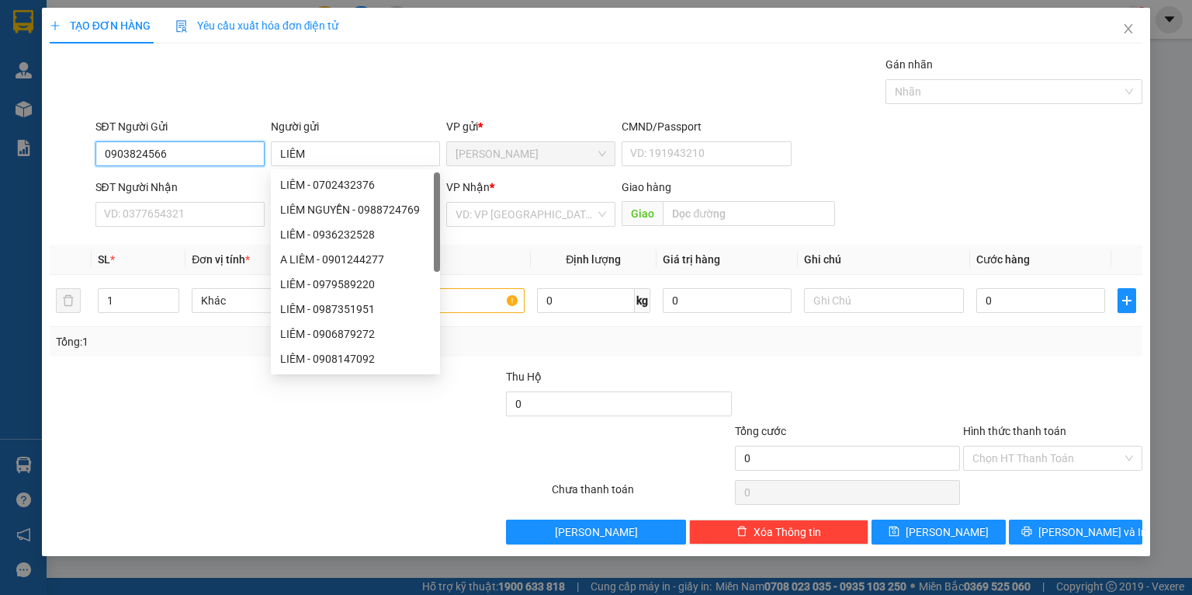
click at [186, 165] on input "0903824566" at bounding box center [179, 153] width 169 height 25
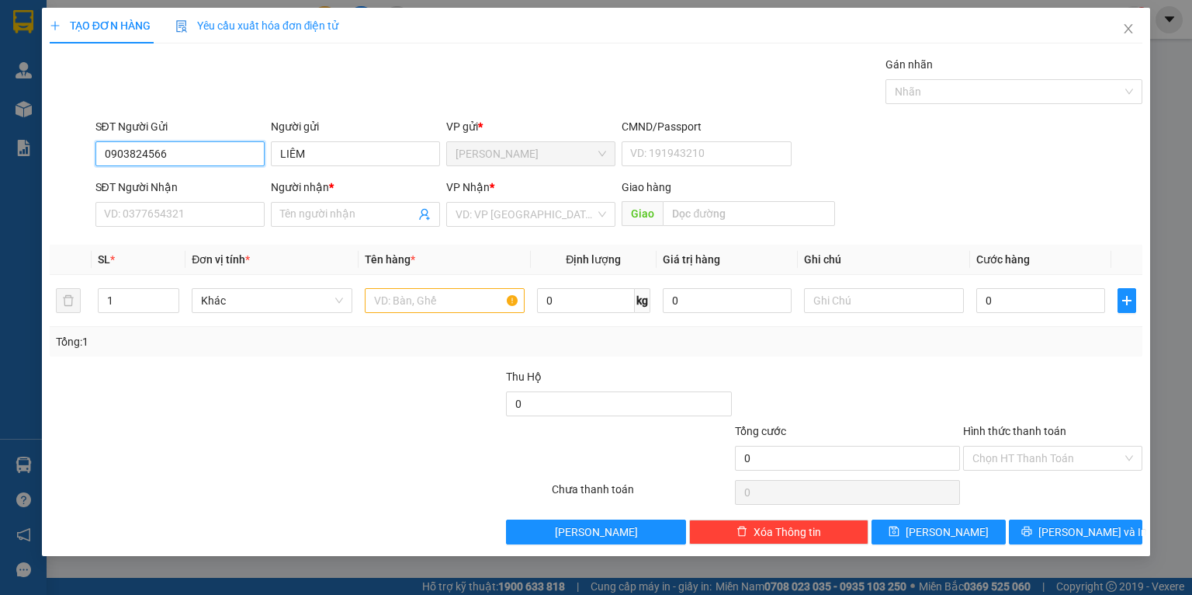
drag, startPoint x: 170, startPoint y: 147, endPoint x: 21, endPoint y: 161, distance: 149.7
click at [23, 161] on div "TẠO ĐƠN HÀNG Yêu cầu xuất hóa đơn điện tử Transit Pickup Surcharge Ids Transit …" at bounding box center [596, 297] width 1192 height 595
click at [109, 213] on input "SĐT Người Nhận" at bounding box center [179, 214] width 169 height 25
paste input "0903824566"
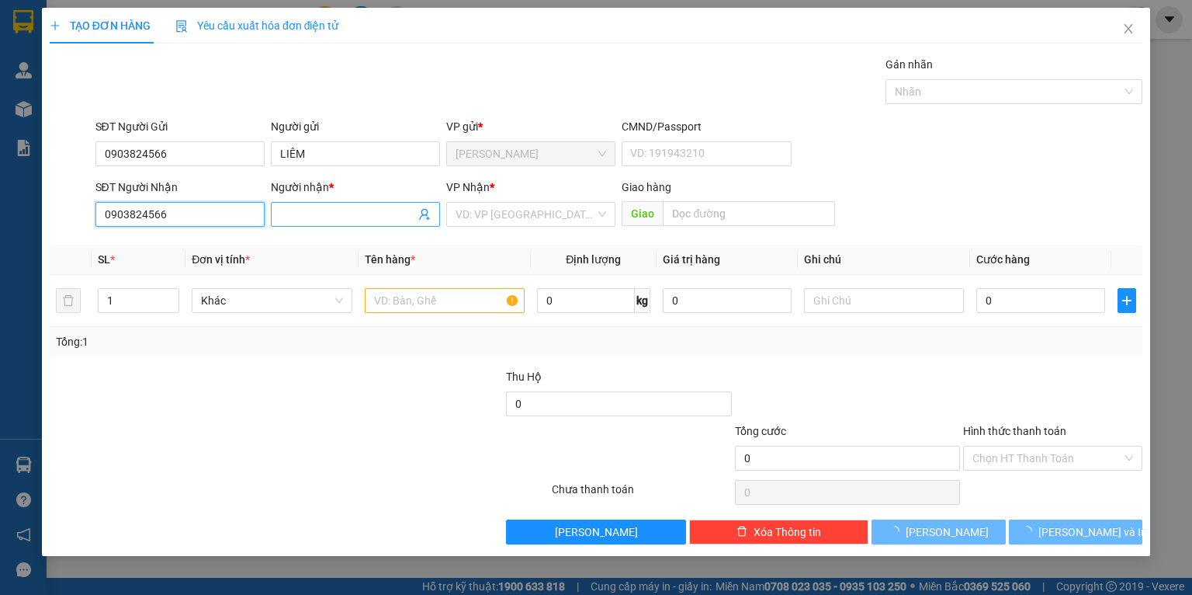
type input "0903824566"
click at [299, 220] on input "Người nhận *" at bounding box center [347, 214] width 135 height 17
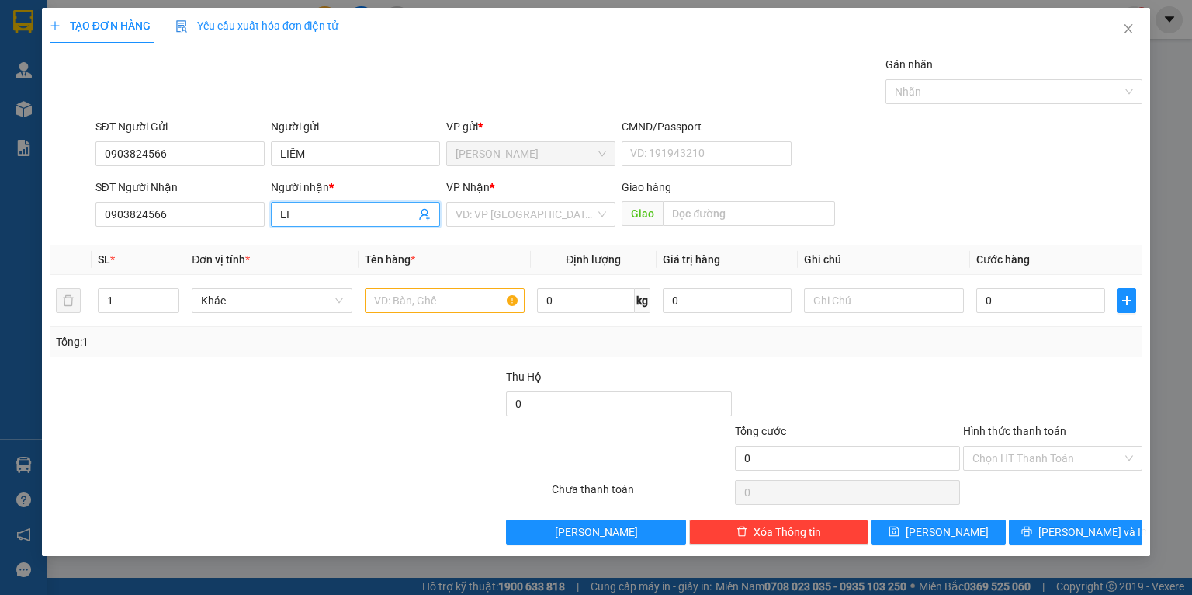
type input "L"
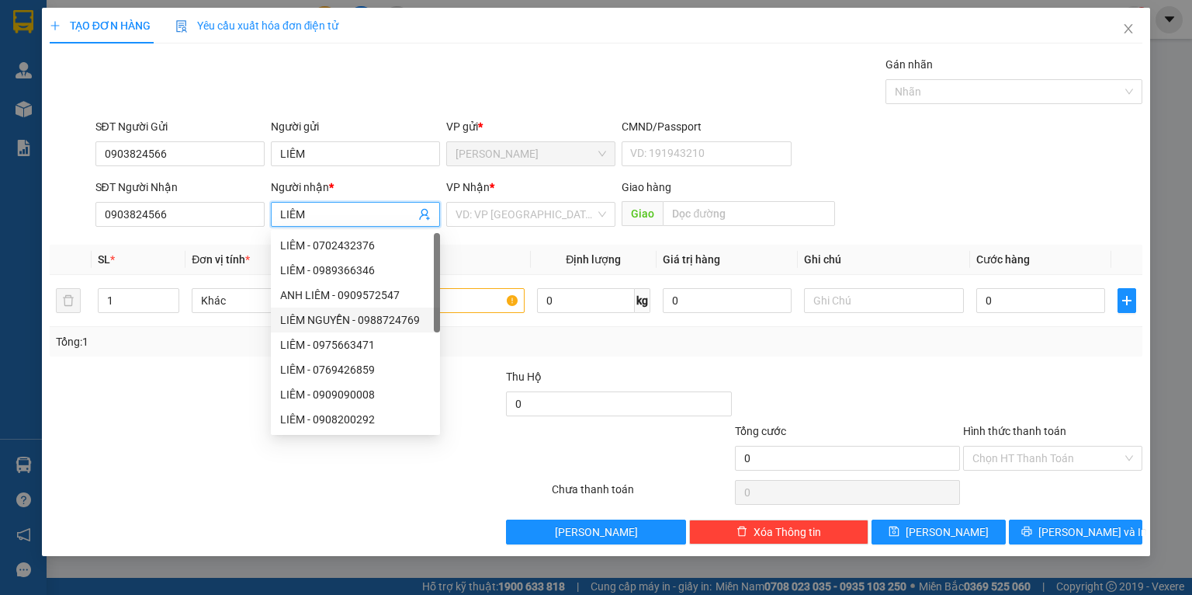
type input "LIÊM"
click at [203, 395] on div at bounding box center [162, 395] width 228 height 54
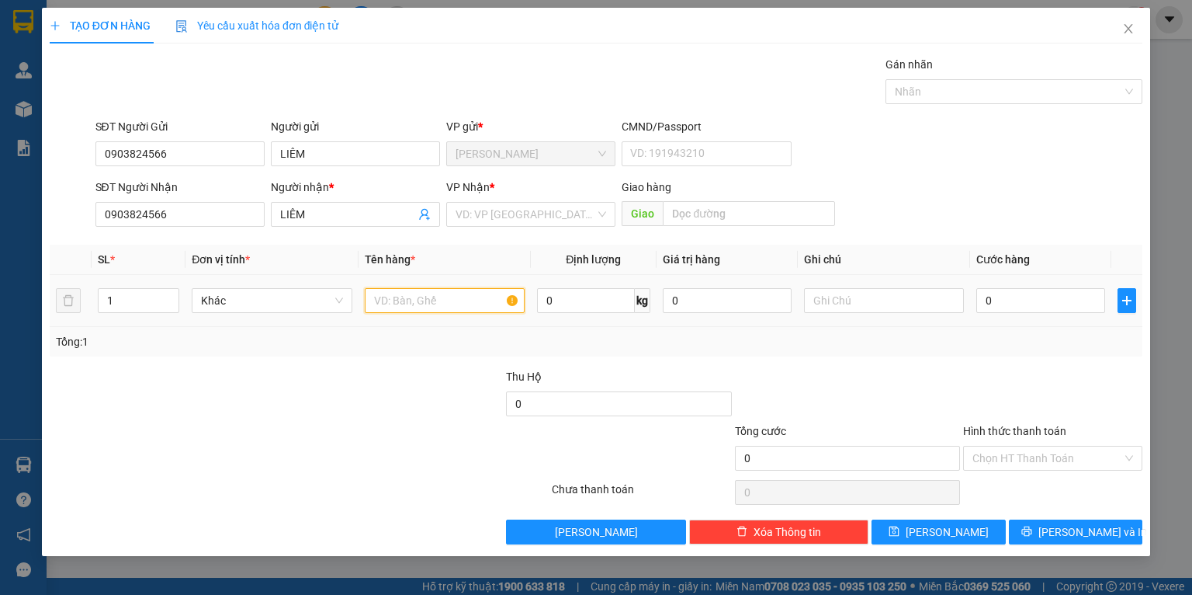
click at [438, 297] on input "text" at bounding box center [445, 300] width 160 height 25
type input "XE MÁY THEO KHÁCH"
click at [425, 368] on div at bounding box center [390, 395] width 228 height 54
click at [884, 302] on input "text" at bounding box center [884, 300] width 160 height 25
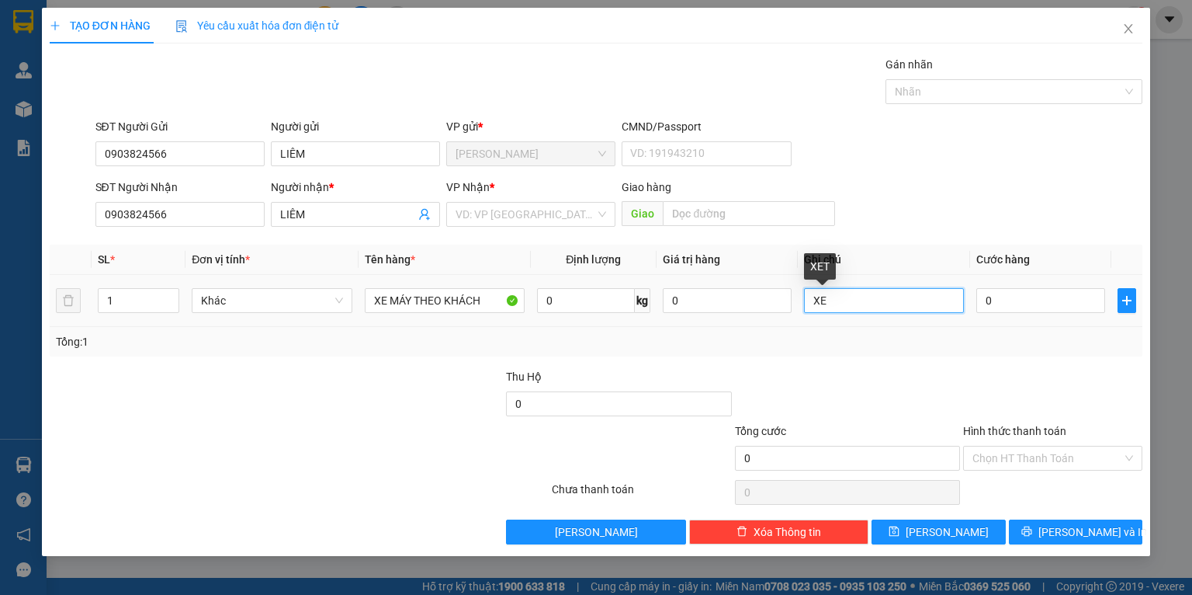
type input "X"
type input "BỌC 50K"
drag, startPoint x: 852, startPoint y: 338, endPoint x: 886, endPoint y: 338, distance: 34.2
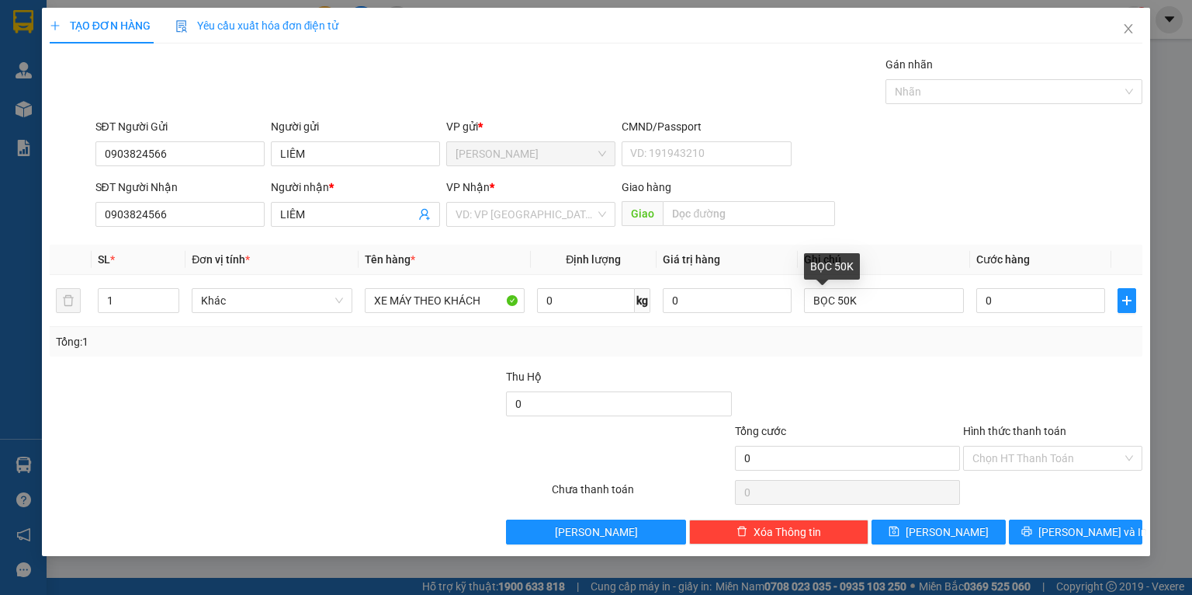
click at [850, 338] on div "Tổng: 1" at bounding box center [596, 341] width 1081 height 17
click at [1044, 303] on input "0" at bounding box center [1041, 300] width 129 height 25
type input "3"
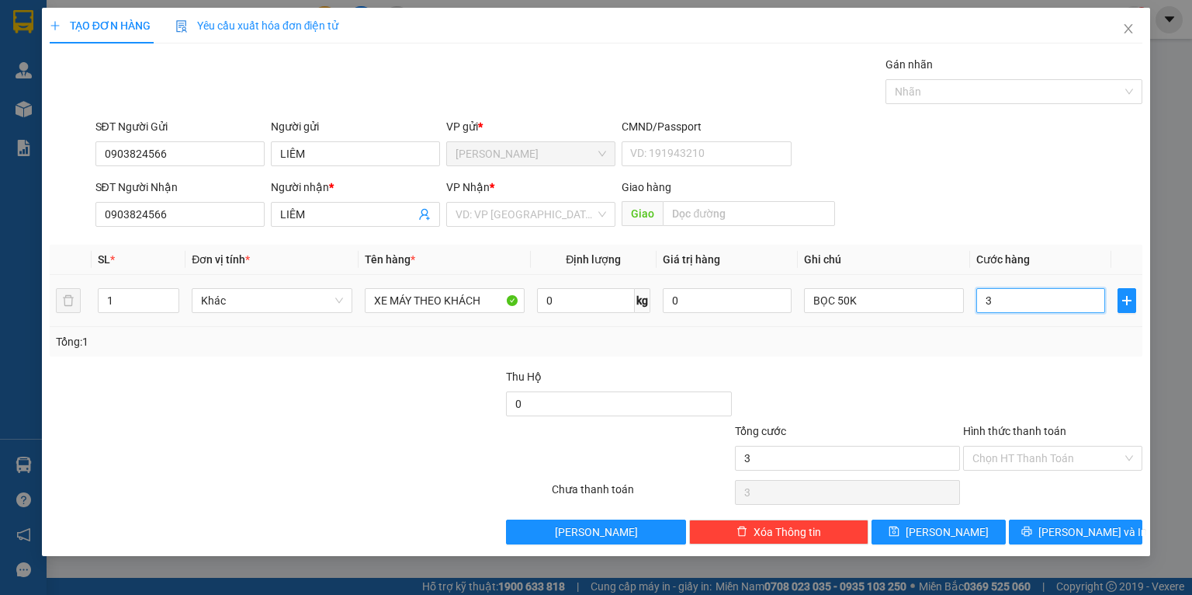
type input "35"
type input "350"
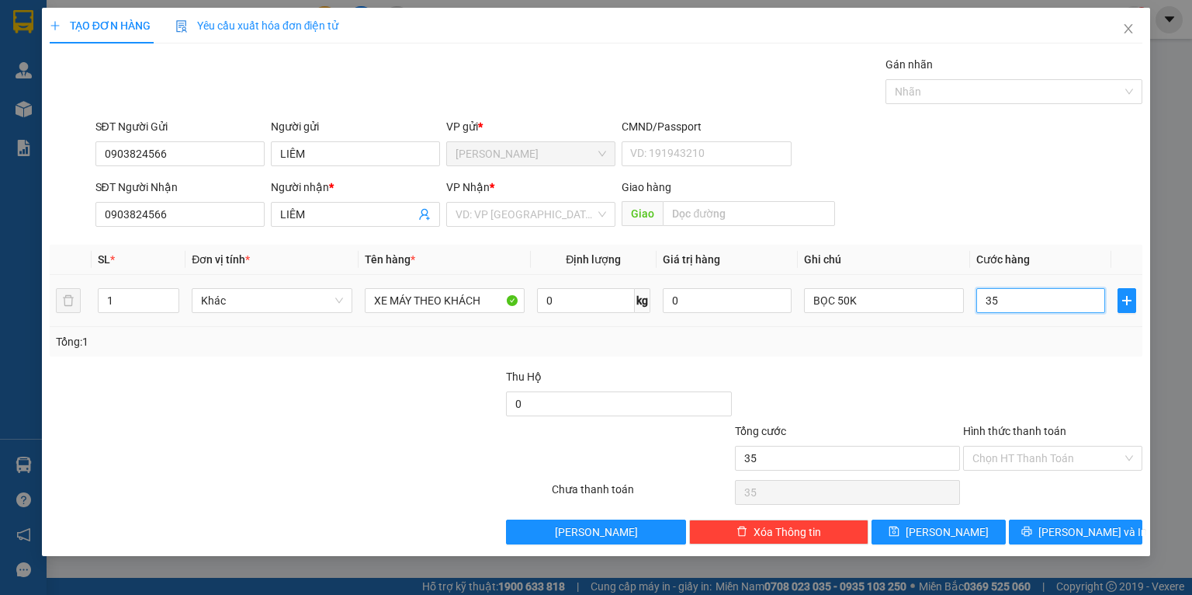
type input "350"
type input "350.000"
click at [1033, 334] on div "Tổng: 1" at bounding box center [596, 341] width 1081 height 17
click at [1013, 456] on input "Hình thức thanh toán" at bounding box center [1048, 457] width 150 height 23
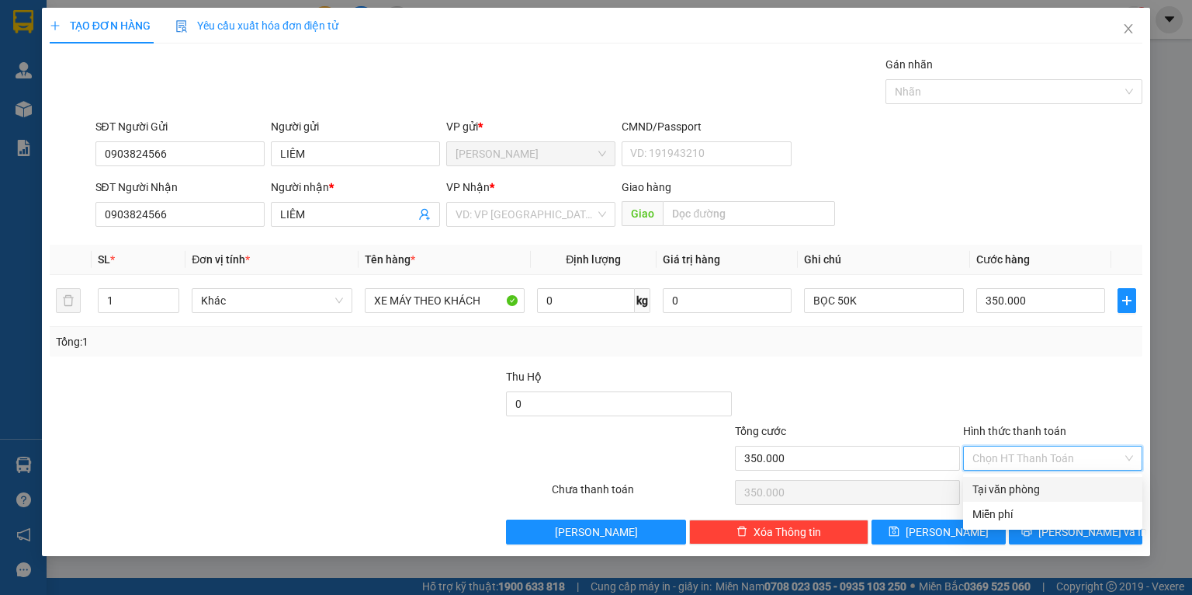
click at [996, 485] on div "Tại văn phòng" at bounding box center [1053, 489] width 161 height 17
type input "0"
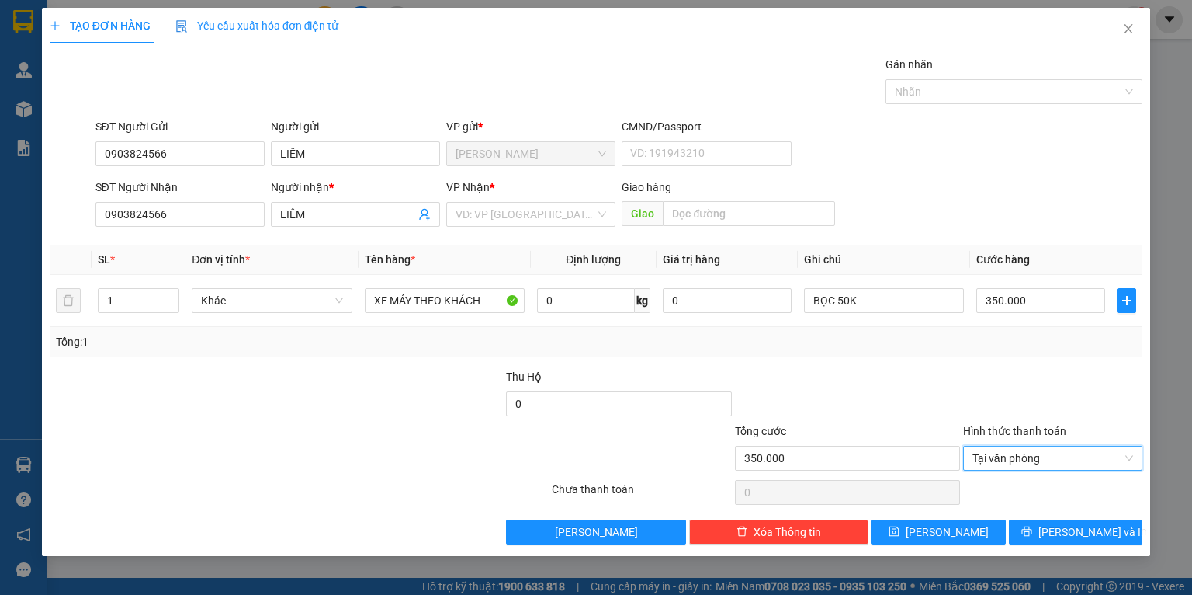
click at [491, 227] on div "VP Nhận * VD: VP Sài Gòn" at bounding box center [530, 206] width 169 height 54
click at [491, 217] on input "search" at bounding box center [526, 214] width 140 height 23
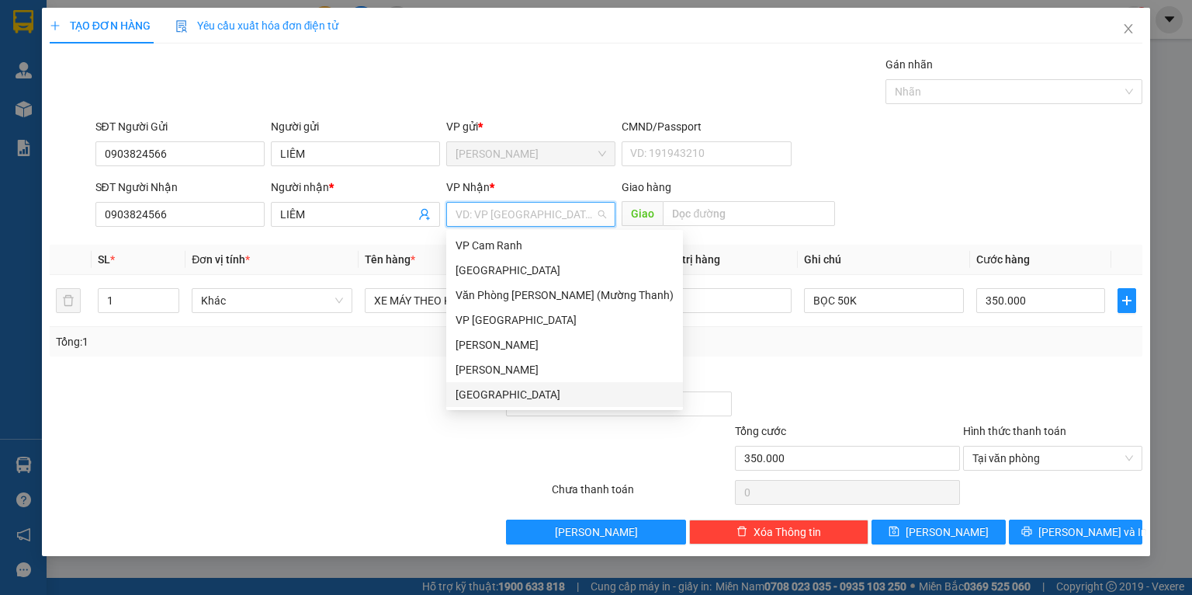
click at [481, 393] on div "[GEOGRAPHIC_DATA]" at bounding box center [565, 394] width 218 height 17
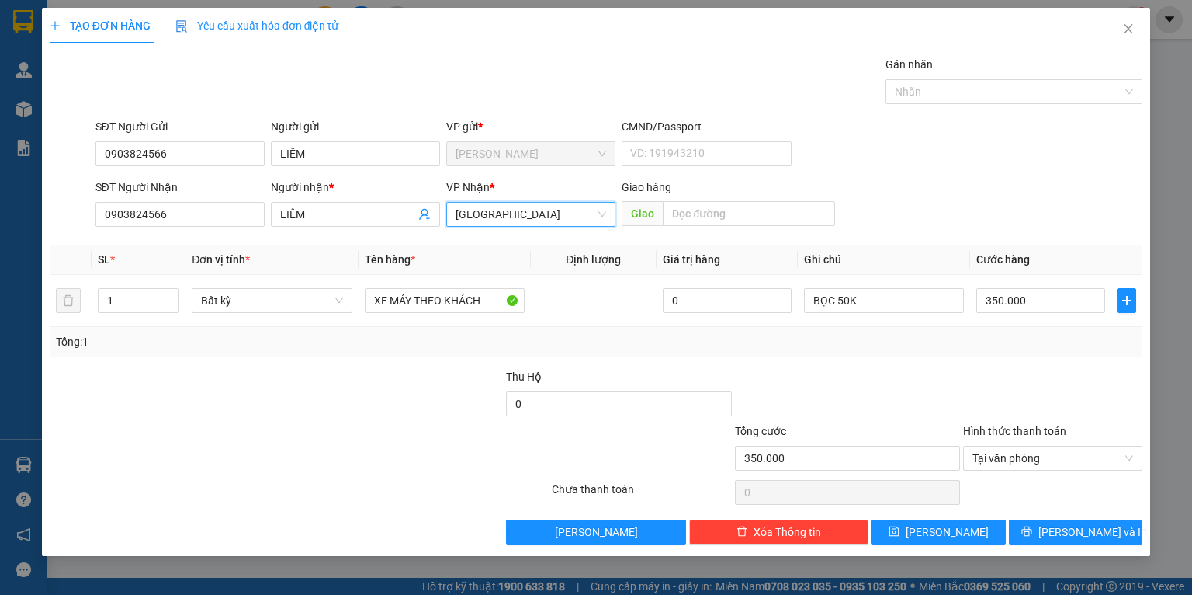
click at [880, 366] on div "Transit Pickup Surcharge Ids Transit Deliver Surcharge Ids Transit Deliver Surc…" at bounding box center [596, 300] width 1093 height 488
click at [1039, 536] on button "Lưu và In" at bounding box center [1076, 531] width 134 height 25
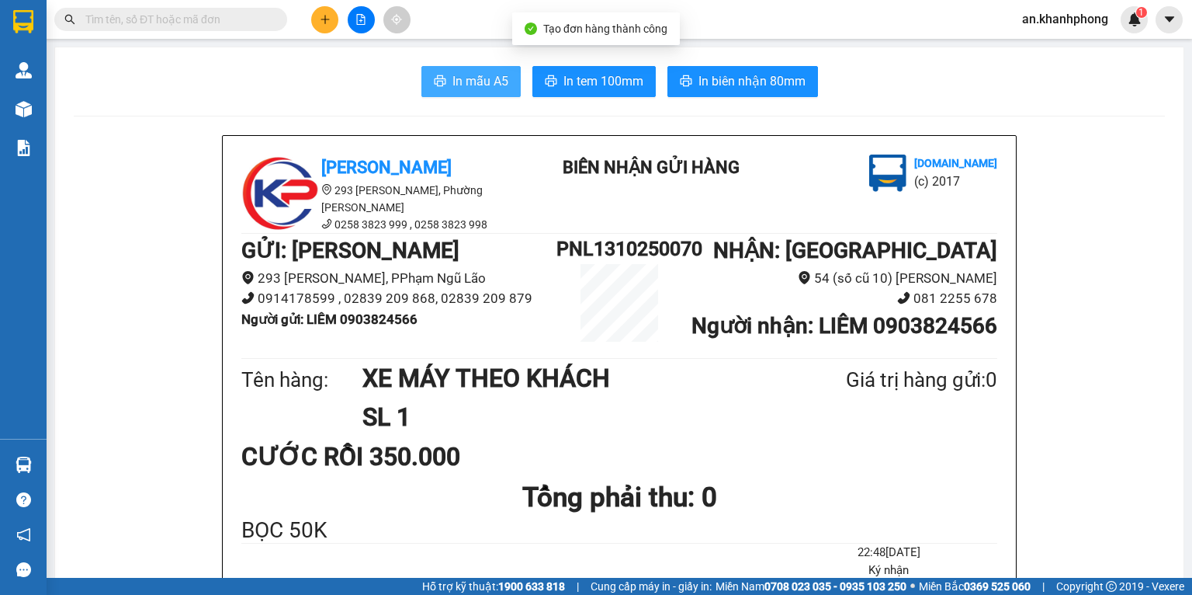
click at [490, 85] on span "In mẫu A5" at bounding box center [481, 80] width 56 height 19
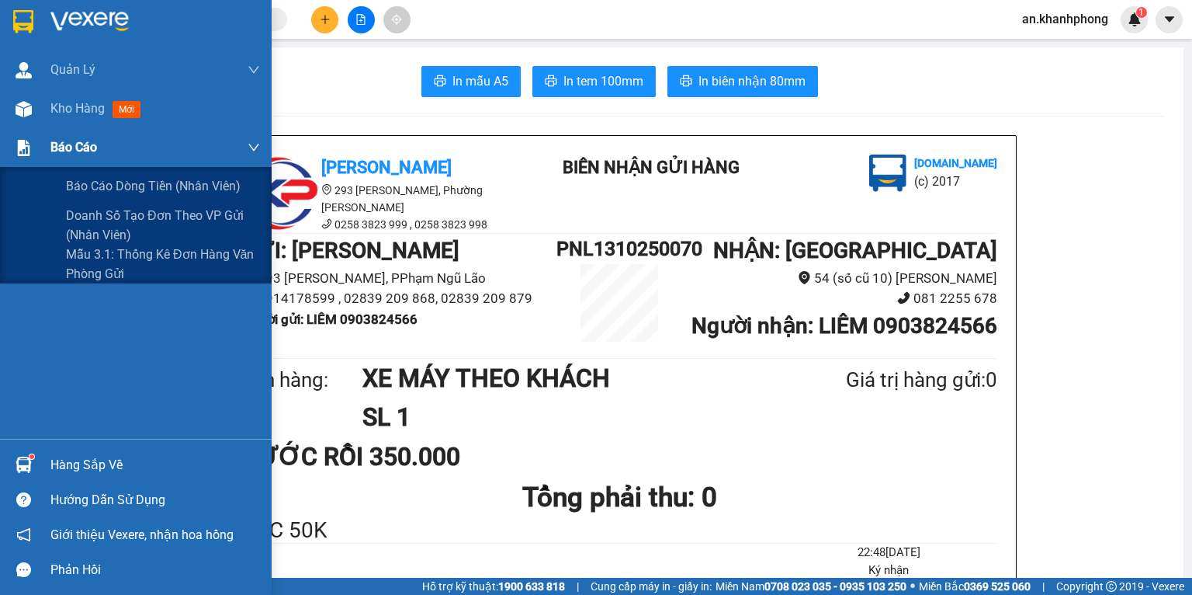
click at [77, 157] on span "Báo cáo" at bounding box center [73, 146] width 47 height 19
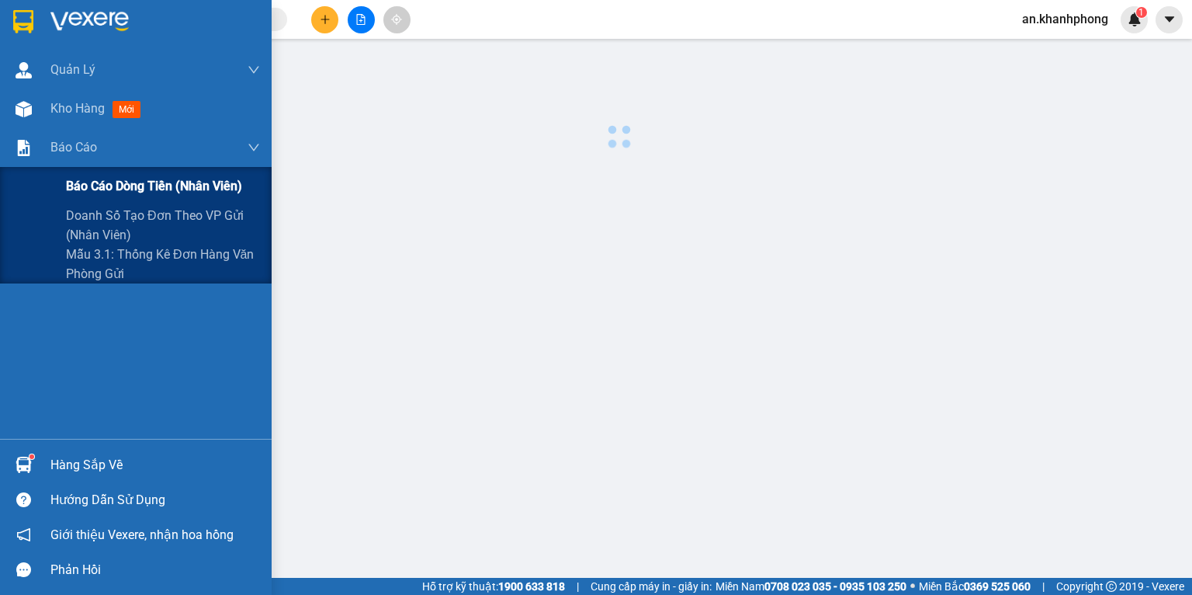
click at [82, 186] on span "Báo cáo dòng tiền (nhân viên)" at bounding box center [154, 185] width 176 height 19
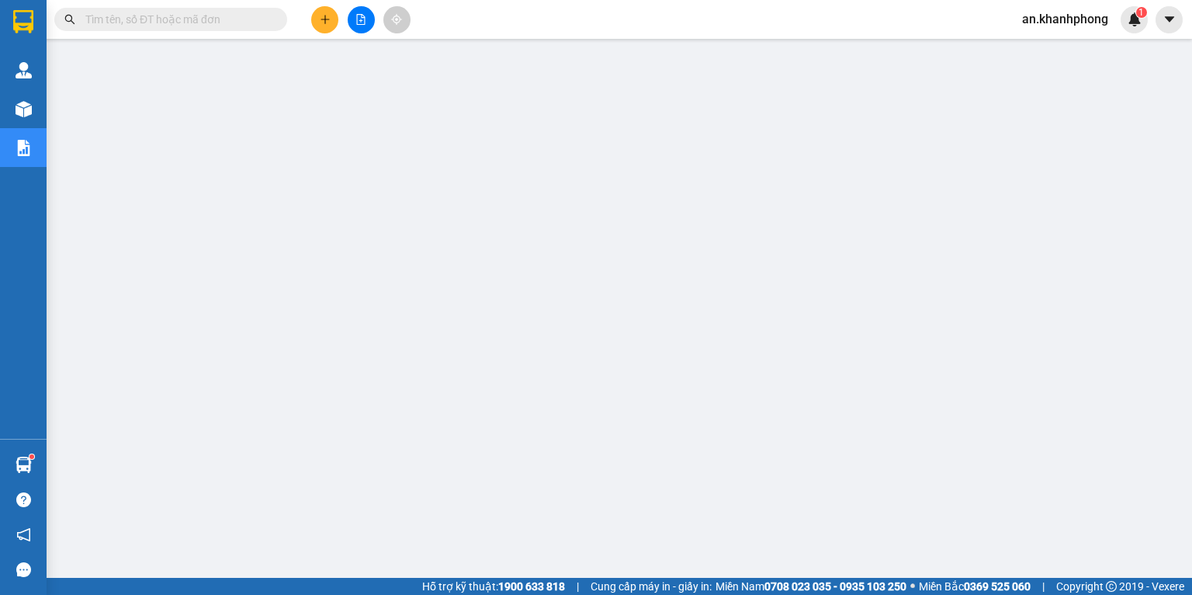
click at [651, 21] on div "Kết quả tìm kiếm ( 0 ) Bộ lọc No Data an.khanhphong 1" at bounding box center [596, 19] width 1192 height 39
click at [355, 25] on button at bounding box center [361, 19] width 27 height 27
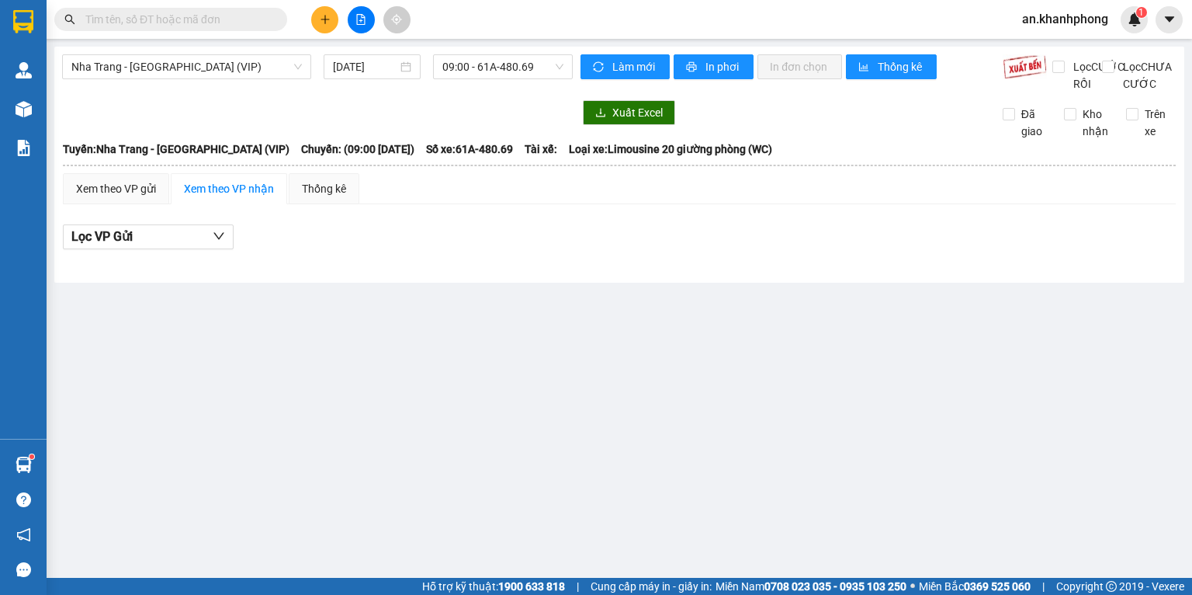
click at [155, 121] on div at bounding box center [317, 112] width 511 height 25
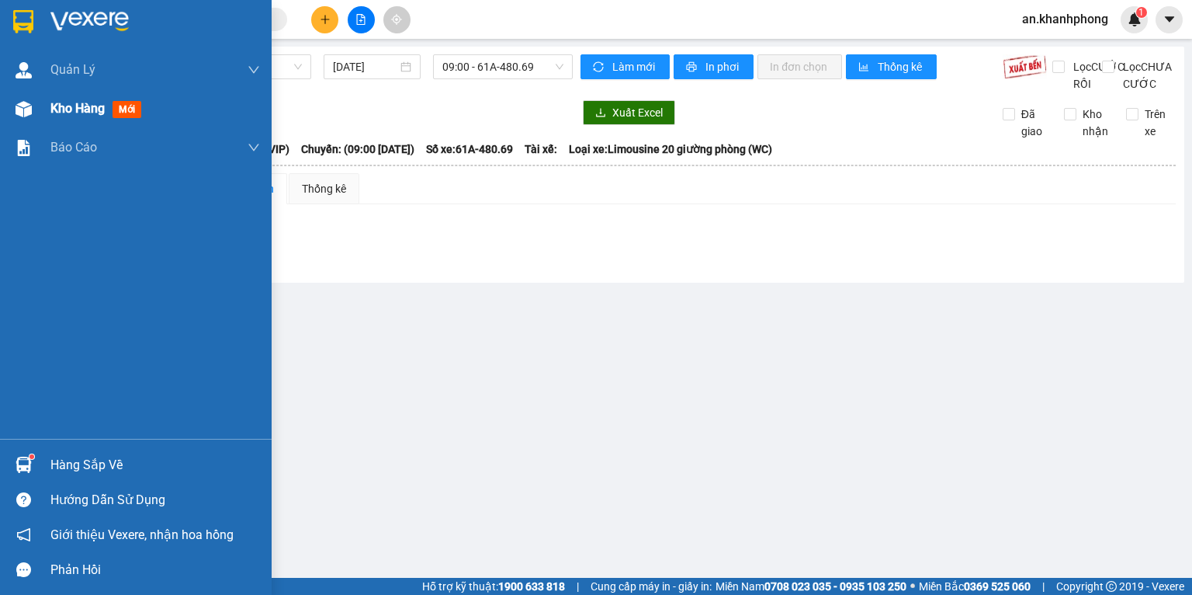
click at [62, 106] on span "Kho hàng" at bounding box center [77, 108] width 54 height 15
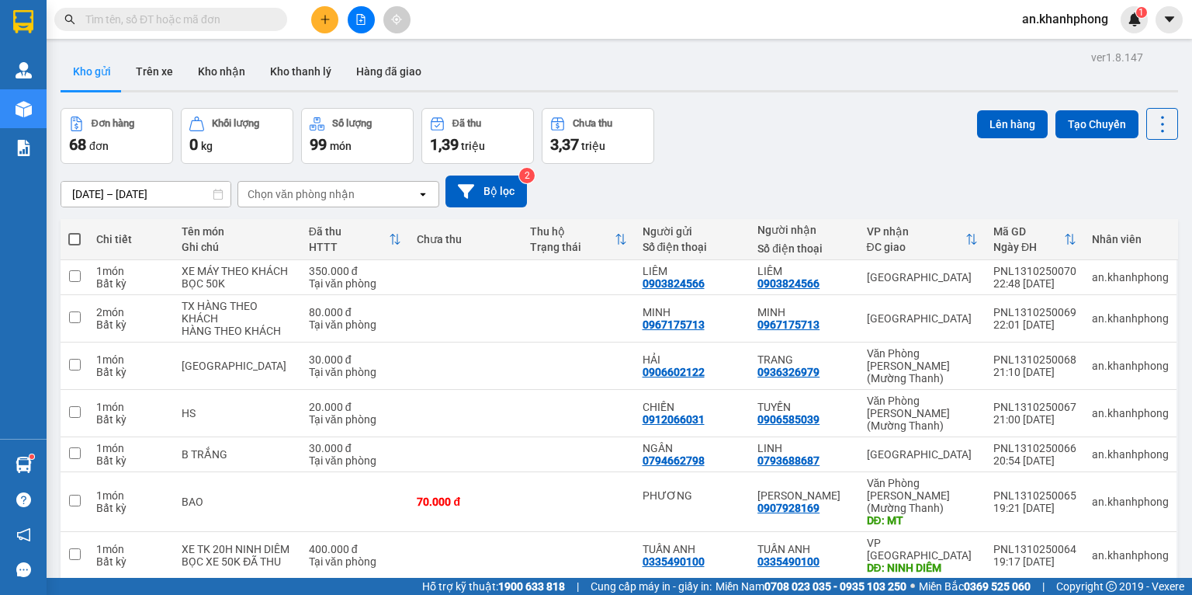
click at [71, 237] on span at bounding box center [74, 239] width 12 height 12
click at [75, 231] on input "checkbox" at bounding box center [75, 231] width 0 height 0
checkbox input "true"
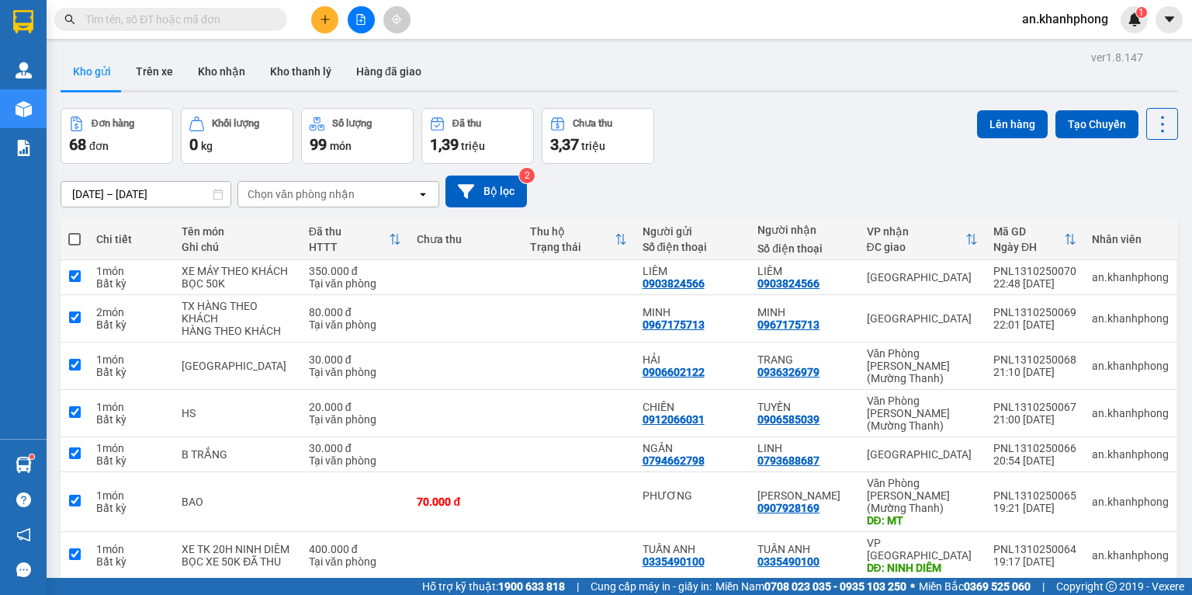
checkbox input "true"
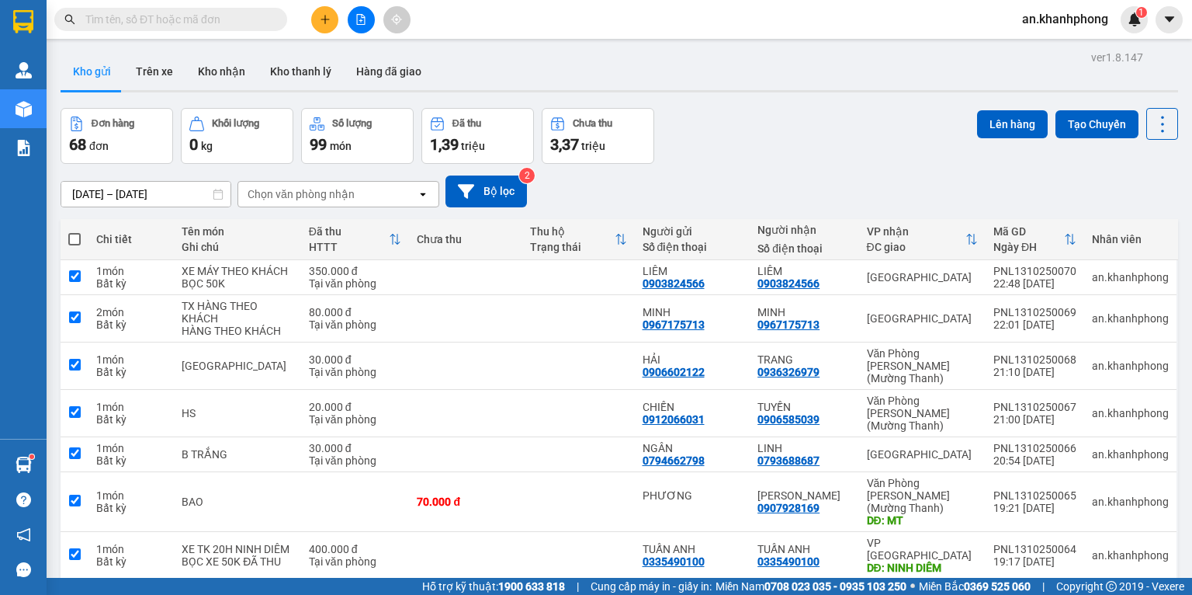
checkbox input "true"
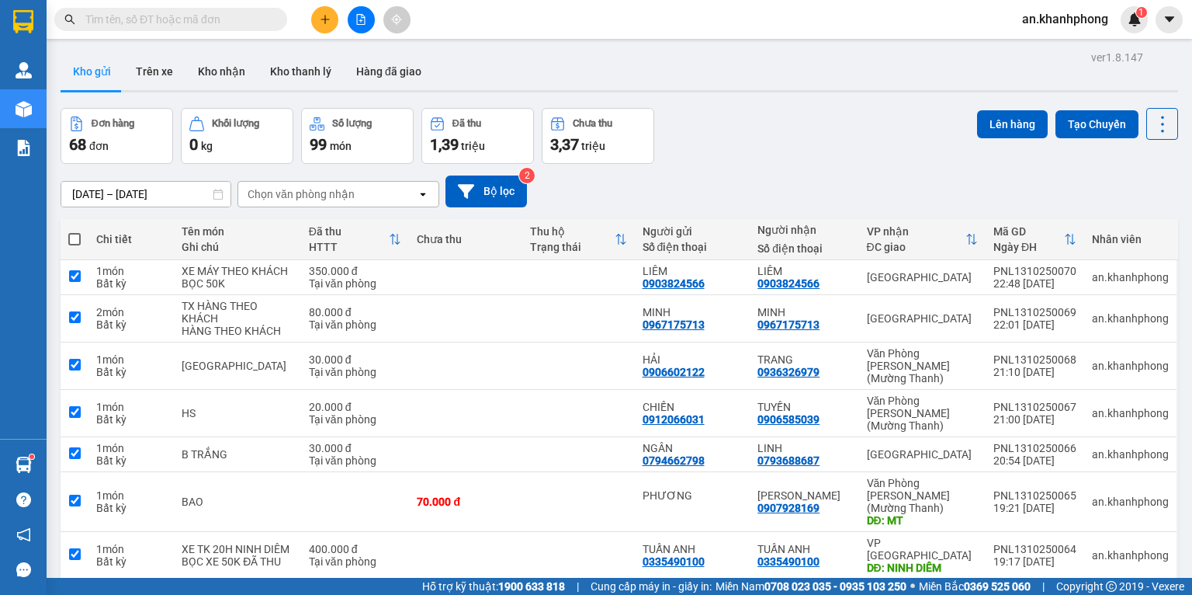
checkbox input "true"
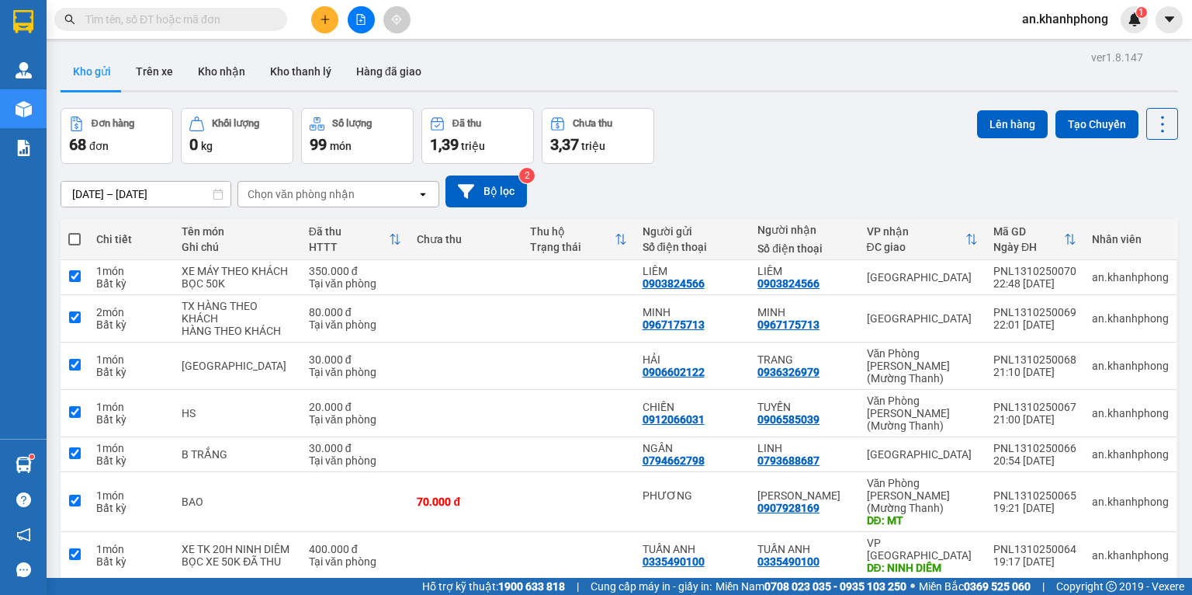
checkbox input "true"
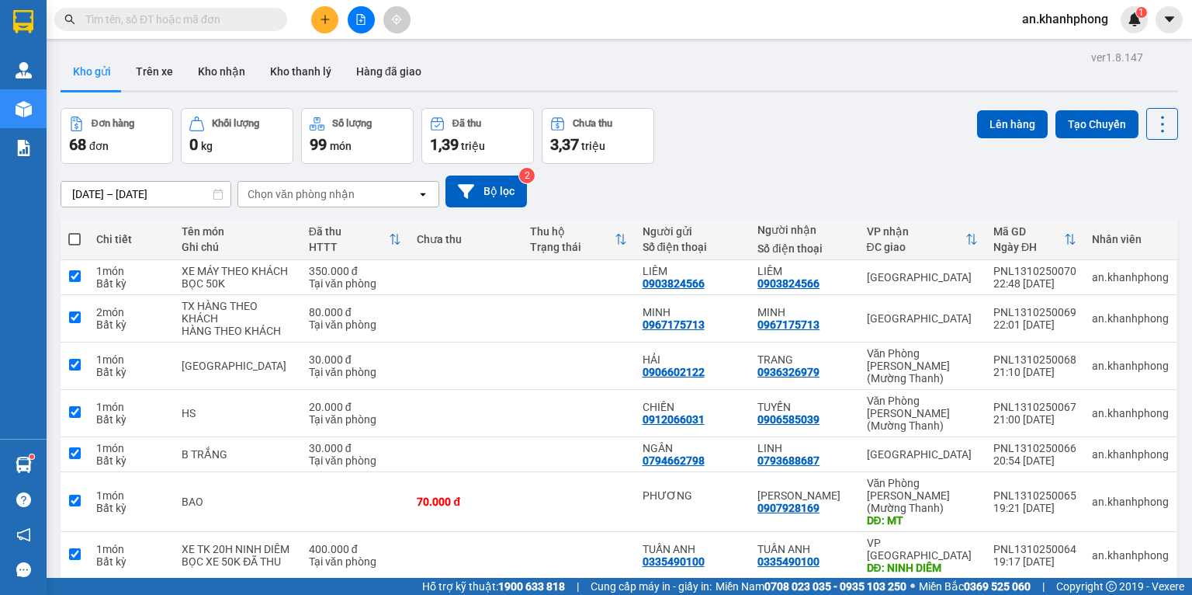
checkbox input "true"
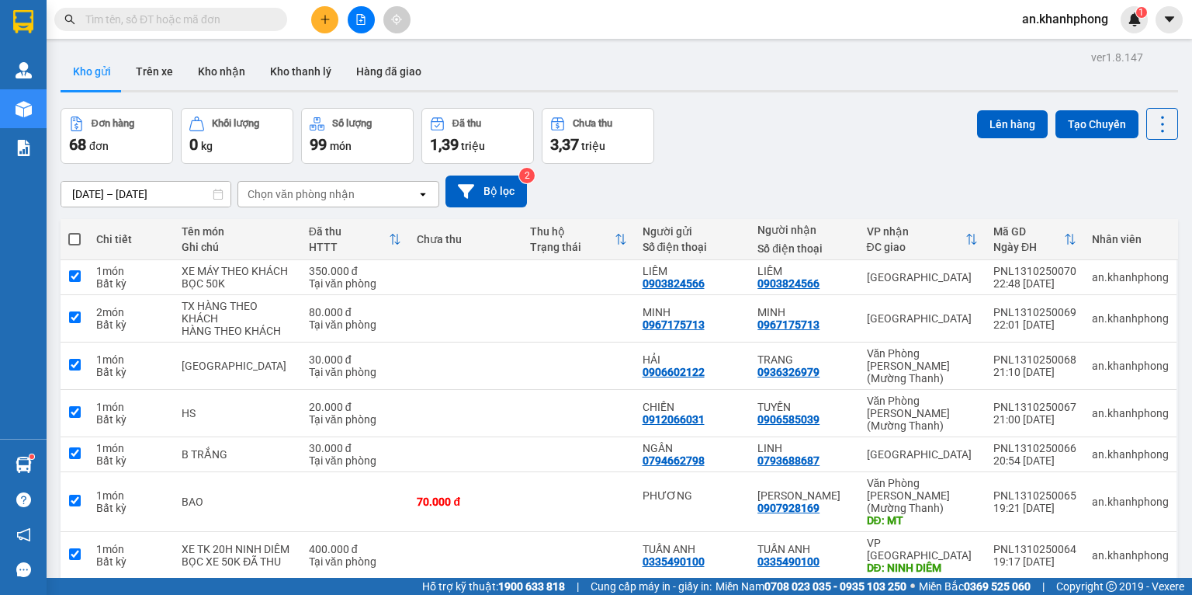
checkbox input "true"
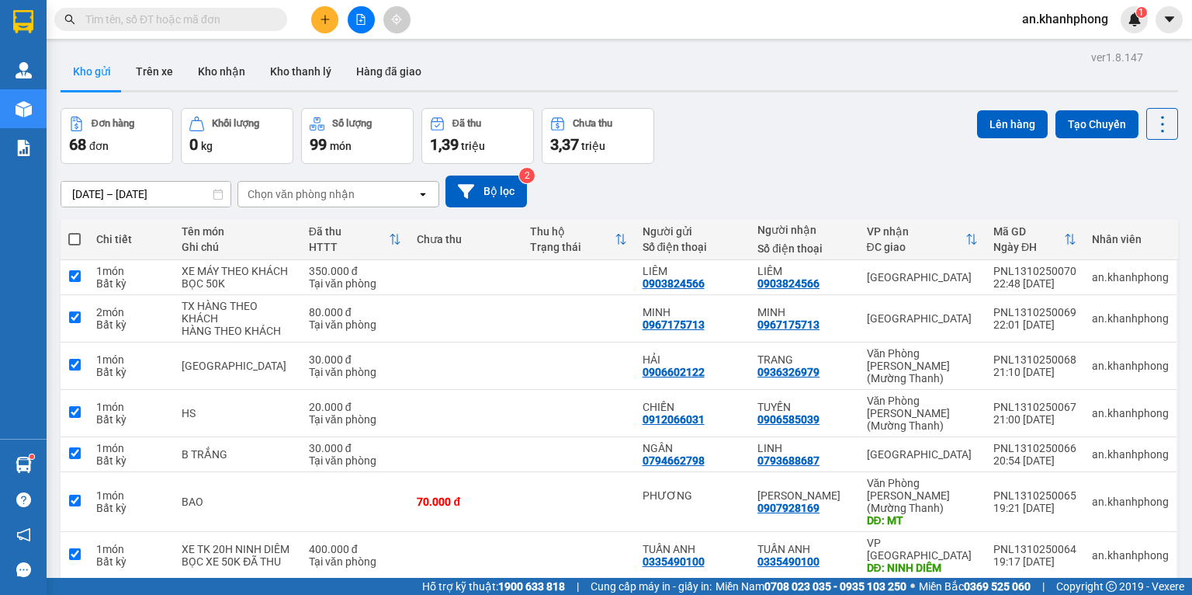
checkbox input "true"
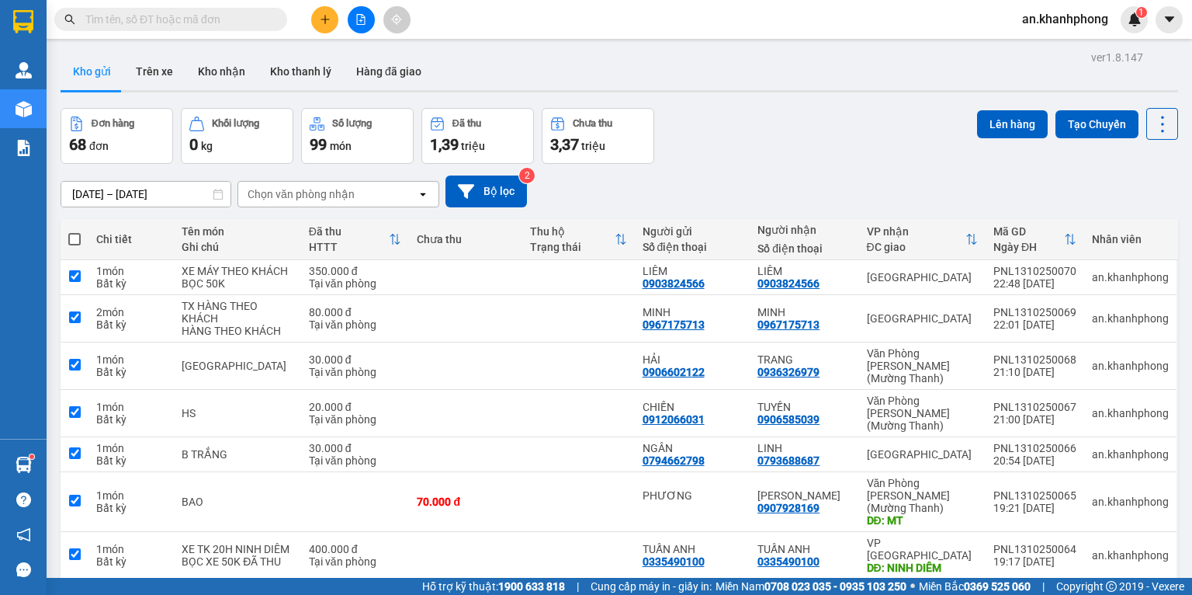
checkbox input "true"
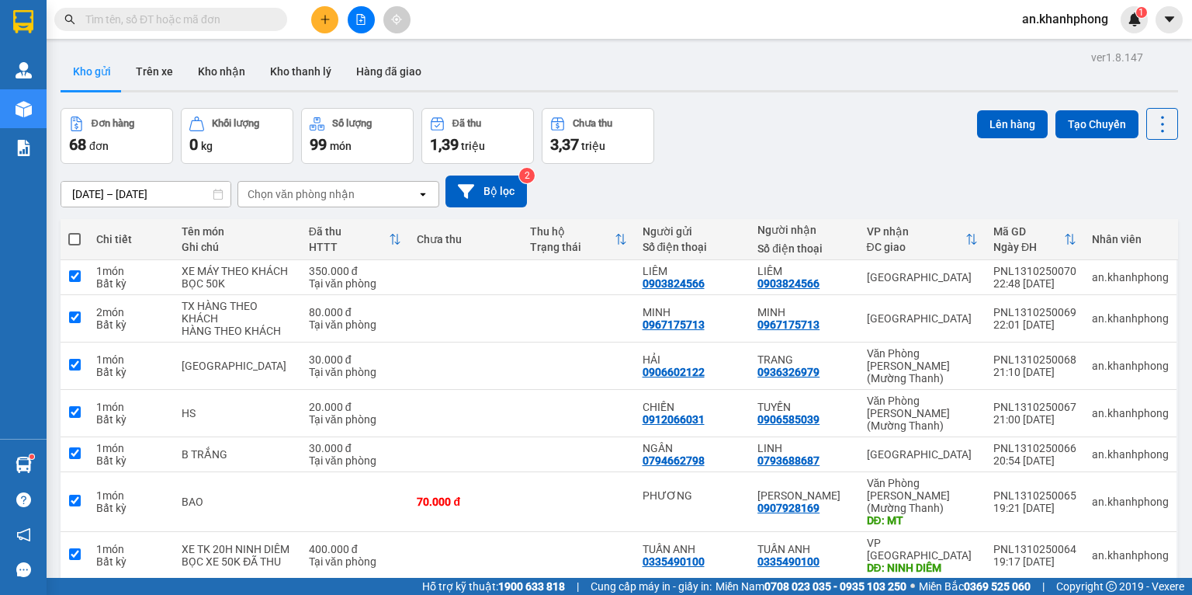
checkbox input "true"
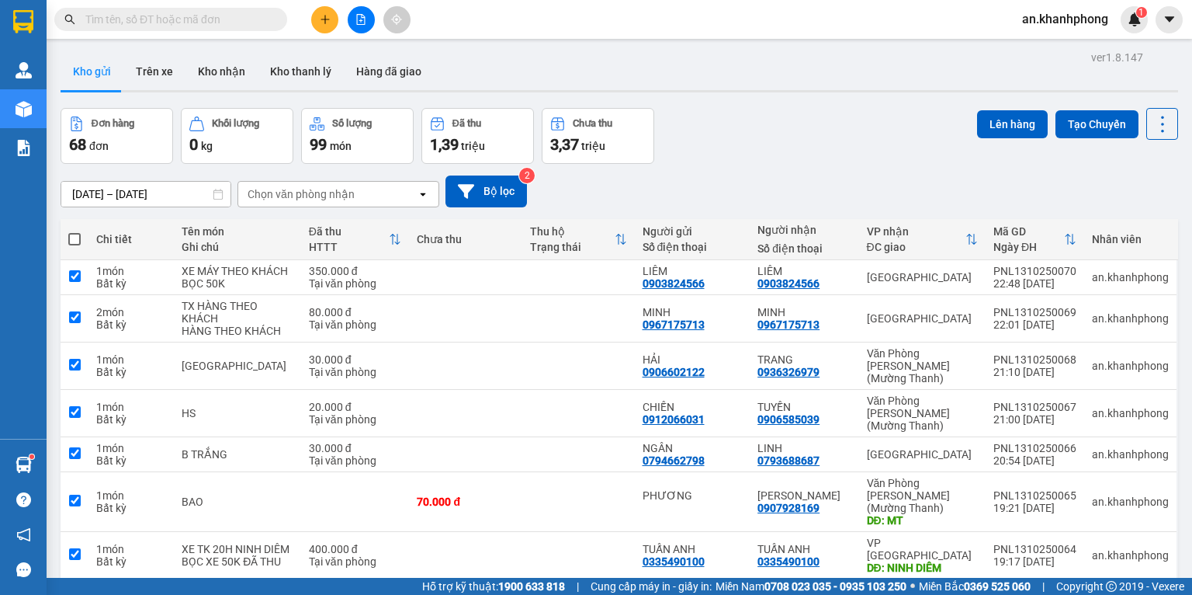
checkbox input "true"
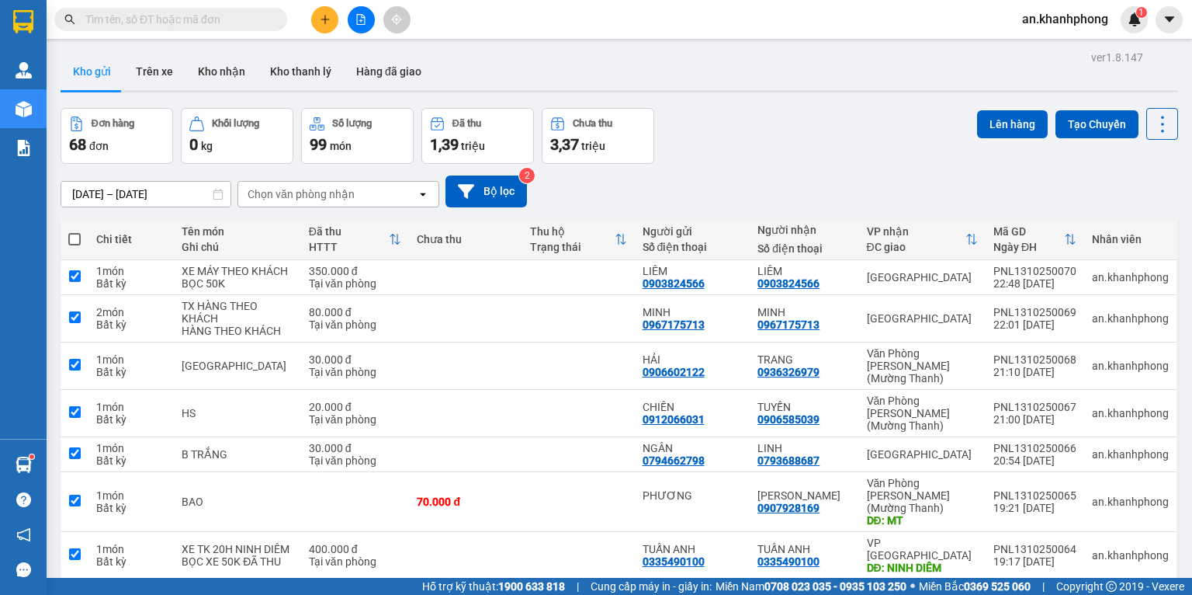
checkbox input "true"
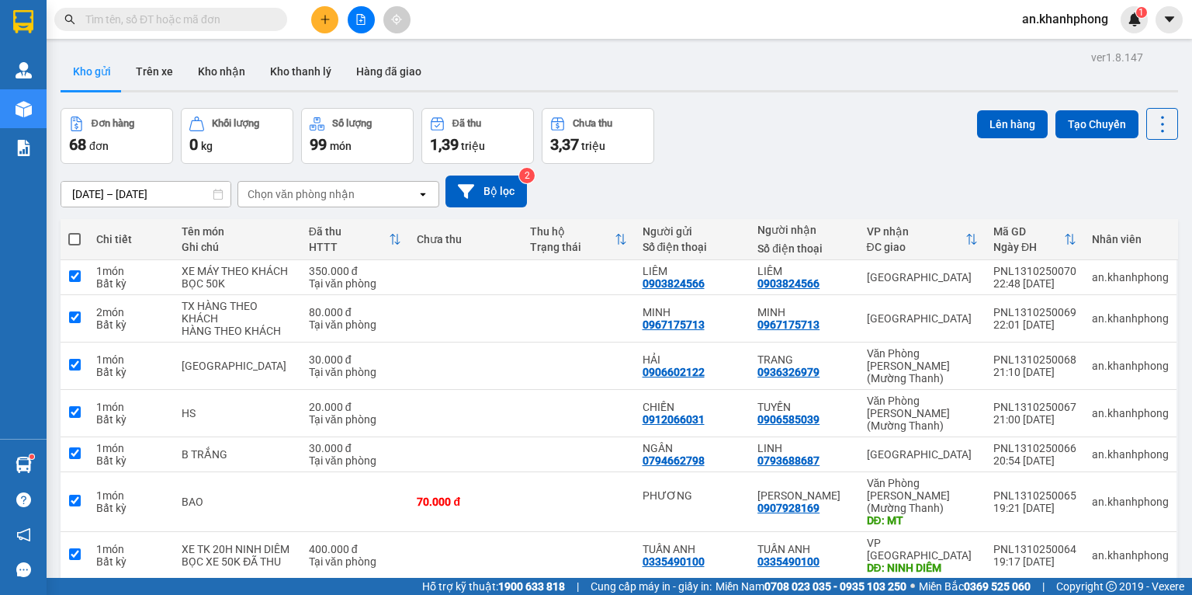
checkbox input "true"
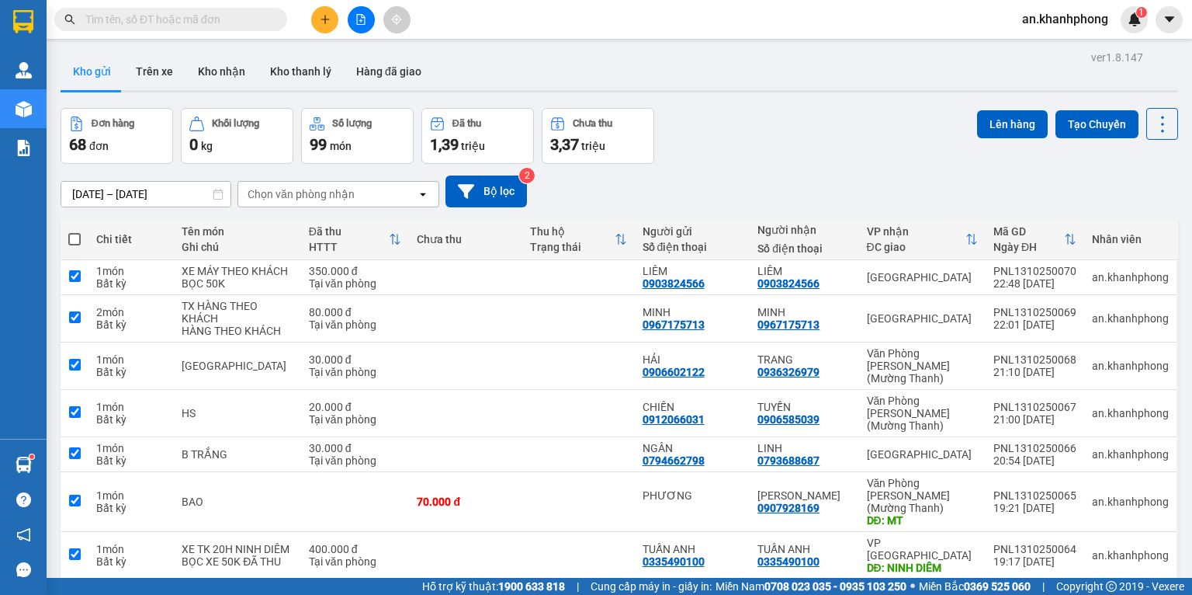
checkbox input "true"
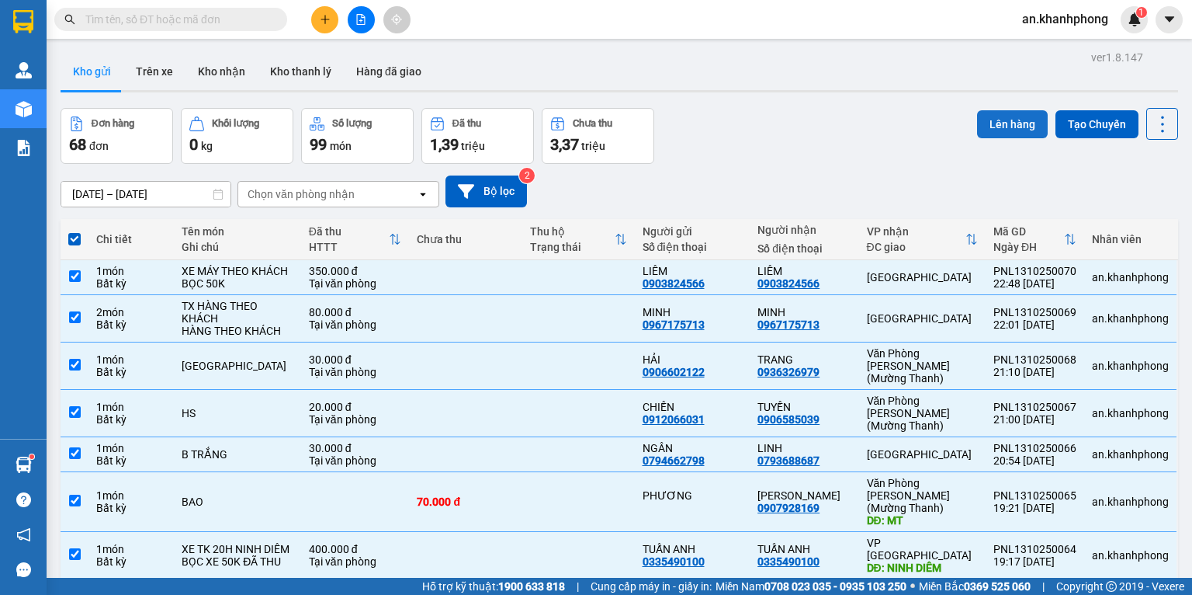
click at [998, 123] on button "Lên hàng" at bounding box center [1012, 124] width 71 height 28
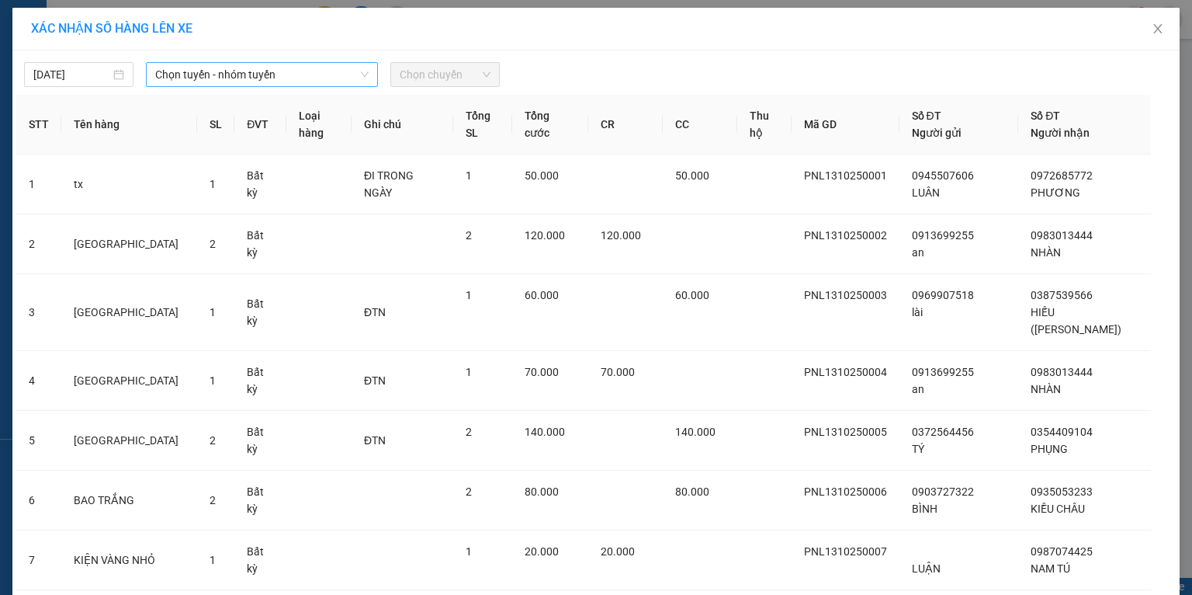
click at [321, 81] on span "Chọn tuyến - nhóm tuyến" at bounding box center [261, 74] width 213 height 23
click at [617, 33] on div "XÁC NHẬN SỐ HÀNG LÊN XE" at bounding box center [596, 28] width 1130 height 17
click at [474, 73] on span "Chọn chuyến" at bounding box center [445, 74] width 91 height 23
click at [213, 77] on span "Chọn tuyến - nhóm tuyến" at bounding box center [261, 74] width 213 height 23
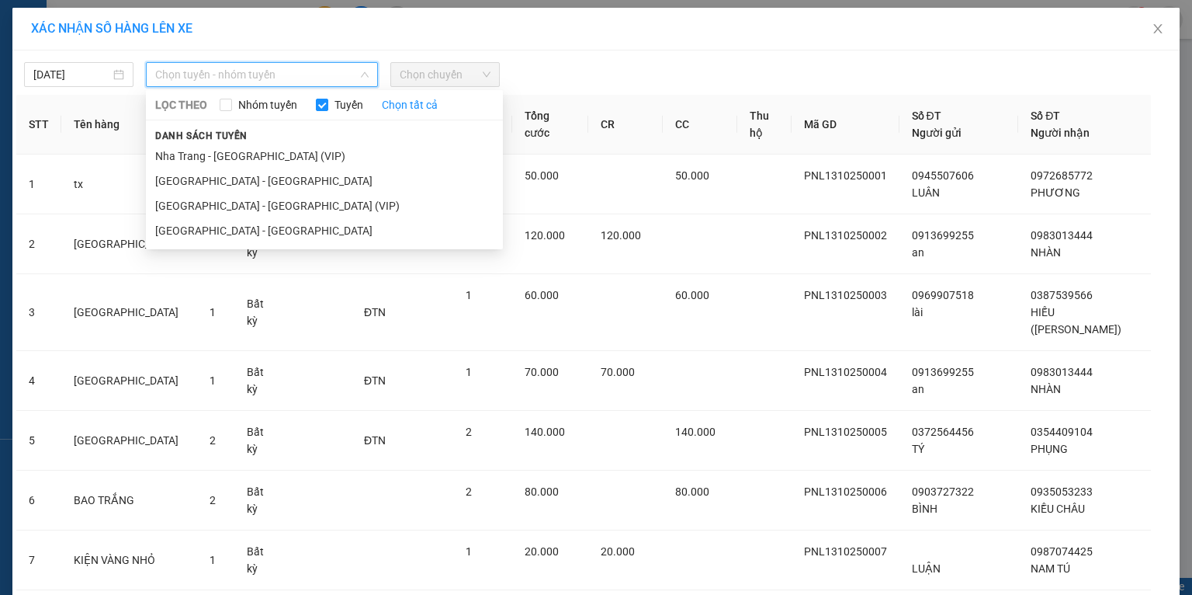
click at [208, 152] on li "Nha Trang - [GEOGRAPHIC_DATA] (VIP)" at bounding box center [324, 156] width 357 height 25
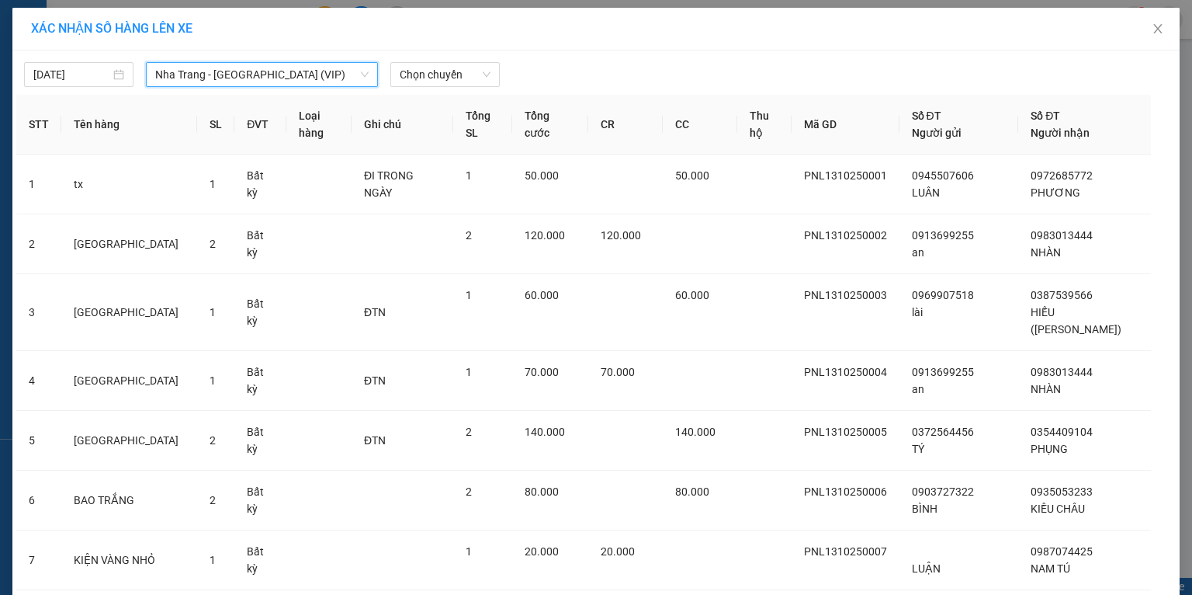
click at [545, 73] on div at bounding box center [744, 74] width 480 height 25
click at [407, 78] on span "Chọn chuyến" at bounding box center [445, 74] width 91 height 23
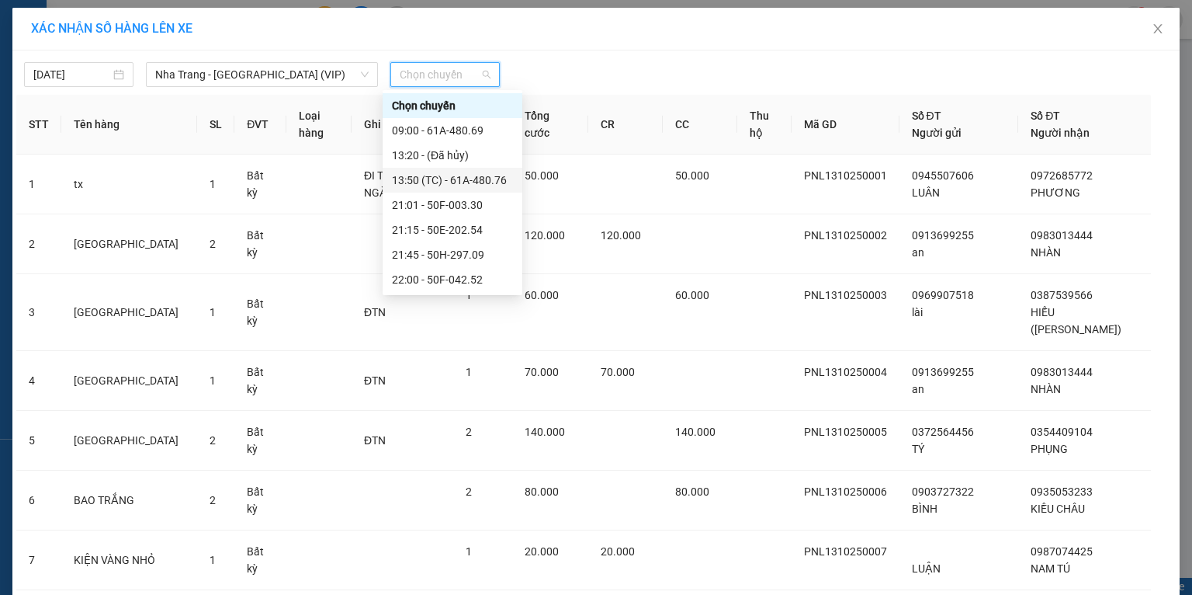
scroll to position [273, 0]
click at [451, 252] on div "23:00 - 50H-638.40" at bounding box center [452, 254] width 121 height 17
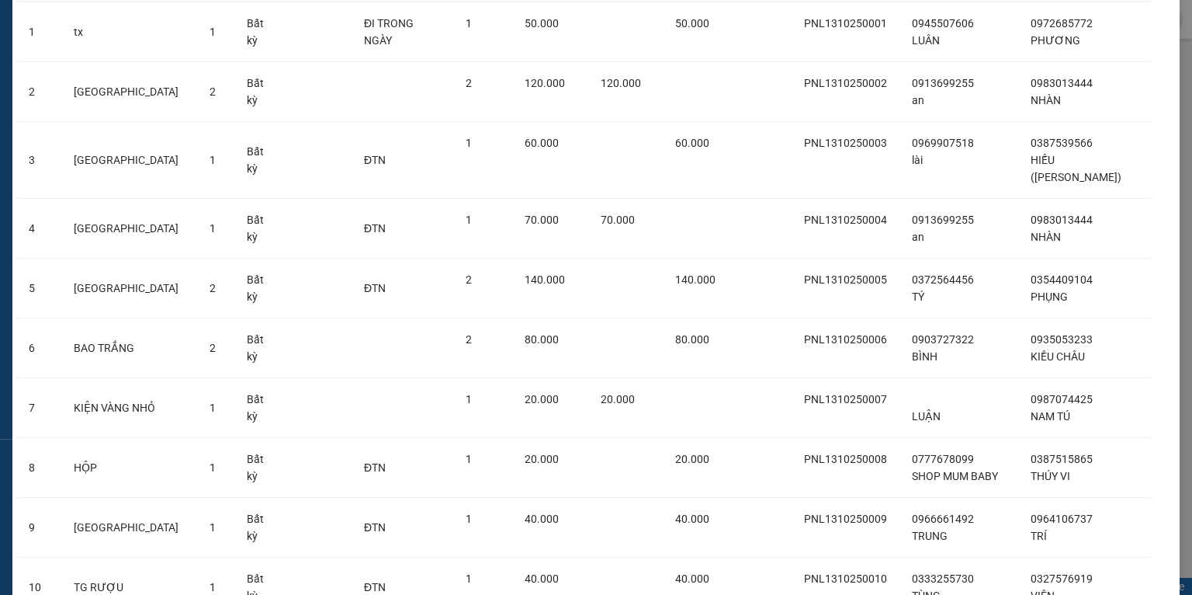
scroll to position [0, 0]
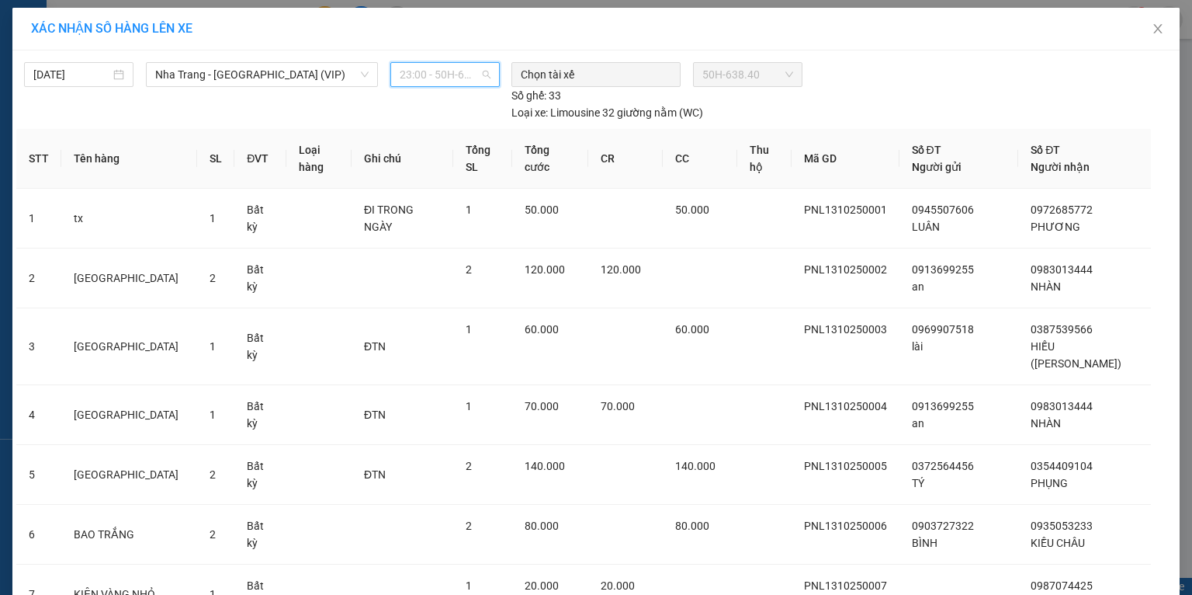
click at [416, 71] on span "23:00 - 50H-638.40" at bounding box center [445, 74] width 91 height 23
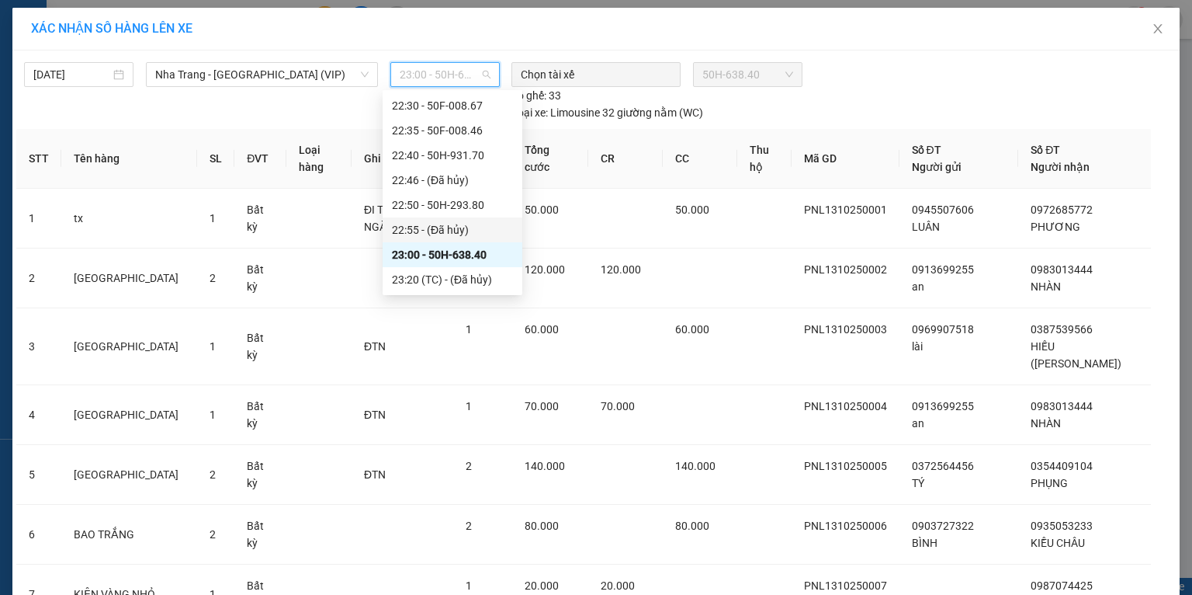
click at [672, 35] on div "XÁC NHẬN SỐ HÀNG LÊN XE" at bounding box center [596, 28] width 1130 height 17
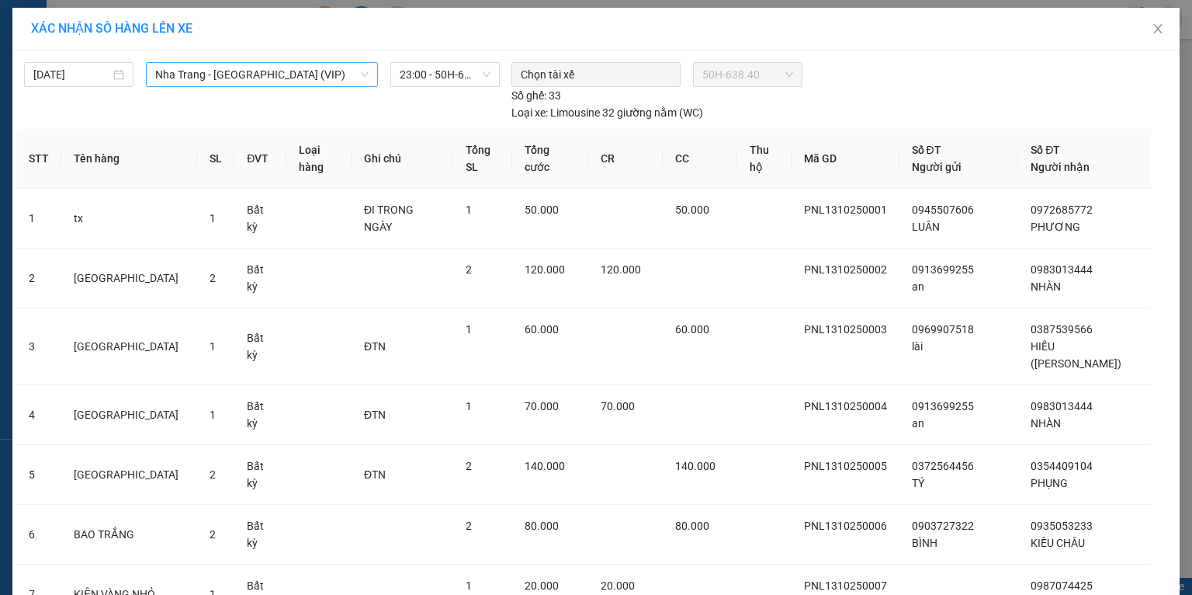
click at [252, 70] on span "Nha Trang - [GEOGRAPHIC_DATA] (VIP)" at bounding box center [261, 74] width 213 height 23
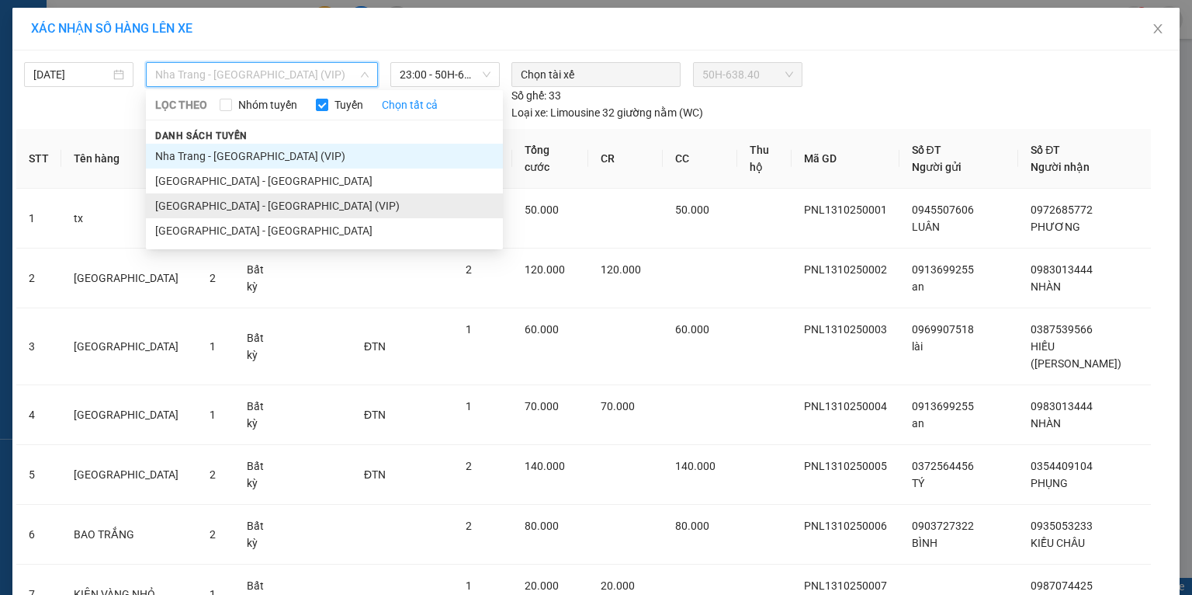
click at [205, 199] on li "[GEOGRAPHIC_DATA] - [GEOGRAPHIC_DATA] (VIP)" at bounding box center [324, 205] width 357 height 25
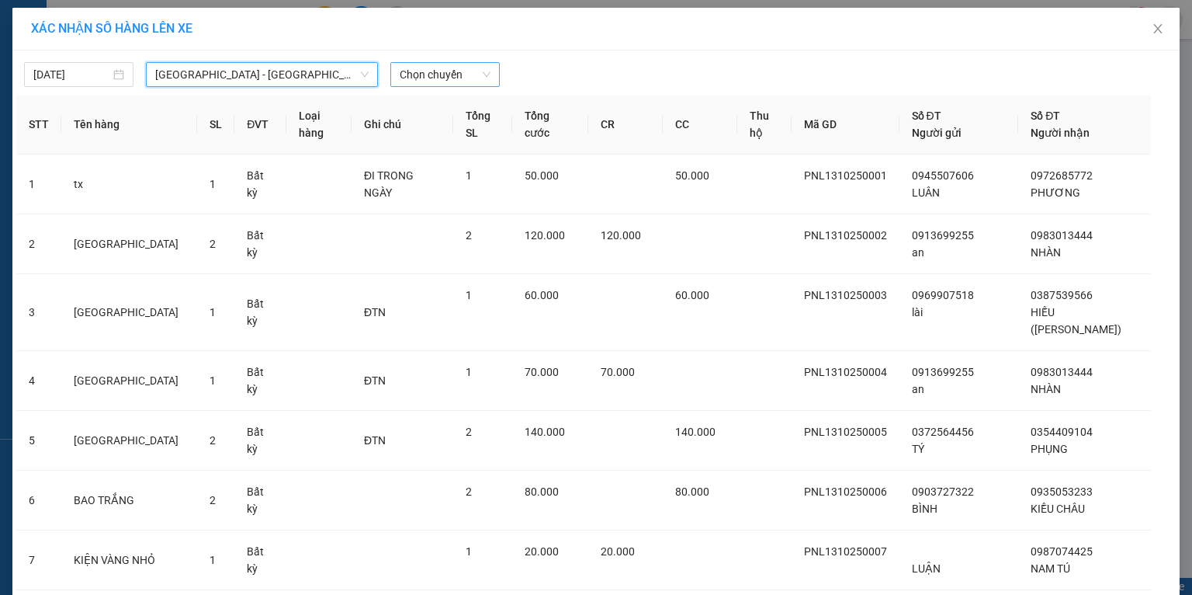
click at [413, 75] on span "Chọn chuyến" at bounding box center [445, 74] width 91 height 23
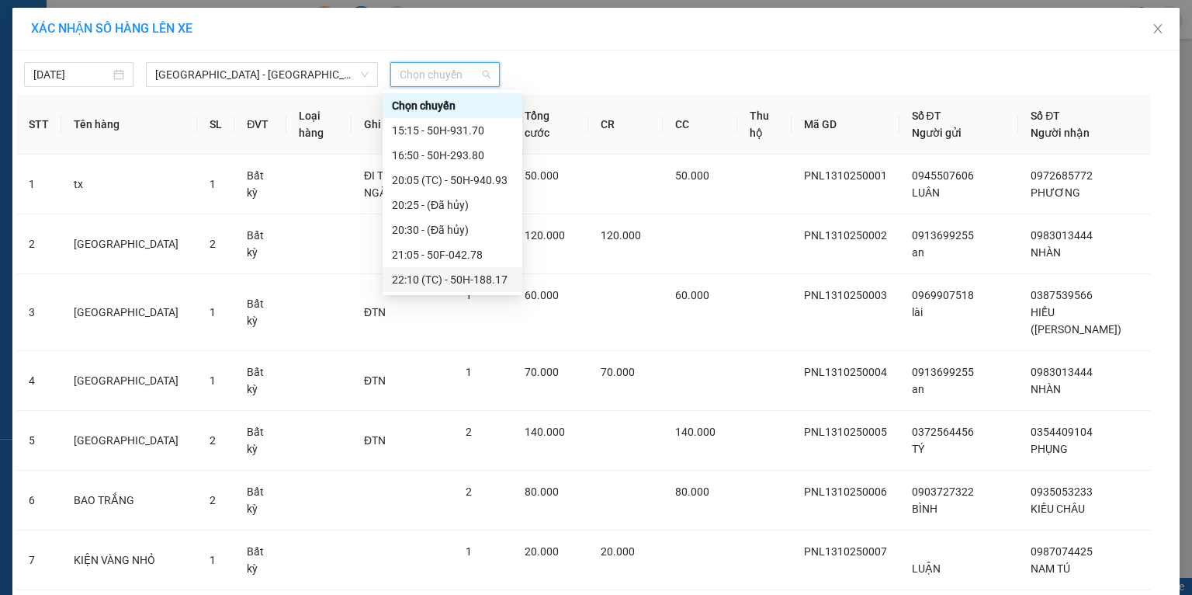
scroll to position [397, 0]
click at [470, 27] on div "XÁC NHẬN SỐ HÀNG LÊN XE" at bounding box center [596, 28] width 1130 height 17
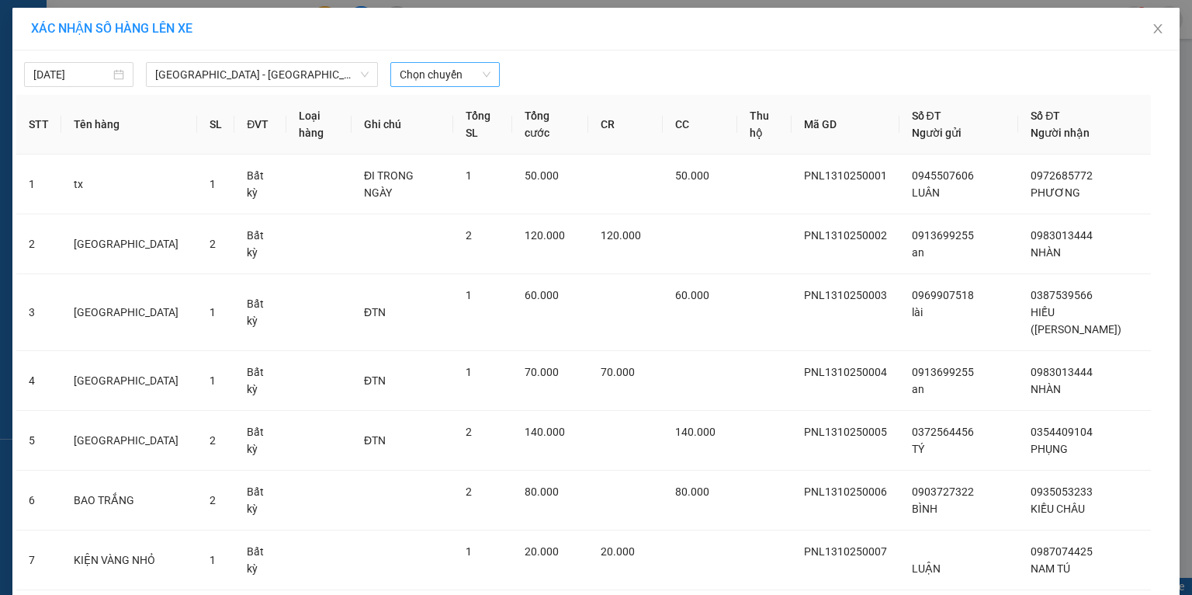
click at [430, 66] on span "Chọn chuyến" at bounding box center [445, 74] width 91 height 23
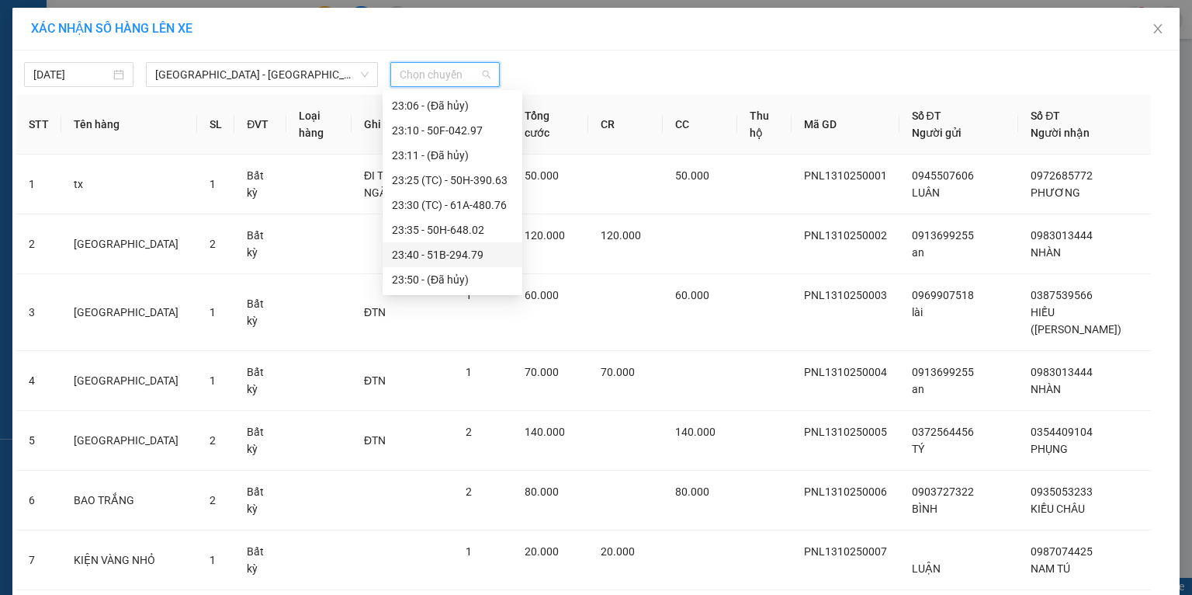
click at [440, 252] on div "23:40 - 51B-294.79" at bounding box center [452, 254] width 121 height 17
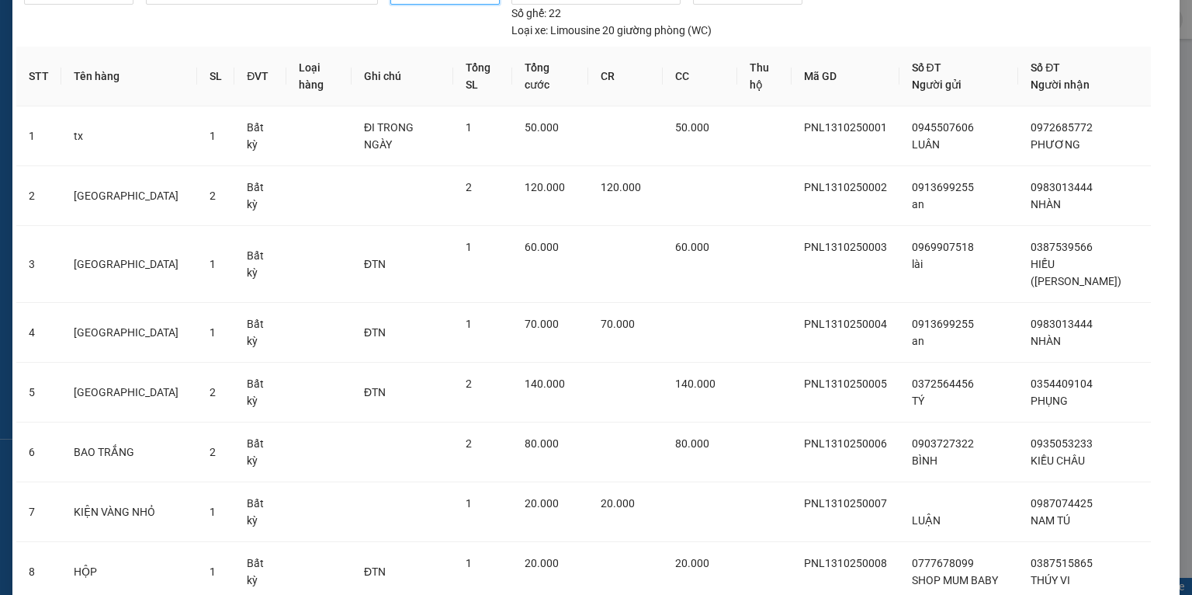
scroll to position [0, 0]
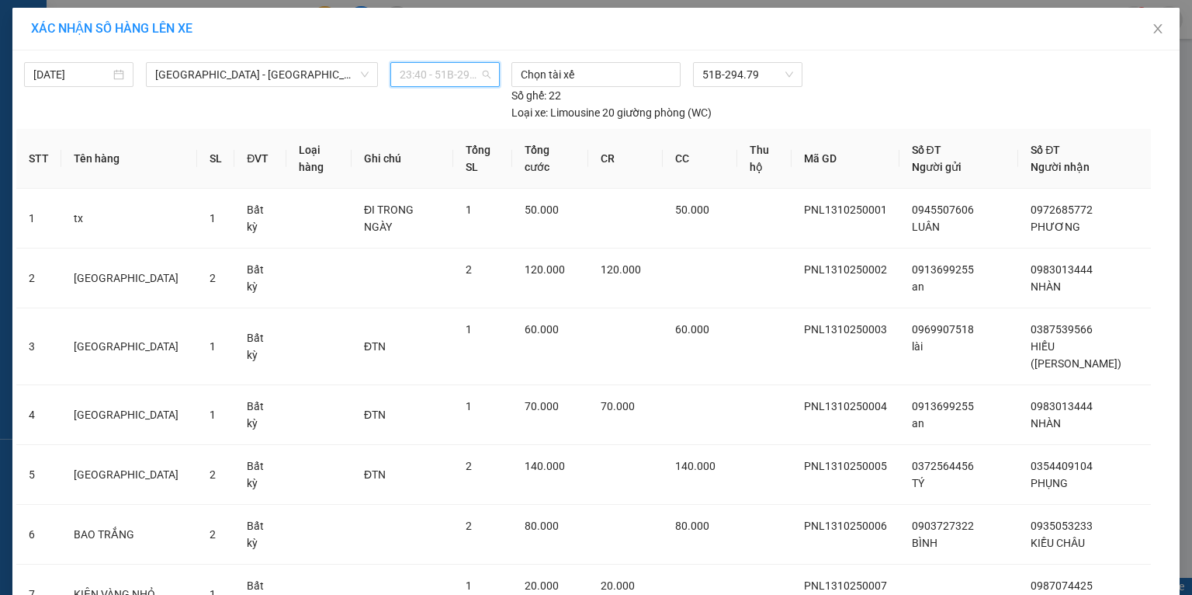
click at [450, 72] on span "23:40 - 51B-294.79" at bounding box center [445, 74] width 91 height 23
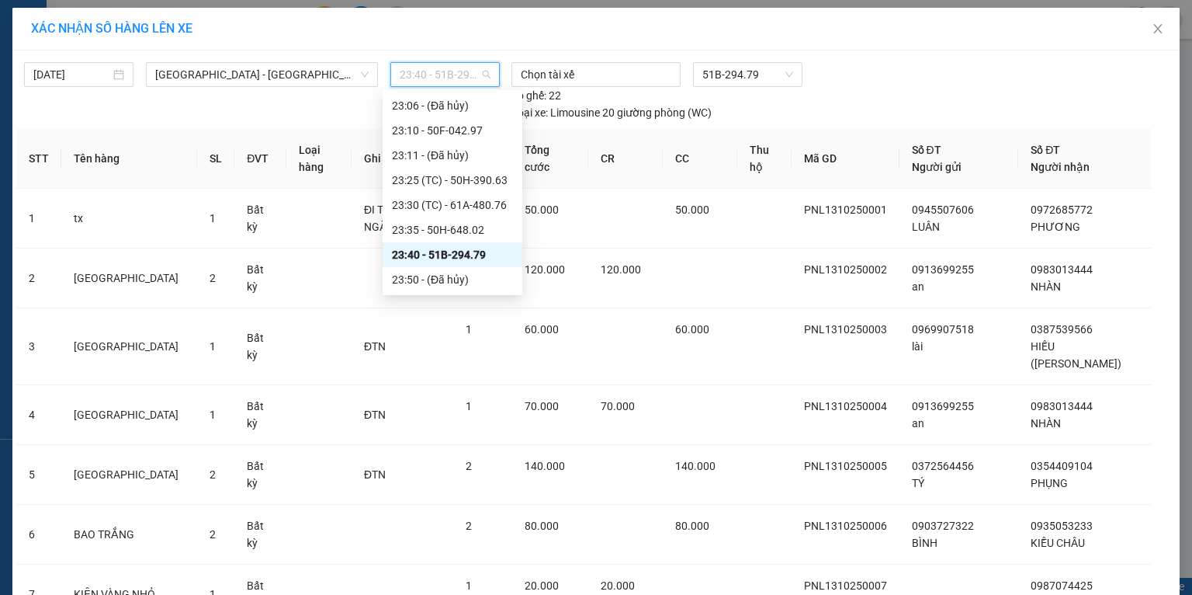
click at [437, 248] on div "23:40 - 51B-294.79" at bounding box center [452, 254] width 121 height 17
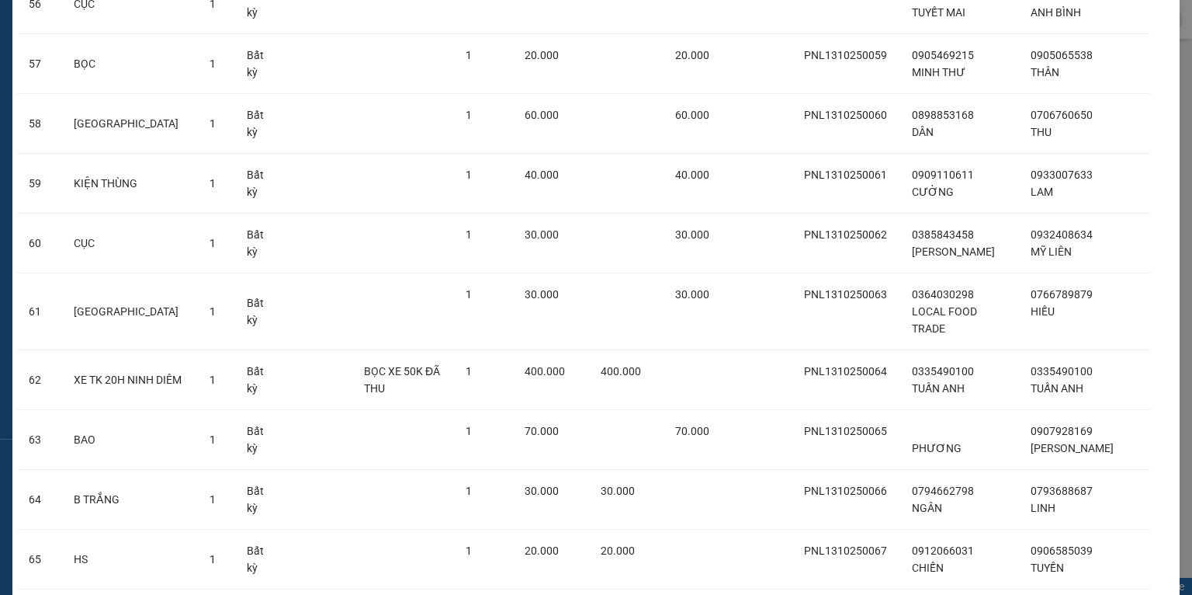
scroll to position [3809, 0]
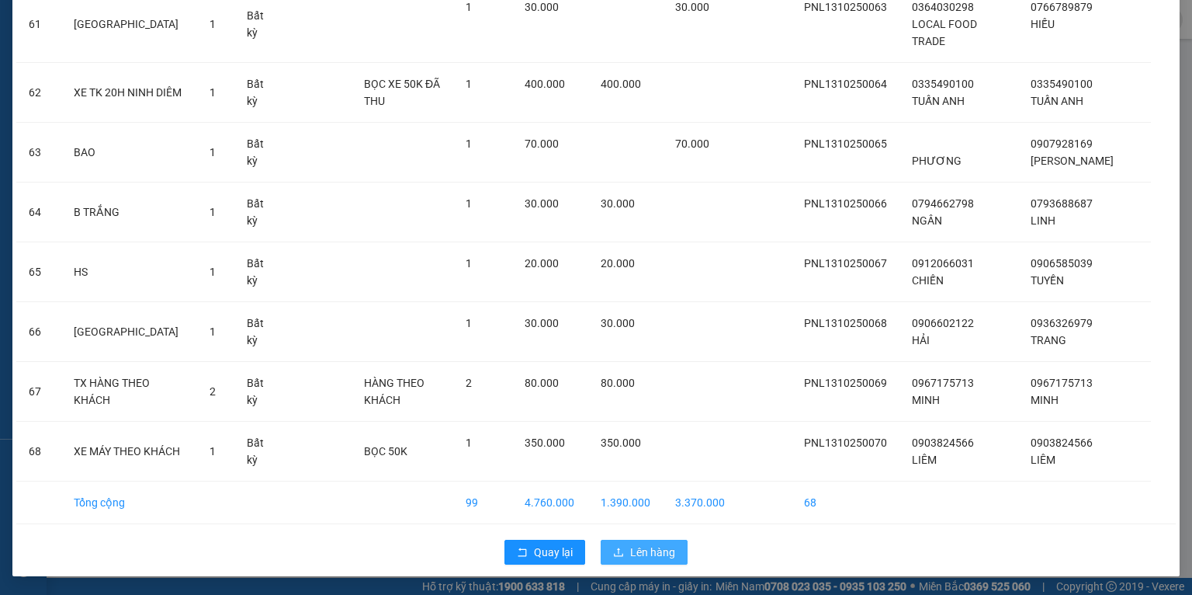
click at [637, 547] on span "Lên hàng" at bounding box center [652, 551] width 45 height 17
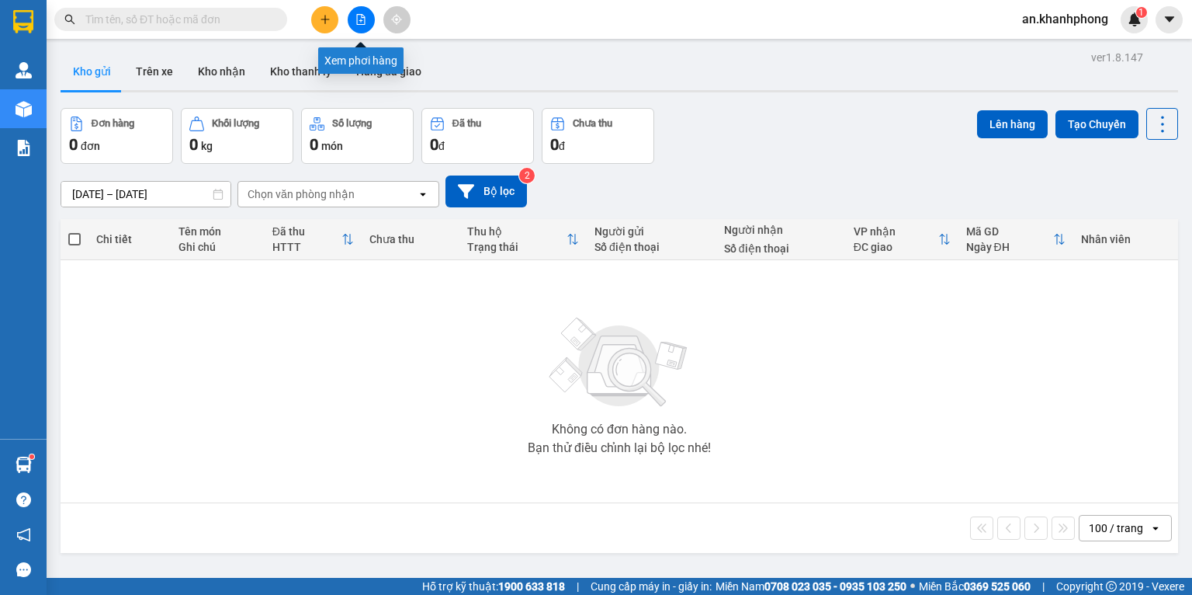
click at [357, 17] on icon "file-add" at bounding box center [361, 19] width 9 height 11
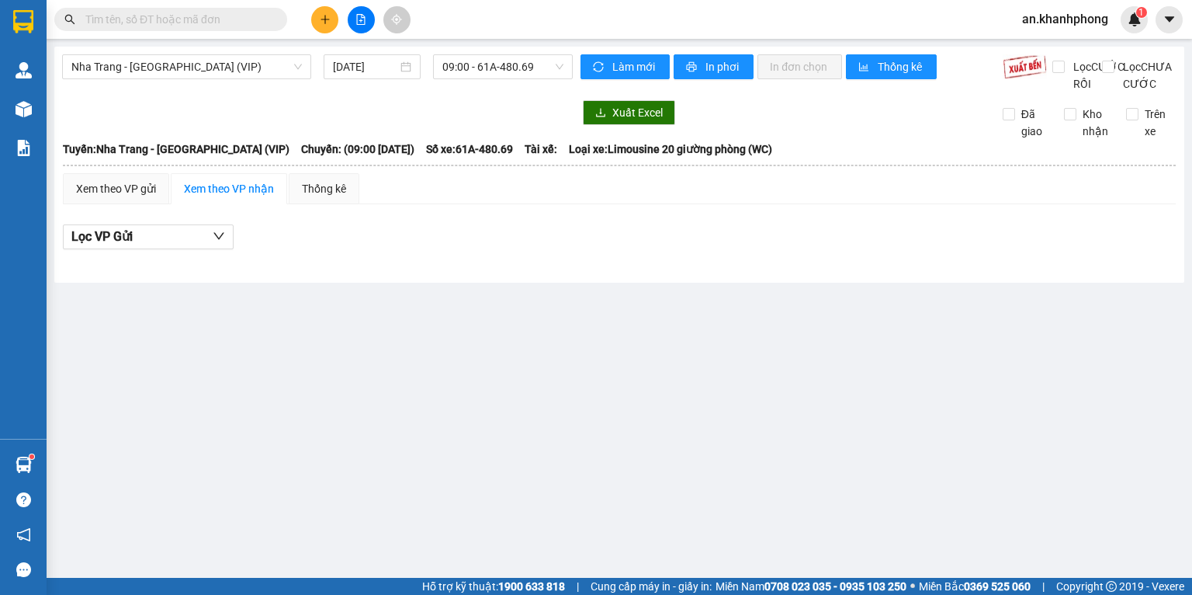
click at [360, 17] on icon "file-add" at bounding box center [361, 19] width 11 height 11
click at [359, 16] on icon "file-add" at bounding box center [361, 19] width 11 height 11
click at [357, 23] on icon "file-add" at bounding box center [361, 19] width 9 height 11
click at [466, 28] on div "Kết quả tìm kiếm ( 0 ) Bộ lọc No Data an.khanhphong 1" at bounding box center [596, 19] width 1192 height 39
click at [431, 68] on div "09:00 - 61A-480.69" at bounding box center [503, 66] width 153 height 25
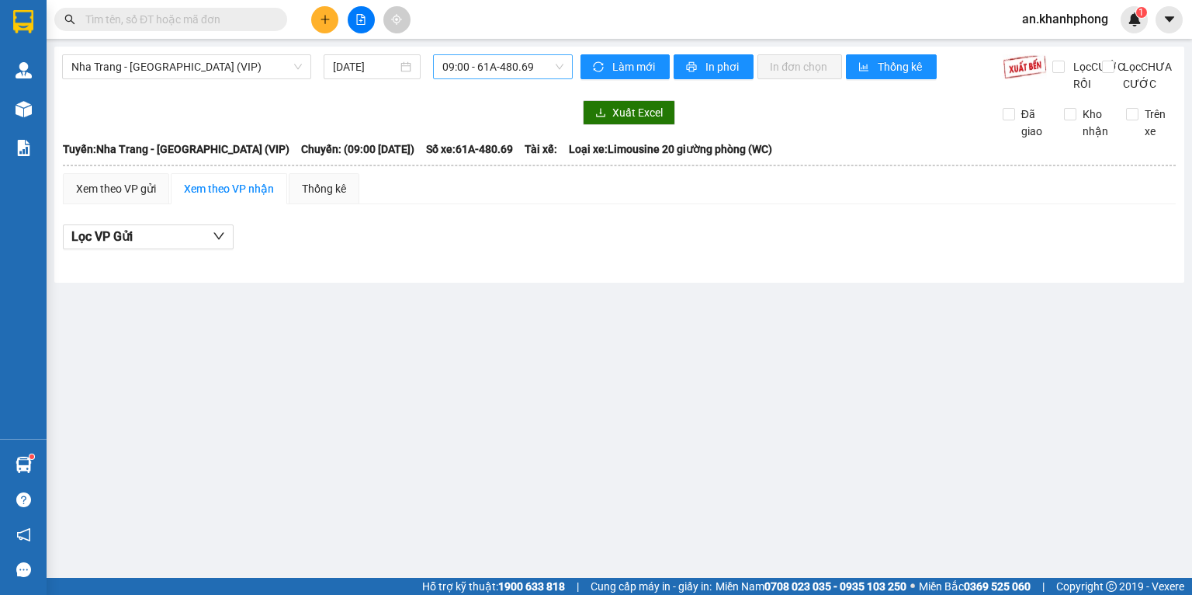
click at [453, 69] on span "09:00 - 61A-480.69" at bounding box center [504, 66] width 122 height 23
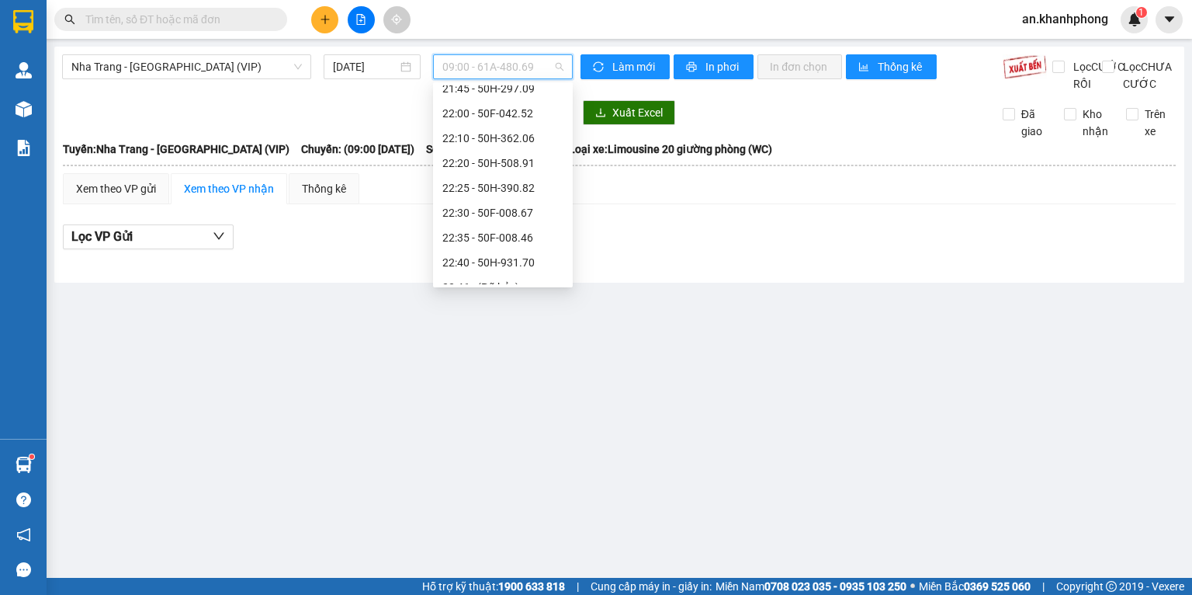
scroll to position [273, 0]
click at [502, 248] on div "23:00 - 50H-638.40" at bounding box center [503, 246] width 121 height 17
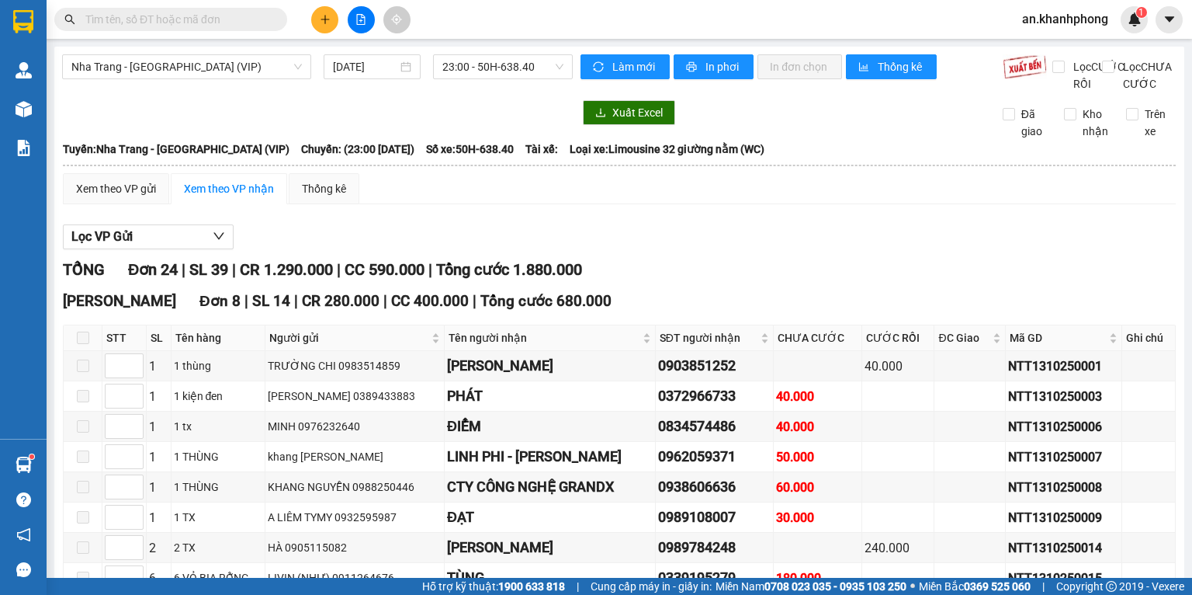
click at [639, 200] on div "Xem theo VP gửi Xem theo VP nhận Thống kê" at bounding box center [619, 188] width 1113 height 31
click at [279, 64] on span "Nha Trang - [GEOGRAPHIC_DATA] (VIP)" at bounding box center [186, 66] width 231 height 23
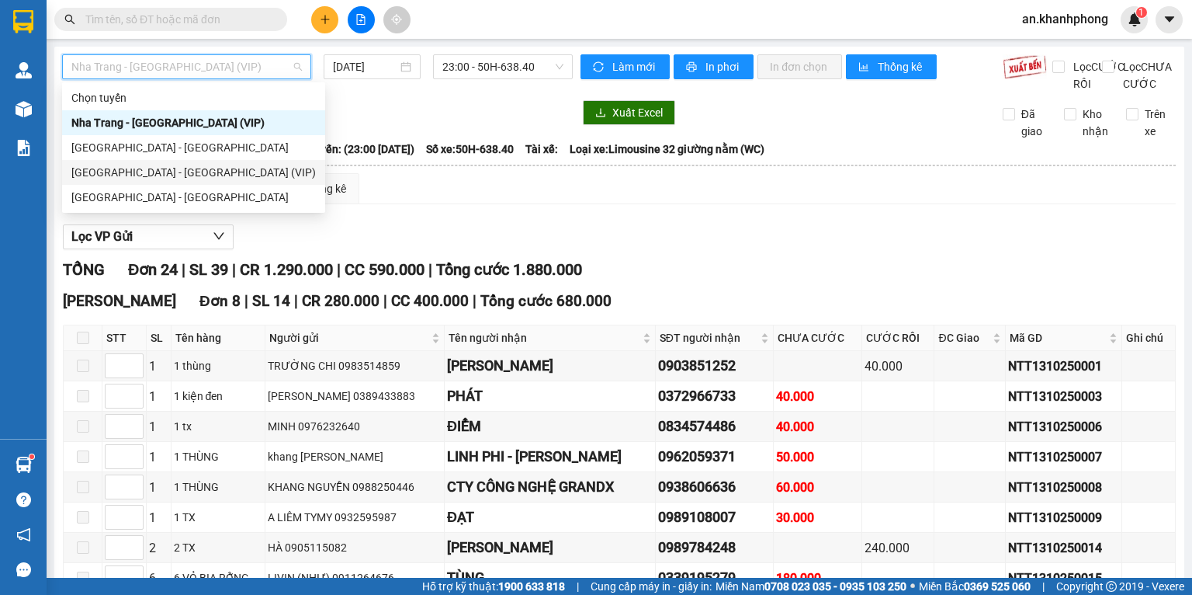
click at [132, 171] on div "[GEOGRAPHIC_DATA] - [GEOGRAPHIC_DATA] (VIP)" at bounding box center [193, 172] width 245 height 17
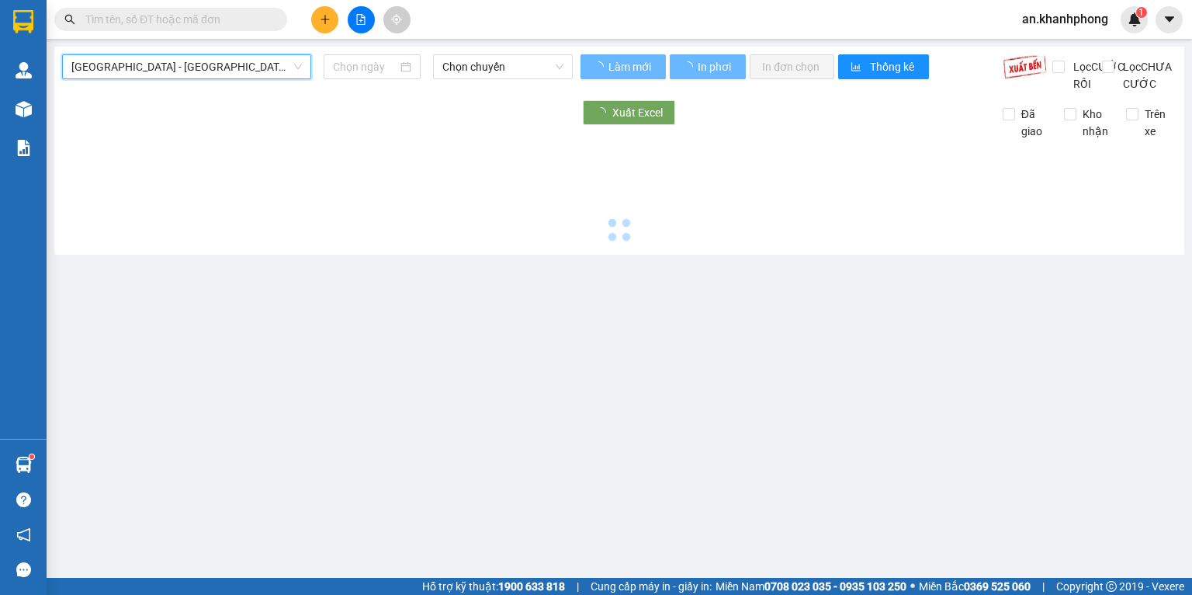
type input "[DATE]"
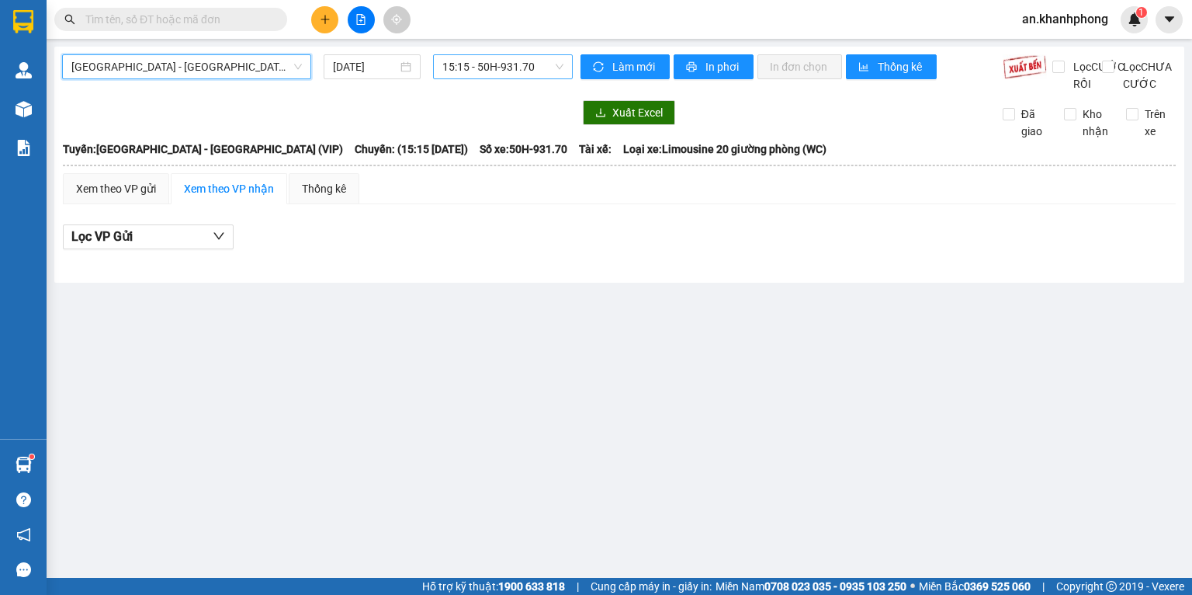
click at [495, 72] on span "15:15 - 50H-931.70" at bounding box center [504, 66] width 122 height 23
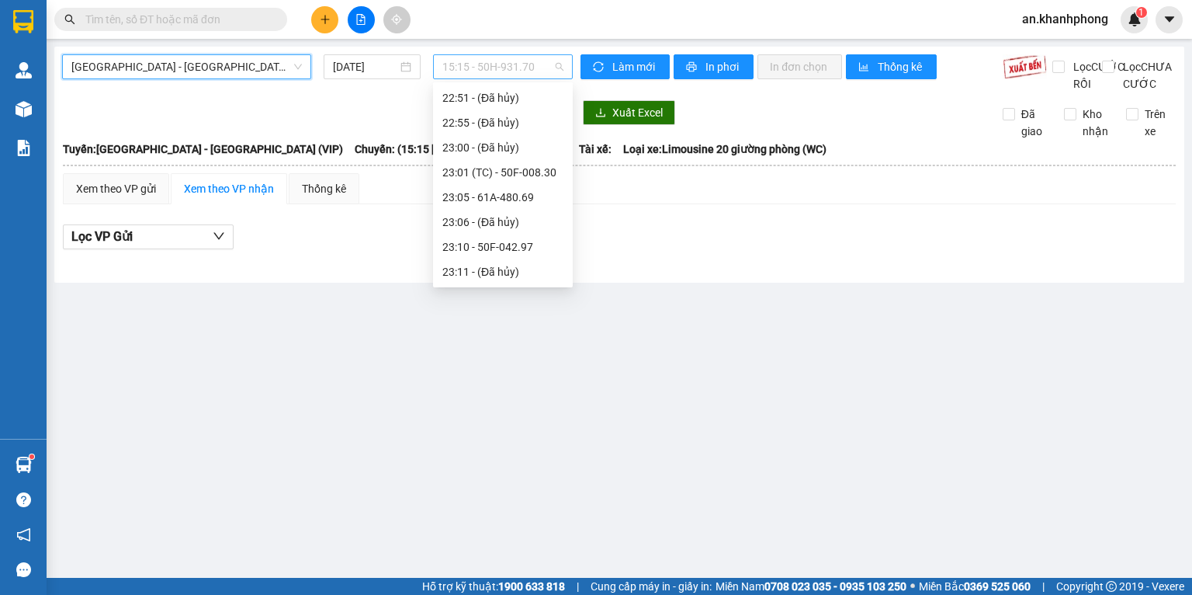
scroll to position [25, 0]
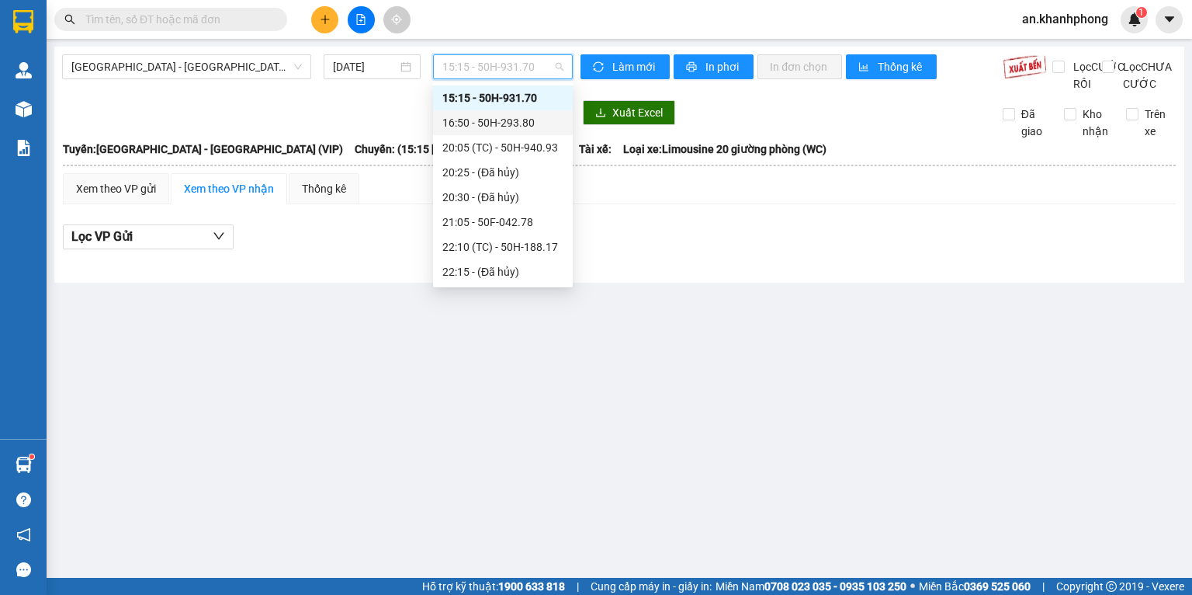
click at [502, 125] on div "16:50 - 50H-293.80" at bounding box center [503, 122] width 121 height 17
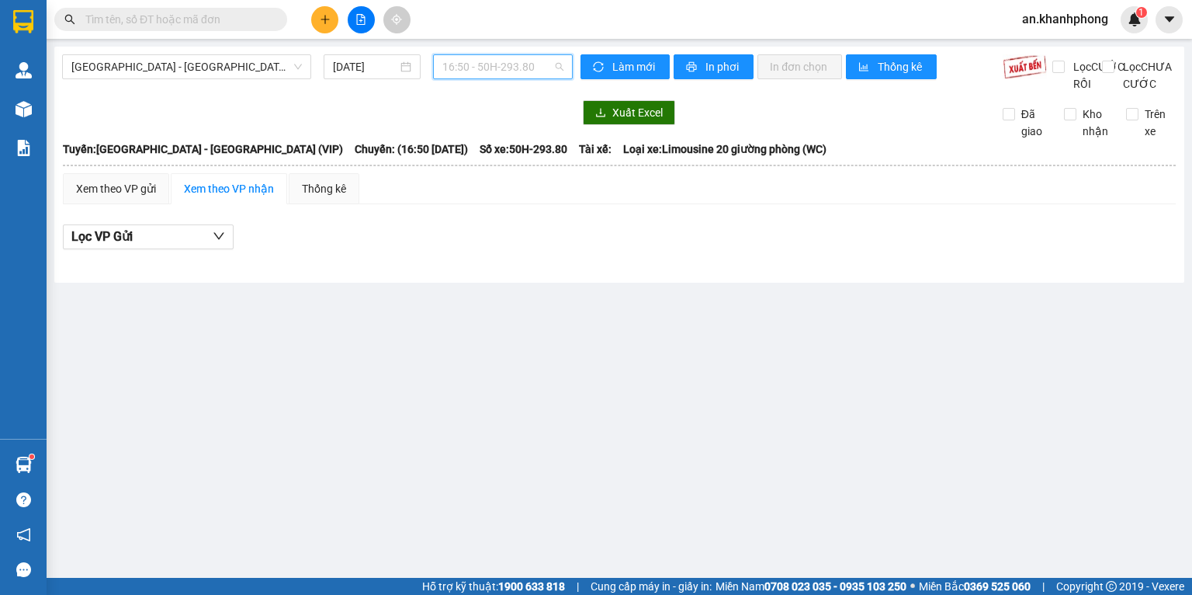
click at [501, 72] on span "16:50 - 50H-293.80" at bounding box center [504, 66] width 122 height 23
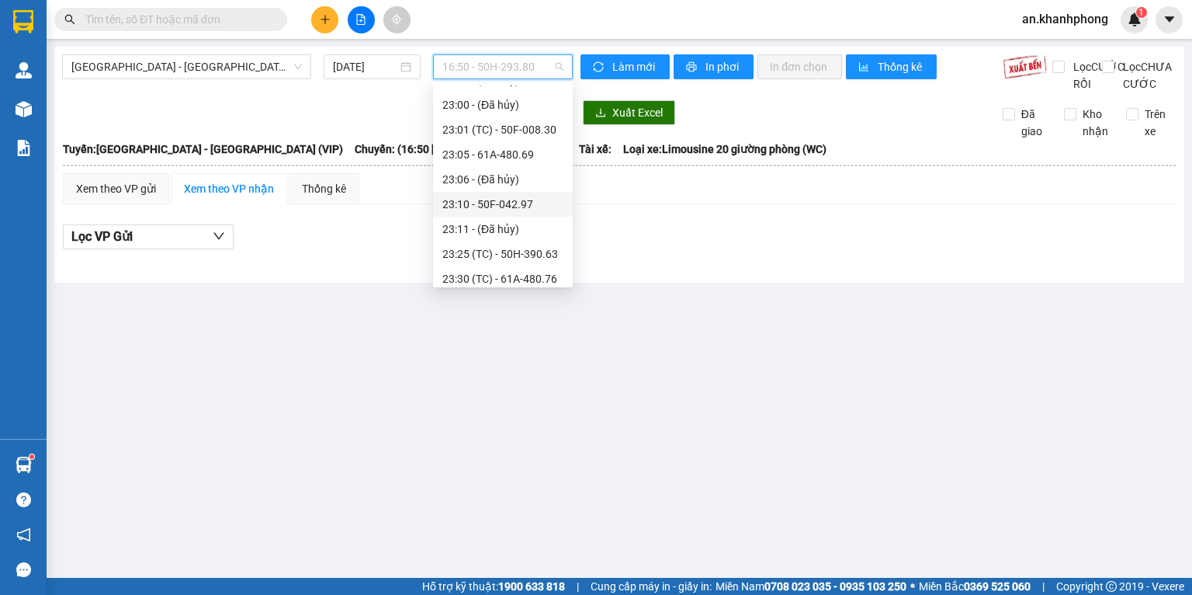
scroll to position [397, 0]
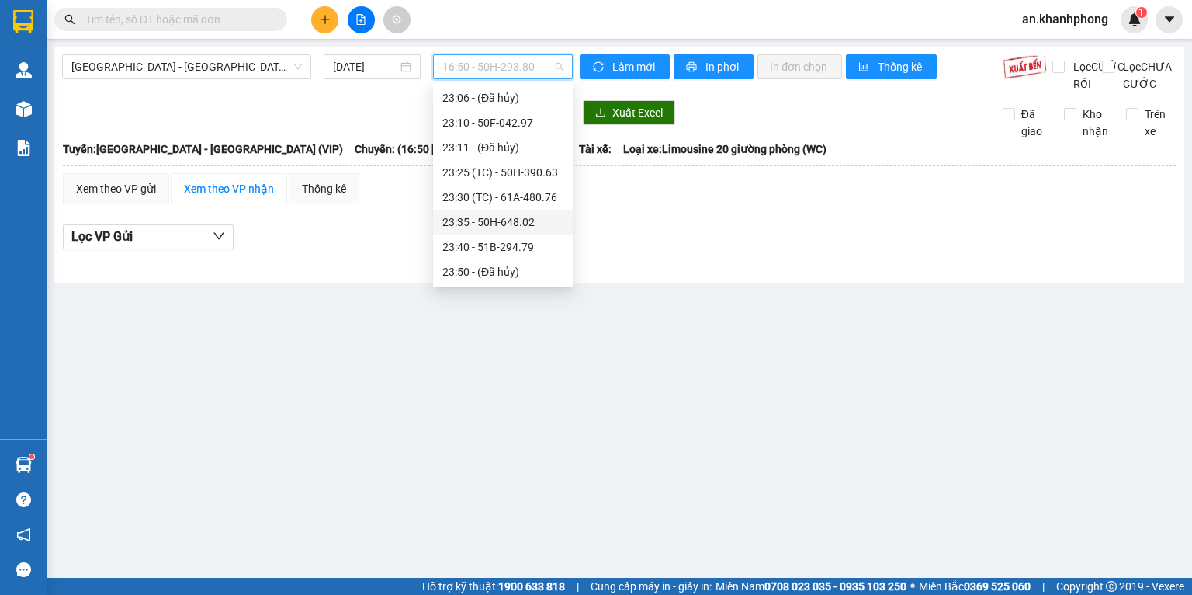
click at [484, 237] on div "23:40 - 51B-294.79" at bounding box center [503, 246] width 140 height 25
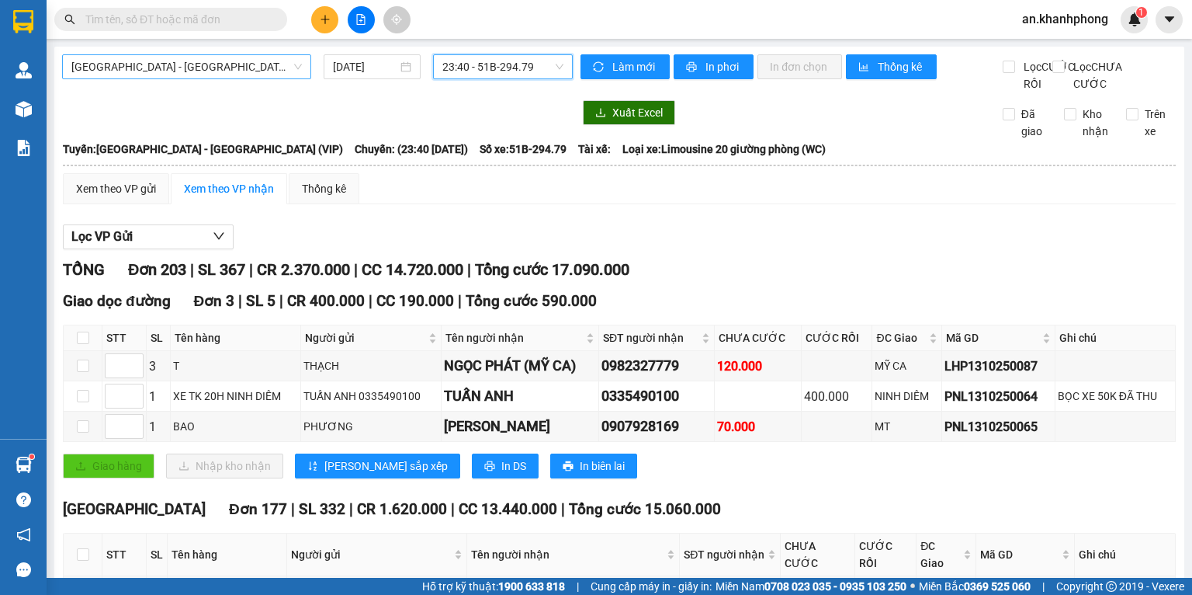
click at [203, 64] on span "[GEOGRAPHIC_DATA] - [GEOGRAPHIC_DATA] (VIP)" at bounding box center [186, 66] width 231 height 23
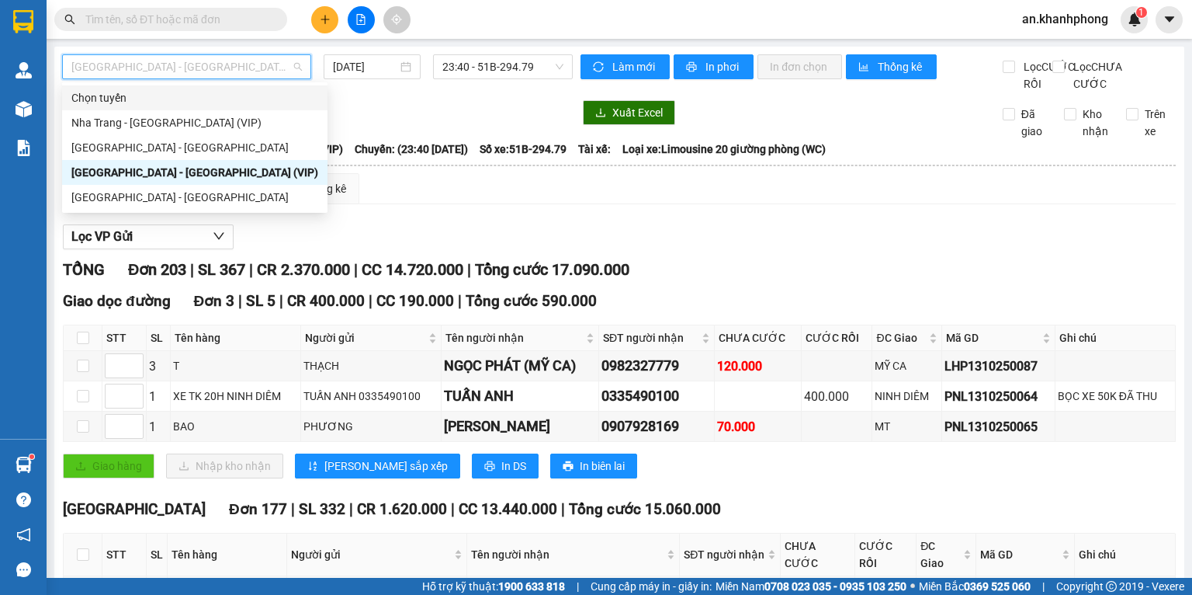
click at [401, 120] on div at bounding box center [317, 112] width 511 height 25
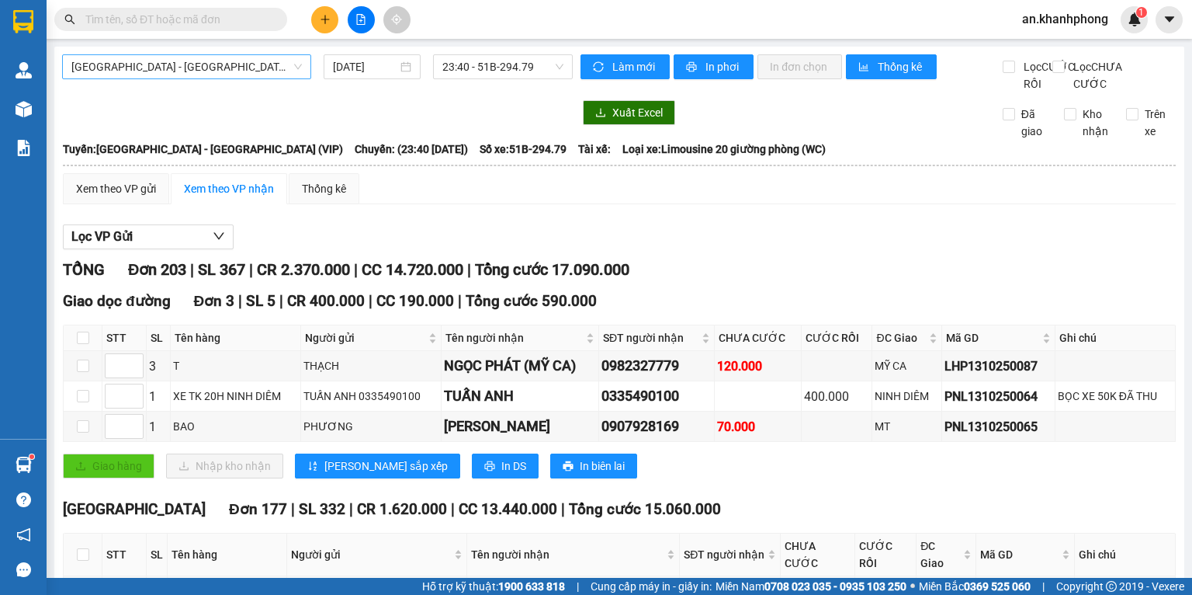
click at [195, 71] on span "[GEOGRAPHIC_DATA] - [GEOGRAPHIC_DATA] (VIP)" at bounding box center [186, 66] width 231 height 23
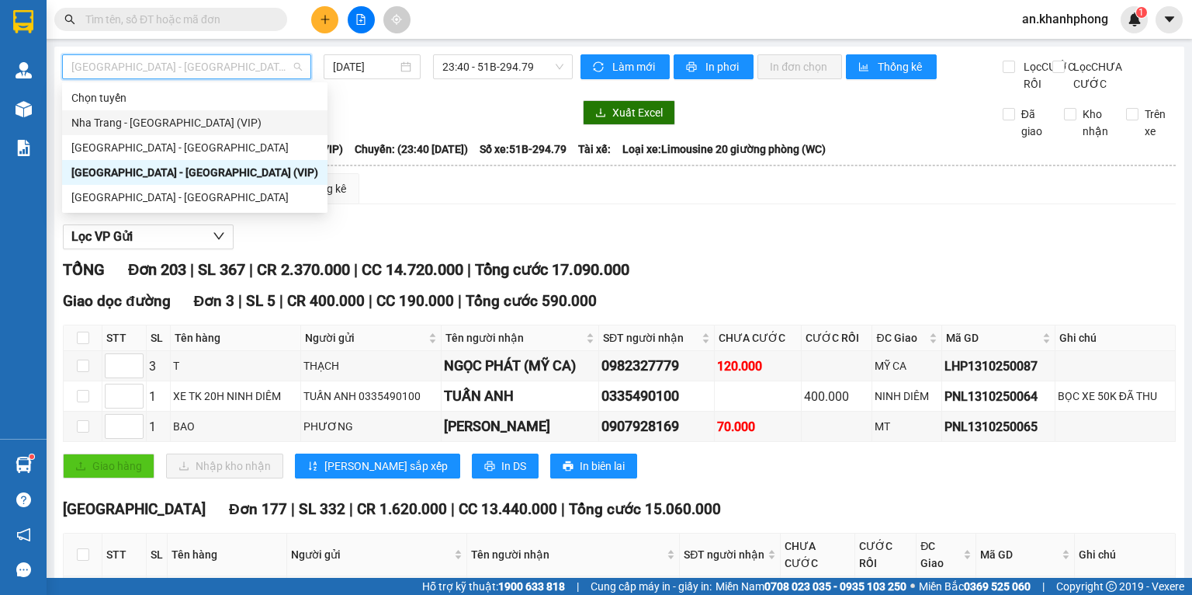
click at [121, 118] on div "Nha Trang - [GEOGRAPHIC_DATA] (VIP)" at bounding box center [194, 122] width 247 height 17
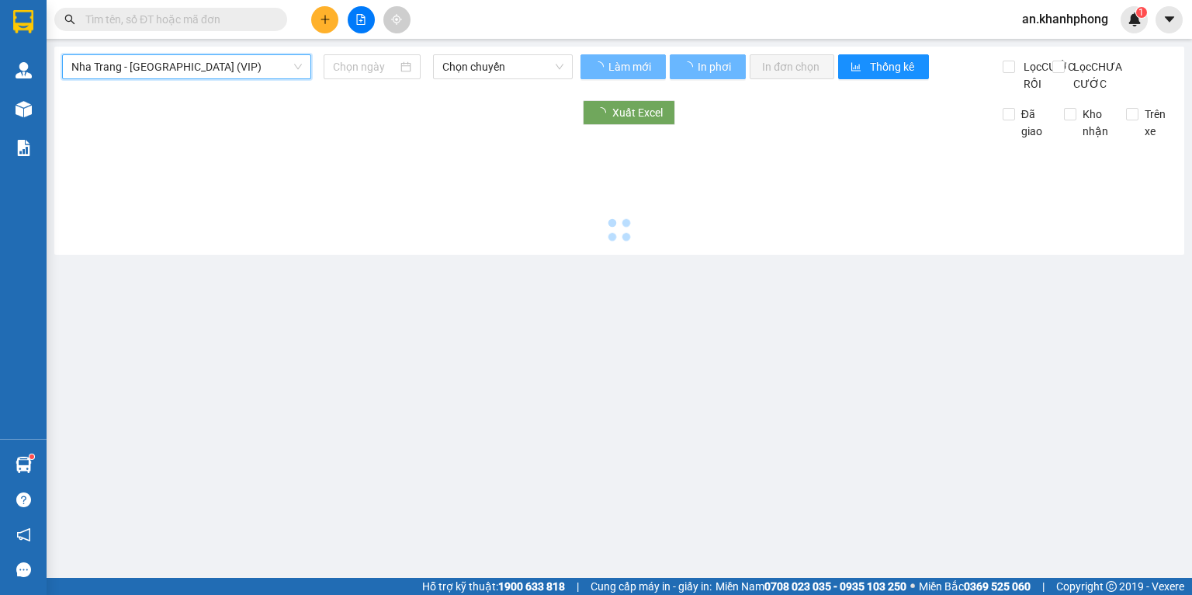
type input "[DATE]"
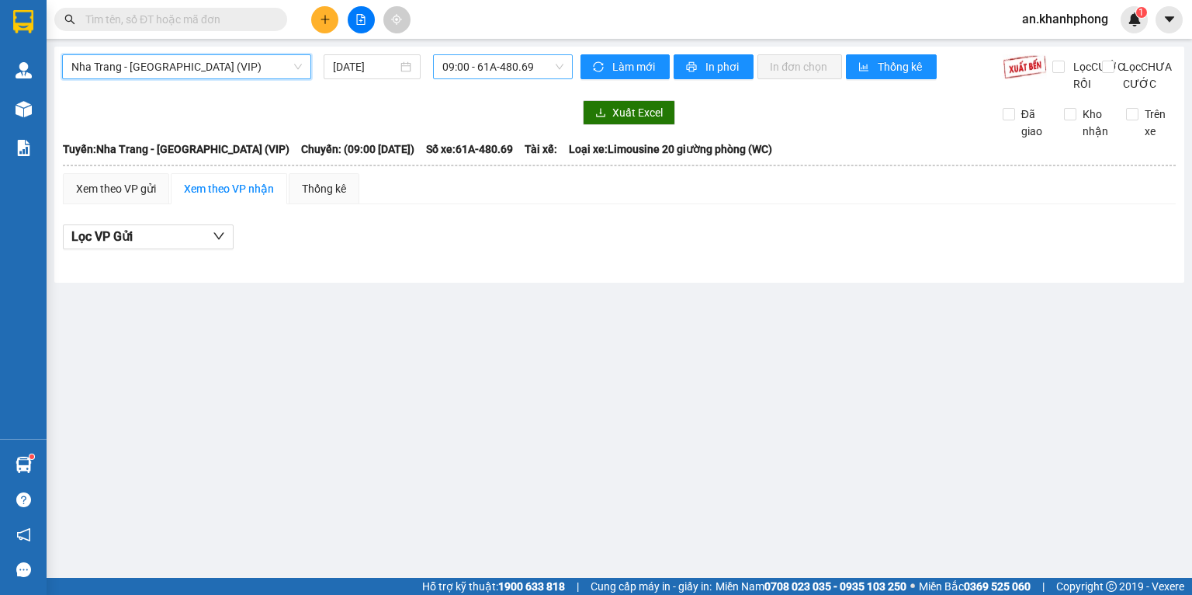
click at [525, 70] on span "09:00 - 61A-480.69" at bounding box center [504, 66] width 122 height 23
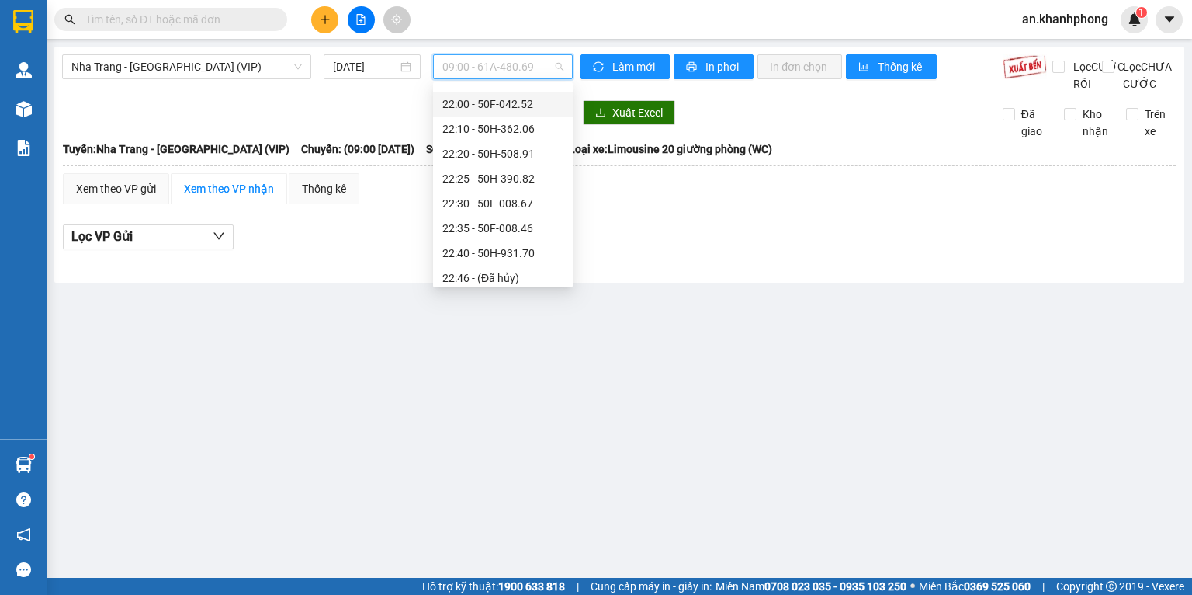
scroll to position [273, 0]
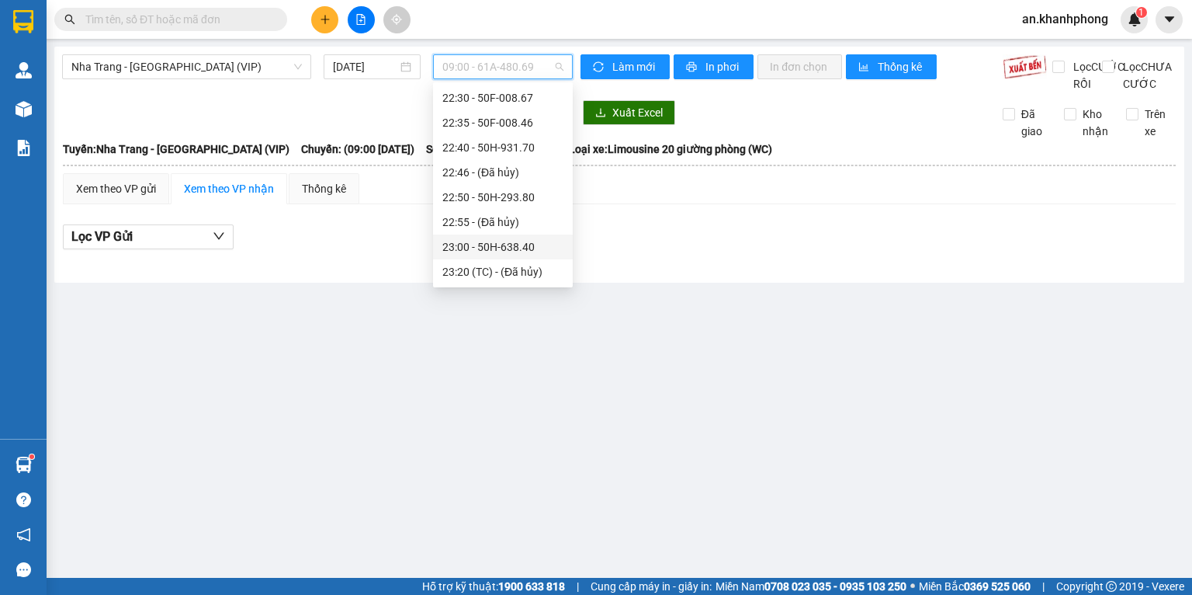
click at [489, 242] on div "23:00 - 50H-638.40" at bounding box center [503, 246] width 121 height 17
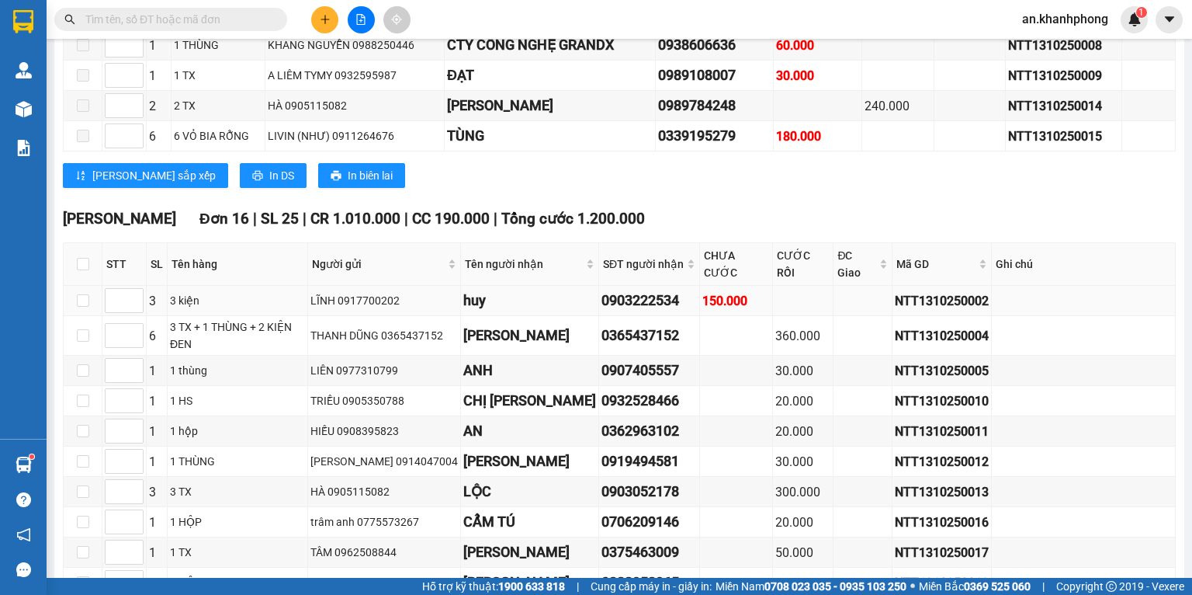
scroll to position [443, 0]
click at [83, 269] on input "checkbox" at bounding box center [83, 263] width 12 height 12
checkbox input "true"
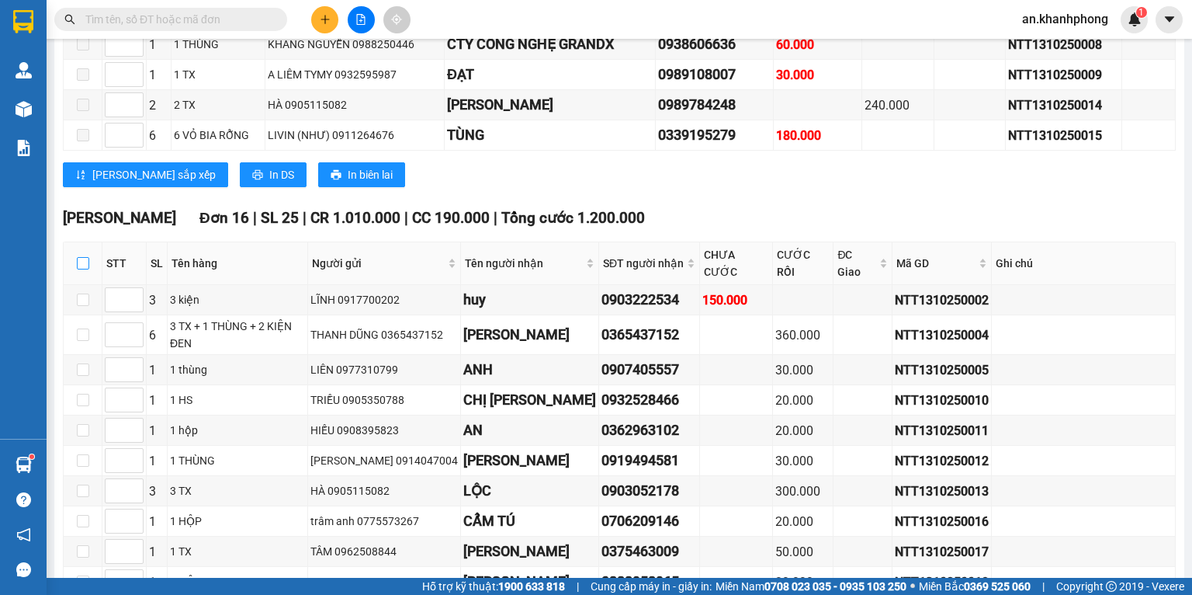
checkbox input "true"
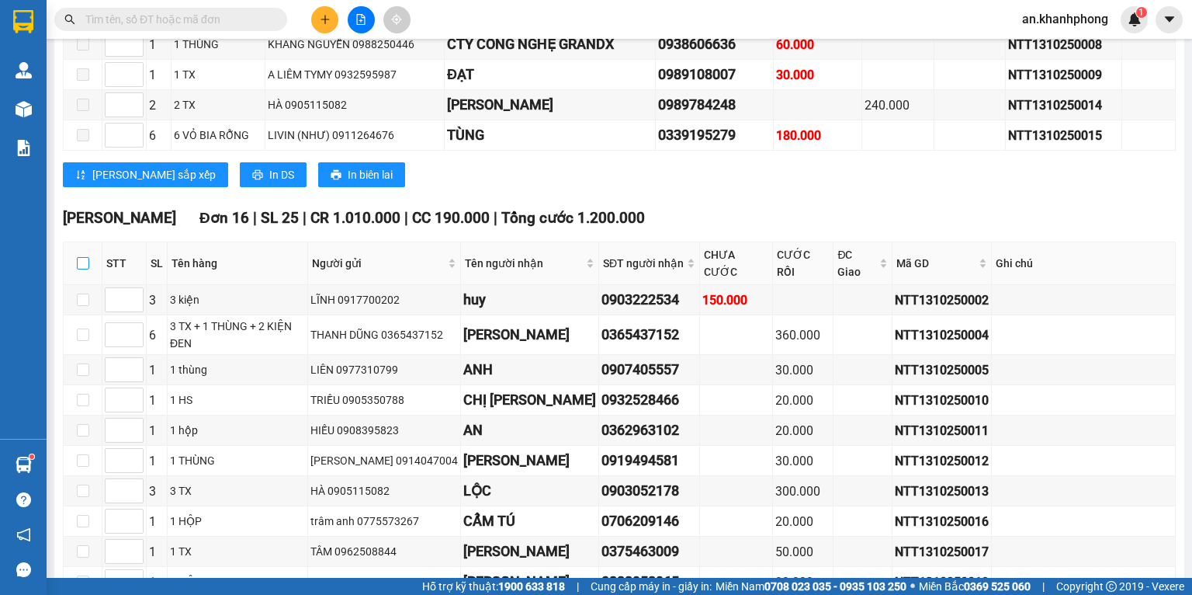
checkbox input "true"
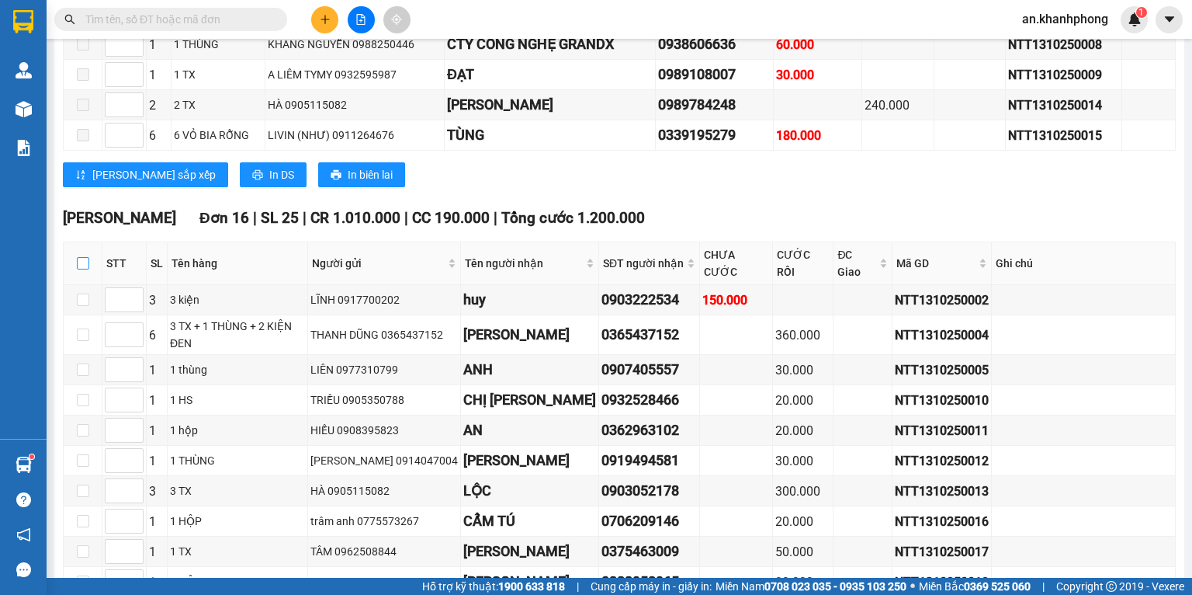
checkbox input "true"
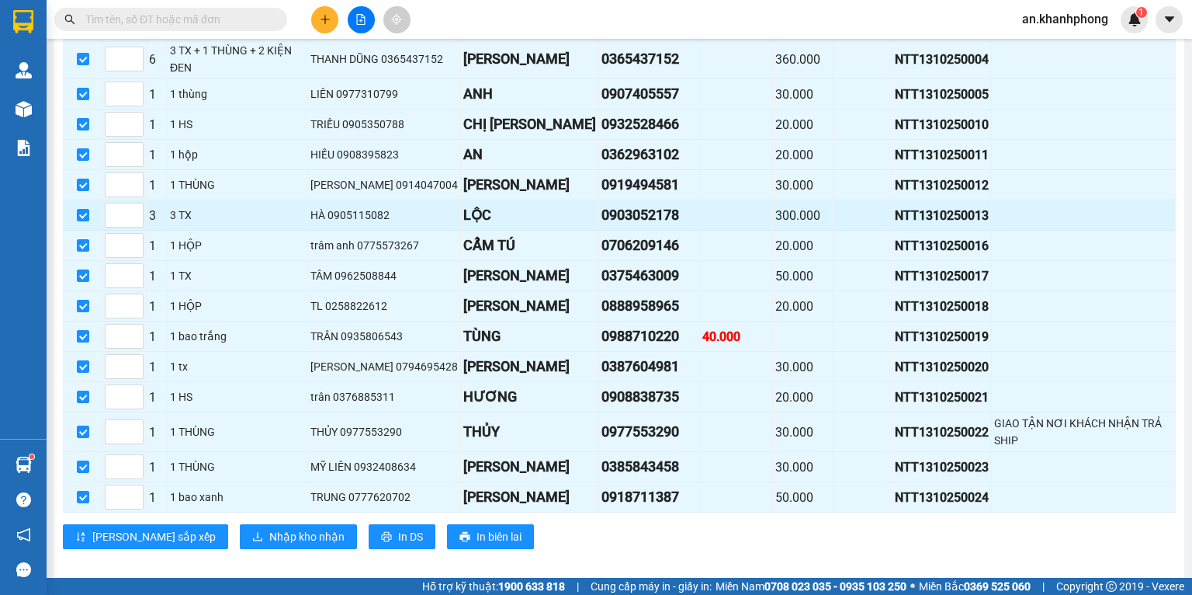
scroll to position [753, 0]
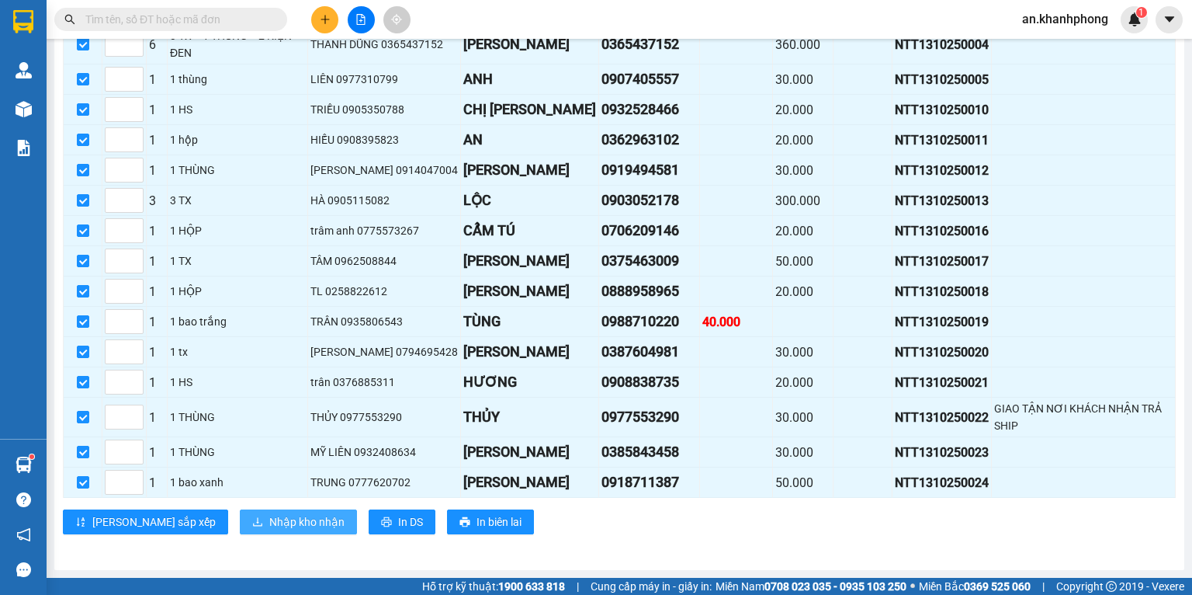
click at [269, 525] on span "Nhập kho nhận" at bounding box center [306, 521] width 75 height 17
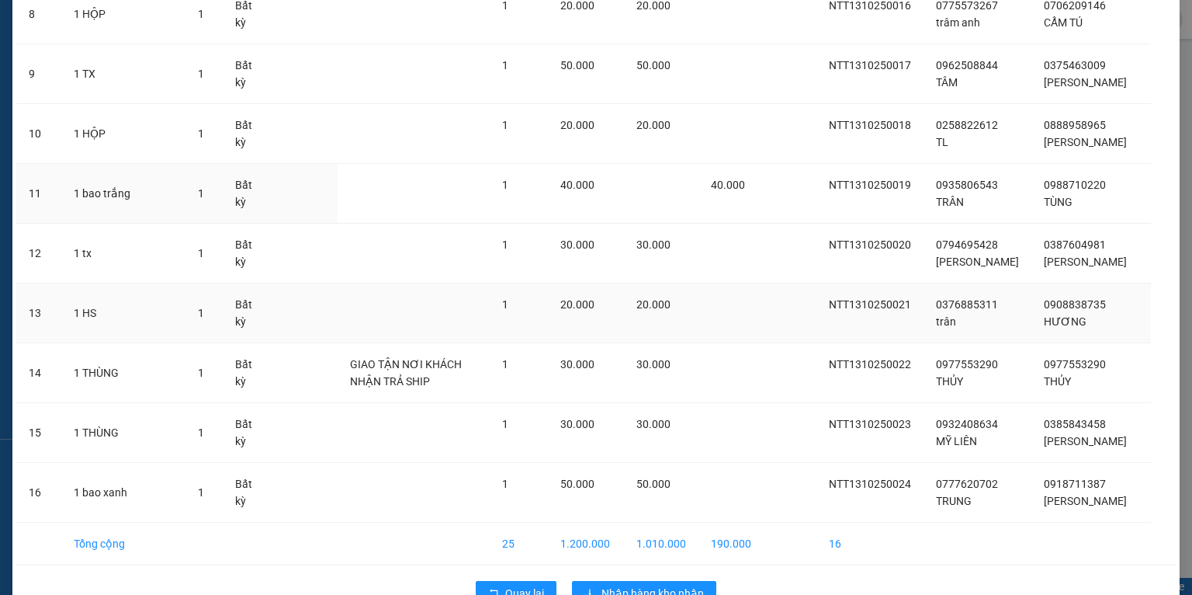
scroll to position [640, 0]
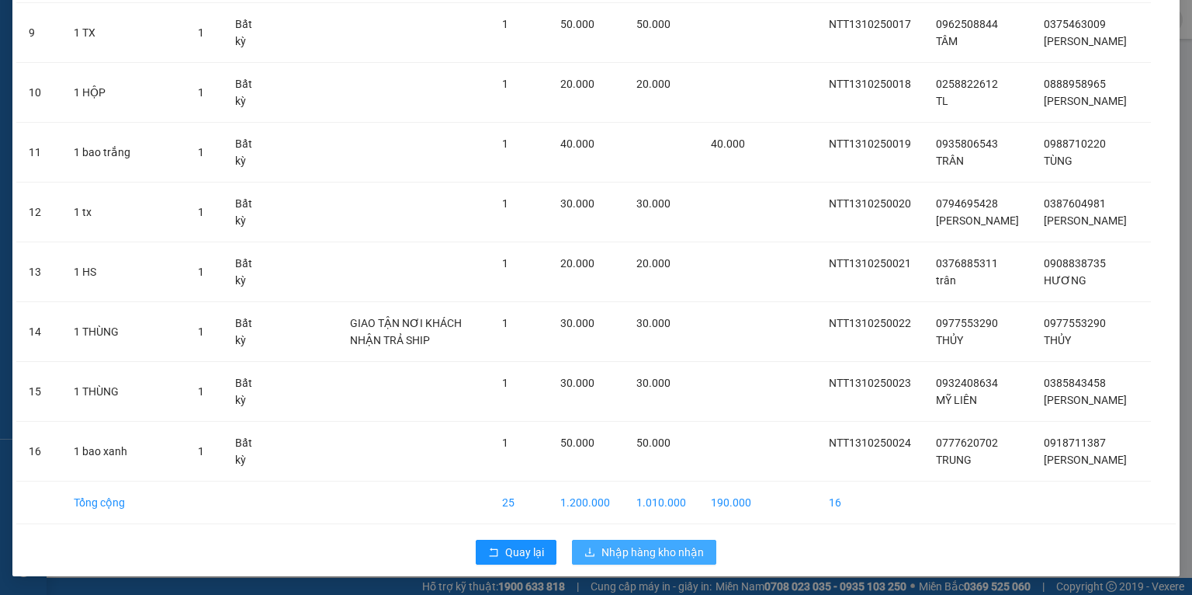
click at [618, 553] on span "Nhập hàng kho nhận" at bounding box center [653, 551] width 102 height 17
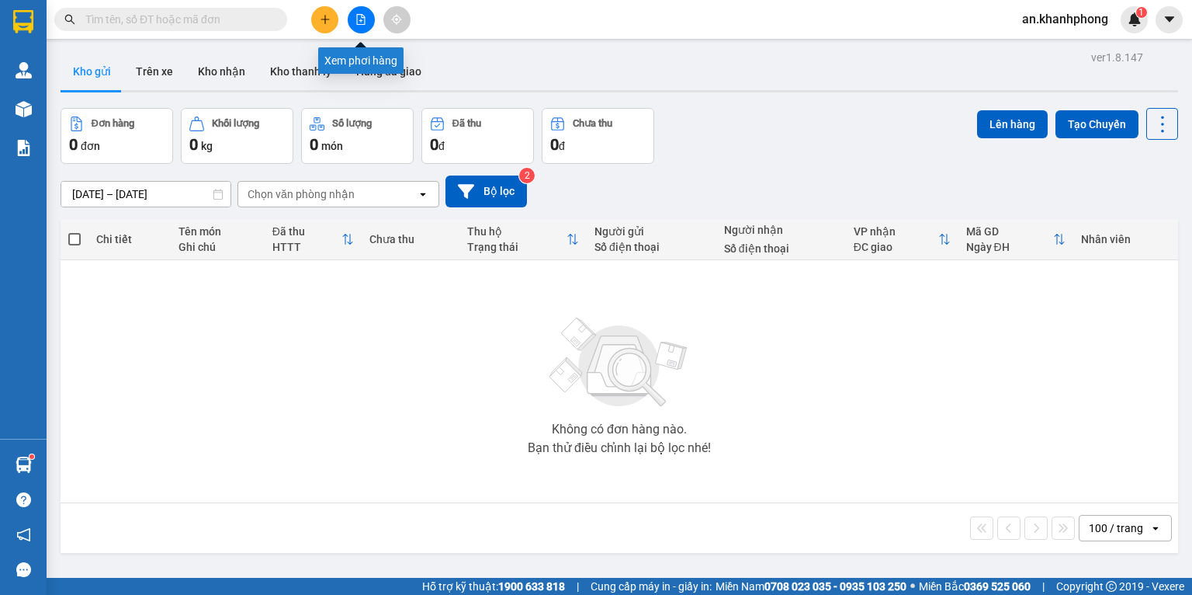
click at [359, 20] on icon "file-add" at bounding box center [361, 19] width 9 height 11
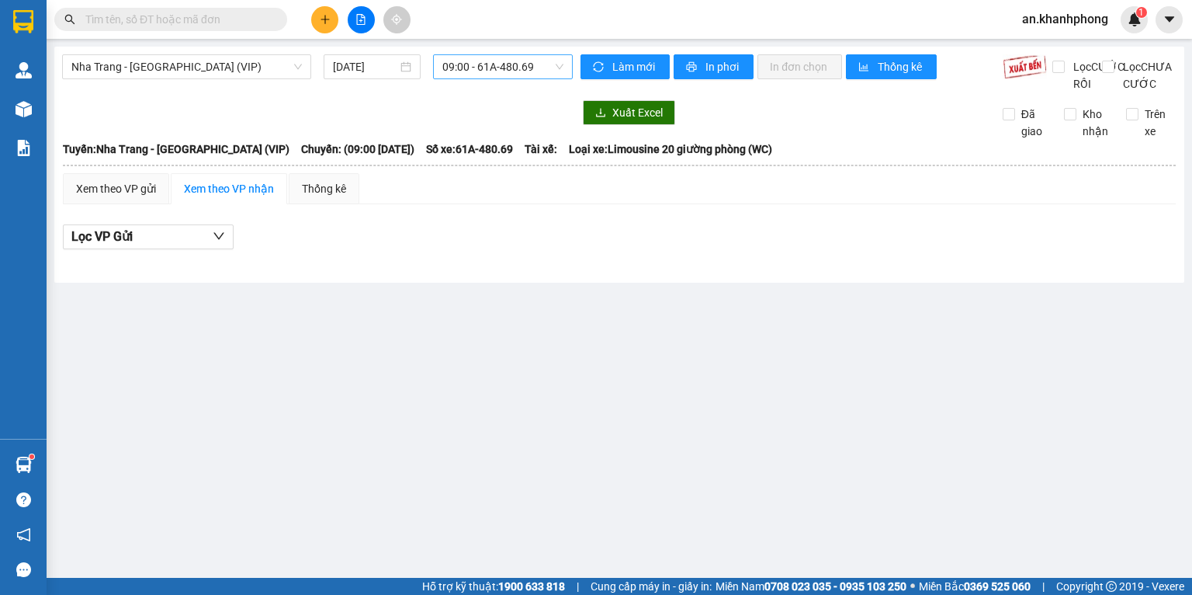
click at [492, 73] on span "09:00 - 61A-480.69" at bounding box center [504, 66] width 122 height 23
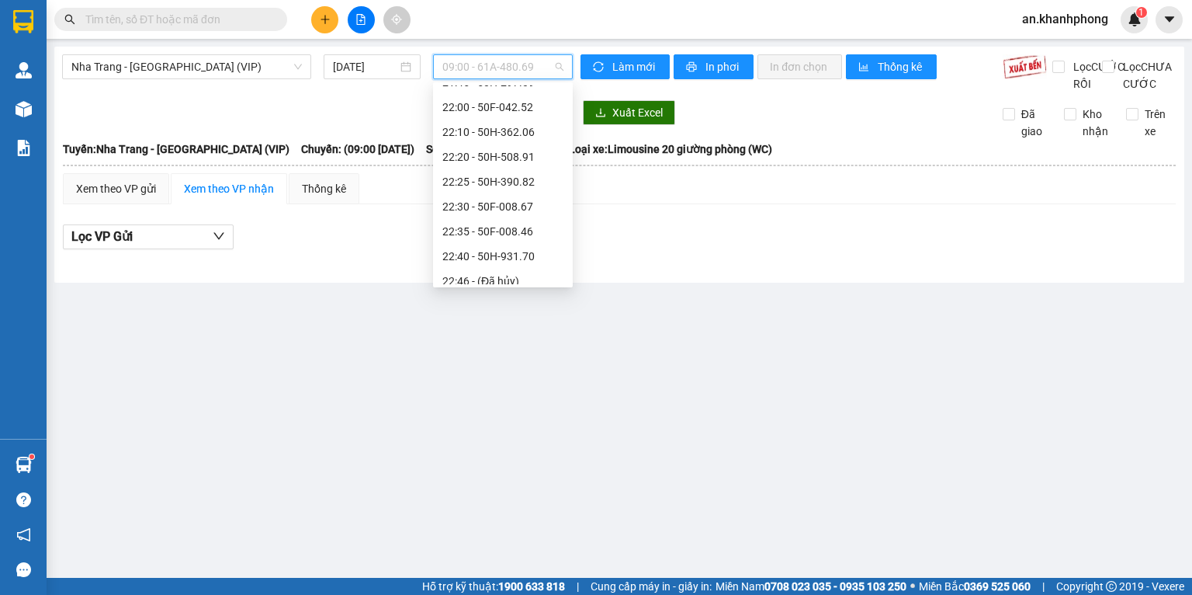
scroll to position [273, 0]
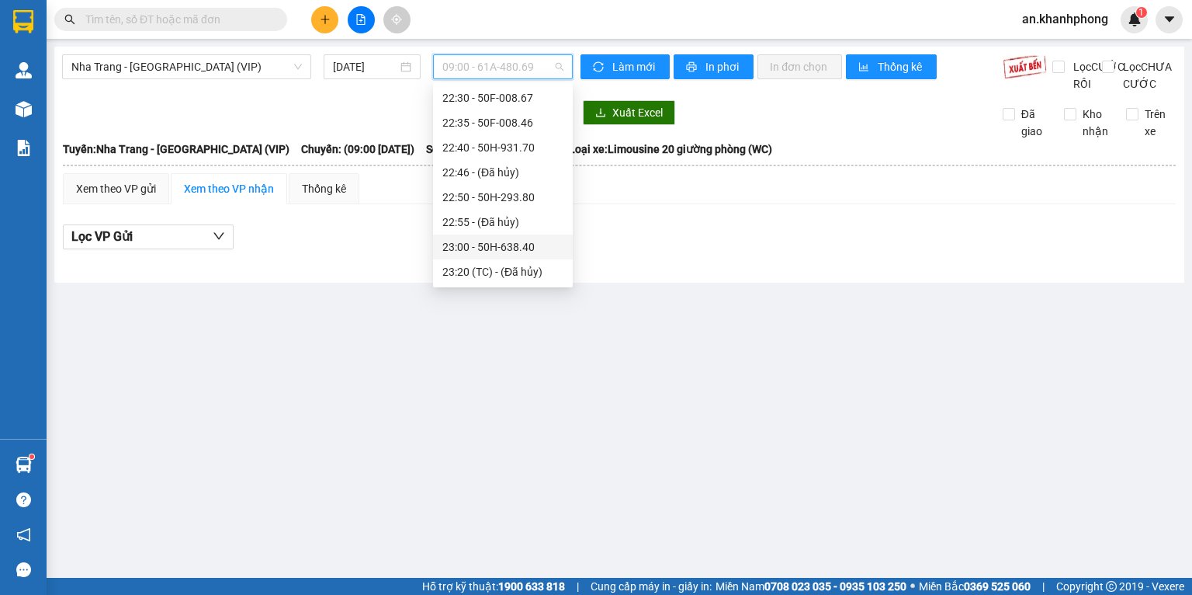
click at [483, 248] on div "23:00 - 50H-638.40" at bounding box center [503, 246] width 121 height 17
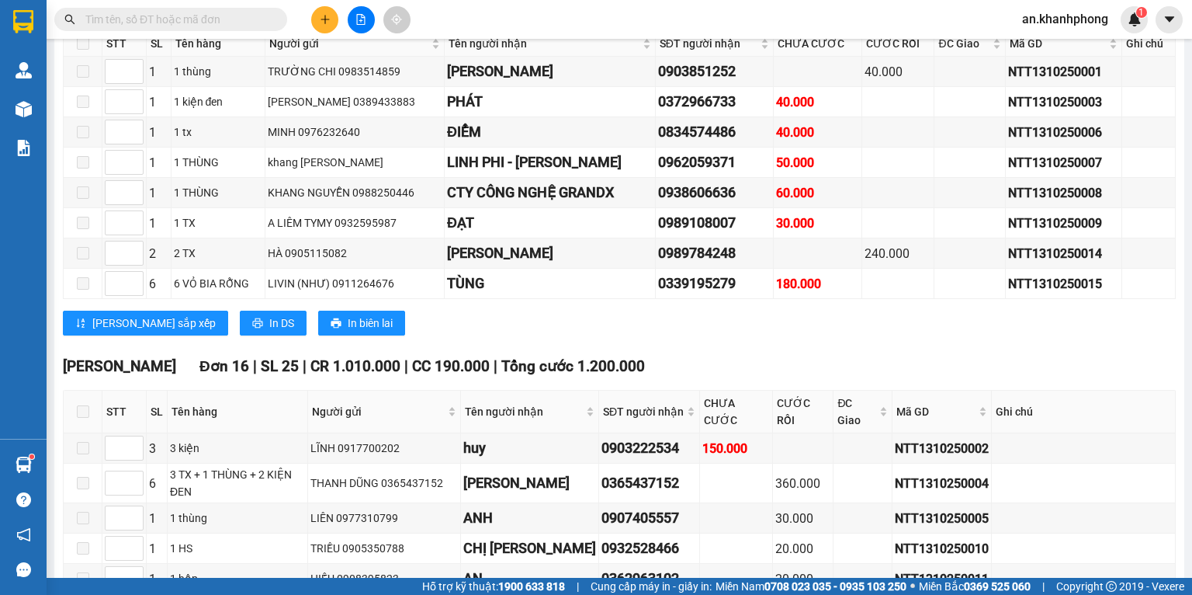
scroll to position [414, 0]
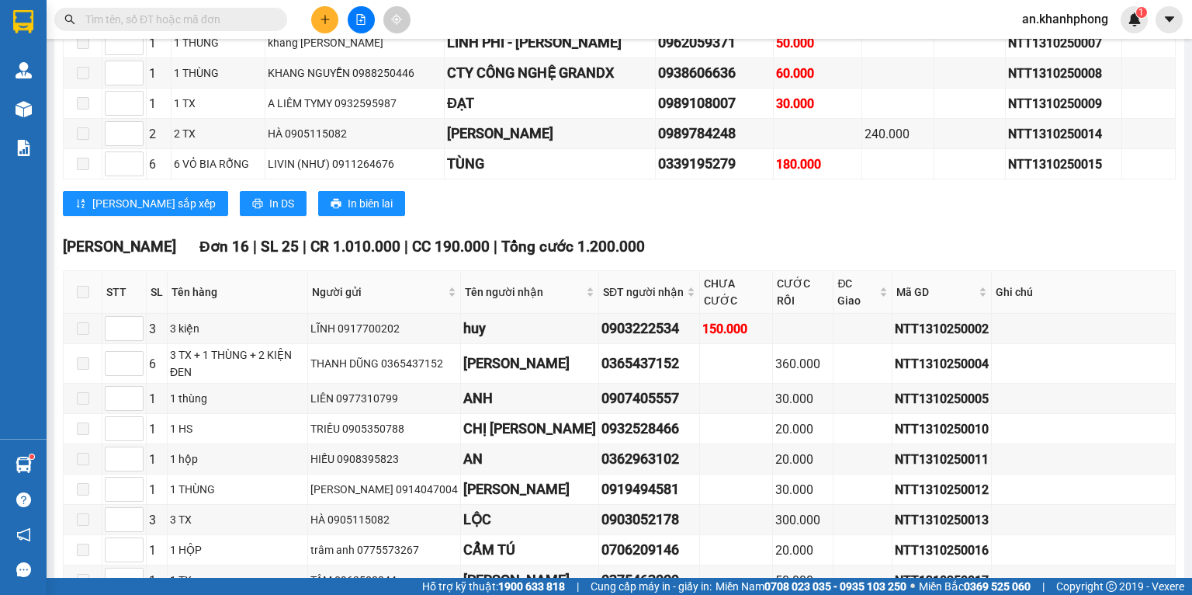
click at [82, 298] on span at bounding box center [83, 292] width 12 height 12
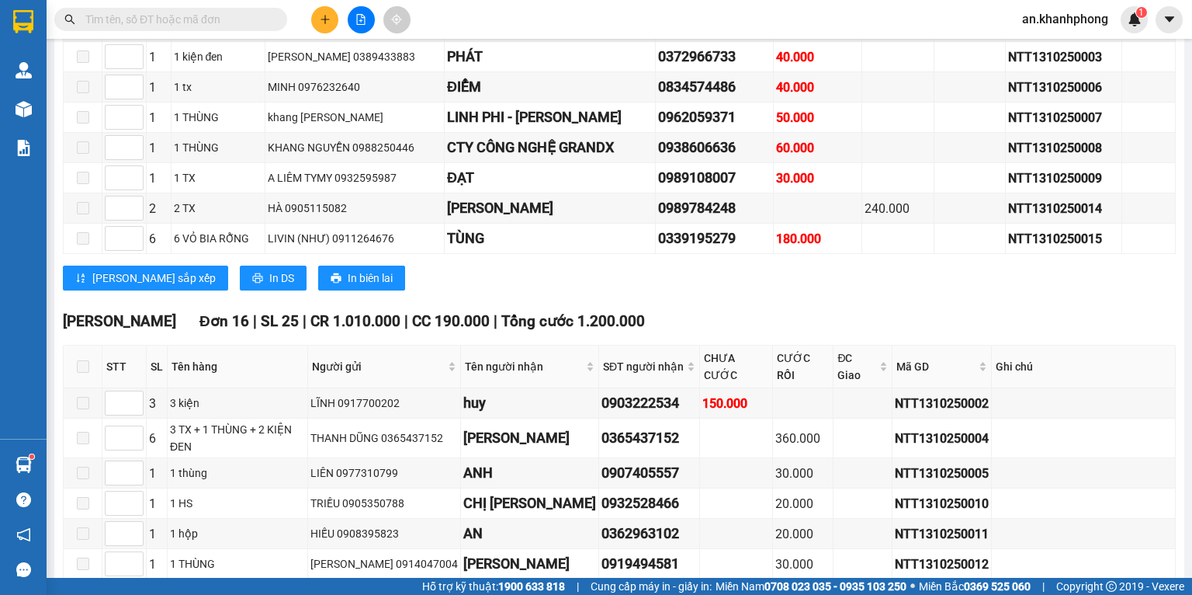
scroll to position [753, 0]
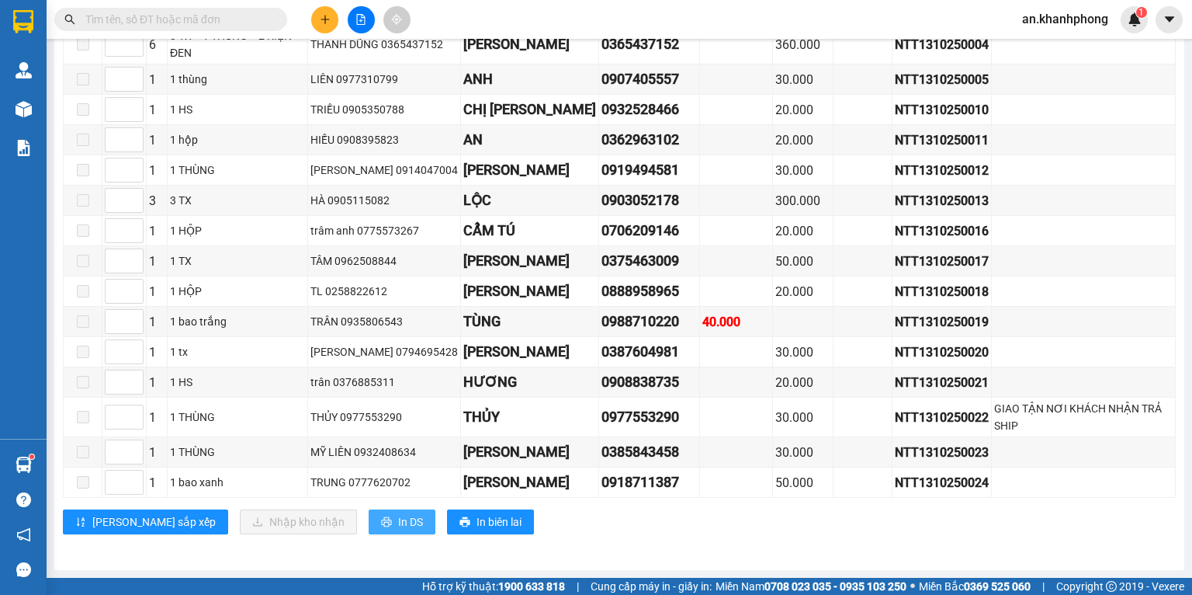
click at [398, 519] on span "In DS" at bounding box center [410, 521] width 25 height 17
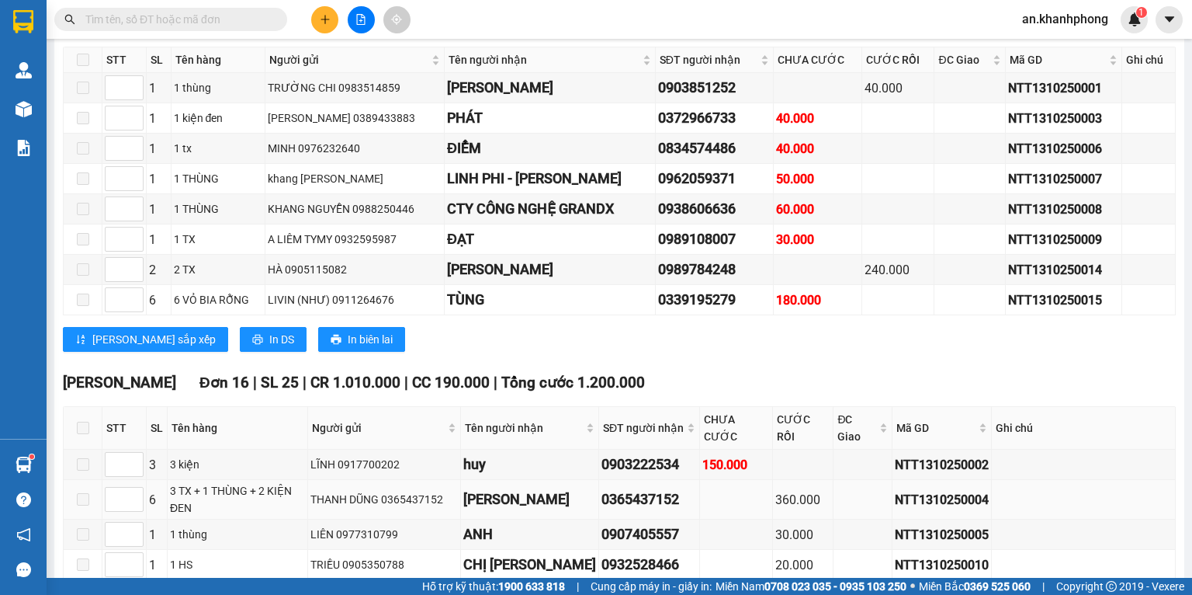
scroll to position [0, 0]
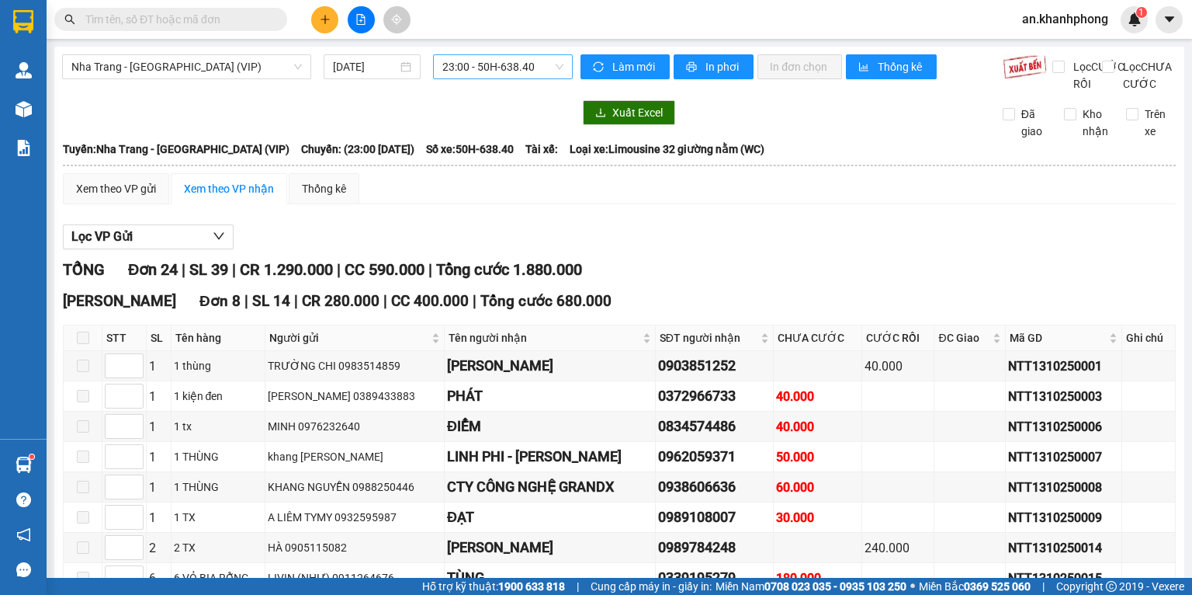
click at [526, 75] on span "23:00 - 50H-638.40" at bounding box center [504, 66] width 122 height 23
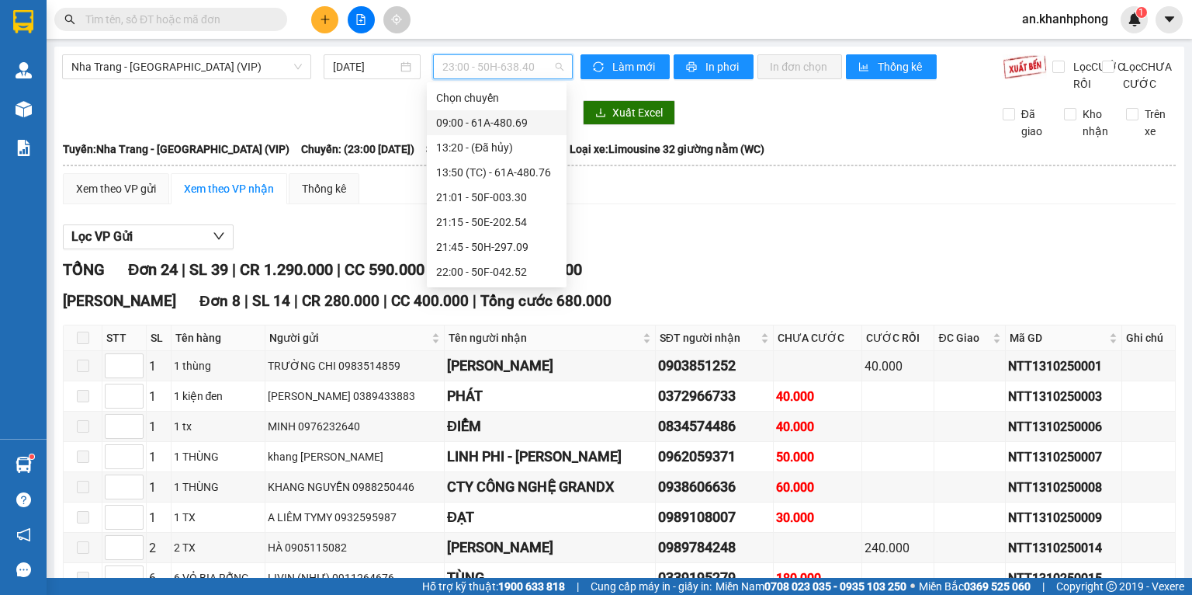
click at [481, 121] on div "09:00 - 61A-480.69" at bounding box center [496, 122] width 121 height 17
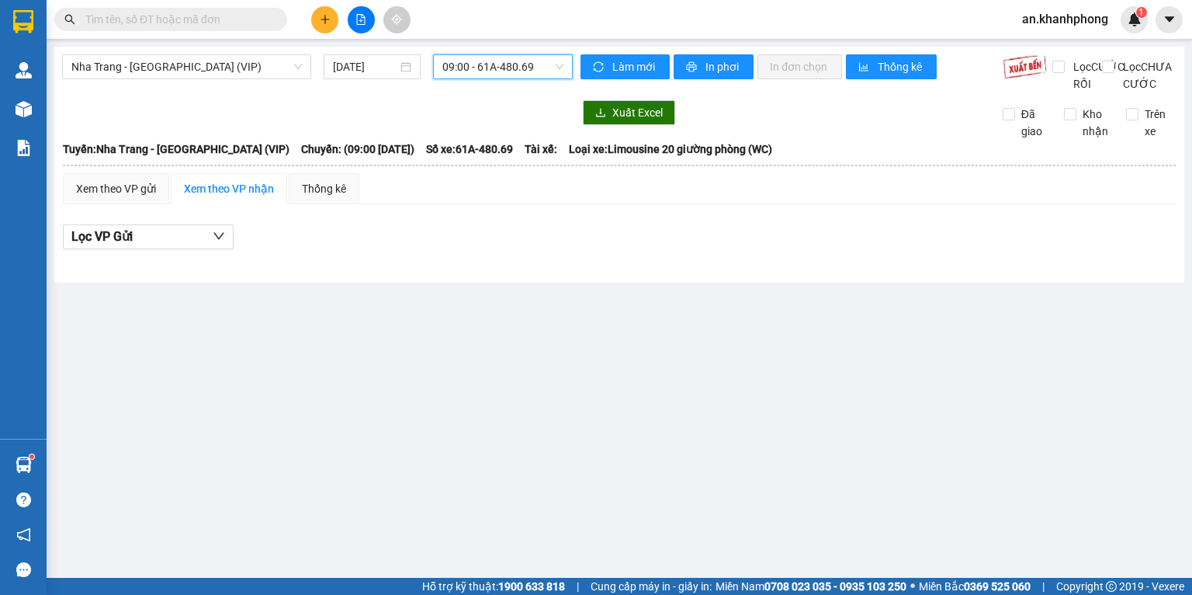
drag, startPoint x: 482, startPoint y: 69, endPoint x: 486, endPoint y: 95, distance: 25.9
click at [482, 69] on span "09:00 - 61A-480.69" at bounding box center [504, 66] width 122 height 23
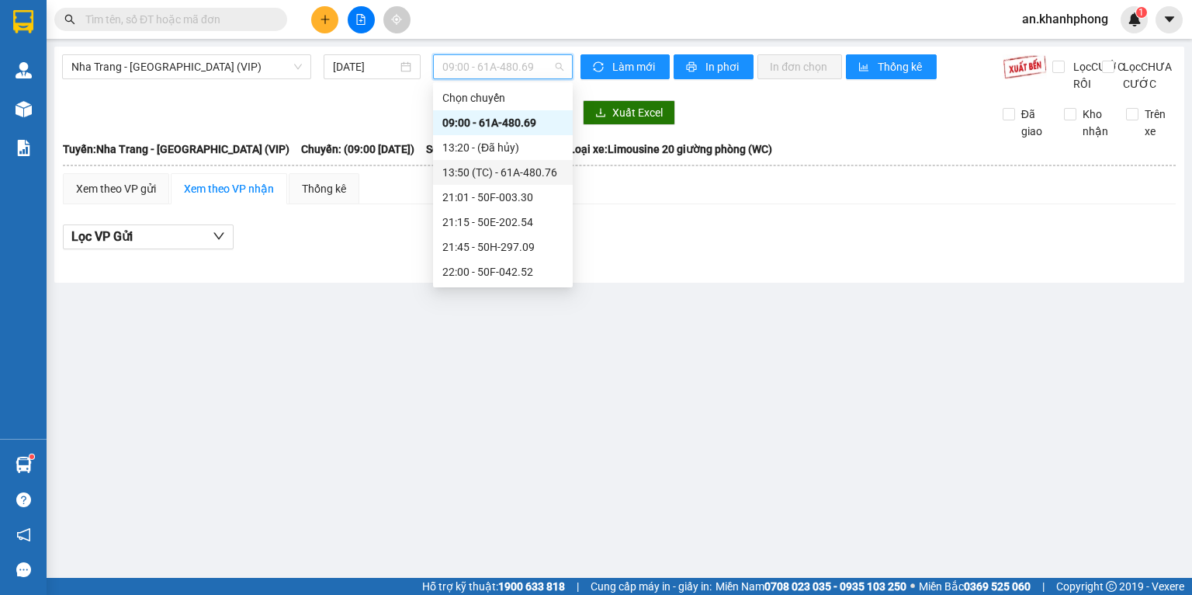
click at [498, 165] on div "13:50 (TC) - 61A-480.76" at bounding box center [503, 172] width 121 height 17
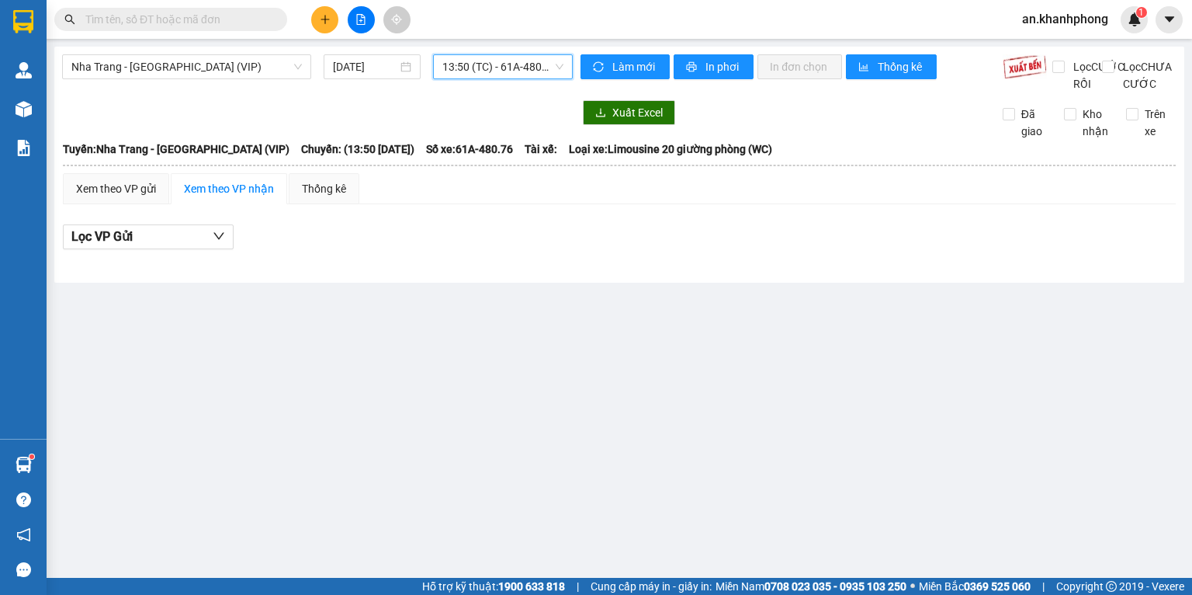
click at [489, 66] on span "13:50 (TC) - 61A-480.76" at bounding box center [504, 66] width 122 height 23
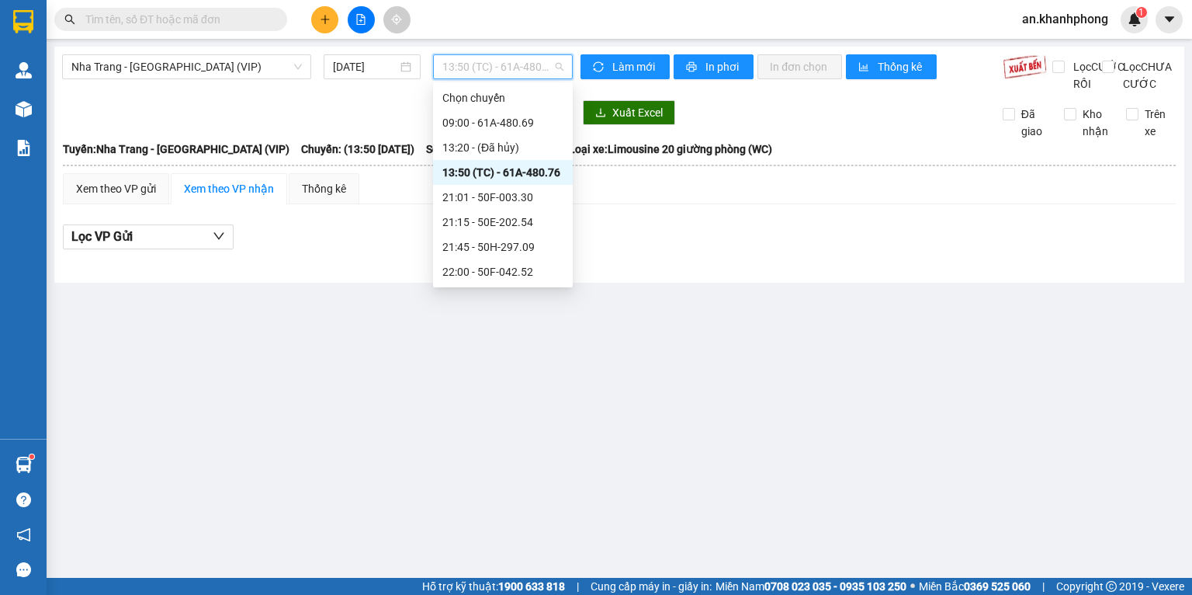
click at [503, 197] on div "21:01 - 50F-003.30" at bounding box center [503, 197] width 121 height 17
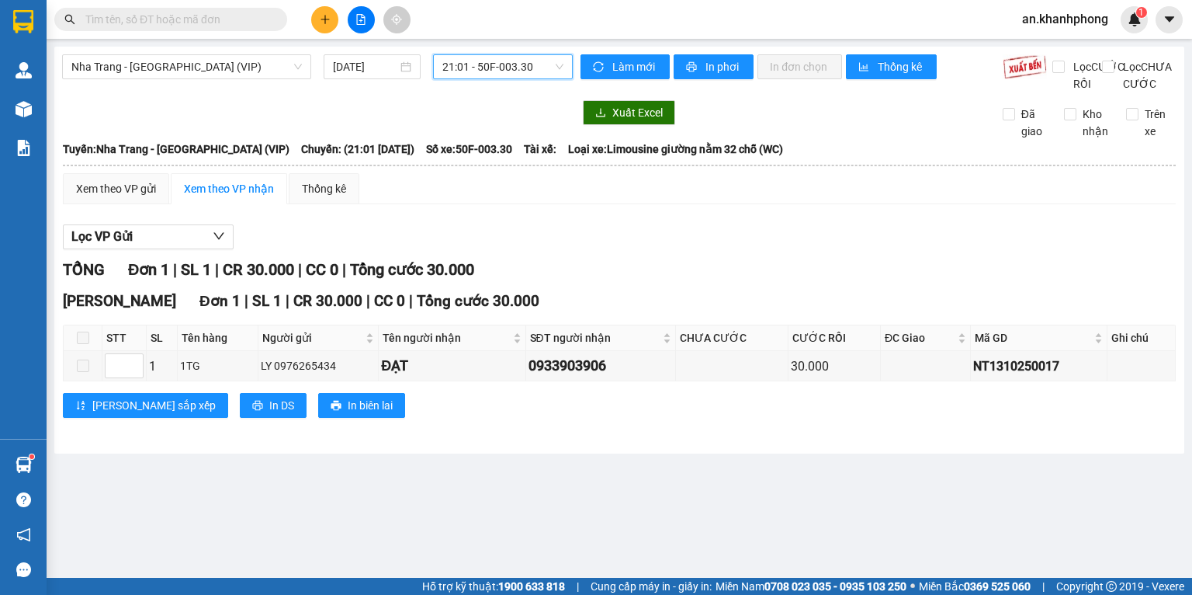
click at [498, 75] on span "21:01 - 50F-003.30" at bounding box center [504, 66] width 122 height 23
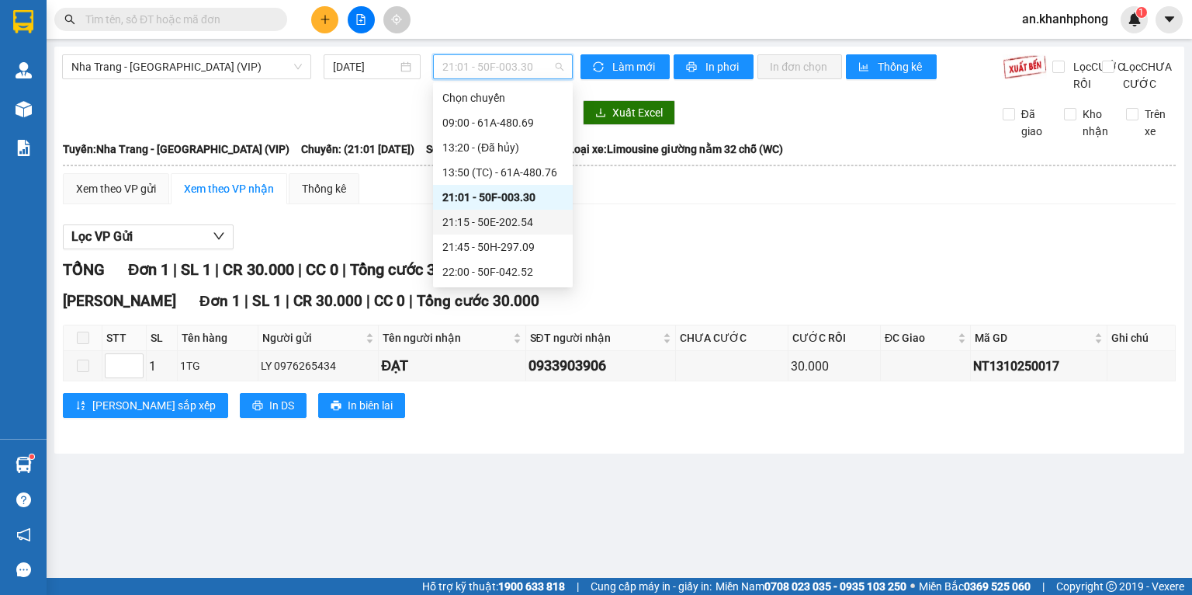
click at [502, 216] on div "21:15 - 50E-202.54" at bounding box center [503, 221] width 121 height 17
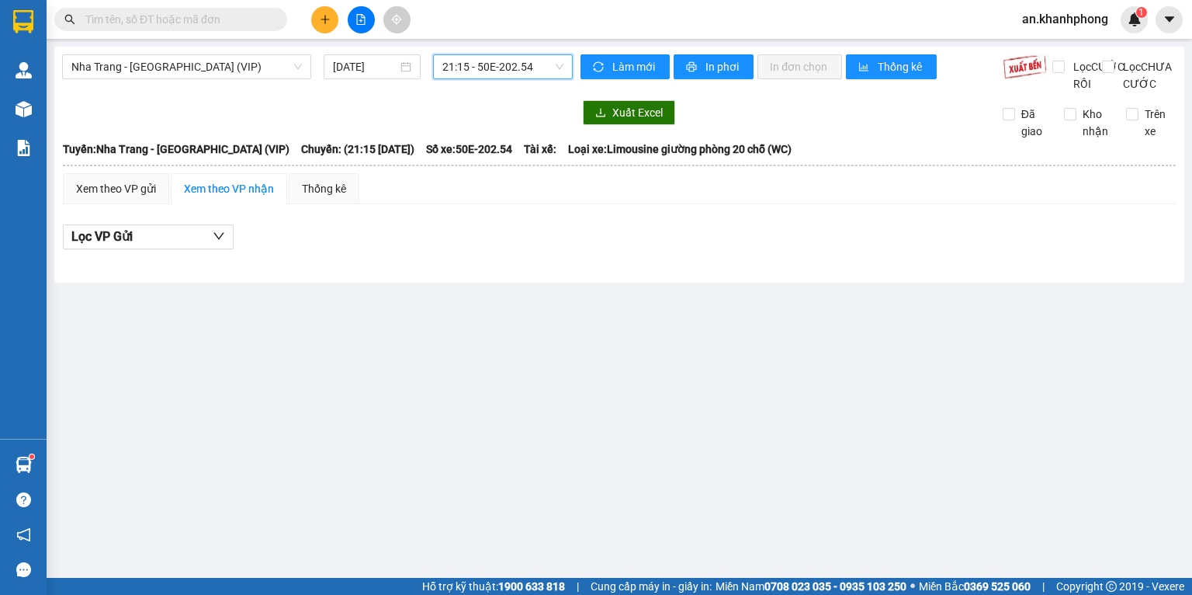
drag, startPoint x: 498, startPoint y: 75, endPoint x: 499, endPoint y: 82, distance: 7.8
click at [499, 74] on span "21:15 - 50E-202.54" at bounding box center [504, 66] width 122 height 23
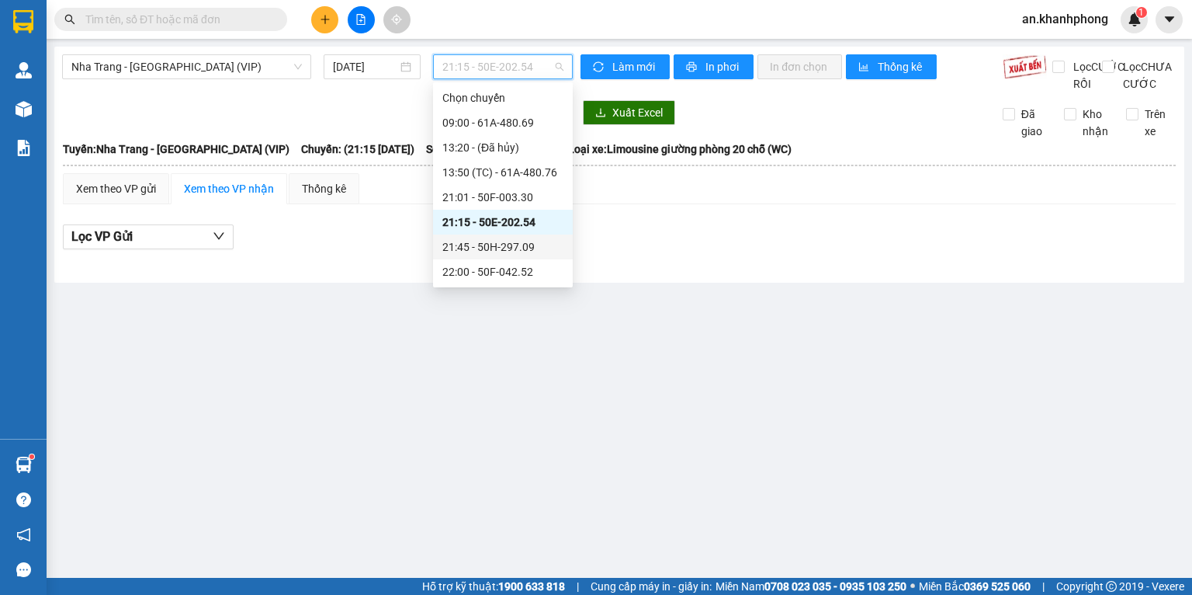
click at [479, 242] on div "21:45 - 50H-297.09" at bounding box center [503, 246] width 121 height 17
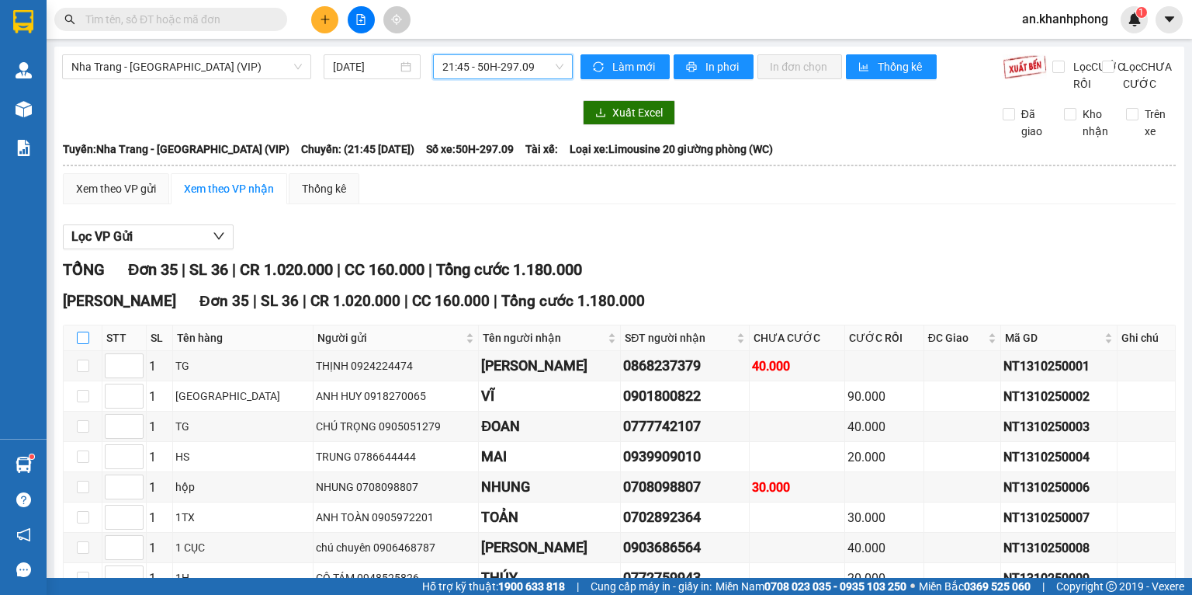
click at [80, 344] on input "checkbox" at bounding box center [83, 337] width 12 height 12
checkbox input "true"
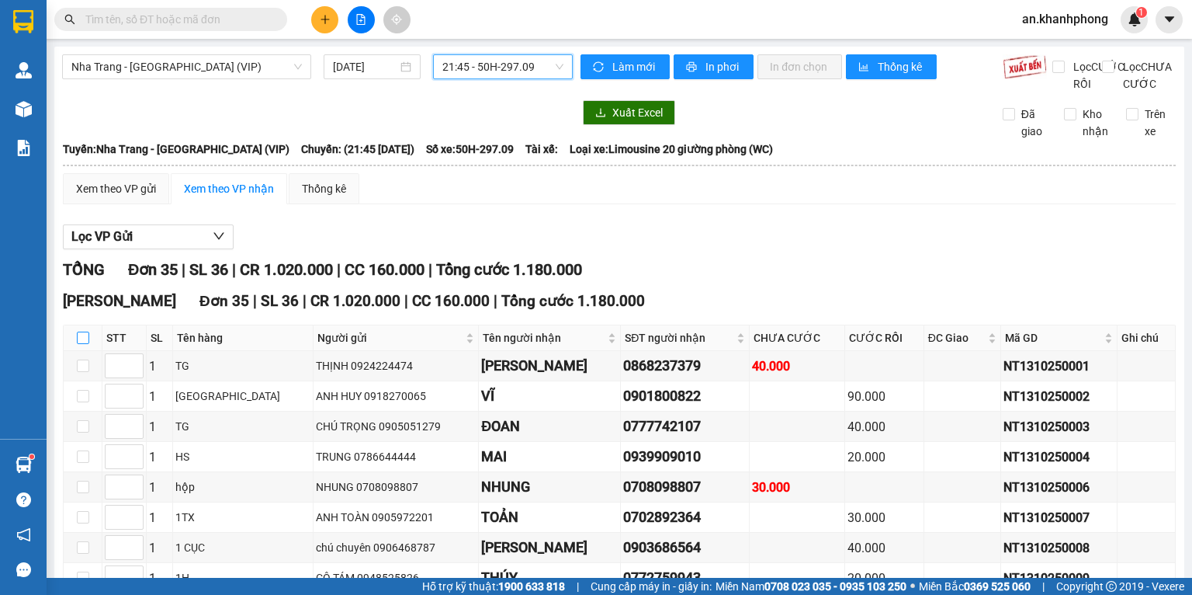
checkbox input "true"
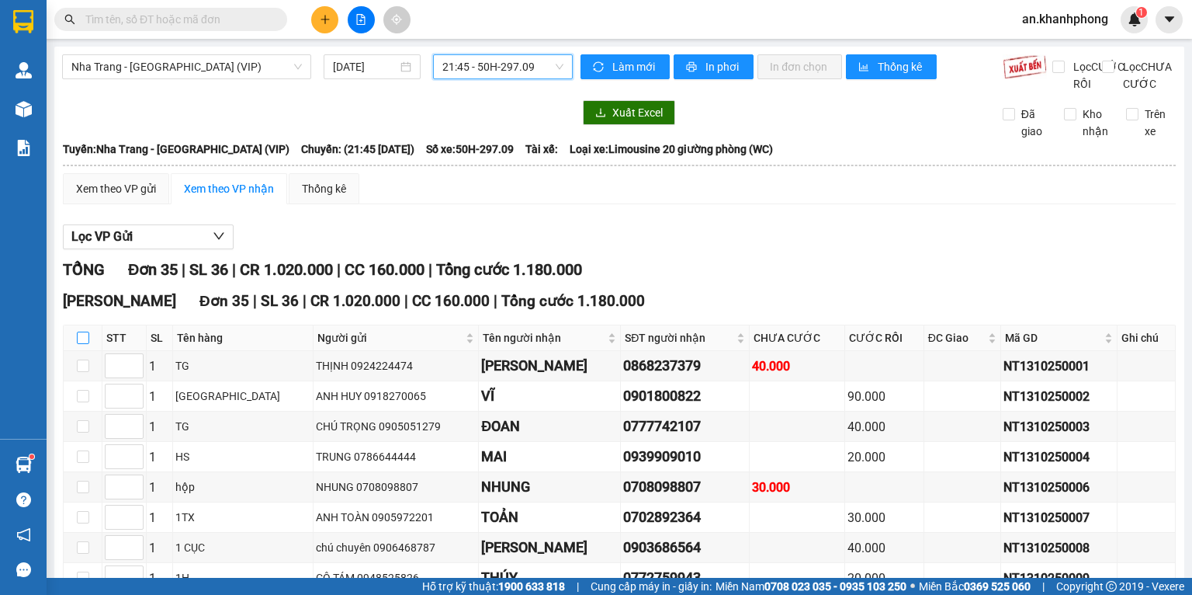
checkbox input "true"
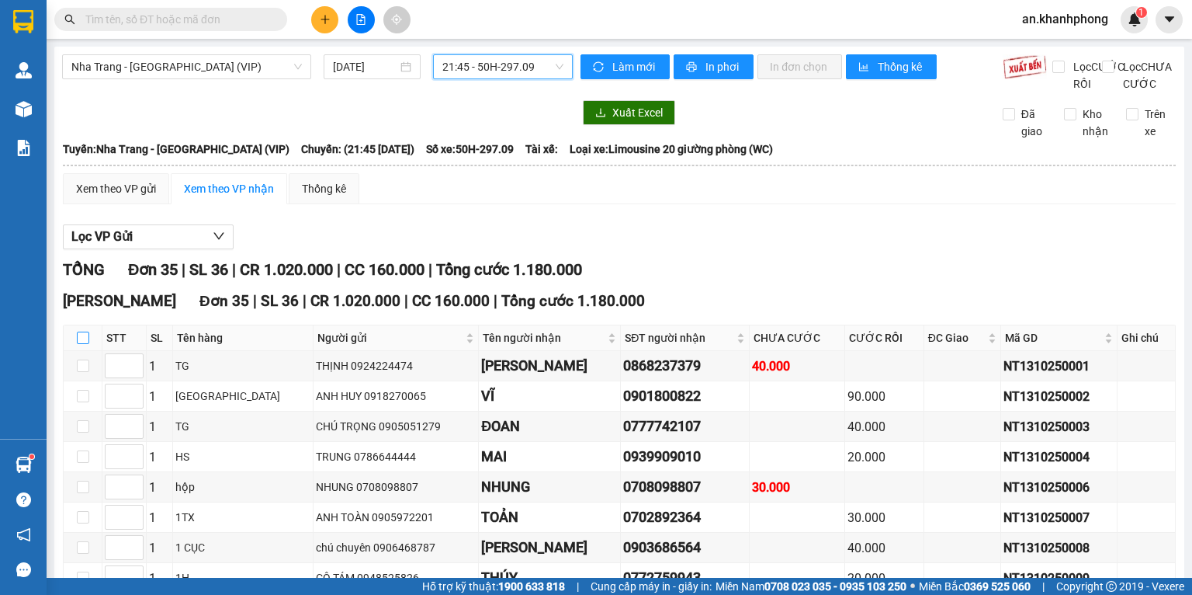
checkbox input "true"
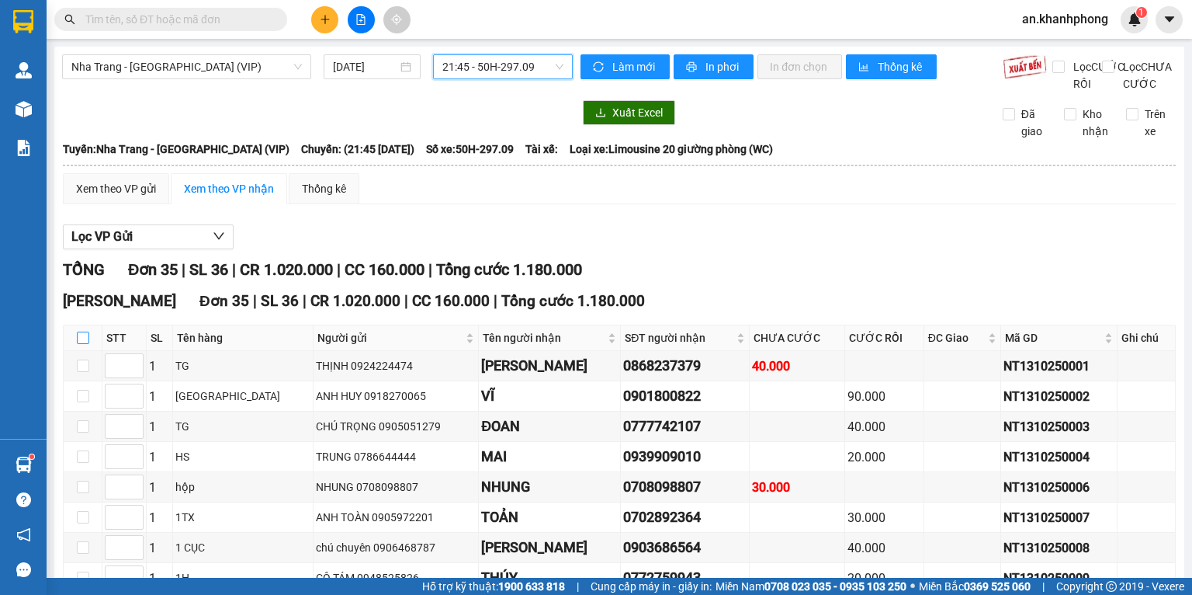
checkbox input "true"
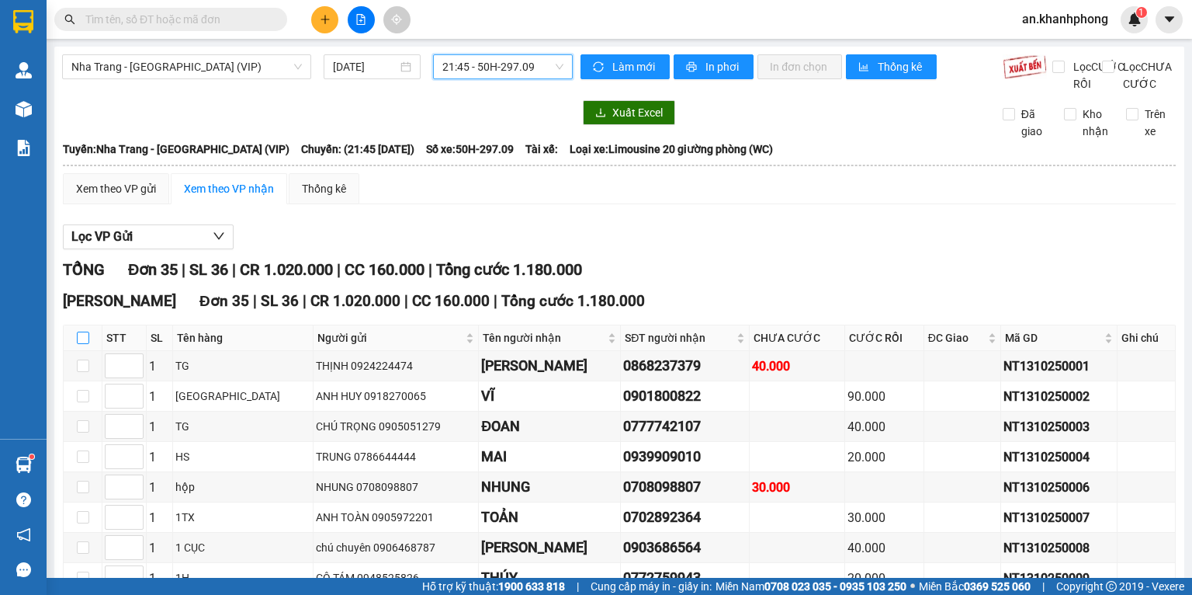
checkbox input "true"
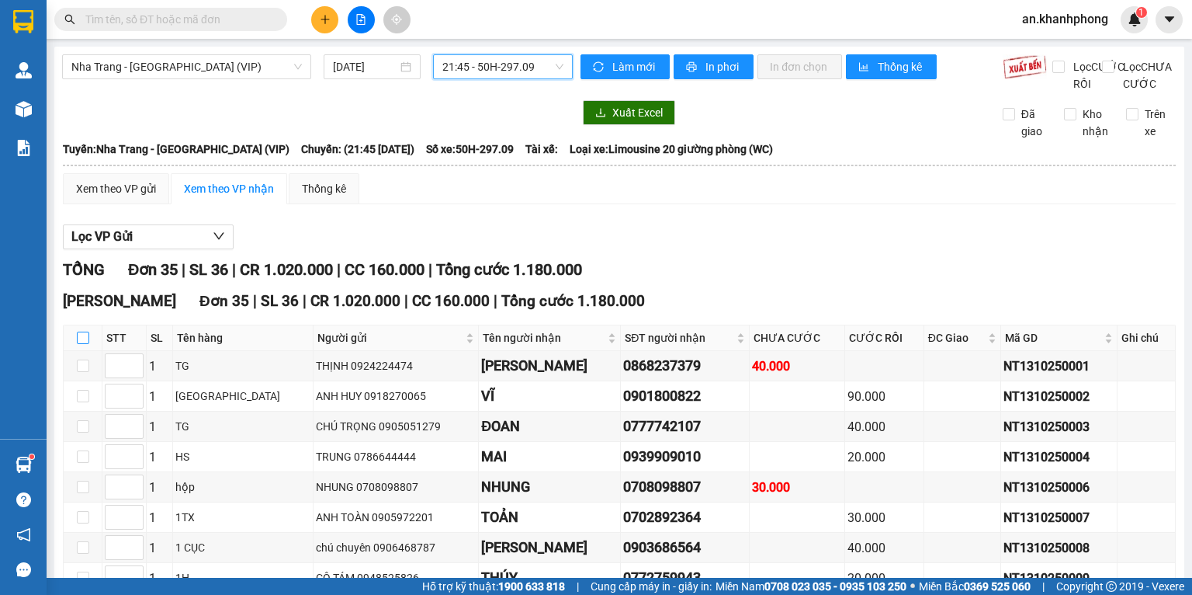
checkbox input "true"
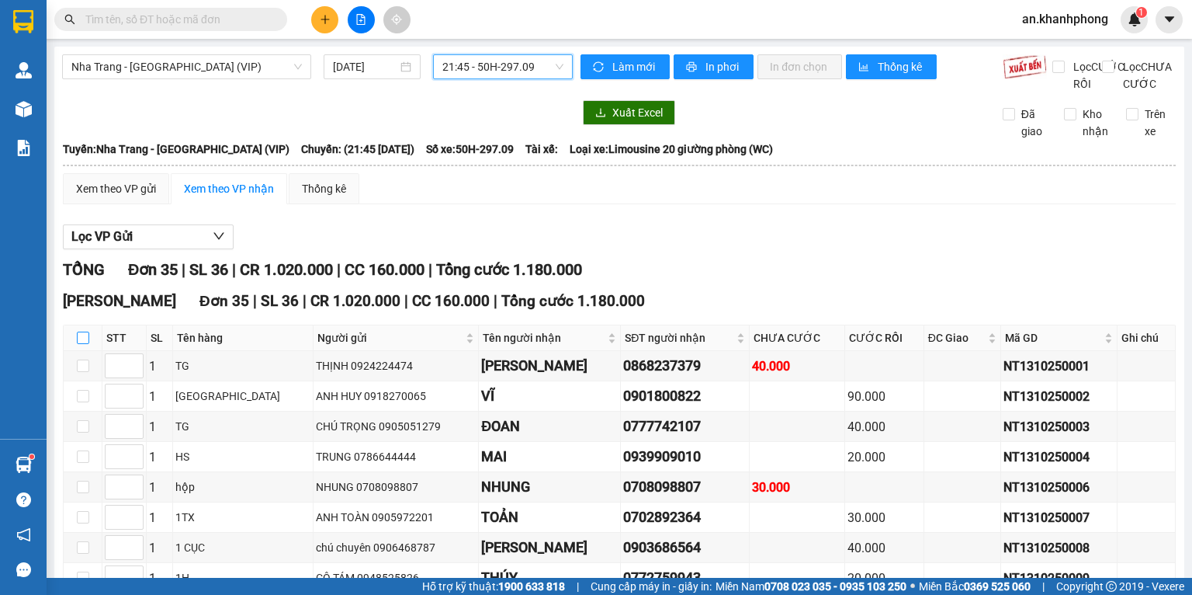
checkbox input "true"
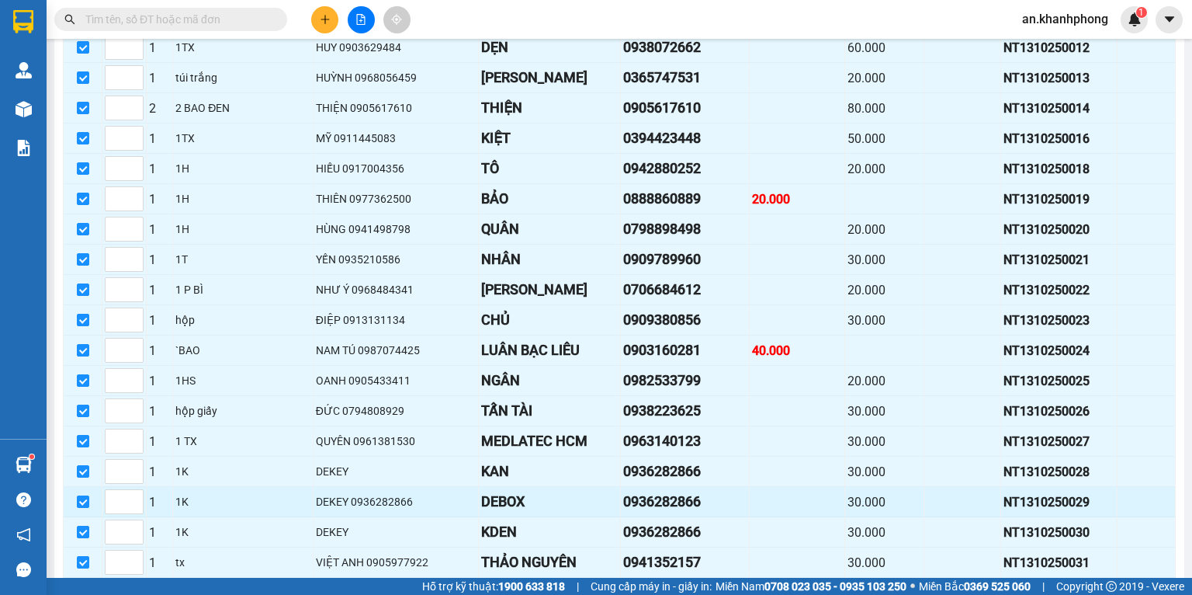
scroll to position [935, 0]
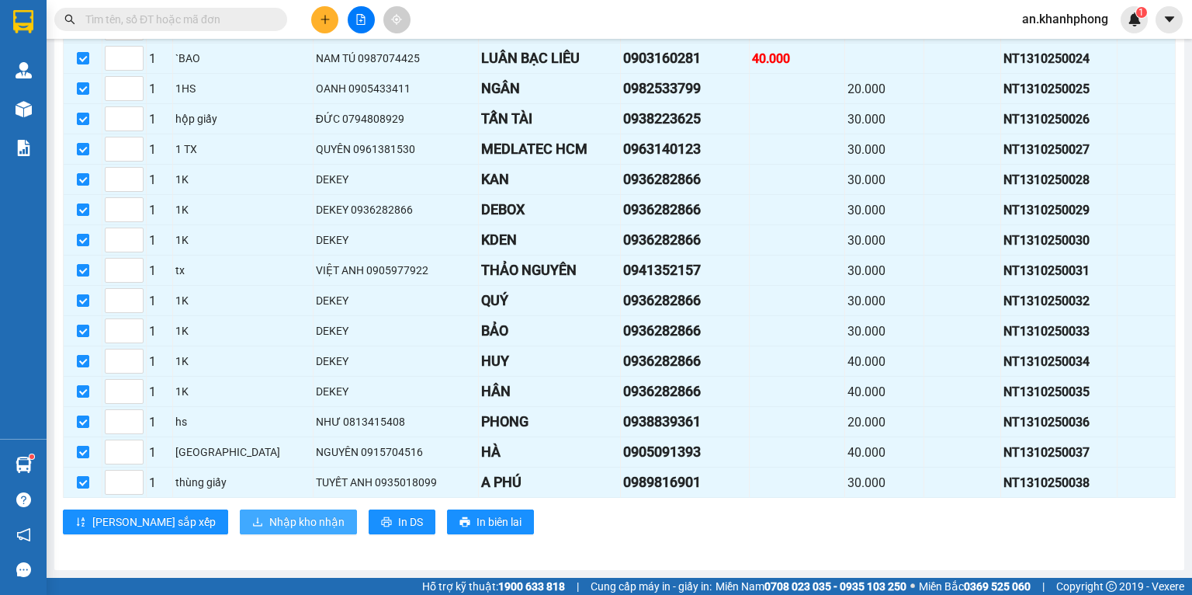
click at [269, 522] on span "Nhập kho nhận" at bounding box center [306, 521] width 75 height 17
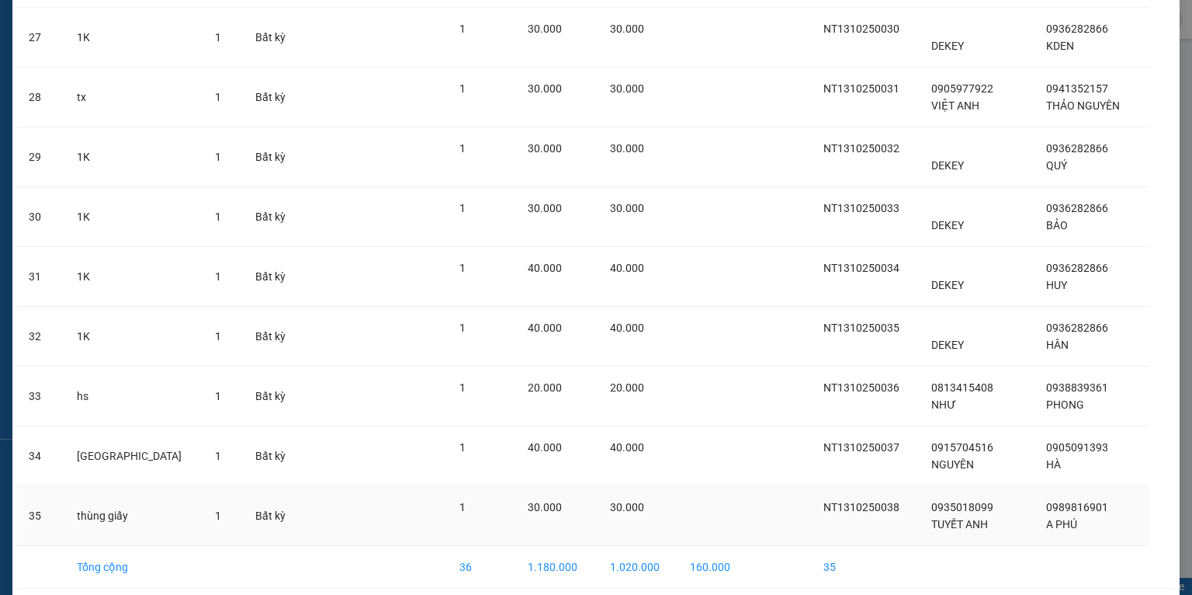
scroll to position [1742, 0]
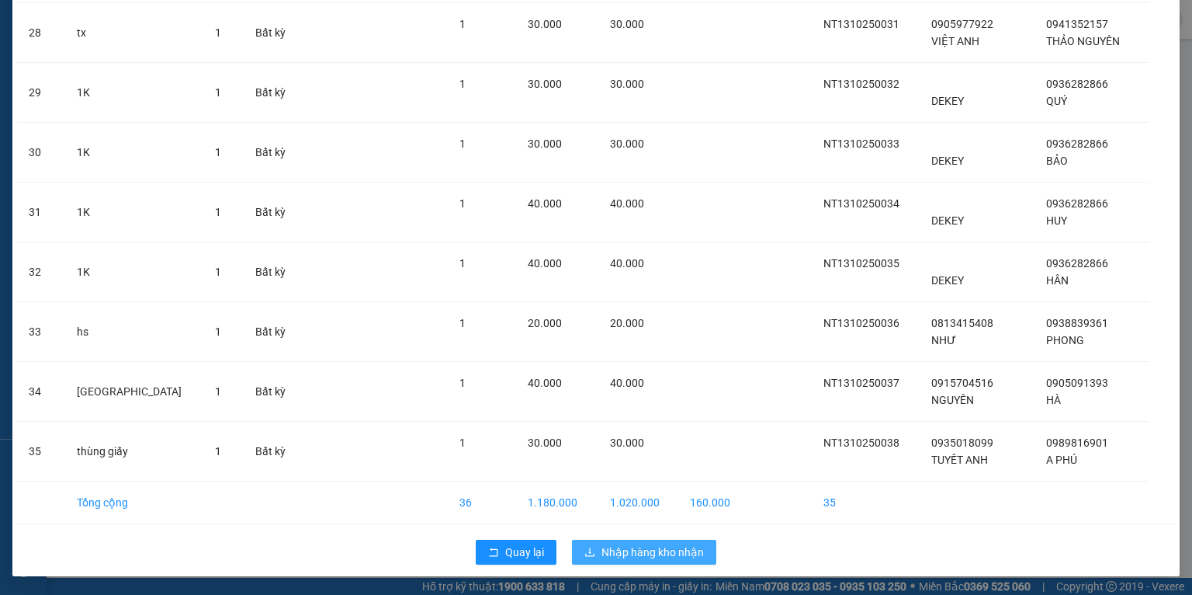
click at [633, 557] on span "Nhập hàng kho nhận" at bounding box center [653, 551] width 102 height 17
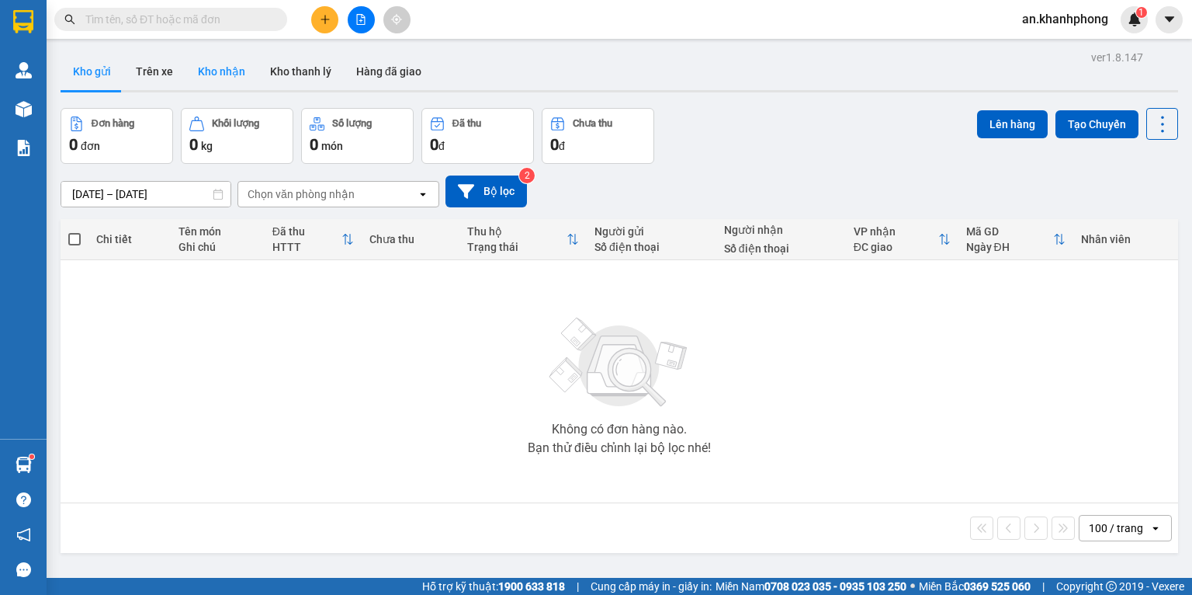
click at [213, 63] on button "Kho nhận" at bounding box center [222, 71] width 72 height 37
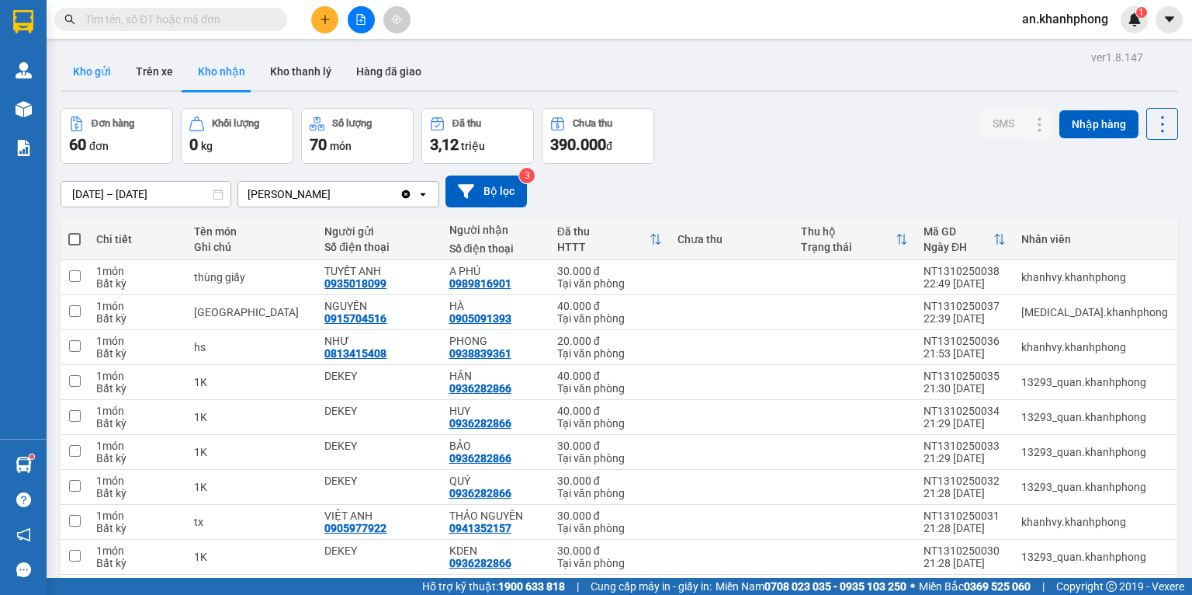
click at [89, 78] on button "Kho gửi" at bounding box center [92, 71] width 63 height 37
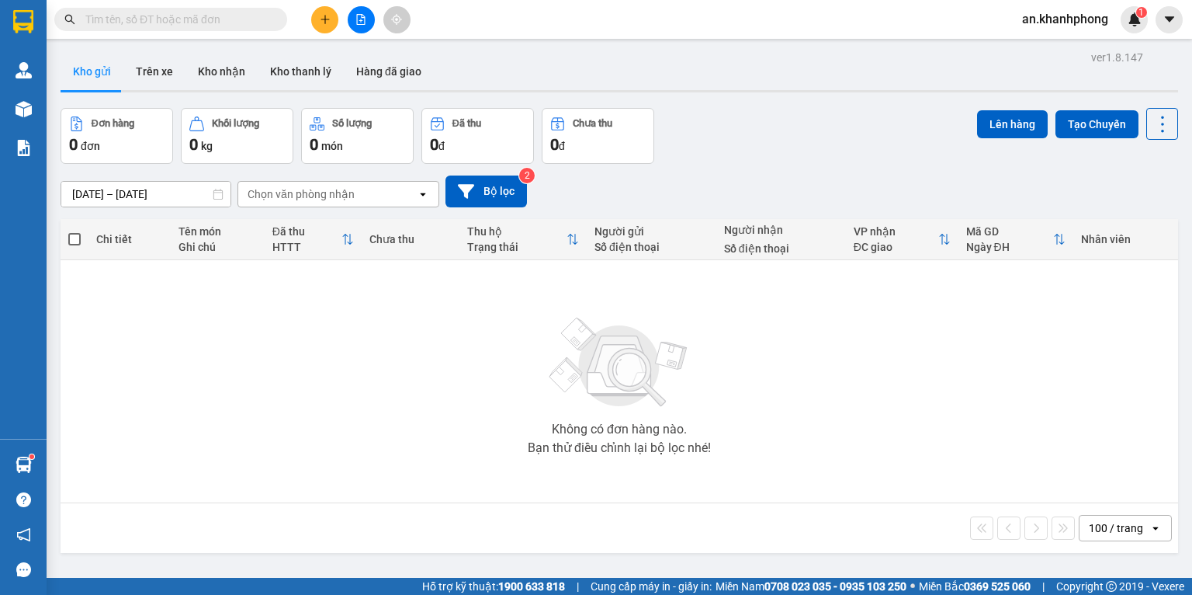
click at [92, 74] on button "Kho gửi" at bounding box center [92, 71] width 63 height 37
click at [201, 78] on button "Kho nhận" at bounding box center [222, 71] width 72 height 37
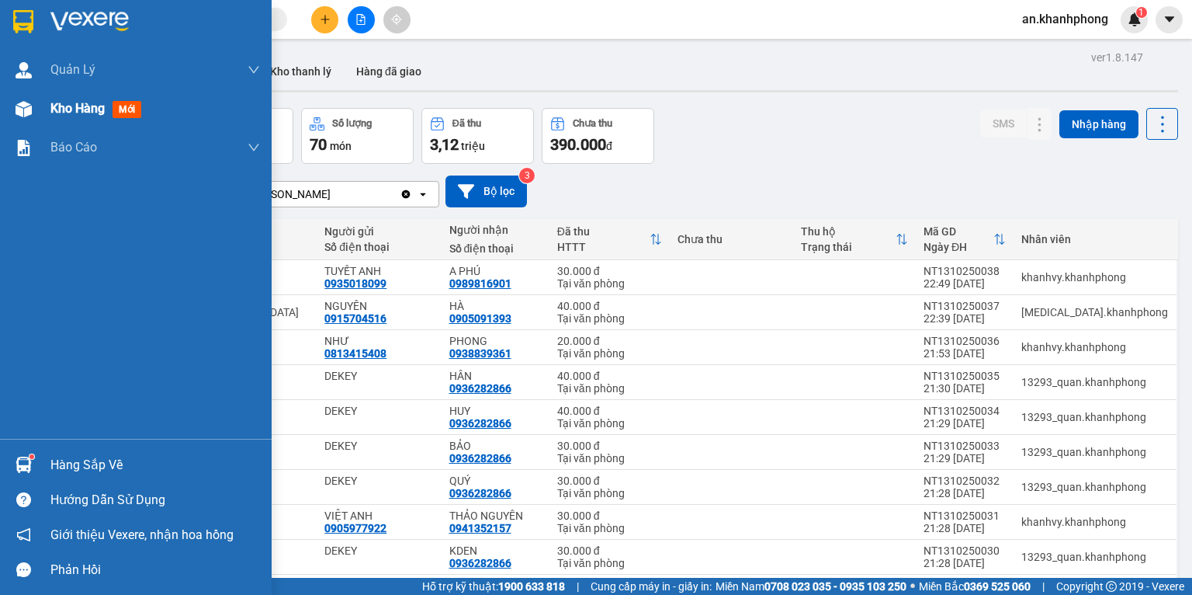
click at [128, 99] on div "Kho hàng mới" at bounding box center [98, 108] width 97 height 19
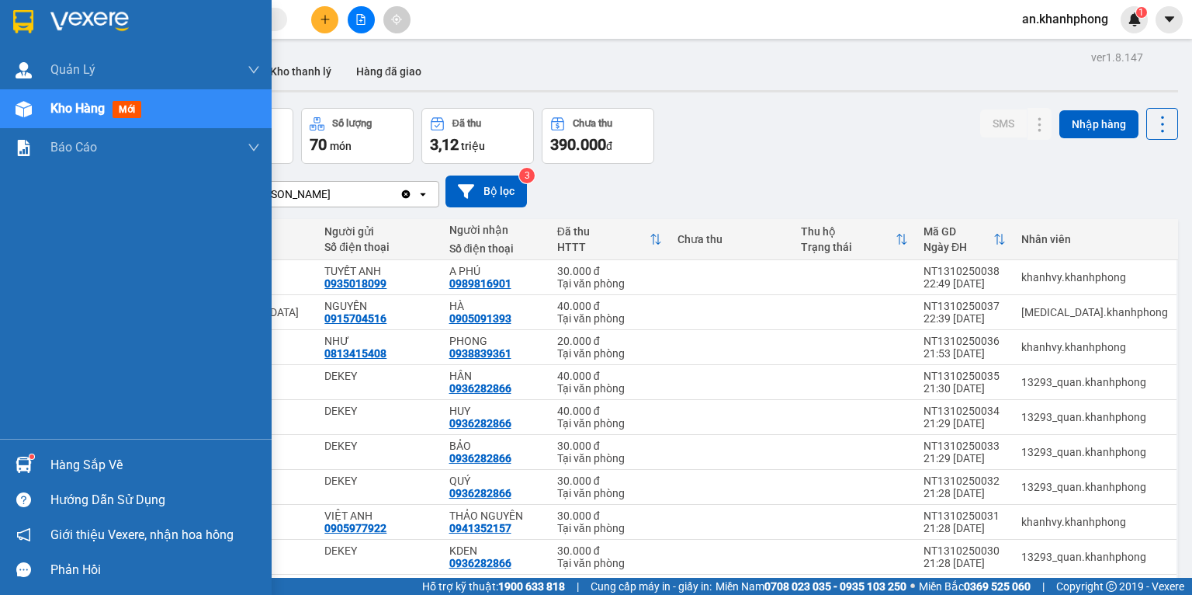
click at [128, 99] on div "Kho hàng mới" at bounding box center [98, 108] width 97 height 19
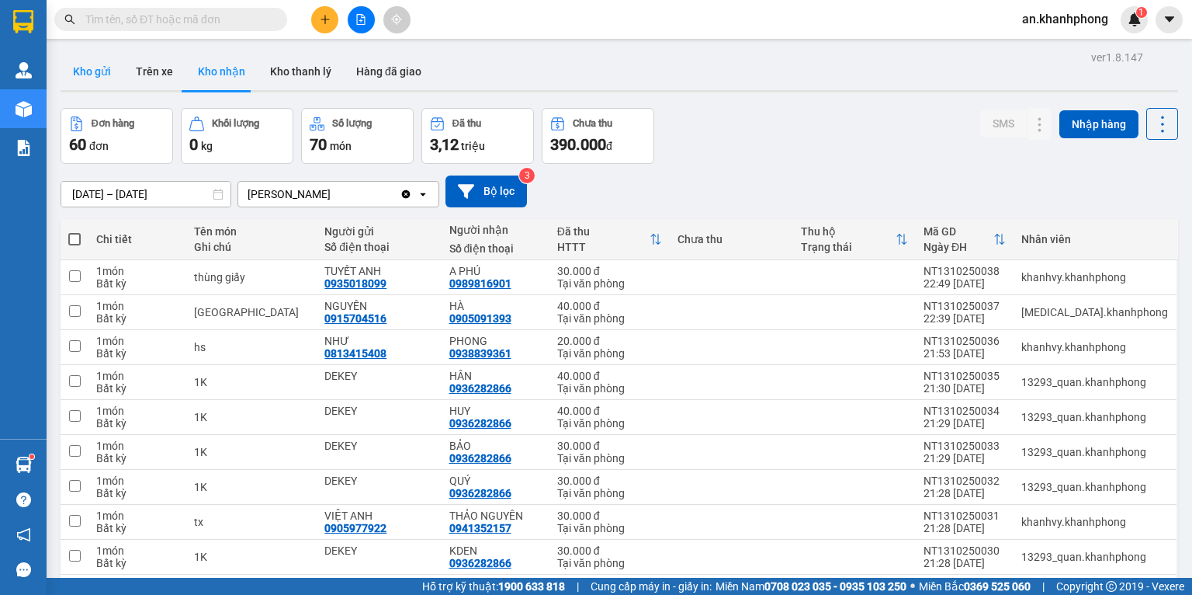
click at [93, 69] on button "Kho gửi" at bounding box center [92, 71] width 63 height 37
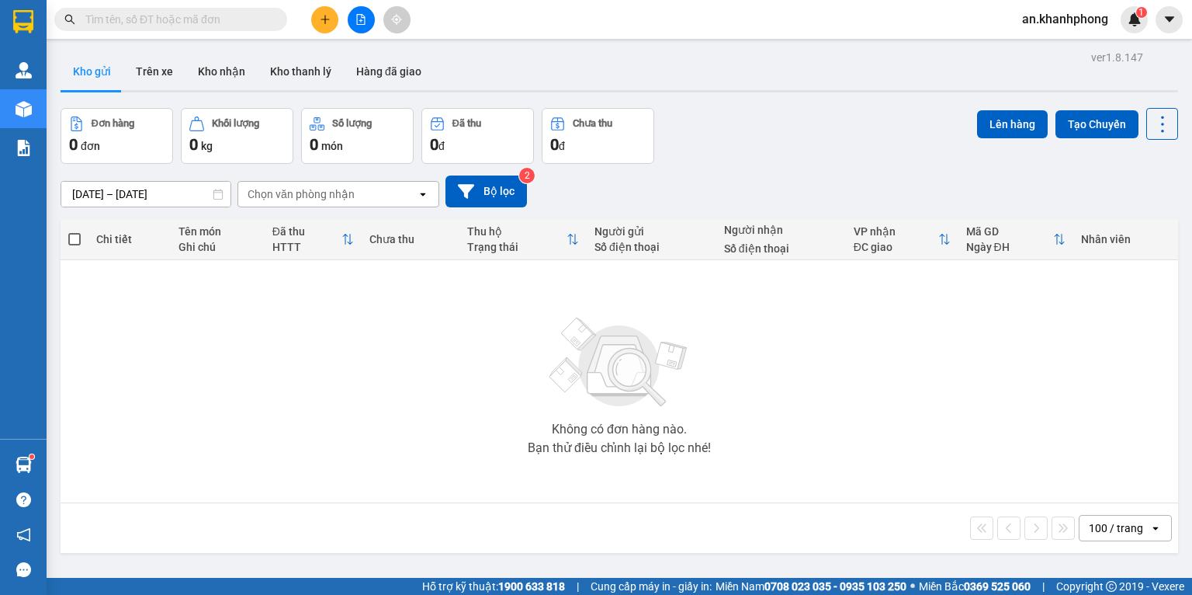
click at [162, 196] on input "11/10/2025 – 13/10/2025" at bounding box center [145, 194] width 169 height 25
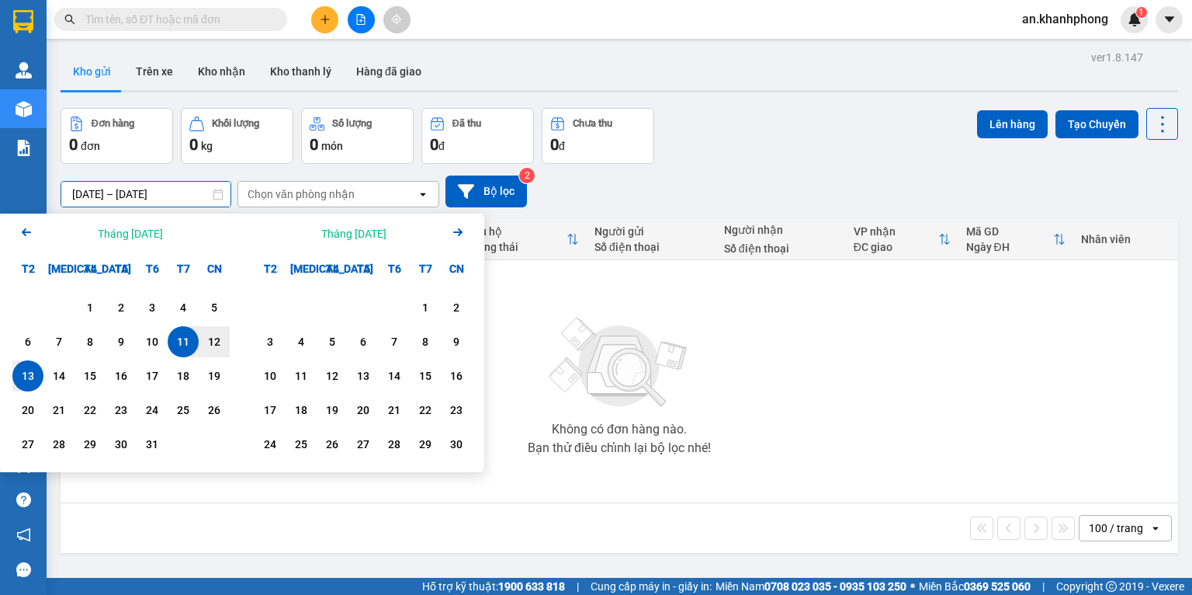
click at [26, 377] on div "13" at bounding box center [28, 375] width 22 height 19
type input "[DATE] – [DATE]"
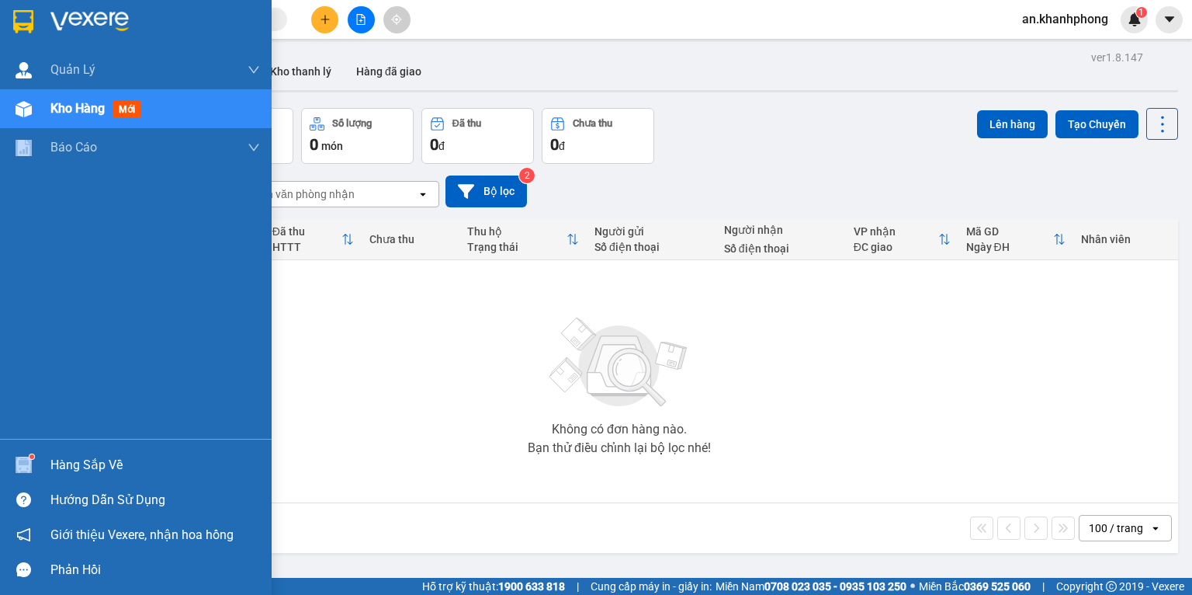
click at [26, 377] on div "Quản Lý Quản lý khách hàng Quản lý khách hàng mới Kho hàng mới Báo cáo Báo cáo …" at bounding box center [136, 244] width 272 height 388
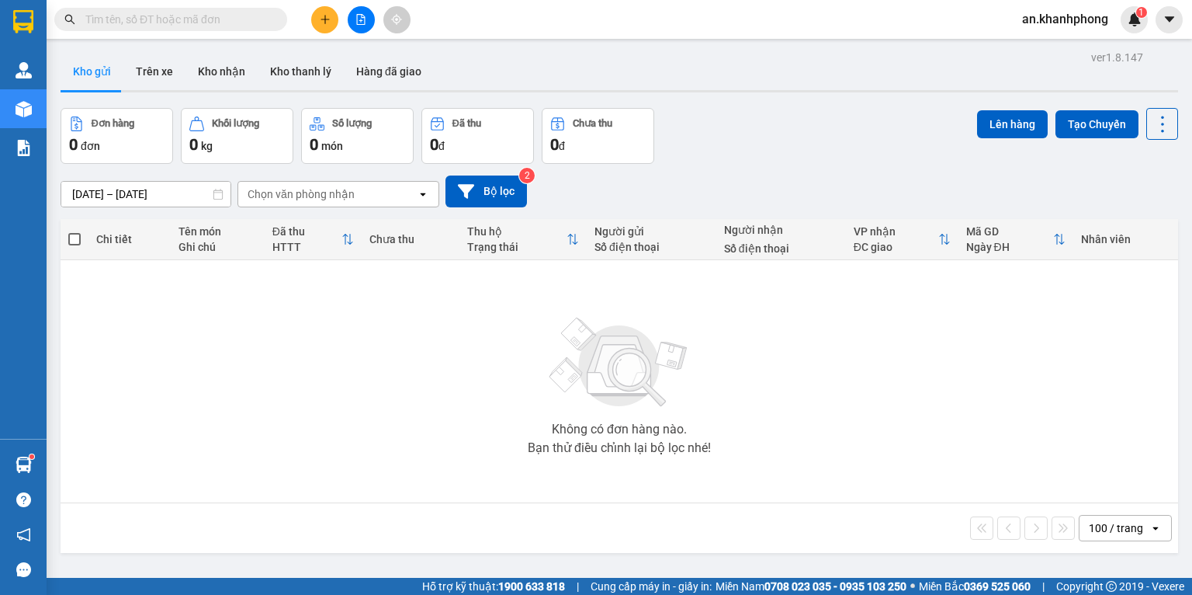
click at [1095, 523] on div "100 / trang" at bounding box center [1116, 528] width 54 height 16
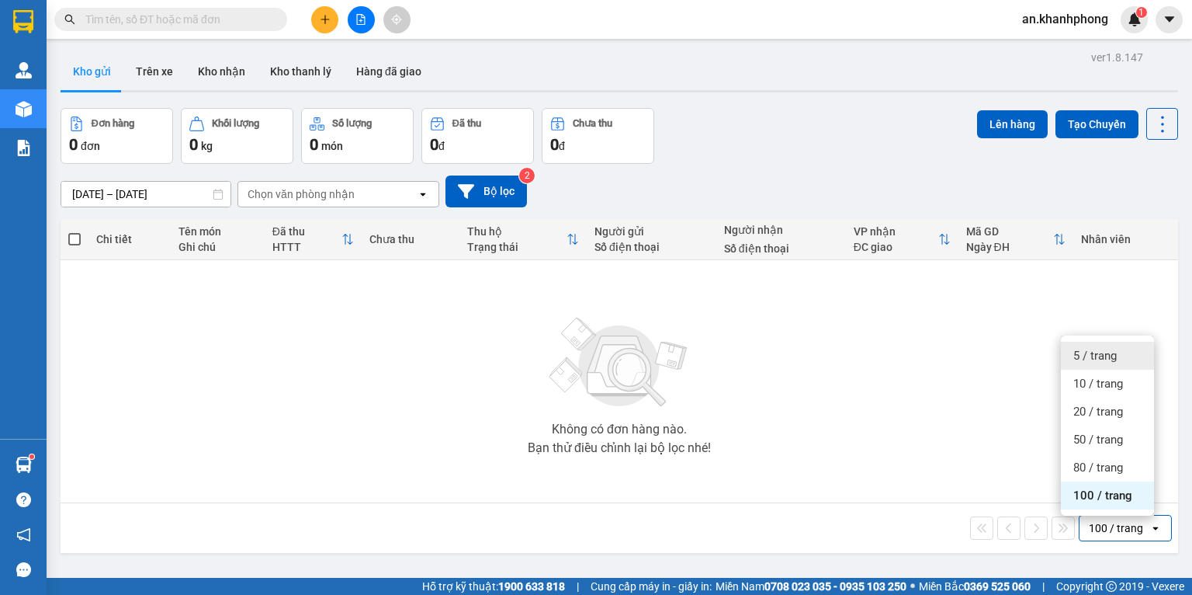
click at [1092, 367] on div "5 / trang" at bounding box center [1107, 356] width 93 height 28
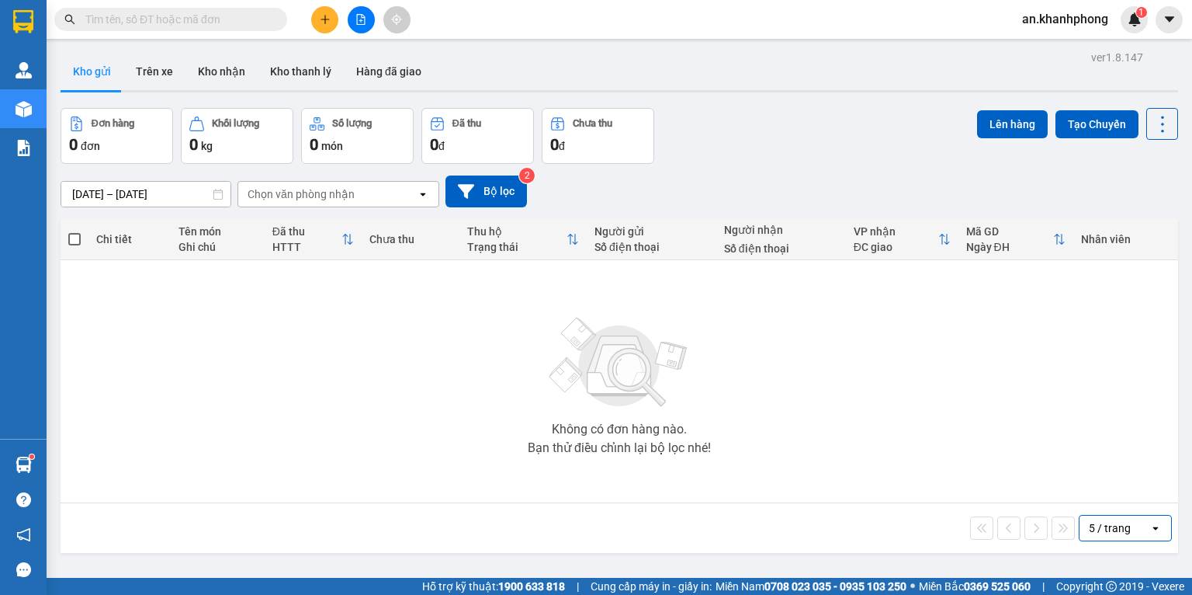
click at [1089, 529] on div "5 / trang" at bounding box center [1110, 528] width 42 height 16
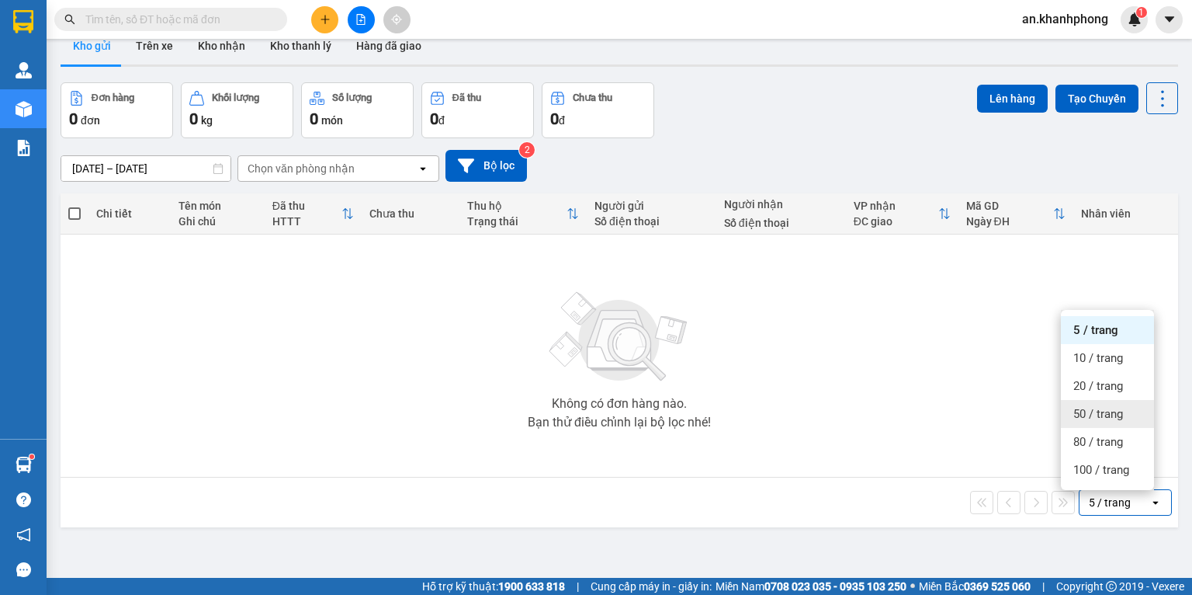
scroll to position [71, 0]
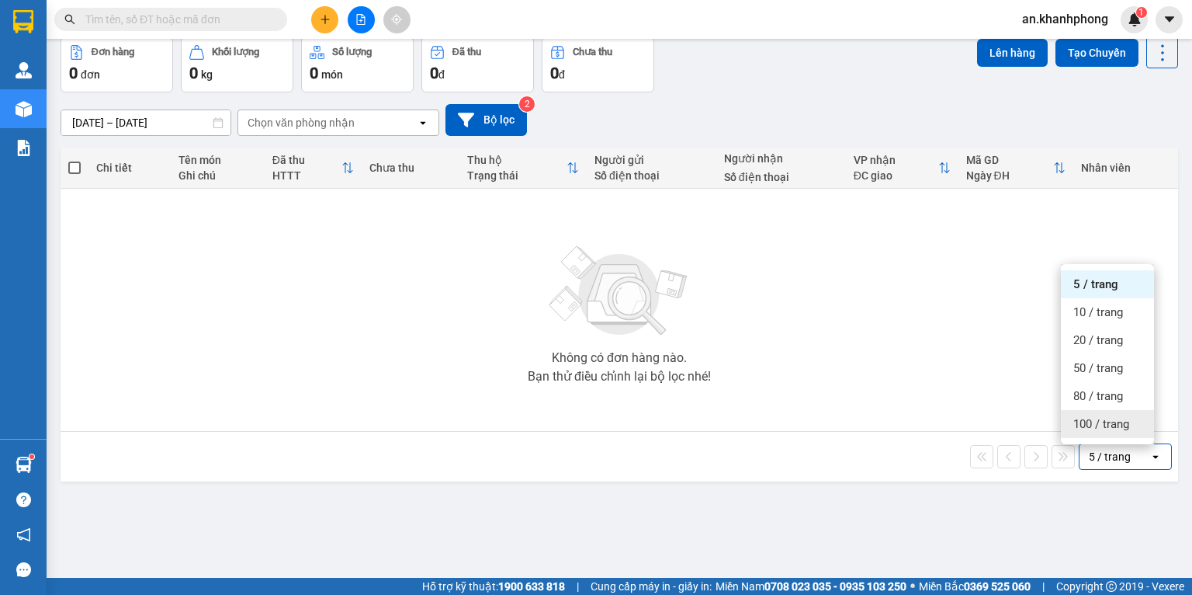
click at [1102, 422] on span "100 / trang" at bounding box center [1102, 424] width 56 height 16
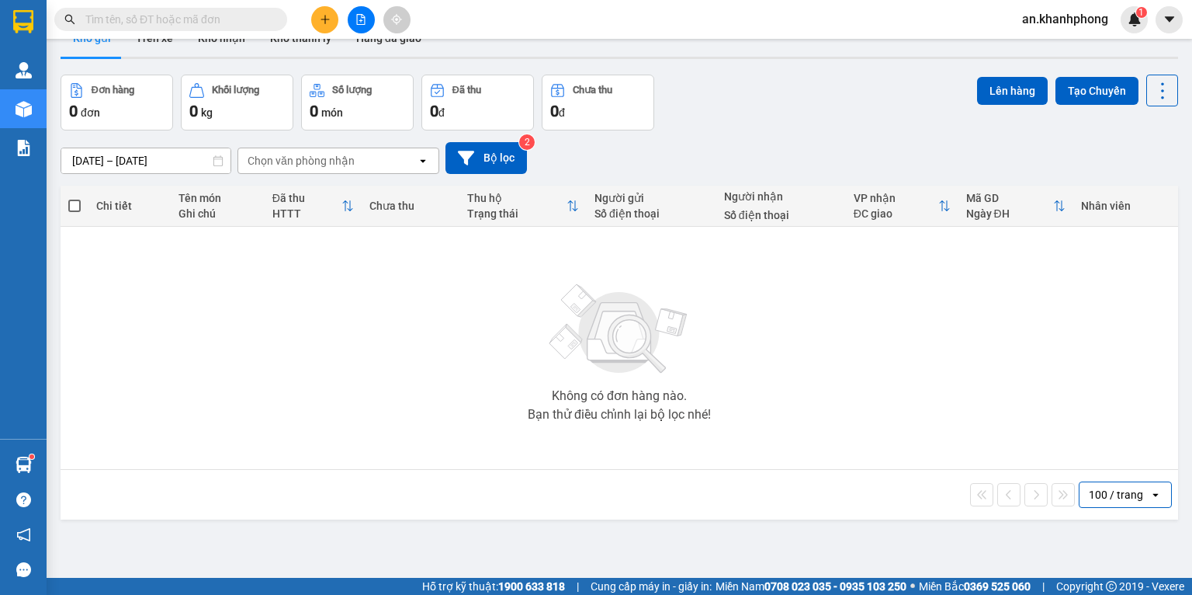
scroll to position [0, 0]
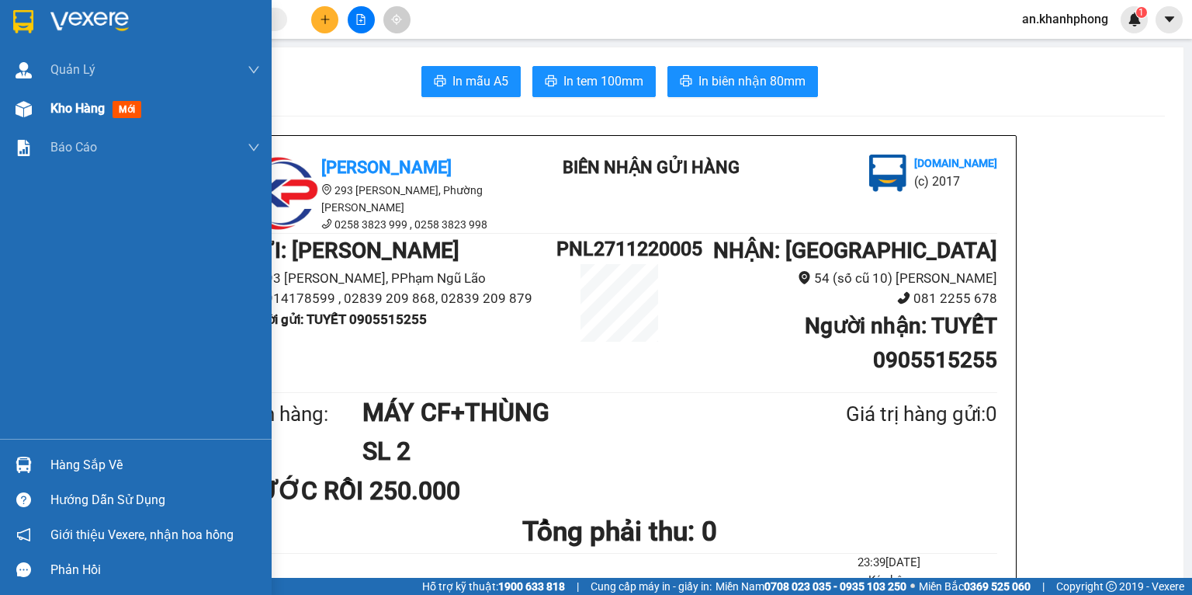
click at [35, 118] on div at bounding box center [23, 108] width 27 height 27
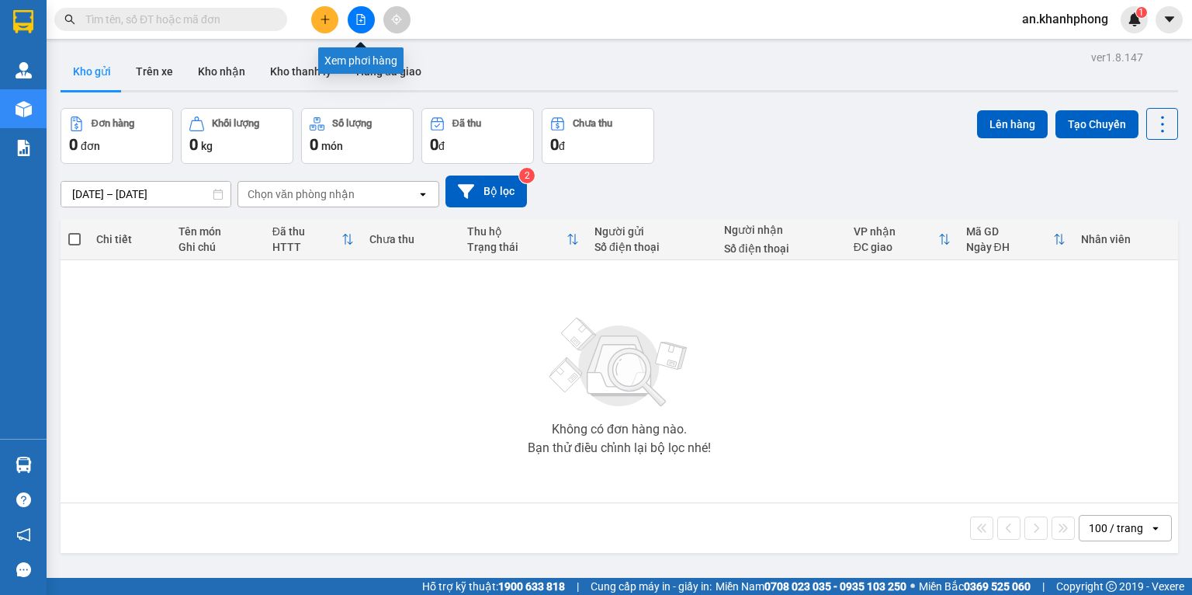
click at [357, 20] on icon "file-add" at bounding box center [361, 19] width 9 height 11
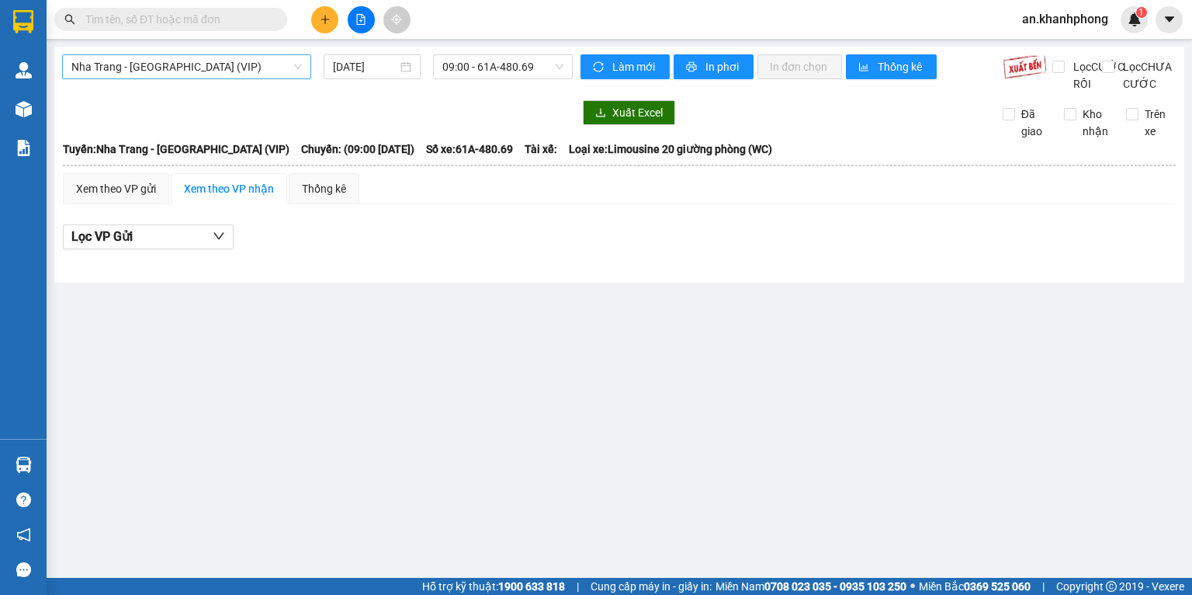
click at [241, 70] on span "Nha Trang - [GEOGRAPHIC_DATA] (VIP)" at bounding box center [186, 66] width 231 height 23
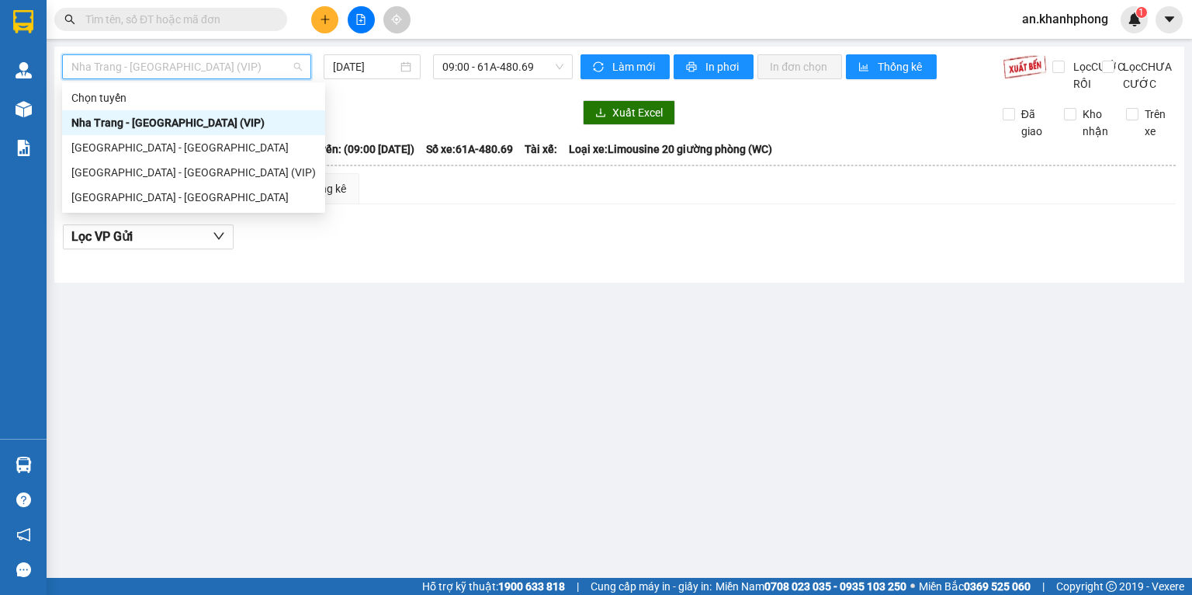
click at [442, 125] on div at bounding box center [317, 112] width 511 height 25
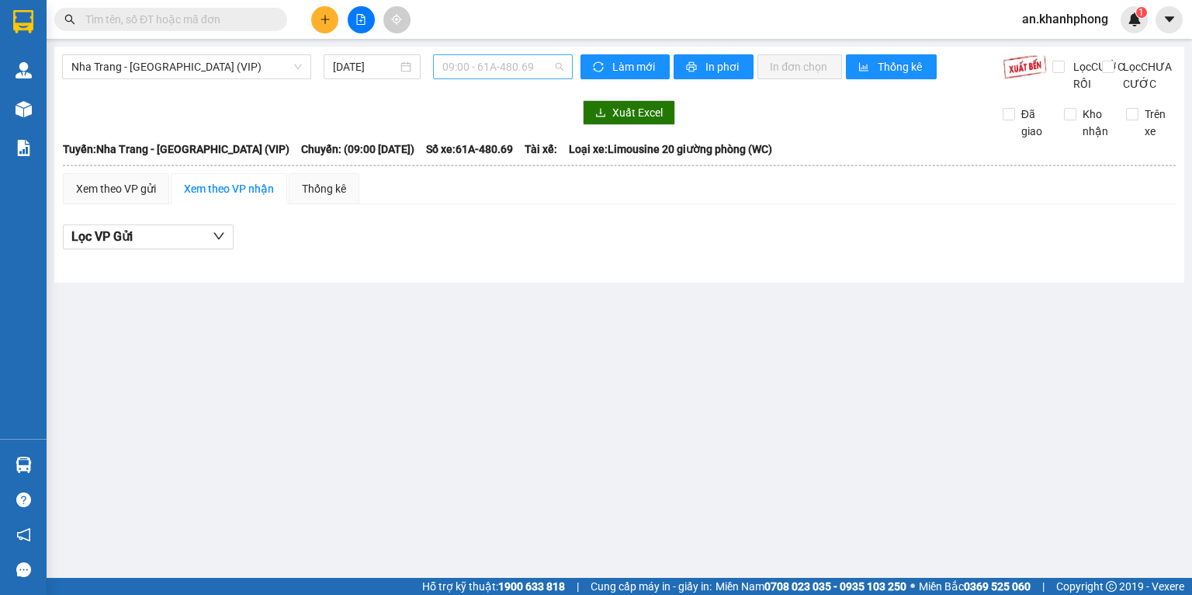
click at [490, 65] on span "09:00 - 61A-480.69" at bounding box center [504, 66] width 122 height 23
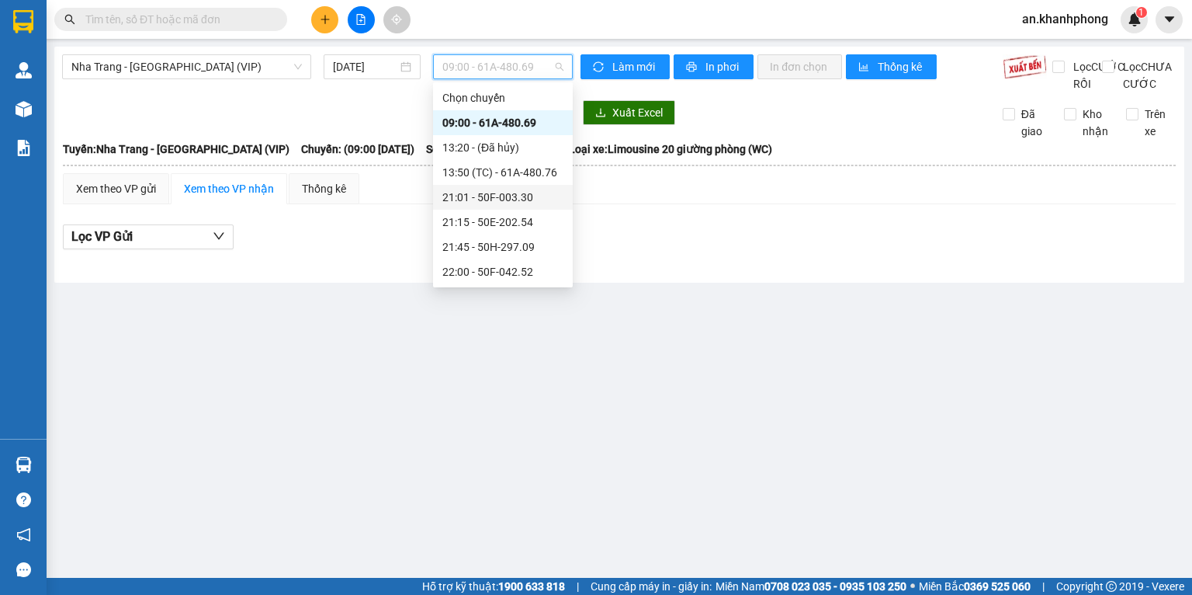
click at [508, 203] on div "21:01 - 50F-003.30" at bounding box center [503, 197] width 121 height 17
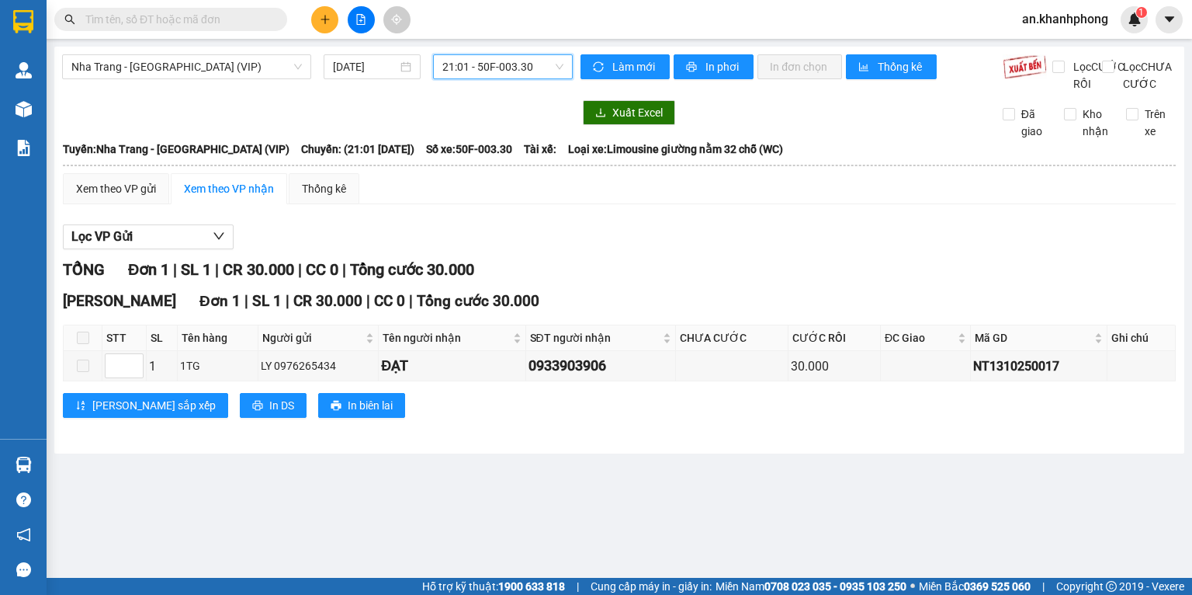
click at [500, 67] on span "21:01 - 50F-003.30" at bounding box center [504, 66] width 122 height 23
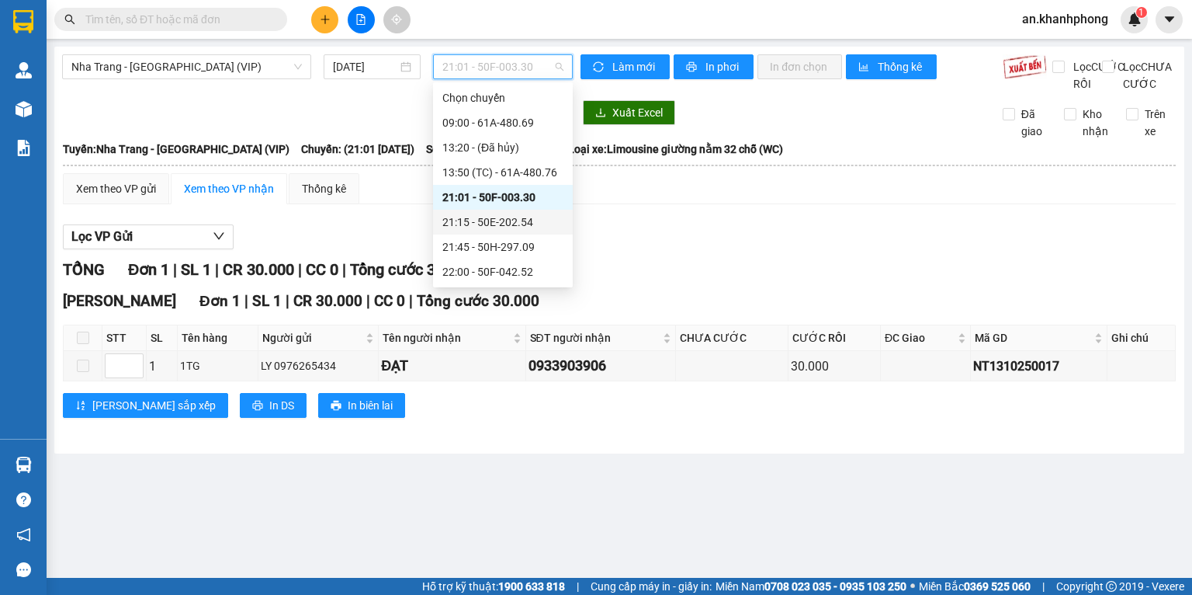
click at [481, 220] on div "21:15 - 50E-202.54" at bounding box center [503, 221] width 121 height 17
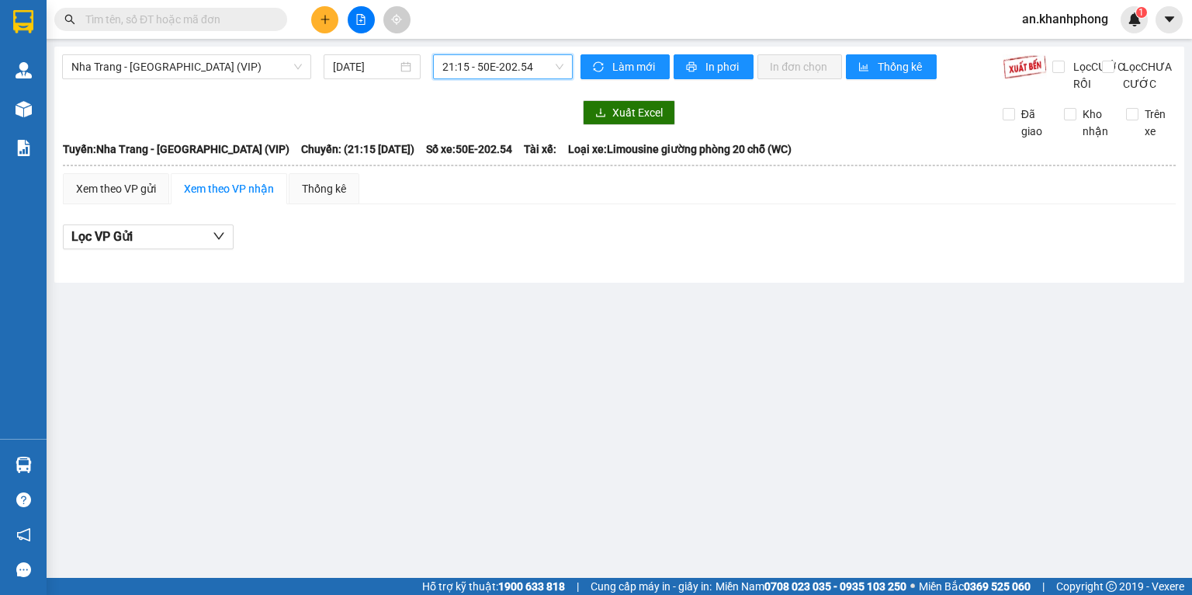
click at [505, 70] on span "21:15 - 50E-202.54" at bounding box center [504, 66] width 122 height 23
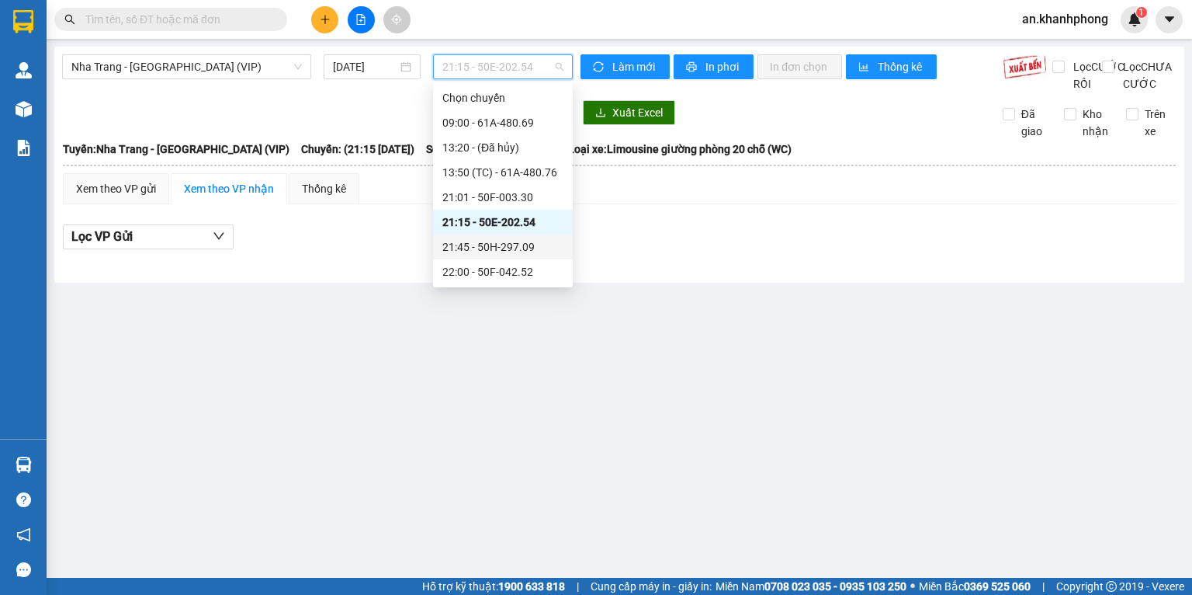
click at [509, 245] on div "21:45 - 50H-297.09" at bounding box center [503, 246] width 121 height 17
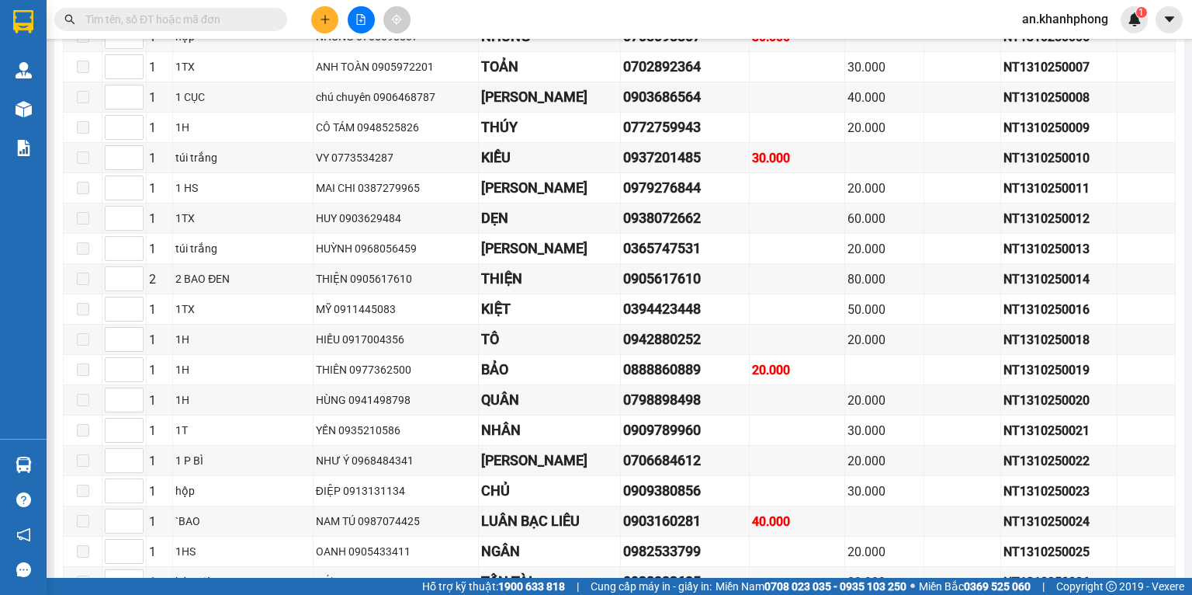
scroll to position [211, 0]
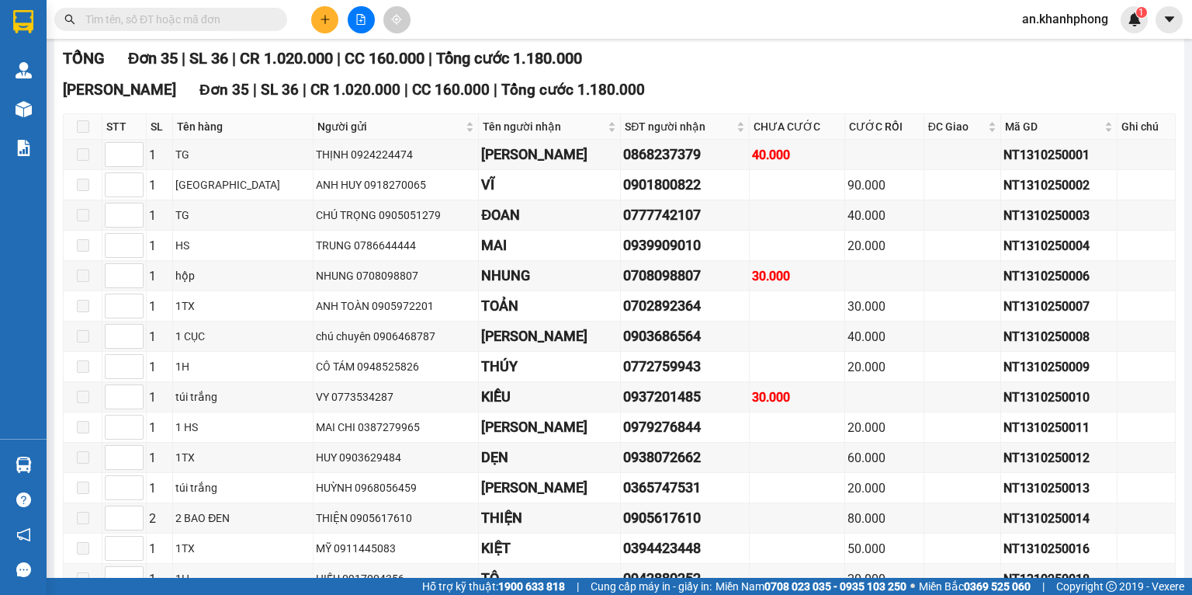
click at [85, 133] on span at bounding box center [83, 126] width 12 height 12
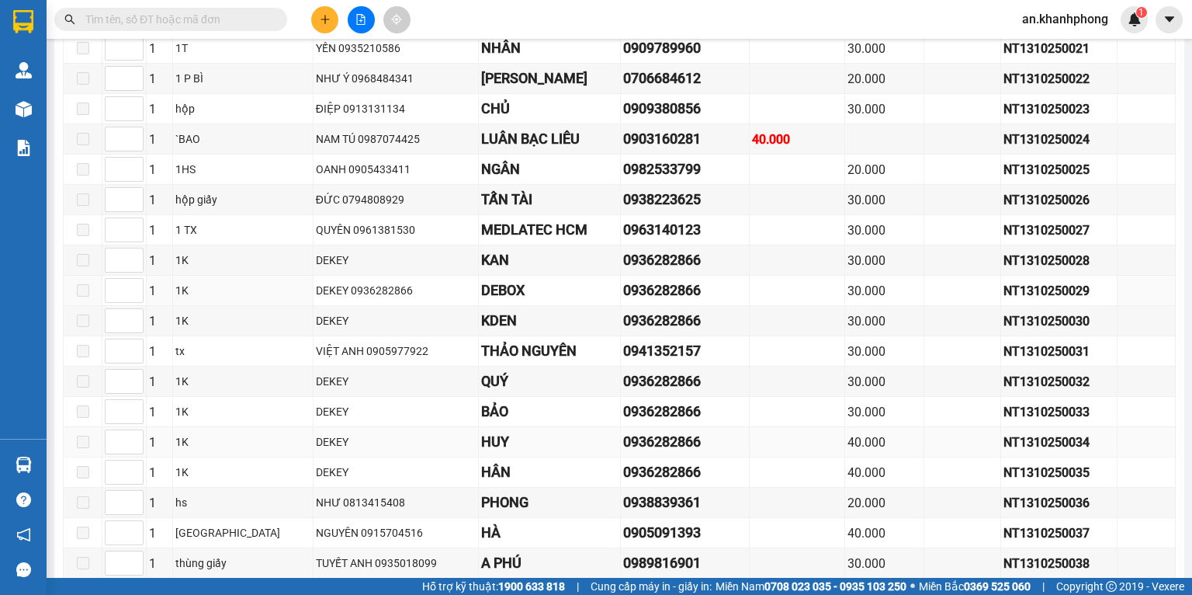
scroll to position [935, 0]
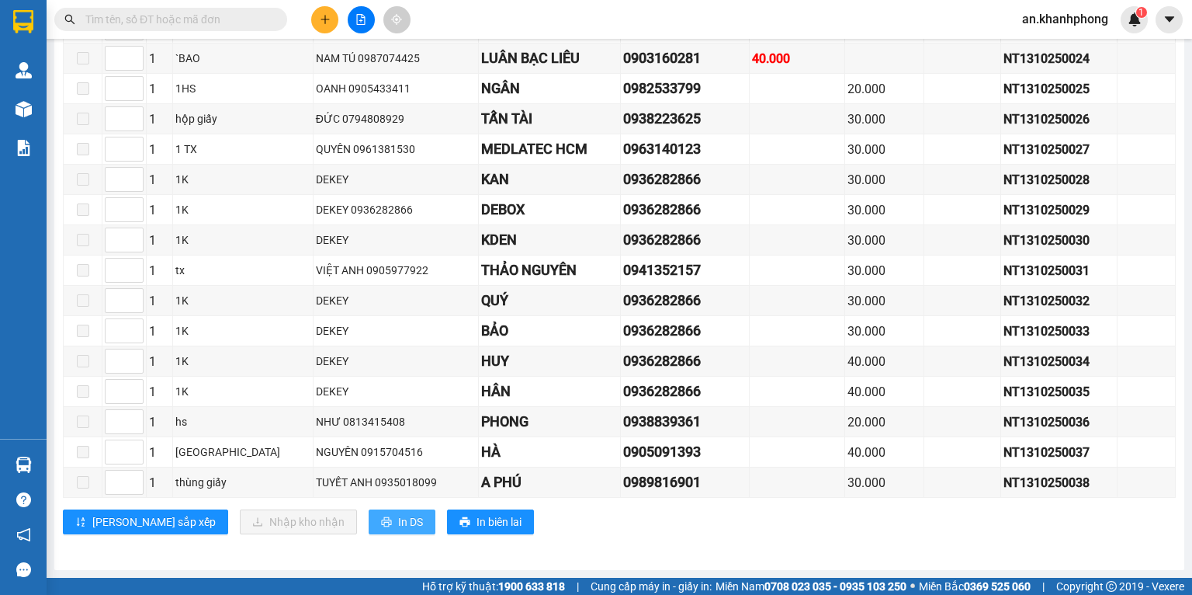
click at [398, 514] on span "In DS" at bounding box center [410, 521] width 25 height 17
